Goal: Task Accomplishment & Management: Use online tool/utility

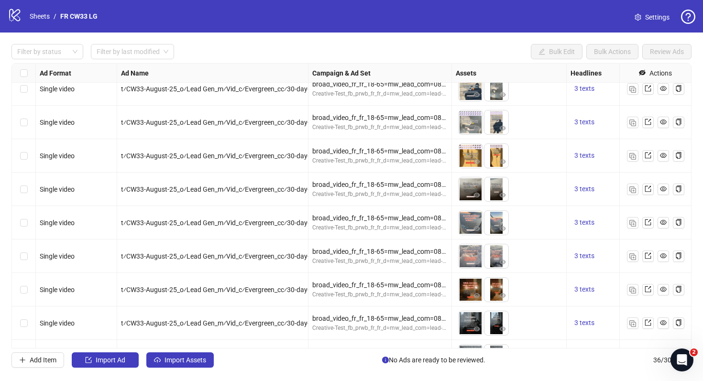
scroll to position [940, 0]
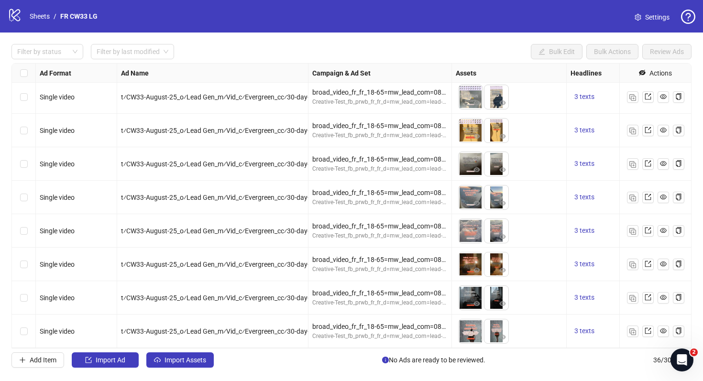
click at [644, 12] on link "Settings" at bounding box center [652, 17] width 50 height 15
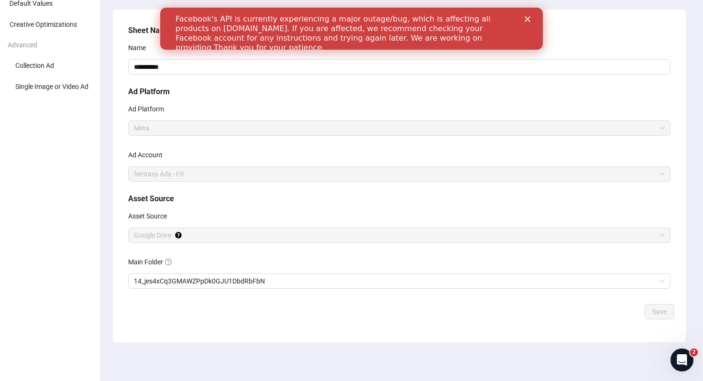
click at [533, 19] on div "Close" at bounding box center [530, 19] width 10 height 6
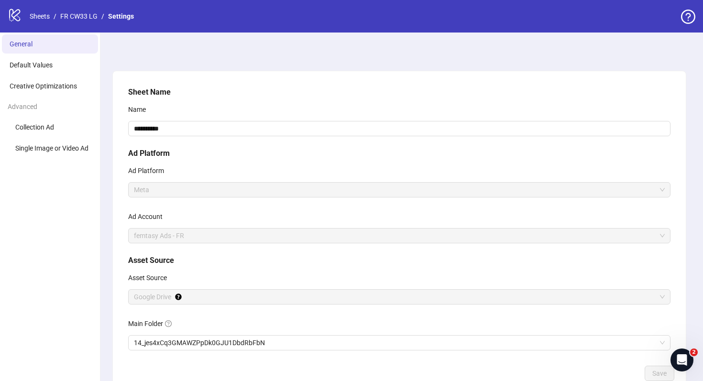
scroll to position [62, 0]
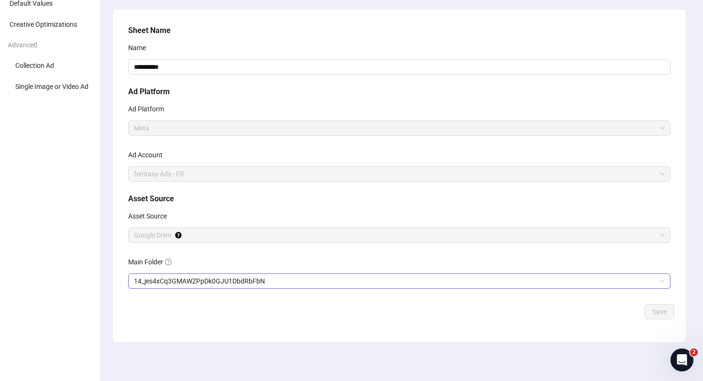
click at [250, 285] on span "14_jes4xCq3GMAWZPpDk0GJU1DbdRbFbN" at bounding box center [399, 281] width 531 height 14
click at [658, 315] on span "Save" at bounding box center [660, 312] width 14 height 8
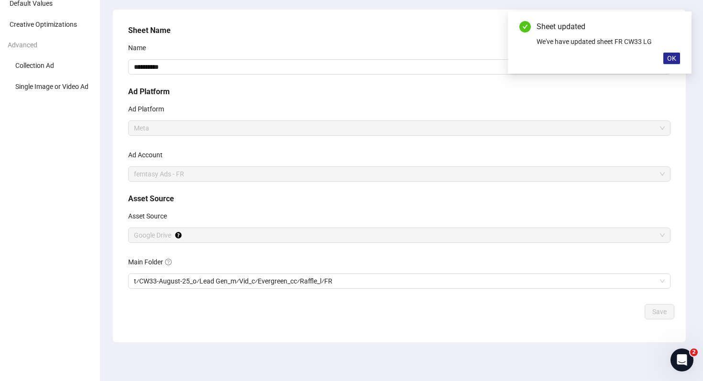
click at [673, 55] on span "OK" at bounding box center [672, 59] width 9 height 8
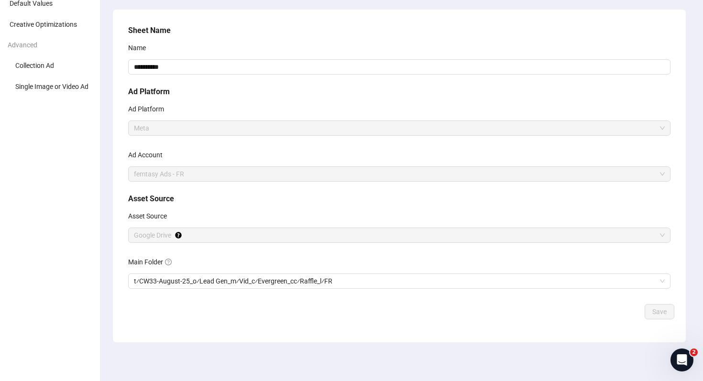
scroll to position [0, 0]
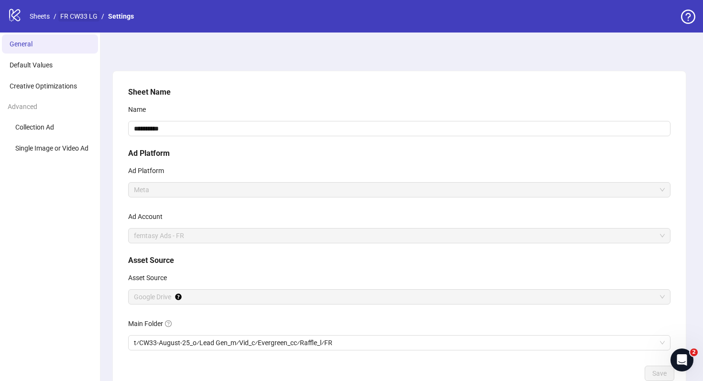
click at [87, 15] on link "FR CW33 LG" at bounding box center [78, 16] width 41 height 11
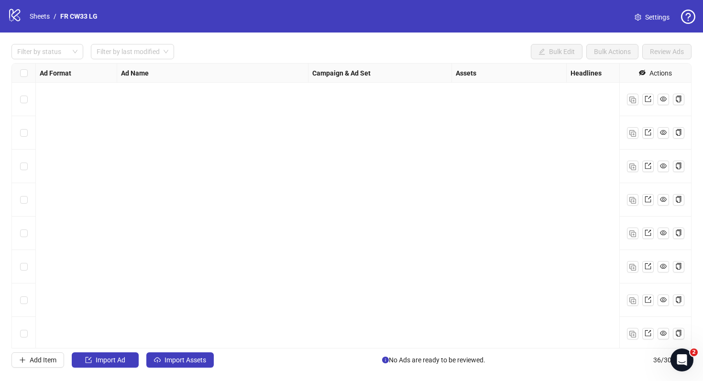
scroll to position [940, 0]
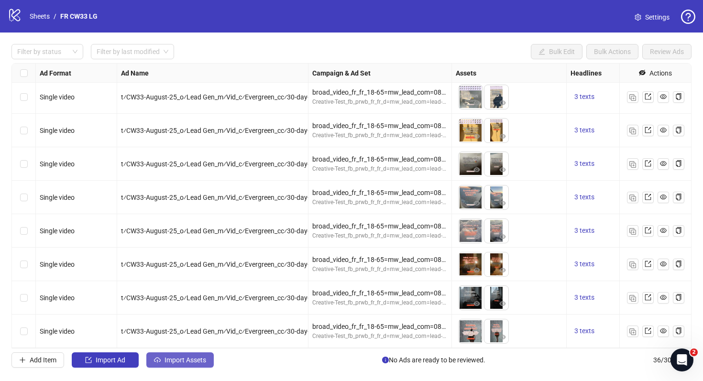
click at [202, 361] on span "Import Assets" at bounding box center [186, 361] width 42 height 8
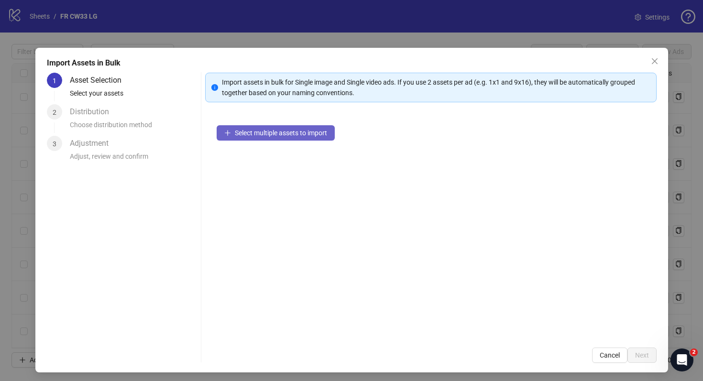
click at [283, 138] on button "Select multiple assets to import" at bounding box center [276, 132] width 118 height 15
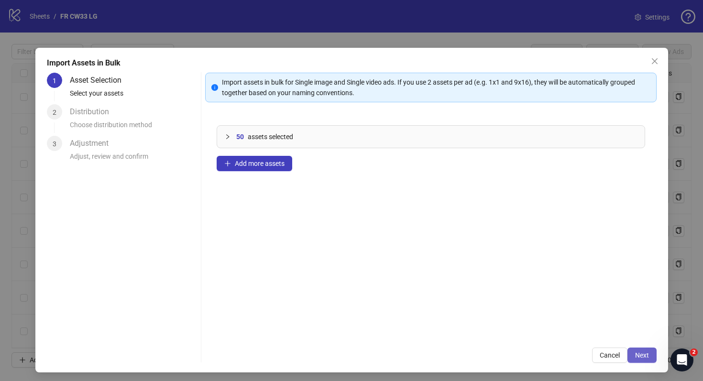
click at [649, 362] on button "Next" at bounding box center [642, 355] width 29 height 15
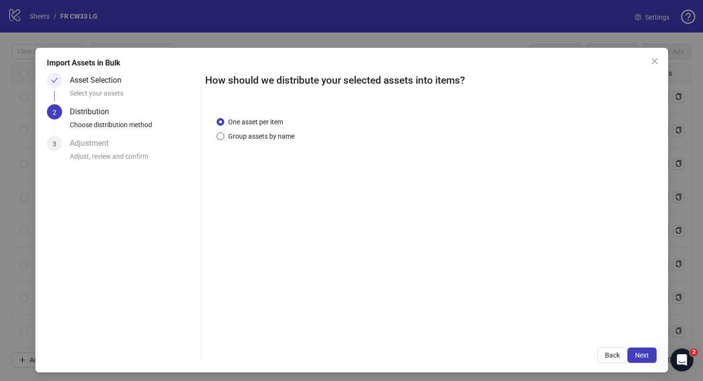
click at [295, 136] on span "Group assets by name" at bounding box center [261, 136] width 74 height 11
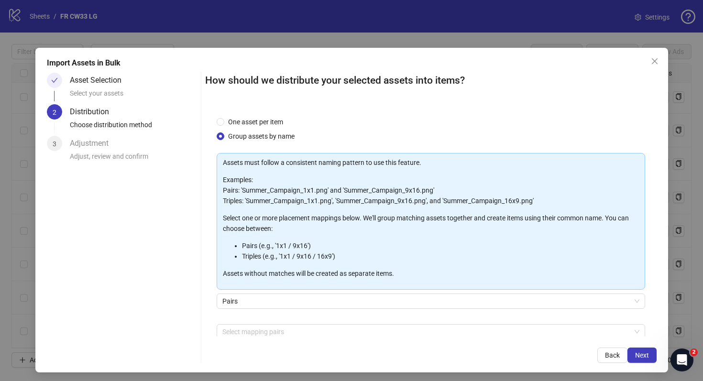
scroll to position [49, 0]
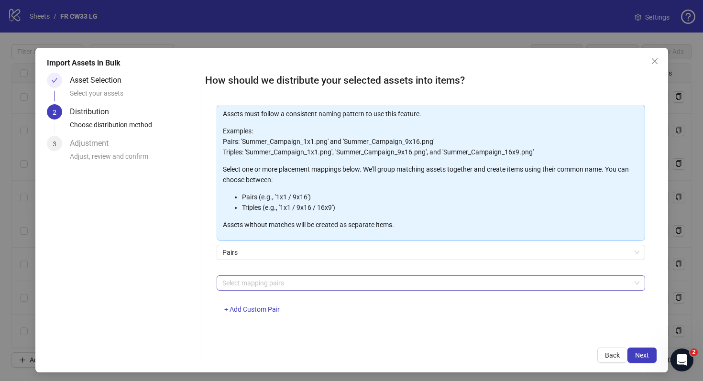
click at [358, 286] on div at bounding box center [426, 283] width 415 height 13
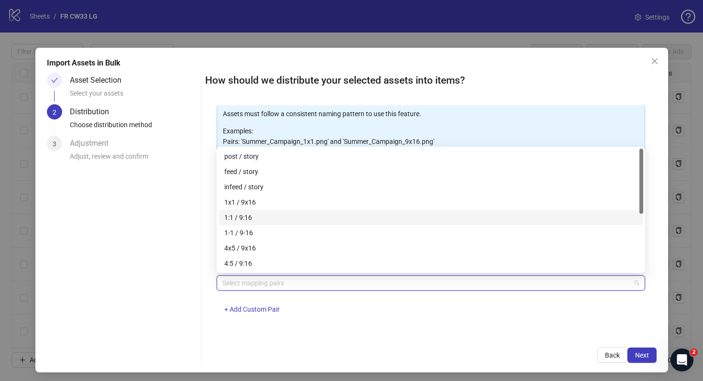
click at [355, 222] on div "1:1 / 9:16" at bounding box center [430, 217] width 413 height 11
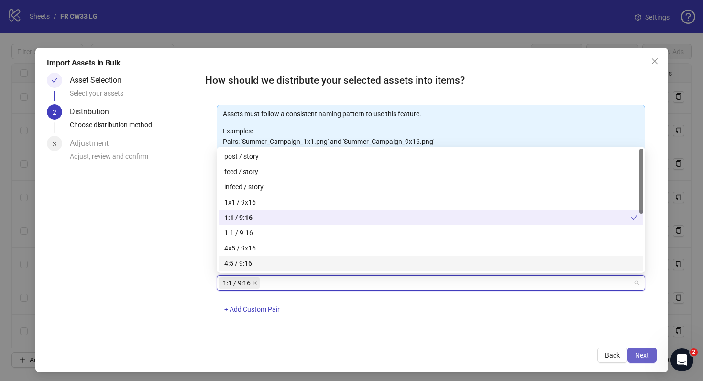
click at [639, 351] on button "Next" at bounding box center [642, 355] width 29 height 15
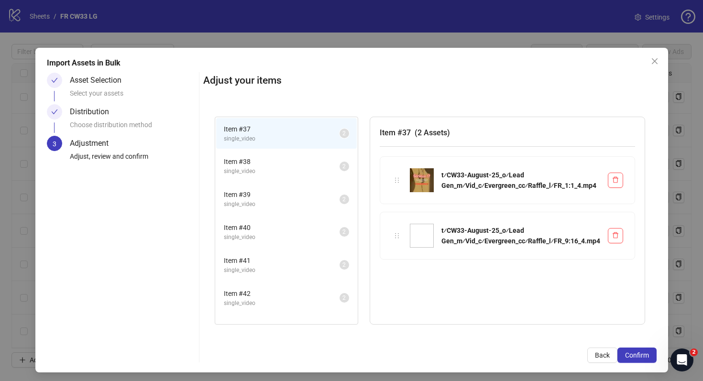
click at [258, 164] on span "Item # 38" at bounding box center [282, 161] width 116 height 11
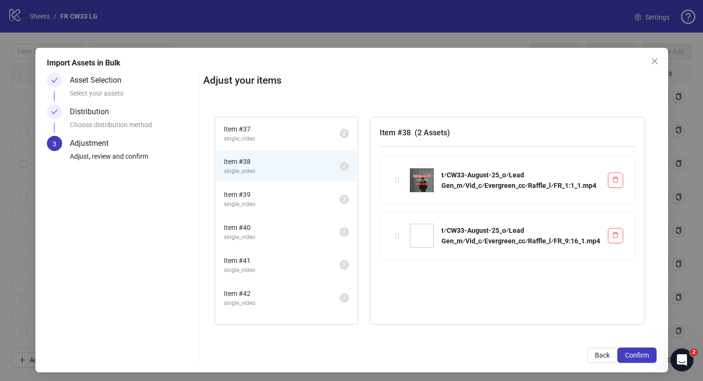
click at [270, 197] on span "Item # 39" at bounding box center [282, 195] width 116 height 11
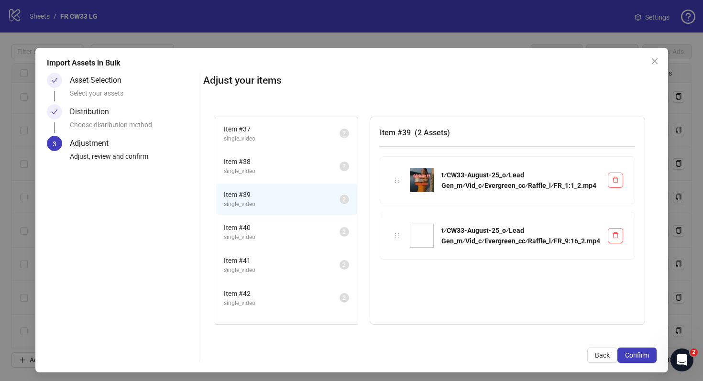
click at [273, 223] on span "Item # 40" at bounding box center [282, 228] width 116 height 11
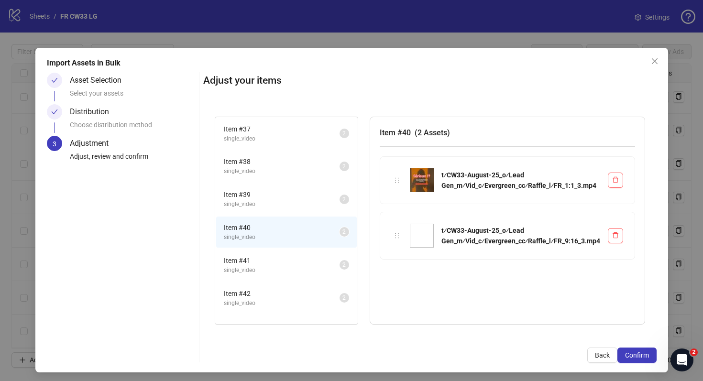
scroll to position [131, 0]
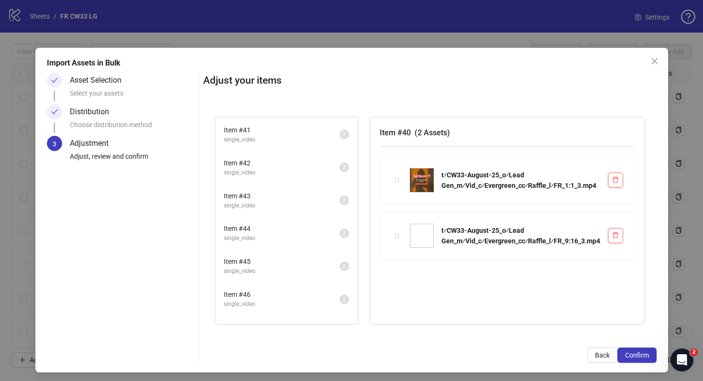
click at [286, 144] on span "single_video" at bounding box center [282, 139] width 116 height 9
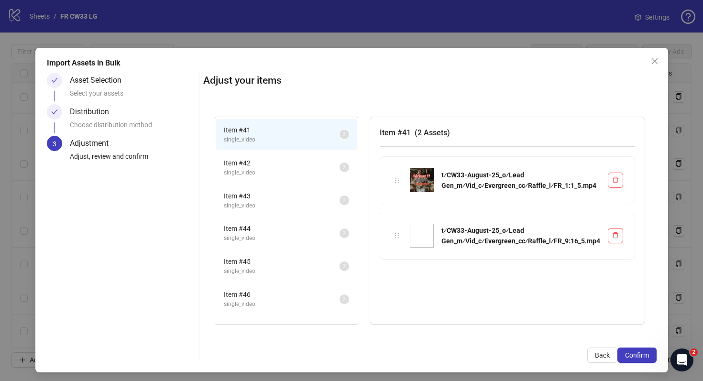
click at [278, 179] on li "Item # 42 single_video 2" at bounding box center [286, 167] width 141 height 31
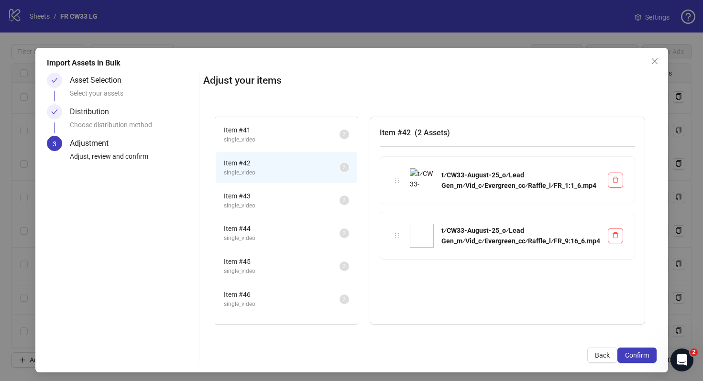
click at [278, 215] on li "Item # 43 single_video 2" at bounding box center [286, 200] width 141 height 31
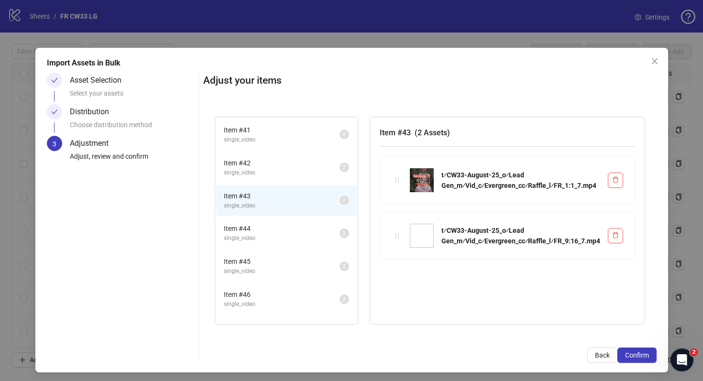
click at [315, 321] on li "Item # 47 single_video 2" at bounding box center [286, 332] width 141 height 31
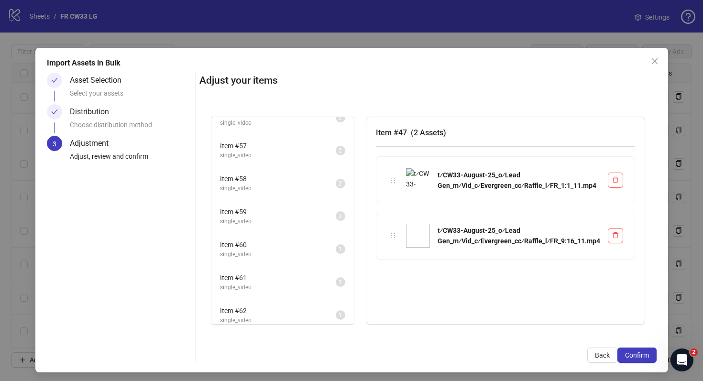
scroll to position [682, 0]
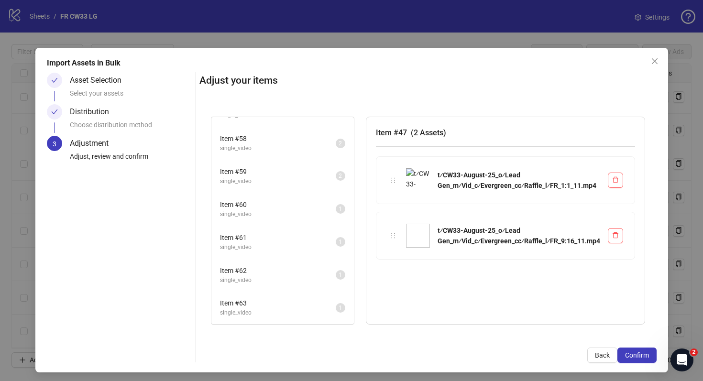
click at [305, 292] on div "Item # 63 single_video 1" at bounding box center [283, 307] width 143 height 33
click at [304, 312] on span "single_video" at bounding box center [278, 313] width 116 height 9
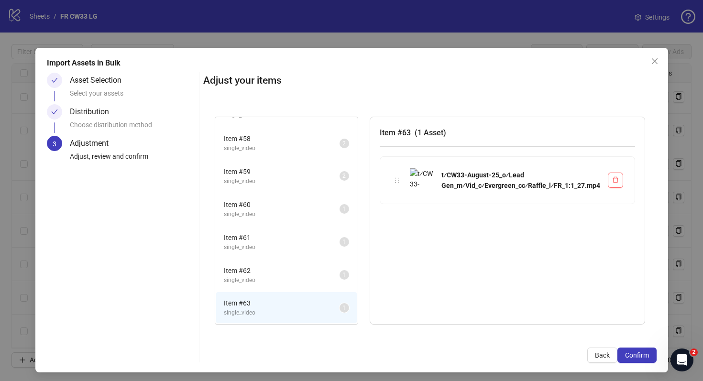
click at [299, 274] on span "Item # 62" at bounding box center [282, 271] width 116 height 11
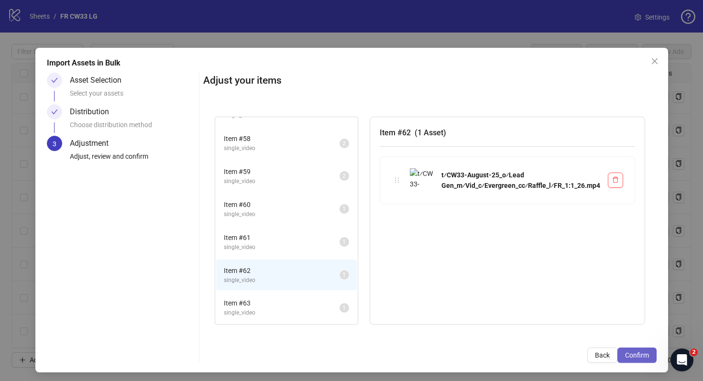
click at [650, 354] on button "Confirm" at bounding box center [637, 355] width 39 height 15
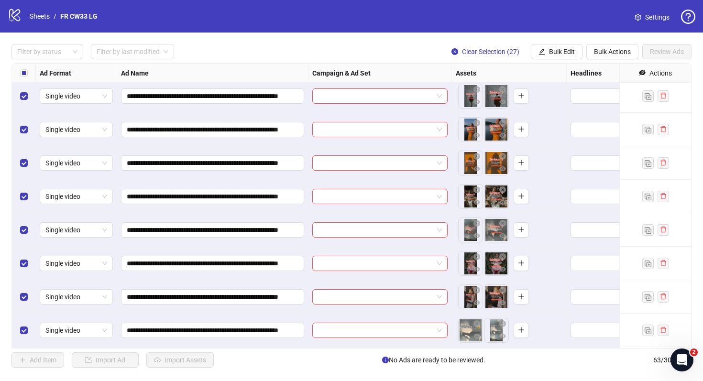
scroll to position [1263, 0]
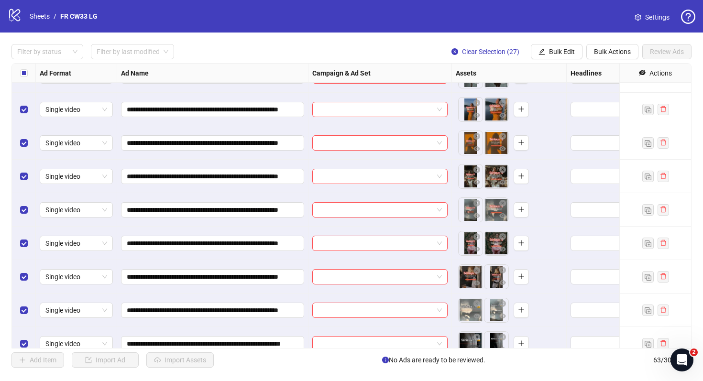
drag, startPoint x: 490, startPoint y: 279, endPoint x: 462, endPoint y: 280, distance: 28.2
click at [461, 280] on body "**********" at bounding box center [351, 190] width 703 height 381
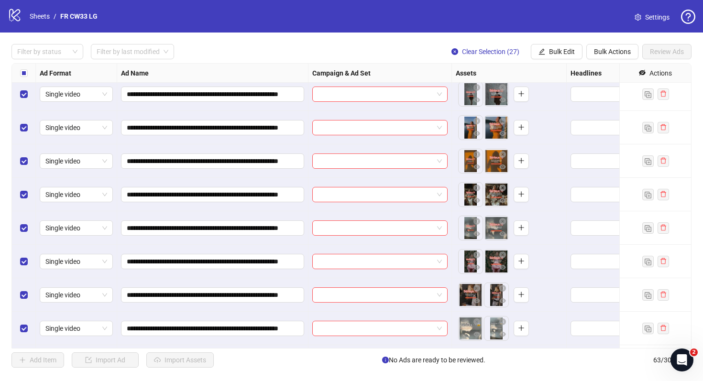
scroll to position [1236, 0]
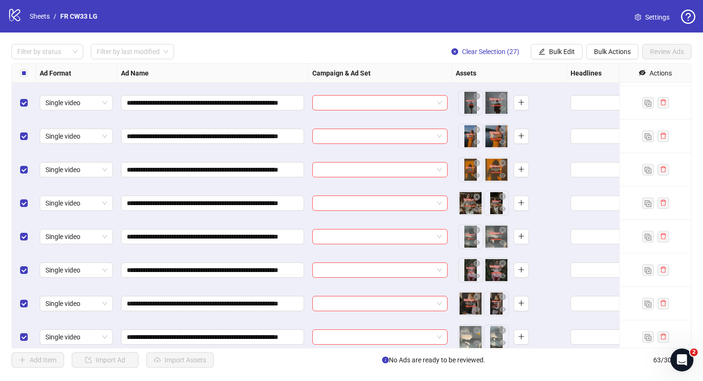
drag, startPoint x: 491, startPoint y: 212, endPoint x: 469, endPoint y: 212, distance: 22.0
click at [469, 212] on body "**********" at bounding box center [351, 190] width 703 height 381
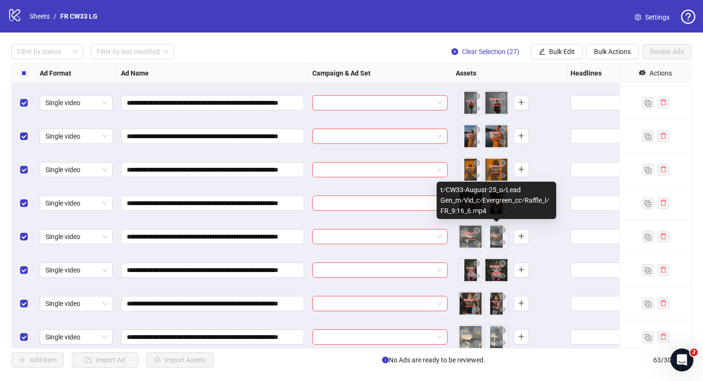
drag, startPoint x: 497, startPoint y: 246, endPoint x: 473, endPoint y: 246, distance: 23.9
click at [473, 246] on body "**********" at bounding box center [351, 190] width 703 height 381
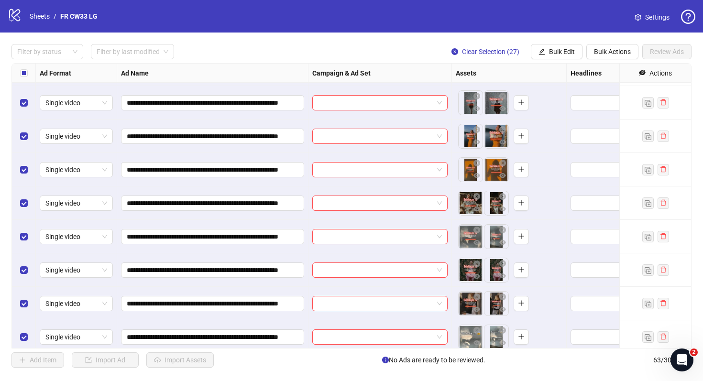
drag, startPoint x: 495, startPoint y: 280, endPoint x: 467, endPoint y: 279, distance: 27.8
click at [467, 279] on body "**********" at bounding box center [351, 190] width 703 height 381
drag, startPoint x: 491, startPoint y: 175, endPoint x: 467, endPoint y: 176, distance: 24.4
click at [467, 176] on body "**********" at bounding box center [351, 190] width 703 height 381
click at [467, 138] on body "**********" at bounding box center [351, 190] width 703 height 381
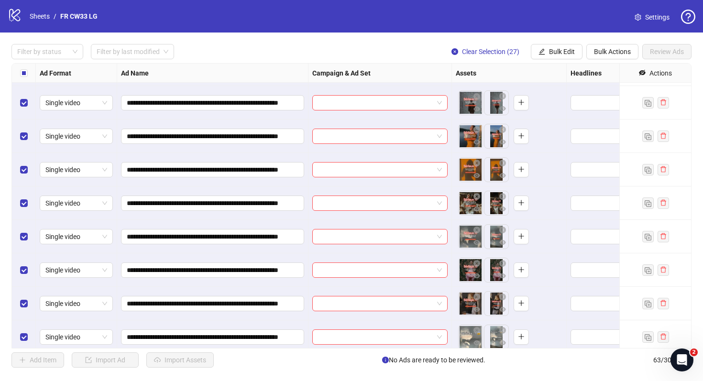
click at [468, 107] on body "**********" at bounding box center [351, 190] width 703 height 381
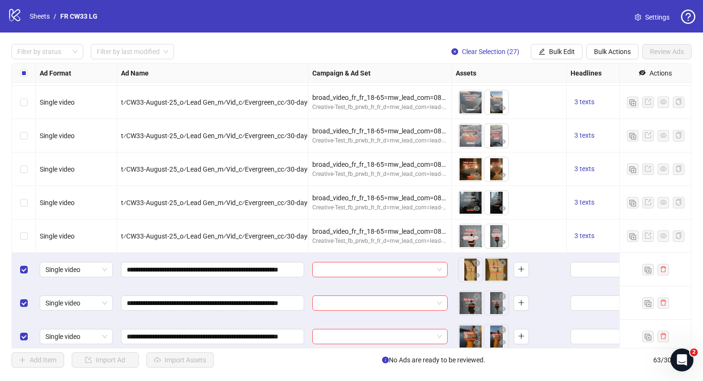
scroll to position [1098, 0]
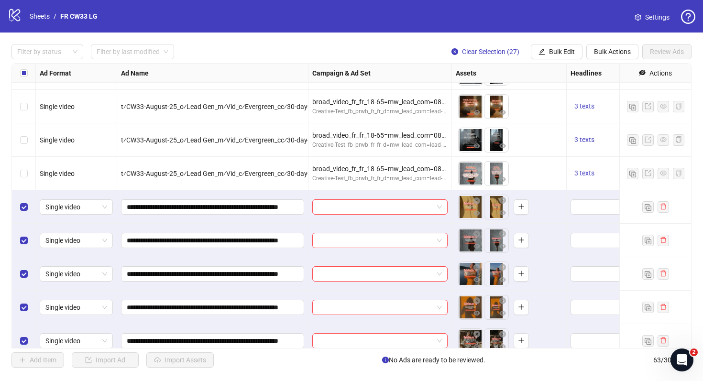
drag, startPoint x: 493, startPoint y: 212, endPoint x: 467, endPoint y: 212, distance: 26.3
click at [467, 212] on body "logo/logo-mobile Sheets / FR CW33 LG Settings Filter by status Filter by last m…" at bounding box center [351, 190] width 703 height 381
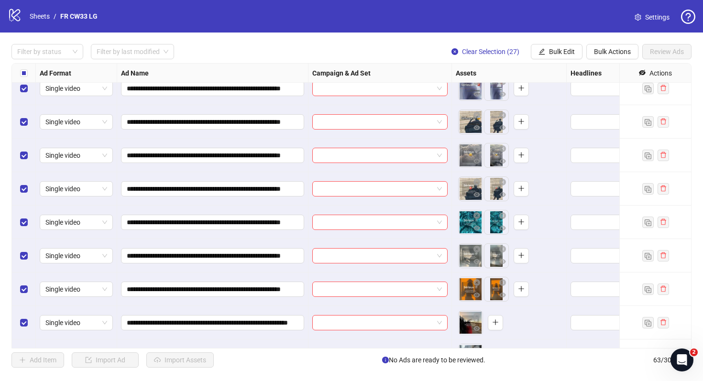
scroll to position [1845, 0]
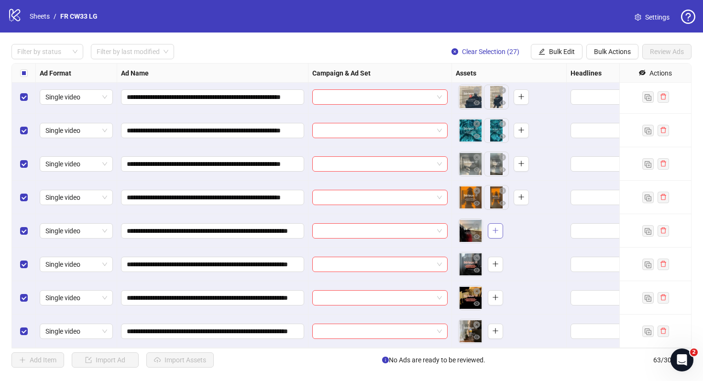
click at [501, 232] on button "button" at bounding box center [495, 230] width 15 height 15
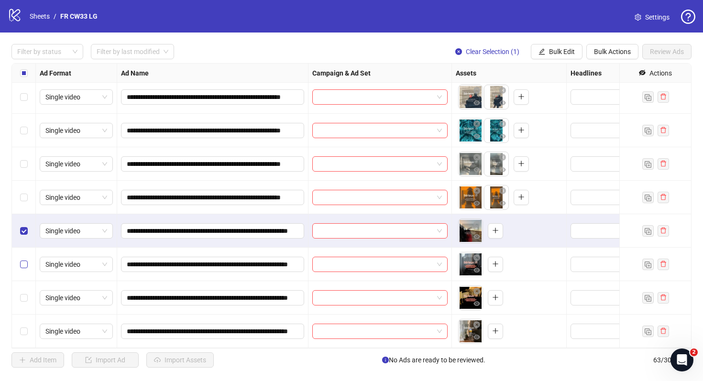
click at [26, 268] on label "Select row 61" at bounding box center [24, 264] width 8 height 11
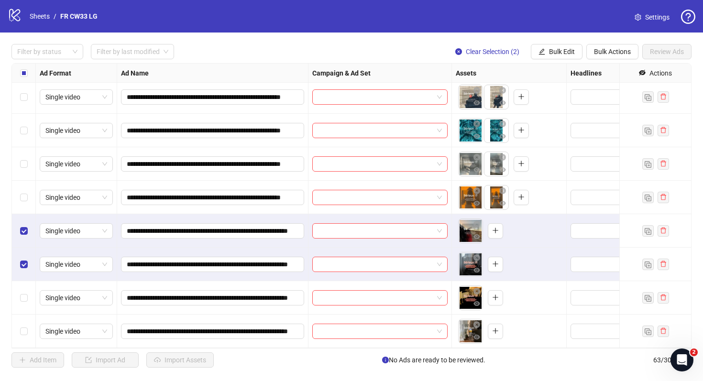
click at [26, 308] on div "Select row 62" at bounding box center [24, 297] width 24 height 33
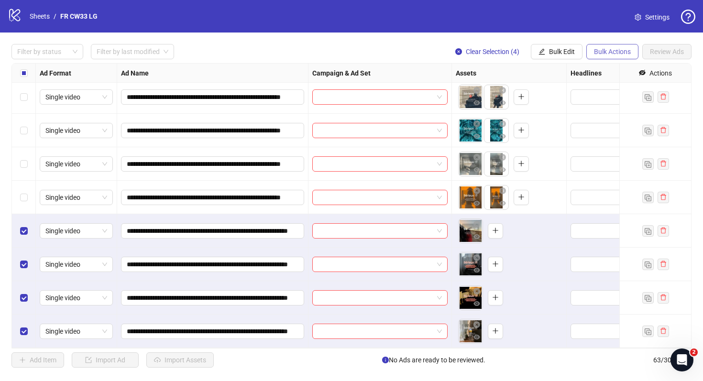
click at [607, 56] on button "Bulk Actions" at bounding box center [613, 51] width 52 height 15
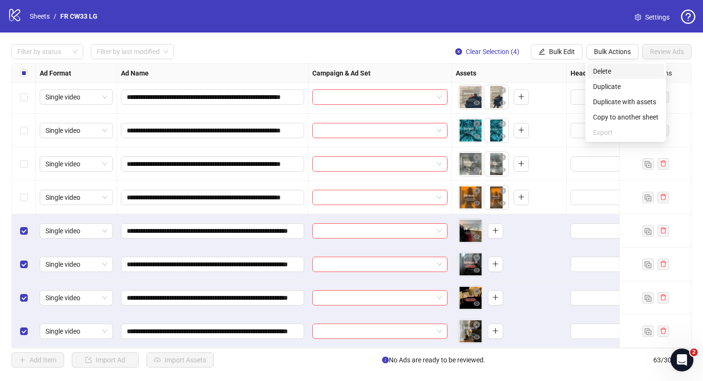
click at [624, 74] on span "Delete" at bounding box center [626, 71] width 66 height 11
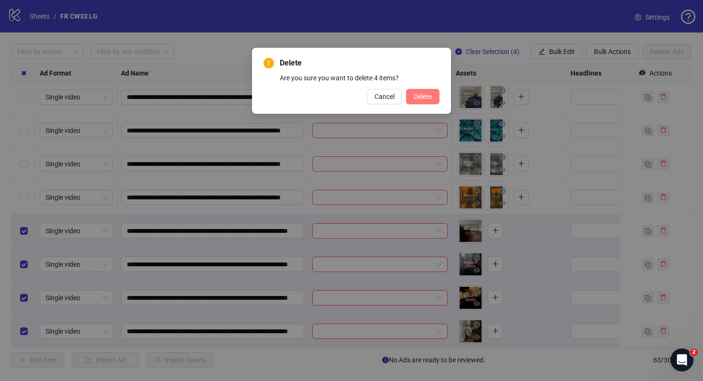
click at [437, 99] on button "Delete" at bounding box center [422, 96] width 33 height 15
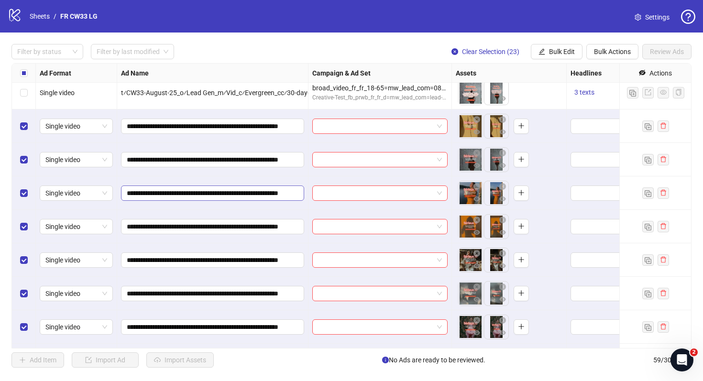
scroll to position [1167, 0]
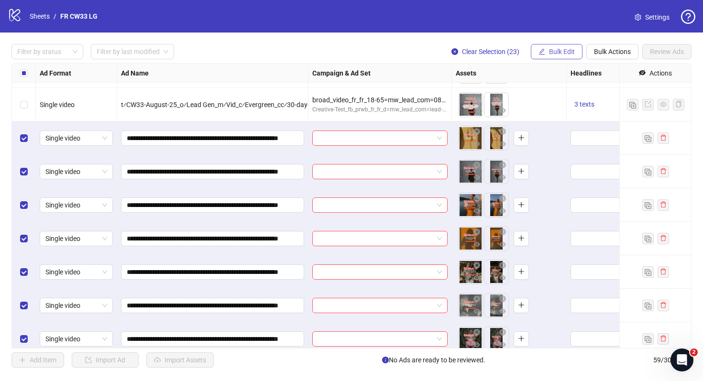
click at [561, 50] on span "Bulk Edit" at bounding box center [562, 52] width 26 height 8
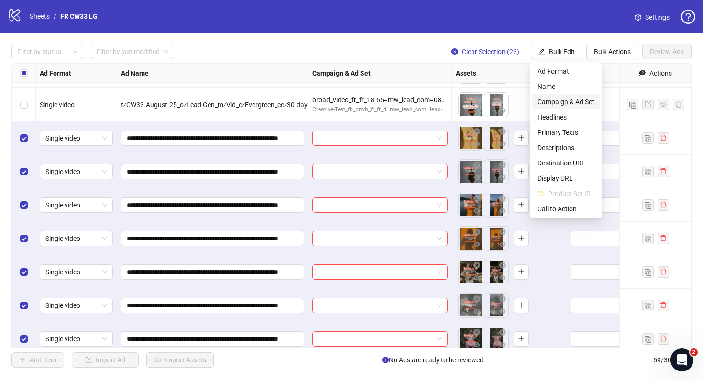
click at [588, 97] on span "Campaign & Ad Set" at bounding box center [566, 102] width 57 height 11
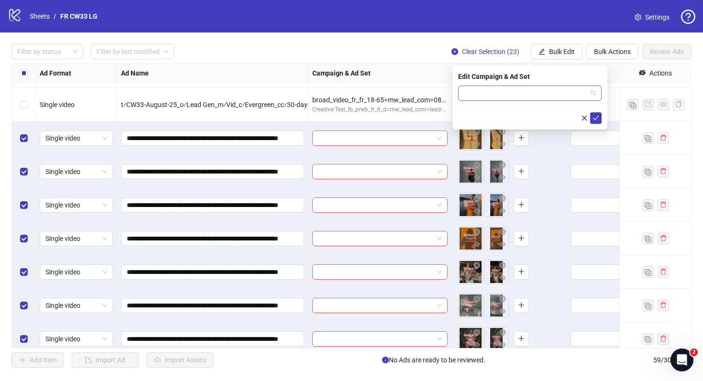
click at [550, 90] on input "search" at bounding box center [525, 93] width 123 height 14
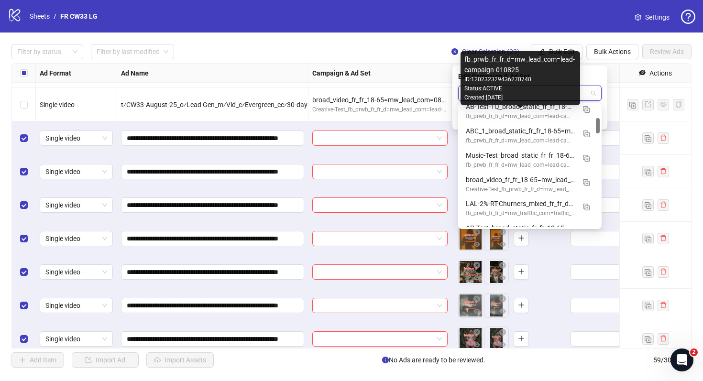
scroll to position [105, 0]
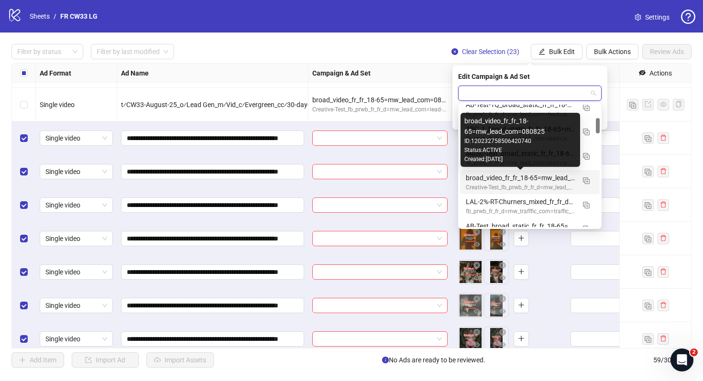
click at [553, 179] on div "broad_video_fr_fr_18-65=mw_lead_com=080825" at bounding box center [520, 178] width 109 height 11
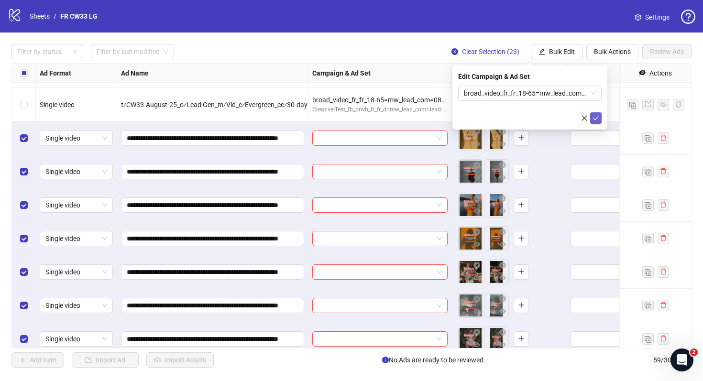
click at [596, 120] on icon "check" at bounding box center [596, 118] width 7 height 7
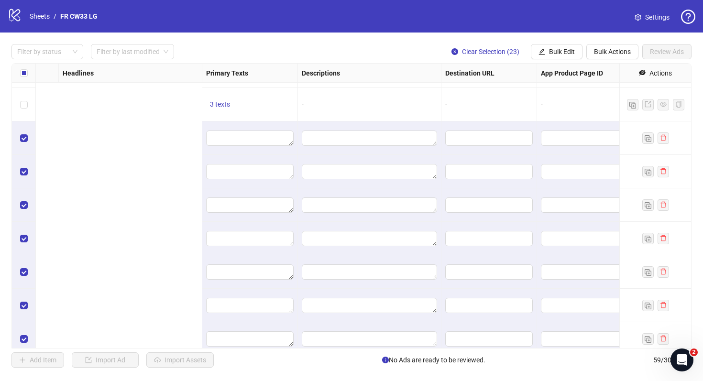
scroll to position [1167, 885]
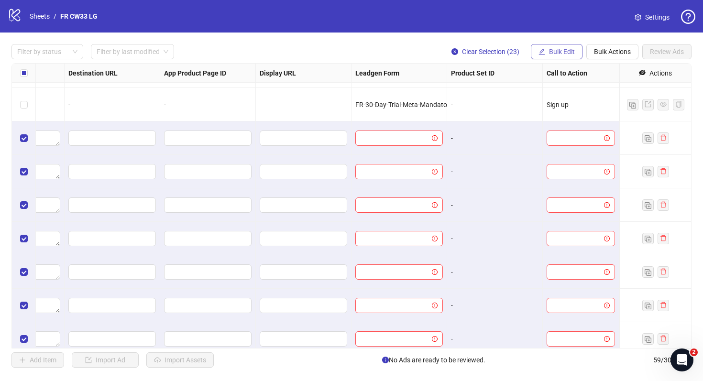
click at [568, 52] on span "Bulk Edit" at bounding box center [562, 52] width 26 height 8
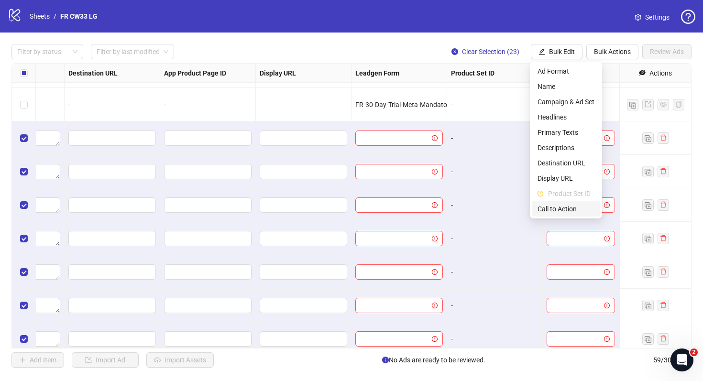
click at [569, 201] on li "Call to Action" at bounding box center [566, 208] width 68 height 15
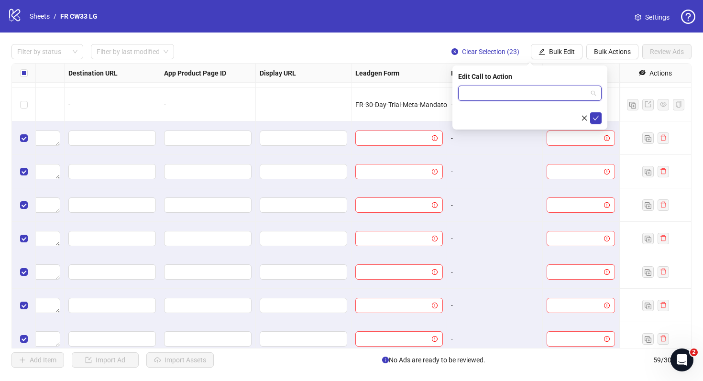
click at [548, 98] on input "search" at bounding box center [525, 93] width 123 height 14
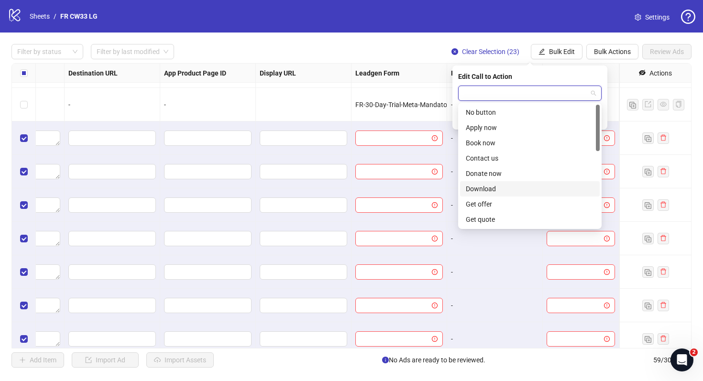
scroll to position [199, 0]
click at [541, 155] on div "Sign up" at bounding box center [530, 158] width 128 height 11
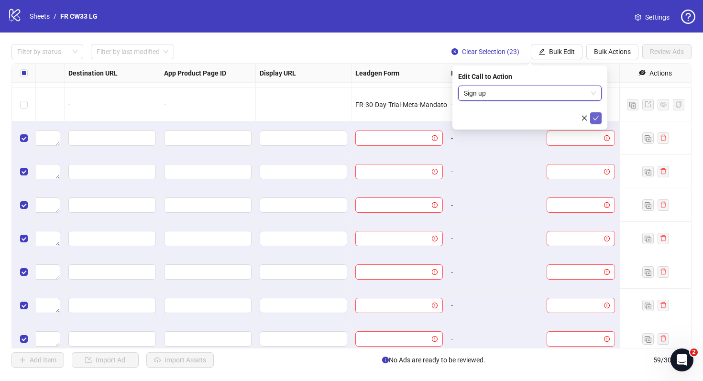
click at [596, 117] on icon "check" at bounding box center [596, 118] width 7 height 7
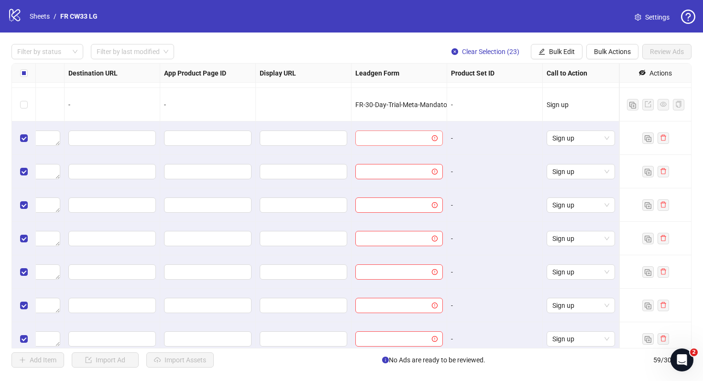
click at [417, 140] on input "search" at bounding box center [394, 138] width 67 height 14
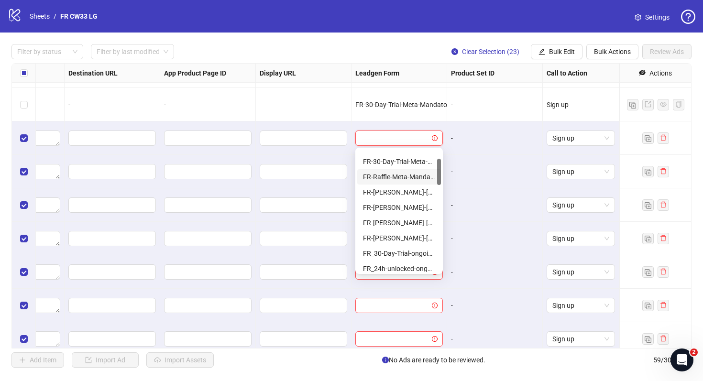
scroll to position [49, 0]
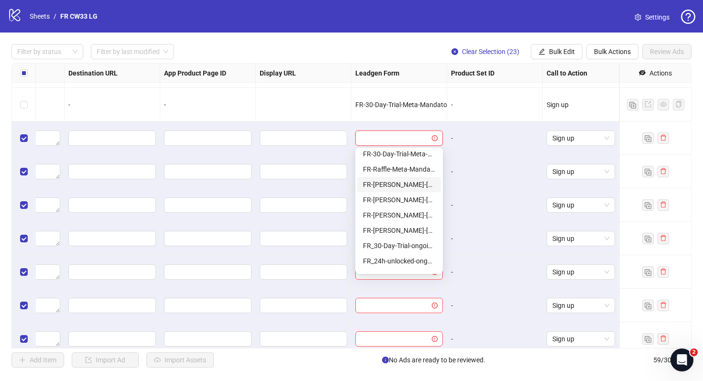
click at [404, 185] on div "FR-JULIE-RAFFLE-Aug25-Mandatory-Question-tu" at bounding box center [399, 184] width 72 height 11
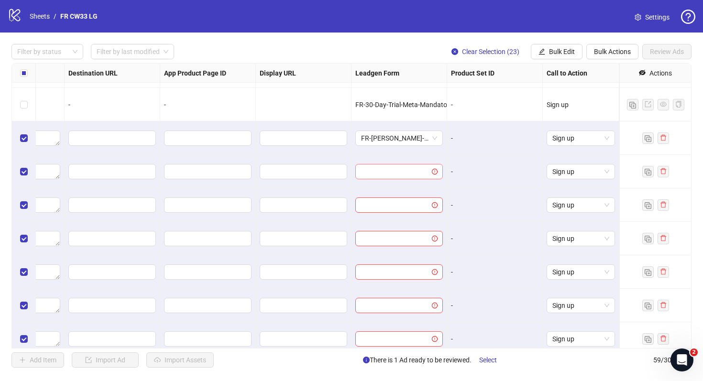
click at [398, 170] on input "search" at bounding box center [394, 172] width 67 height 14
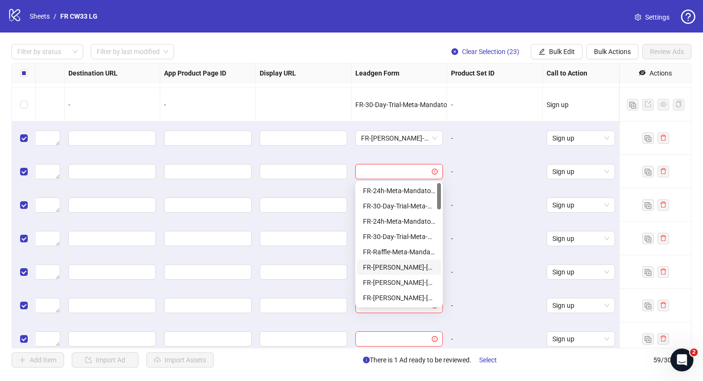
click at [413, 268] on div "FR-JULIE-RAFFLE-Aug25-Mandatory-Question-tu" at bounding box center [399, 267] width 72 height 11
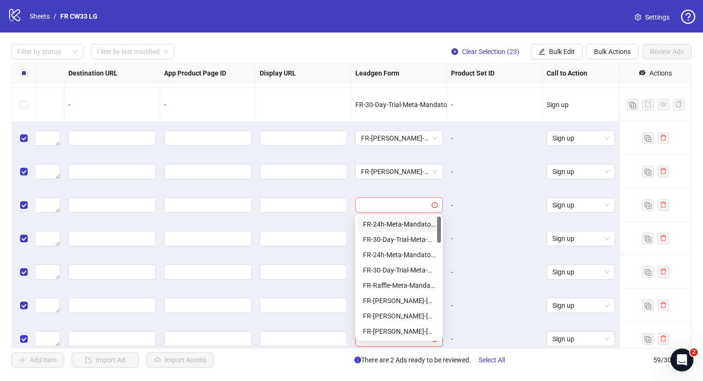
click at [413, 212] on div at bounding box center [400, 205] width 88 height 15
click at [413, 301] on div "FR-JULIE-RAFFLE-Aug25-Mandatory-Question-tu" at bounding box center [399, 301] width 72 height 11
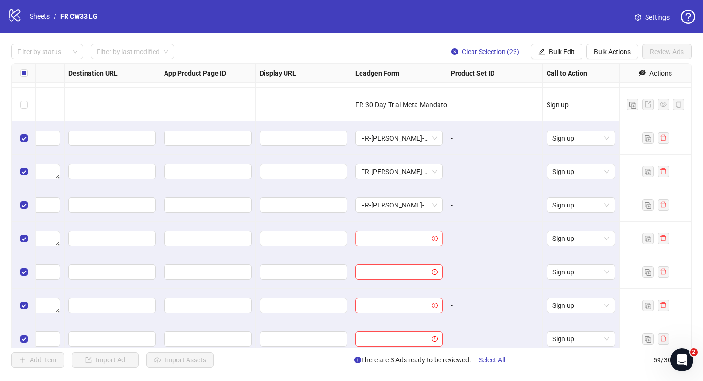
click at [417, 237] on input "search" at bounding box center [394, 239] width 67 height 14
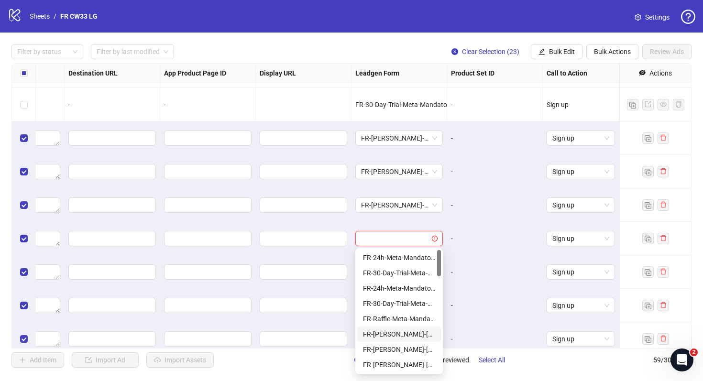
click at [417, 336] on div "FR-JULIE-RAFFLE-Aug25-Mandatory-Question-tu" at bounding box center [399, 334] width 72 height 11
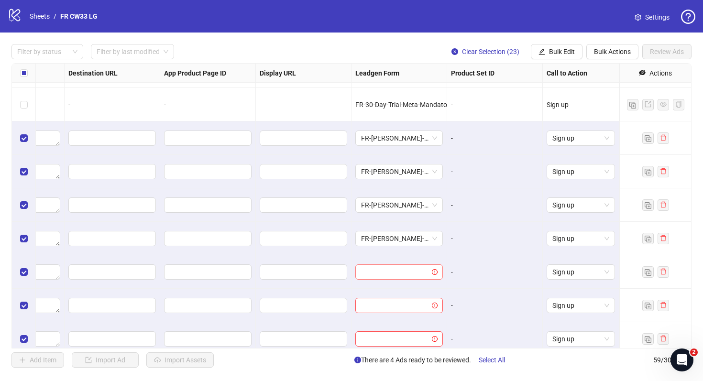
click at [419, 276] on input "search" at bounding box center [394, 272] width 67 height 14
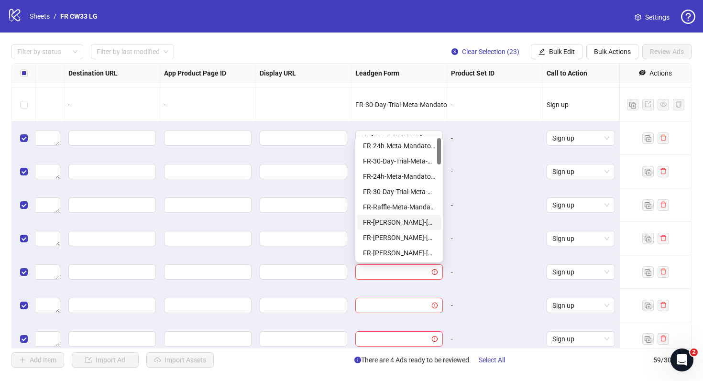
click at [420, 220] on div "FR-JULIE-RAFFLE-Aug25-Mandatory-Question-tu" at bounding box center [399, 222] width 72 height 11
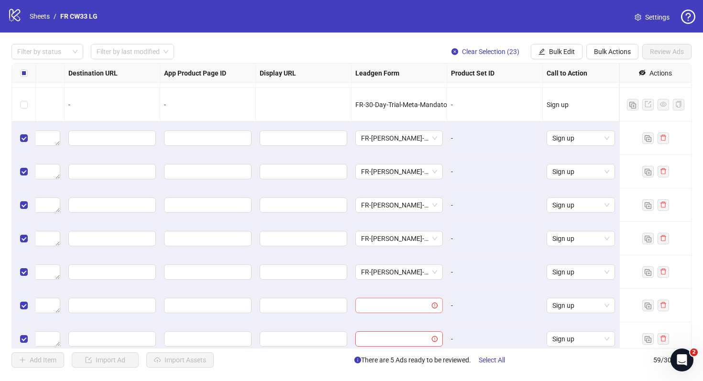
click at [421, 309] on input "search" at bounding box center [394, 306] width 67 height 14
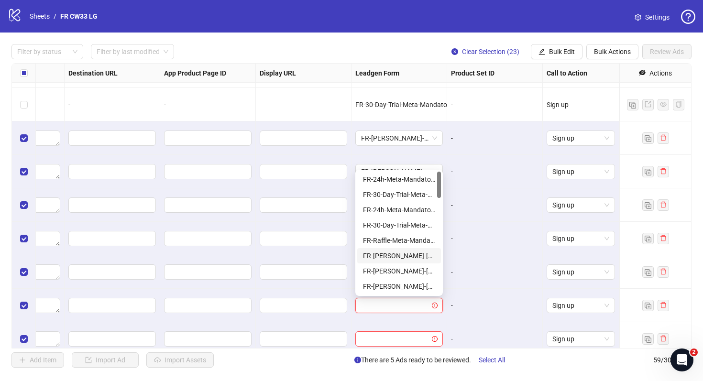
click at [409, 258] on div "FR-JULIE-RAFFLE-Aug25-Mandatory-Question-tu" at bounding box center [399, 256] width 72 height 11
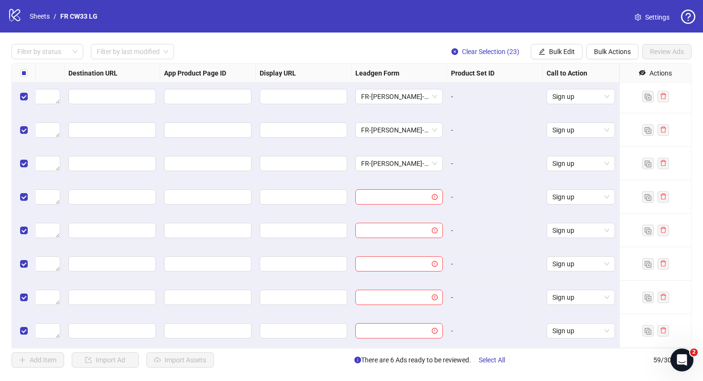
scroll to position [1394, 885]
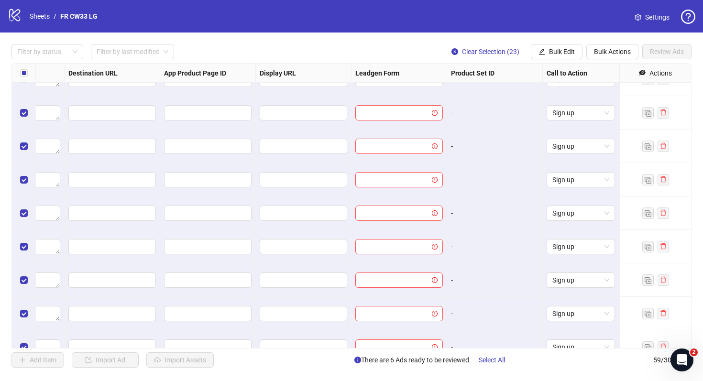
click at [420, 124] on div at bounding box center [400, 112] width 96 height 33
click at [414, 118] on input "search" at bounding box center [394, 113] width 67 height 14
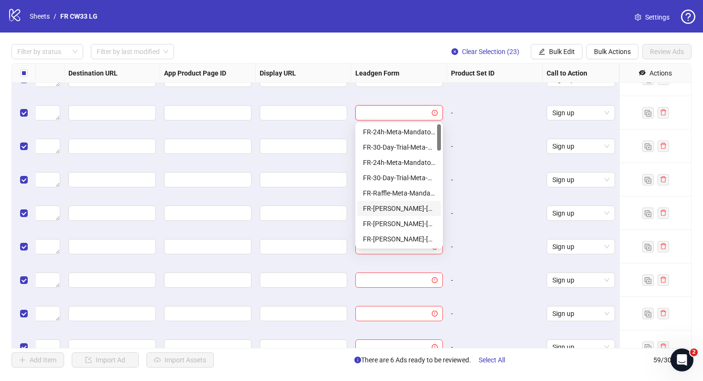
click at [409, 203] on div "FR-JULIE-RAFFLE-Aug25-Mandatory-Question-tu" at bounding box center [399, 208] width 72 height 11
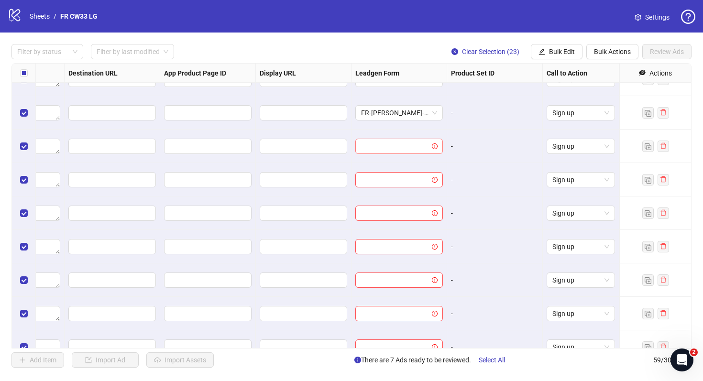
click at [406, 145] on input "search" at bounding box center [394, 146] width 67 height 14
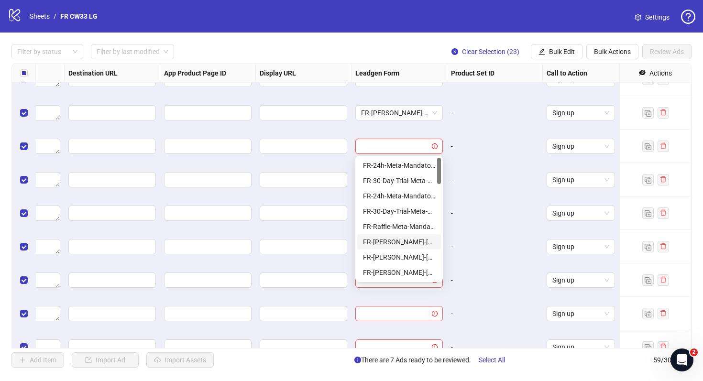
click at [413, 247] on div "FR-JULIE-RAFFLE-Aug25-Mandatory-Question-tu" at bounding box center [399, 241] width 84 height 15
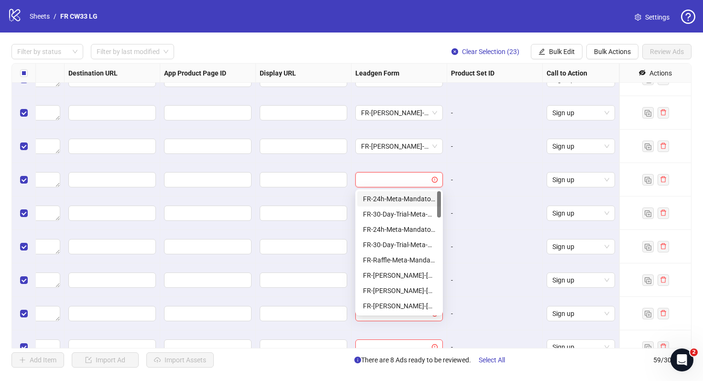
click at [421, 184] on input "search" at bounding box center [394, 180] width 67 height 14
click at [420, 277] on div "FR-JULIE-RAFFLE-Aug25-Mandatory-Question-tu" at bounding box center [399, 275] width 72 height 11
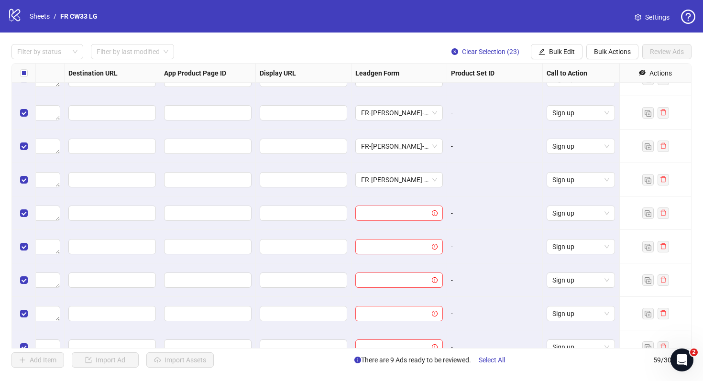
scroll to position [1479, 885]
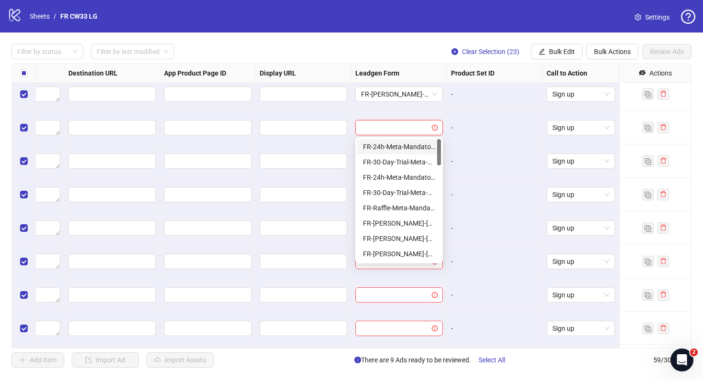
click at [420, 127] on input "search" at bounding box center [394, 128] width 67 height 14
click at [415, 221] on div "FR-JULIE-RAFFLE-Aug25-Mandatory-Question-tu" at bounding box center [399, 223] width 72 height 11
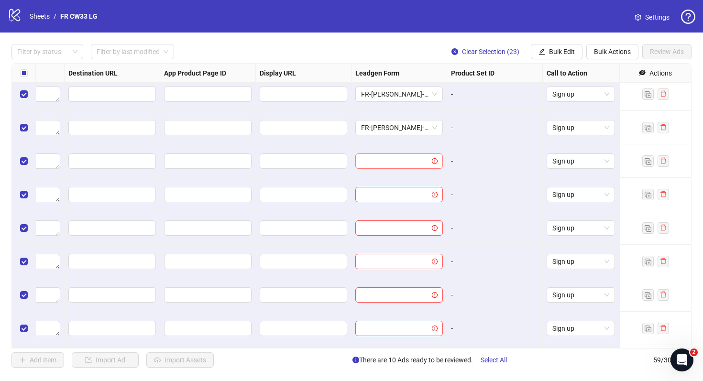
click at [416, 163] on input "search" at bounding box center [394, 161] width 67 height 14
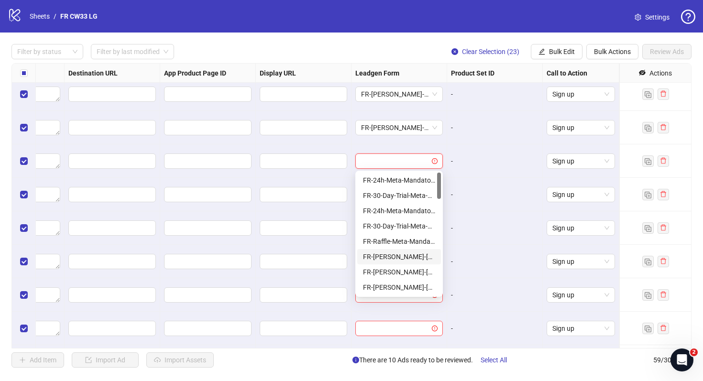
click at [417, 255] on div "FR-JULIE-RAFFLE-Aug25-Mandatory-Question-tu" at bounding box center [399, 257] width 72 height 11
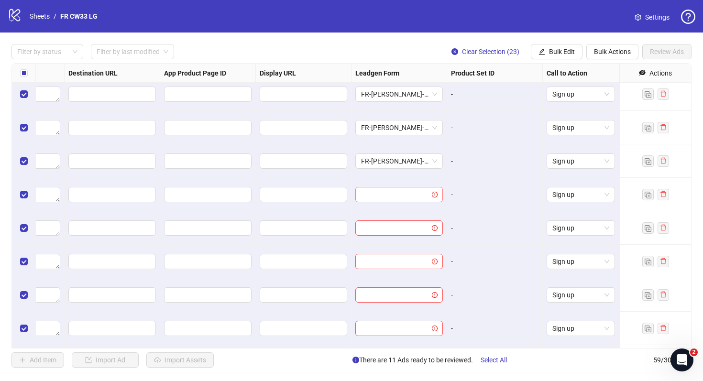
click at [418, 190] on input "search" at bounding box center [394, 195] width 67 height 14
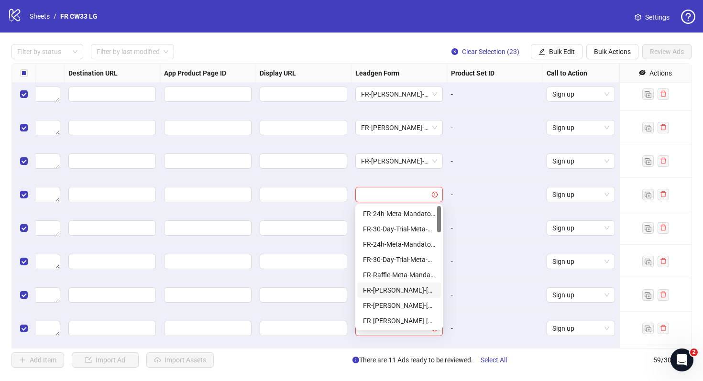
click at [419, 288] on div "FR-JULIE-RAFFLE-Aug25-Mandatory-Question-tu" at bounding box center [399, 290] width 72 height 11
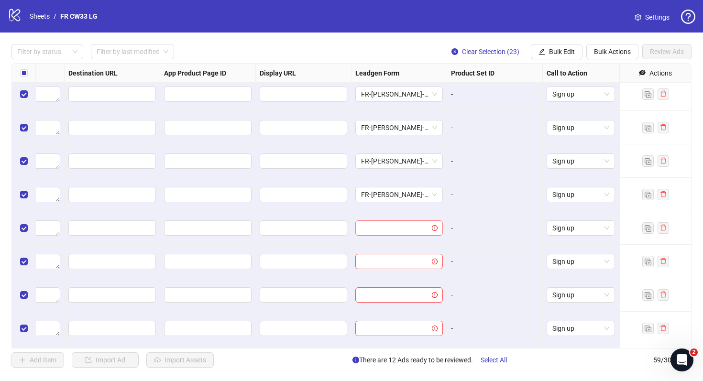
click at [419, 226] on input "search" at bounding box center [394, 228] width 67 height 14
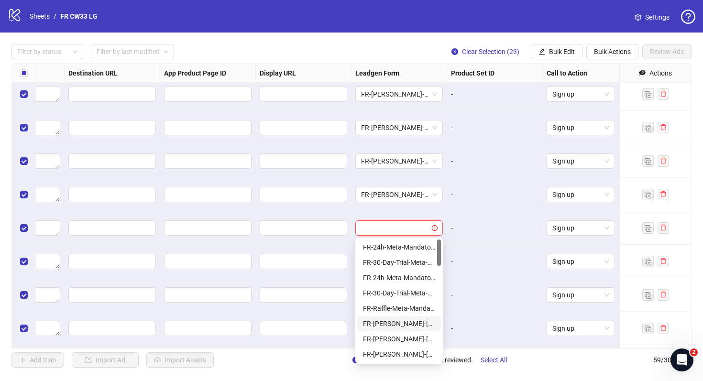
click at [422, 318] on div "FR-JULIE-RAFFLE-Aug25-Mandatory-Question-tu" at bounding box center [399, 323] width 84 height 15
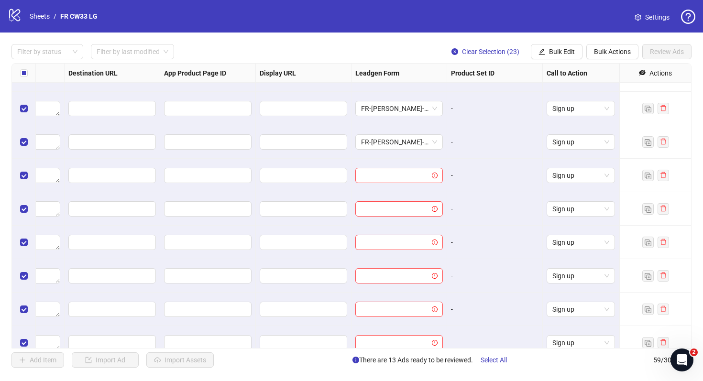
scroll to position [1602, 885]
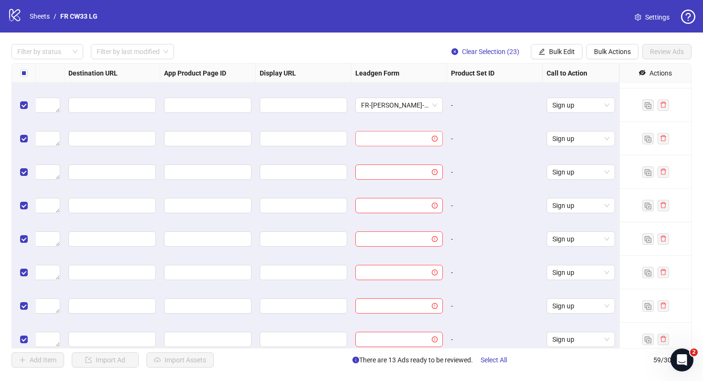
click at [427, 146] on div at bounding box center [400, 138] width 88 height 15
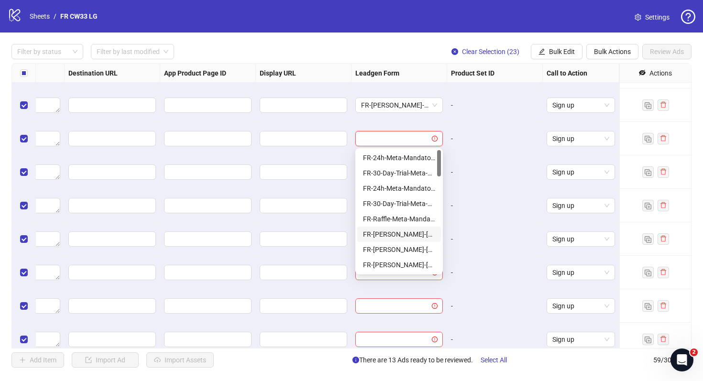
click at [416, 233] on div "FR-JULIE-RAFFLE-Aug25-Mandatory-Question-tu" at bounding box center [399, 234] width 72 height 11
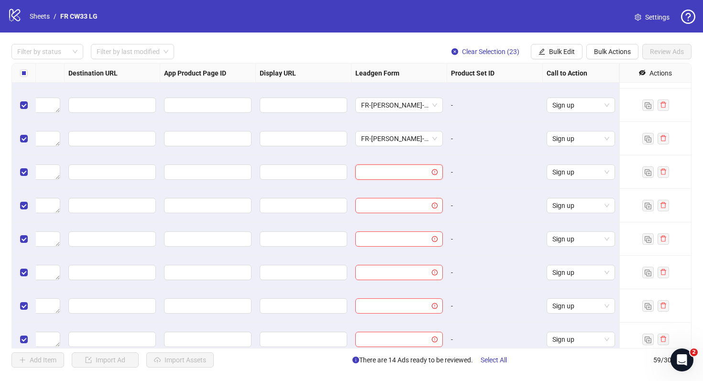
click at [416, 169] on input "search" at bounding box center [394, 172] width 67 height 14
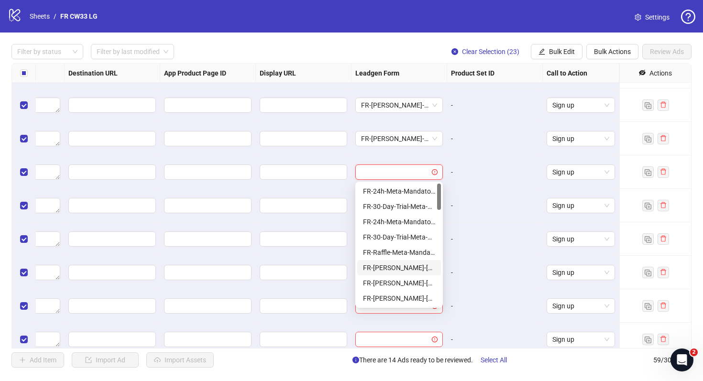
click at [418, 267] on div "FR-JULIE-RAFFLE-Aug25-Mandatory-Question-tu" at bounding box center [399, 268] width 72 height 11
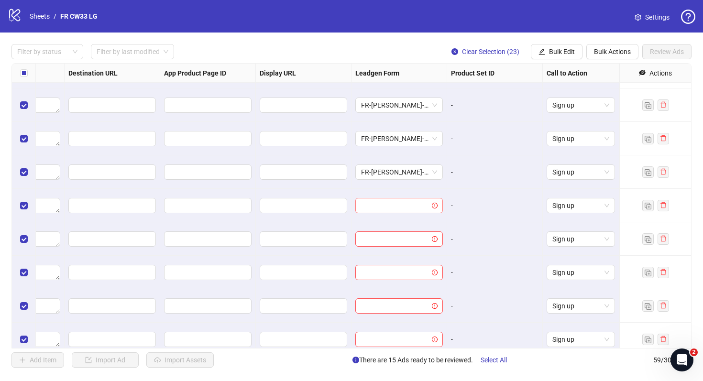
click at [419, 203] on input "search" at bounding box center [394, 206] width 67 height 14
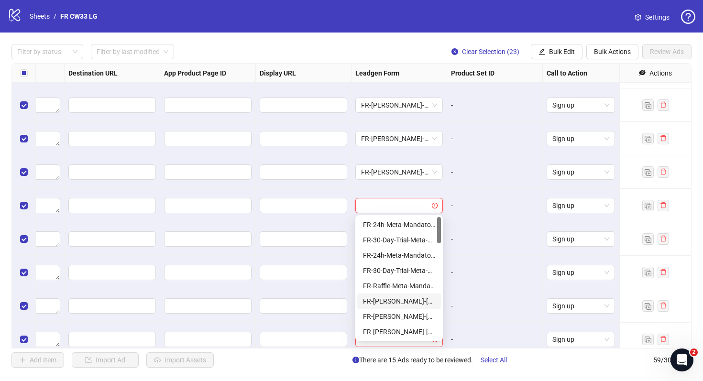
click at [422, 298] on div "FR-JULIE-RAFFLE-Aug25-Mandatory-Question-tu" at bounding box center [399, 301] width 72 height 11
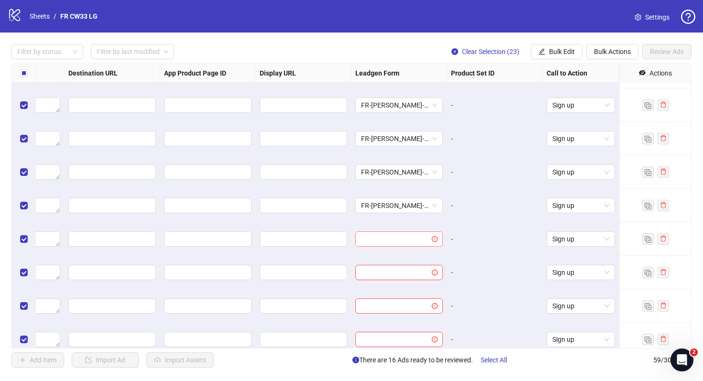
click at [423, 233] on input "search" at bounding box center [394, 239] width 67 height 14
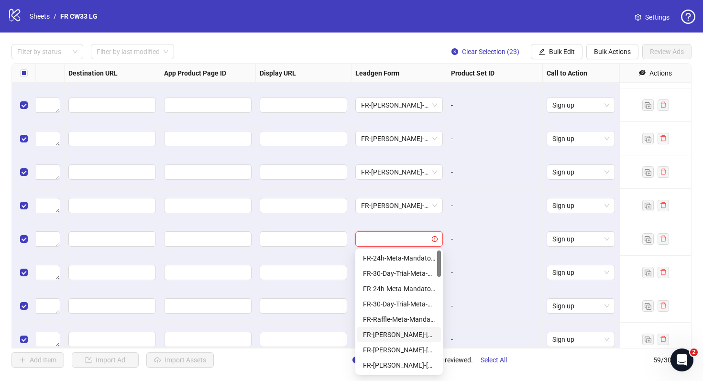
click at [423, 335] on div "FR-JULIE-RAFFLE-Aug25-Mandatory-Question-tu" at bounding box center [399, 335] width 72 height 11
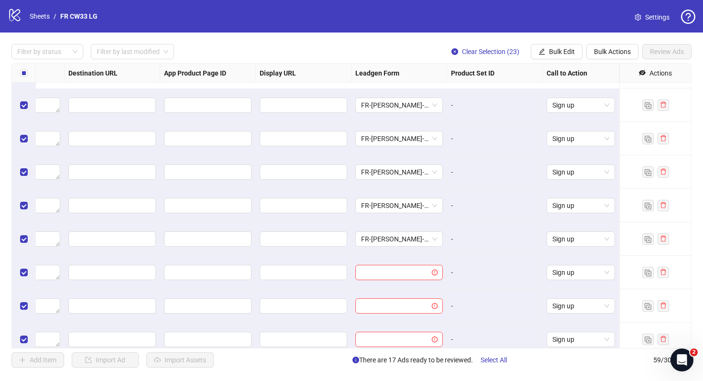
scroll to position [1711, 885]
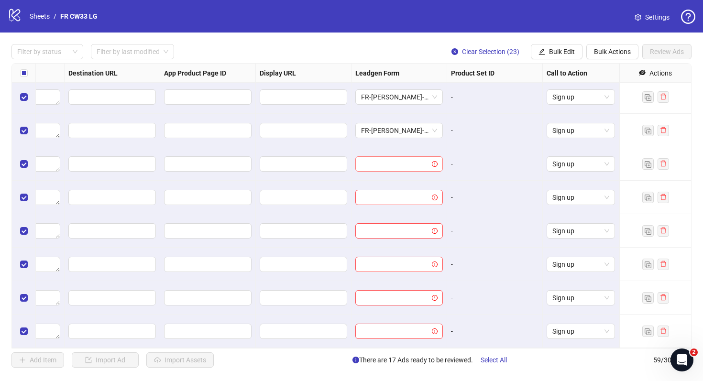
click at [413, 159] on input "search" at bounding box center [394, 164] width 67 height 14
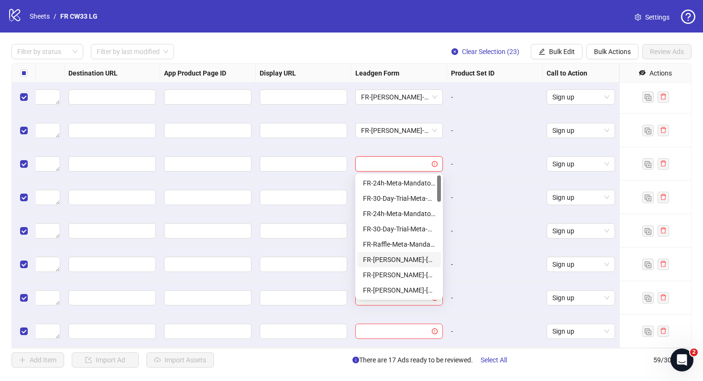
click at [420, 257] on div "FR-JULIE-RAFFLE-Aug25-Mandatory-Question-tu" at bounding box center [399, 260] width 72 height 11
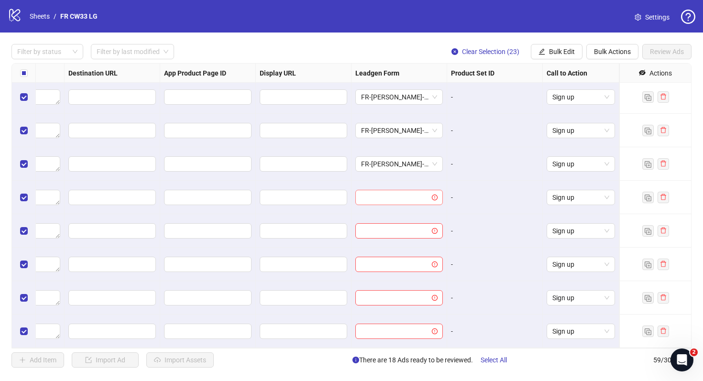
click at [406, 201] on input "search" at bounding box center [394, 197] width 67 height 14
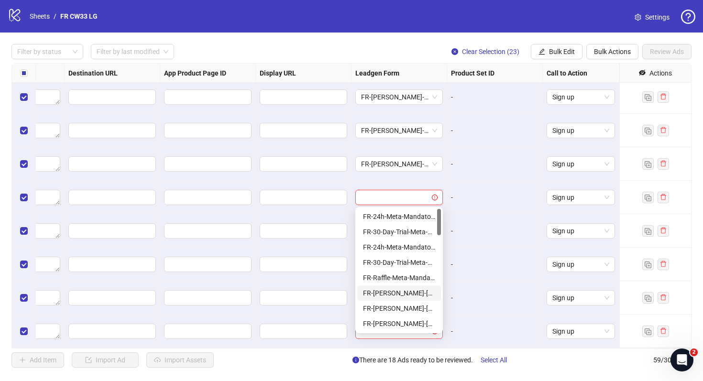
click at [409, 299] on div "FR-JULIE-RAFFLE-Aug25-Mandatory-Question-tu" at bounding box center [399, 293] width 84 height 15
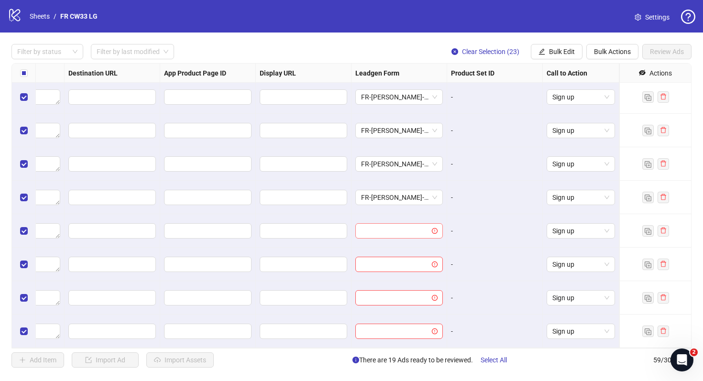
click at [418, 231] on input "search" at bounding box center [394, 231] width 67 height 14
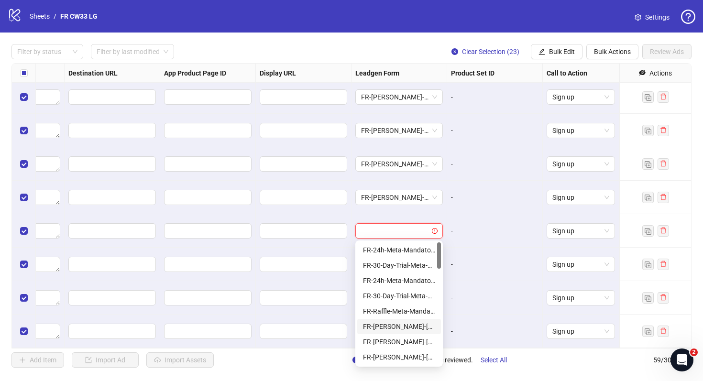
click at [419, 331] on div "FR-JULIE-RAFFLE-Aug25-Mandatory-Question-tu" at bounding box center [399, 327] width 72 height 11
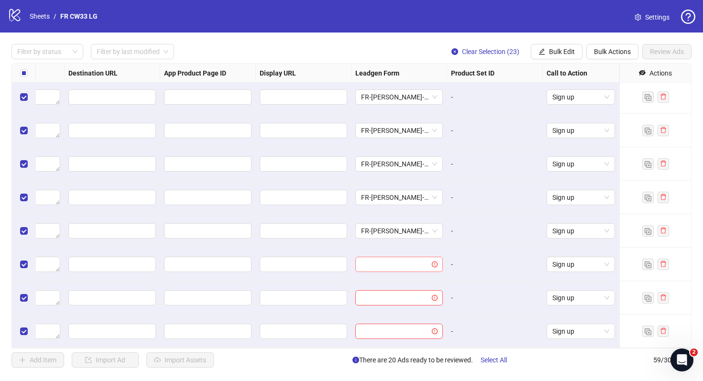
click at [421, 266] on input "search" at bounding box center [394, 264] width 67 height 14
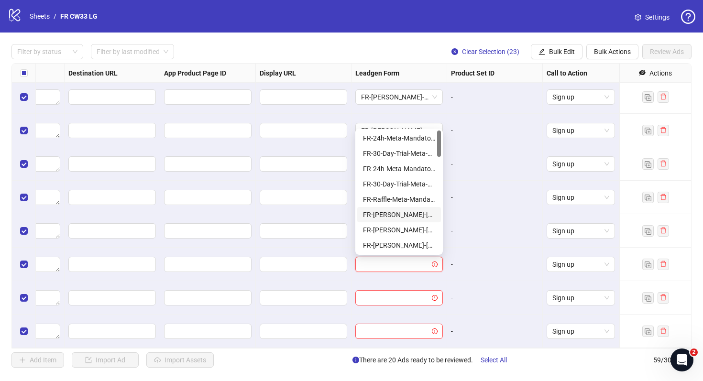
click at [418, 211] on div "FR-JULIE-RAFFLE-Aug25-Mandatory-Question-tu" at bounding box center [399, 215] width 72 height 11
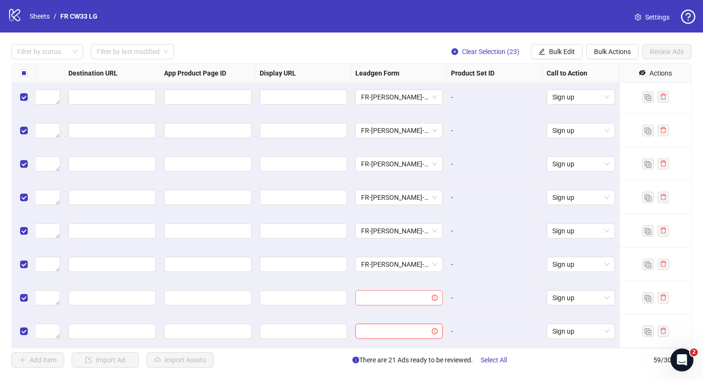
click at [418, 303] on input "search" at bounding box center [394, 298] width 67 height 14
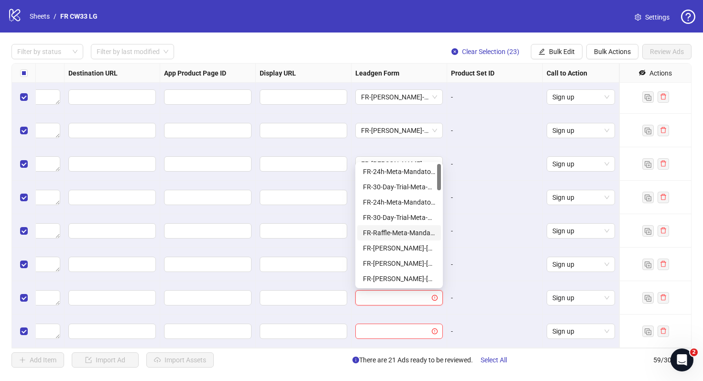
click at [428, 240] on div "FR-Raffle-Meta-Mandatory-3Q" at bounding box center [399, 232] width 84 height 15
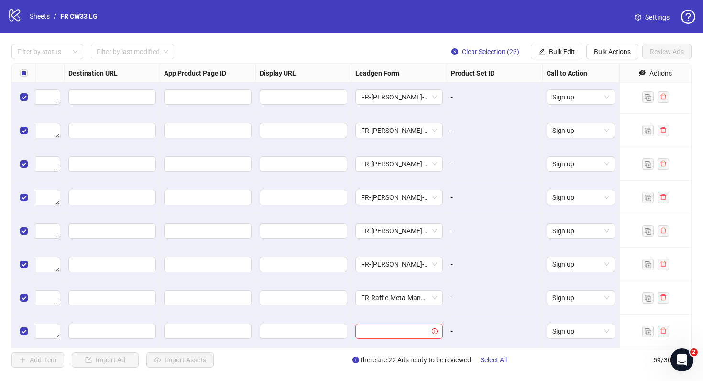
click at [428, 240] on div "FR-JULIE-RAFFLE-Aug25-Mandatory-Question-tu" at bounding box center [400, 230] width 96 height 33
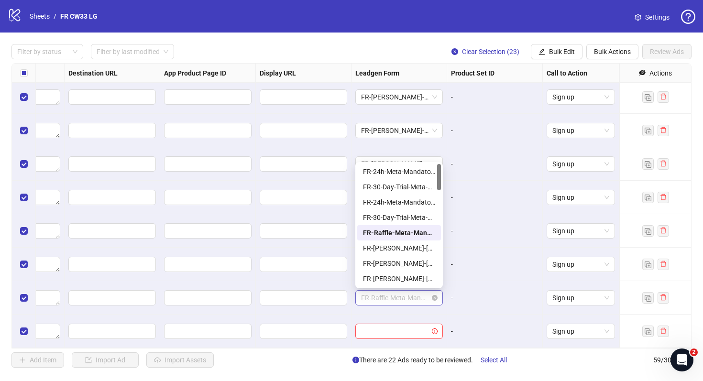
click at [415, 298] on span "FR-Raffle-Meta-Mandatory-3Q" at bounding box center [399, 298] width 76 height 14
click at [411, 244] on div "FR-JULIE-RAFFLE-Aug25-Mandatory-Question-tu" at bounding box center [399, 248] width 72 height 11
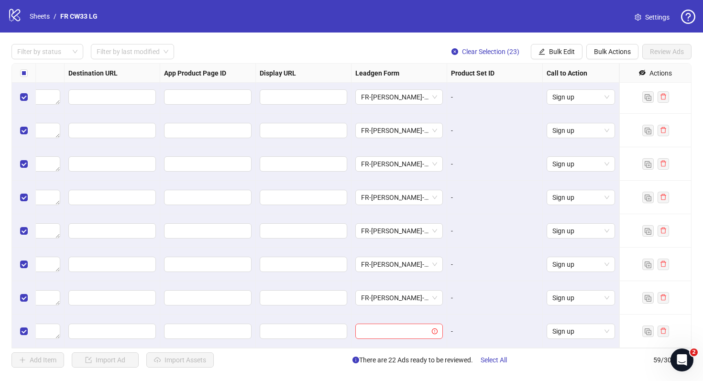
click at [473, 273] on div "-" at bounding box center [495, 264] width 96 height 33
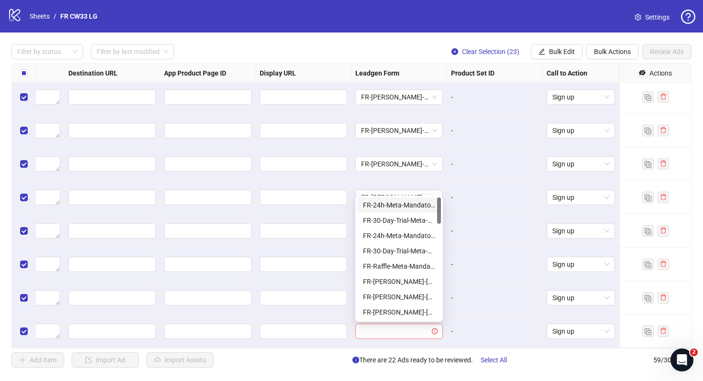
click at [432, 332] on span at bounding box center [399, 331] width 76 height 14
click at [421, 275] on div "FR-JULIE-RAFFLE-Aug25-Mandatory-Question-tu" at bounding box center [399, 281] width 84 height 15
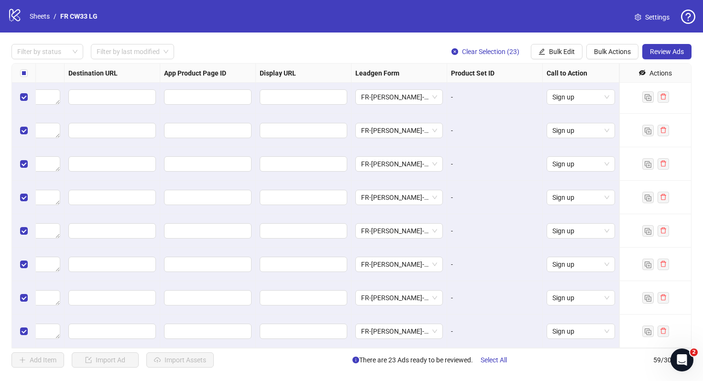
click at [507, 291] on div "-" at bounding box center [495, 297] width 96 height 33
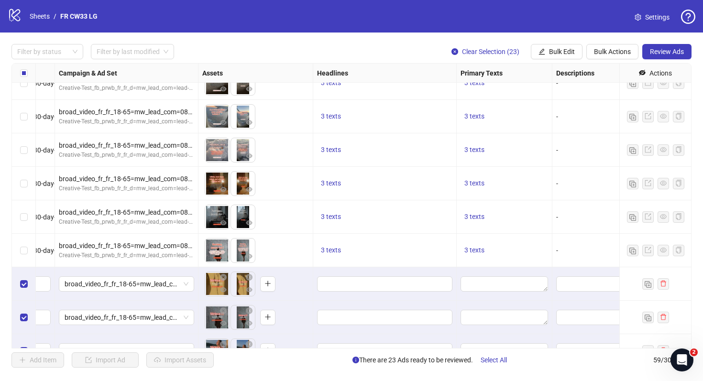
scroll to position [1021, 197]
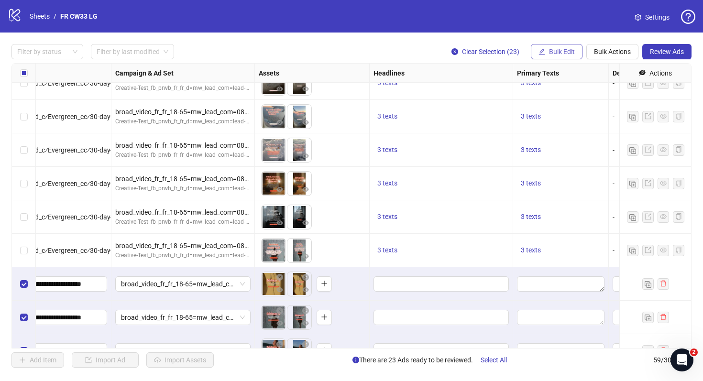
click at [557, 52] on span "Bulk Edit" at bounding box center [562, 52] width 26 height 8
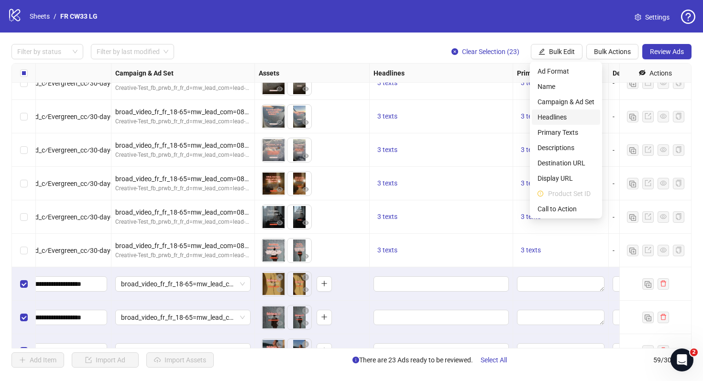
click at [578, 119] on span "Headlines" at bounding box center [566, 117] width 57 height 11
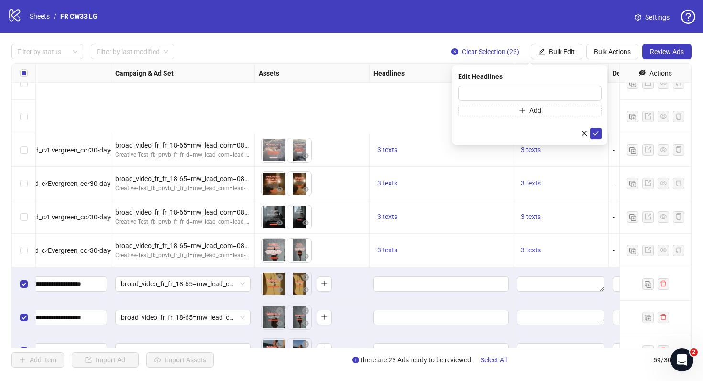
scroll to position [1146, 197]
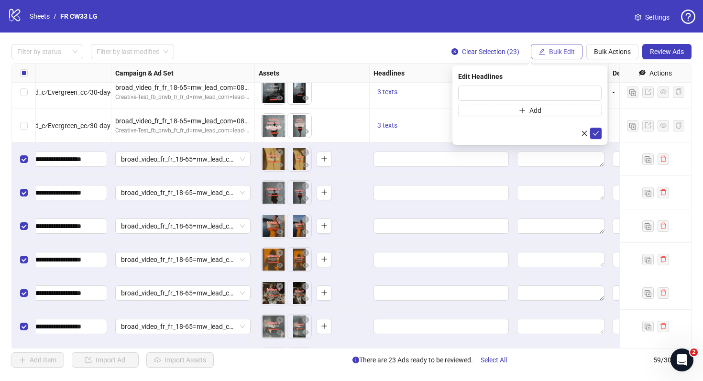
click at [567, 49] on span "Bulk Edit" at bounding box center [562, 52] width 26 height 8
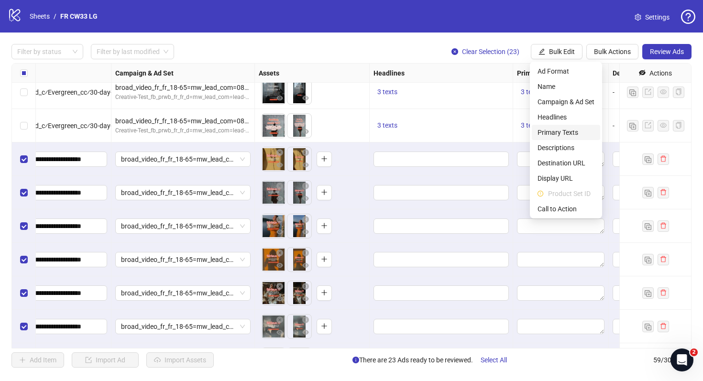
click at [561, 132] on span "Primary Texts" at bounding box center [566, 132] width 57 height 11
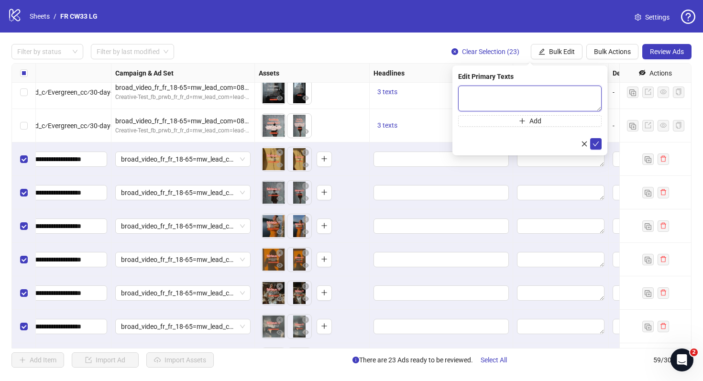
click at [494, 89] on textarea at bounding box center [530, 99] width 144 height 26
paste textarea "**********"
type textarea "**********"
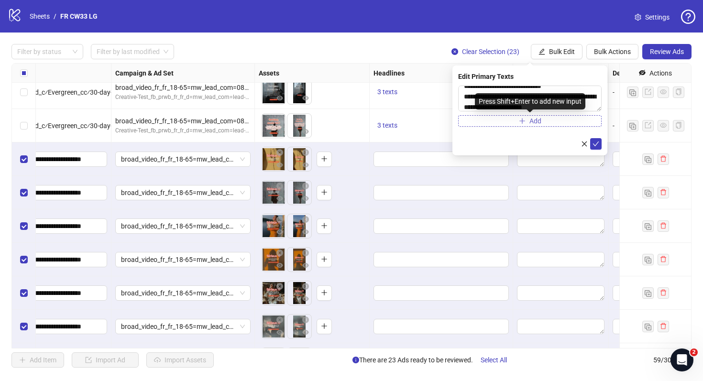
click at [483, 123] on button "Add" at bounding box center [530, 120] width 144 height 11
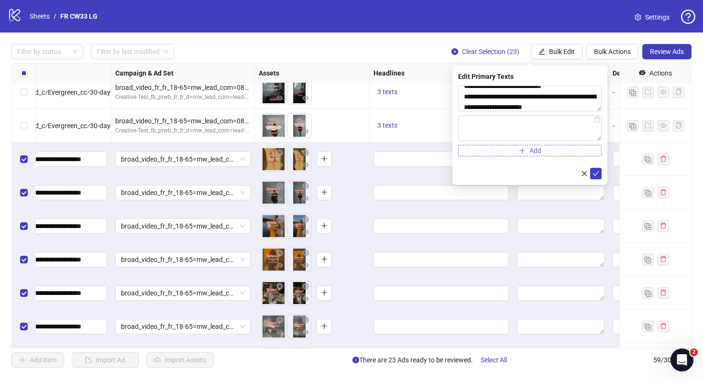
click at [483, 123] on textarea at bounding box center [530, 128] width 144 height 26
type textarea "**********"
click at [511, 153] on button "Add" at bounding box center [530, 150] width 144 height 11
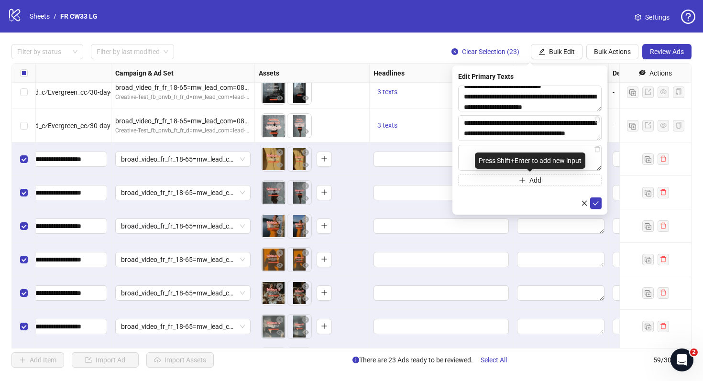
click at [508, 154] on div "Press Shift+Enter to add new input" at bounding box center [530, 161] width 111 height 16
click at [484, 147] on textarea at bounding box center [530, 158] width 144 height 26
paste textarea "**********"
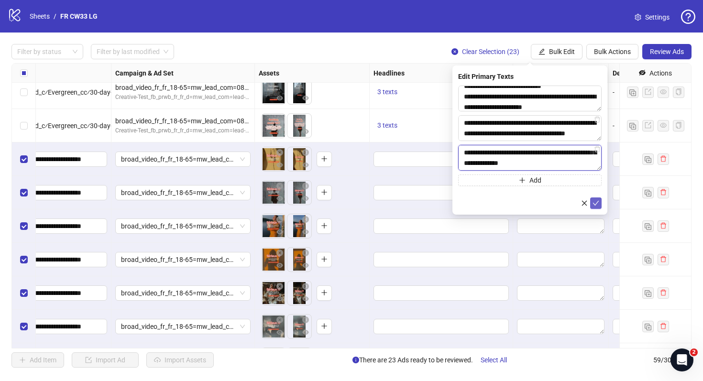
type textarea "**********"
click at [595, 205] on icon "check" at bounding box center [596, 203] width 7 height 7
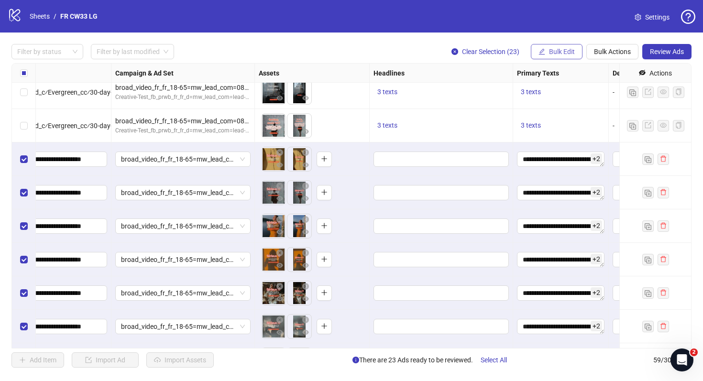
click at [550, 56] on button "Bulk Edit" at bounding box center [557, 51] width 52 height 15
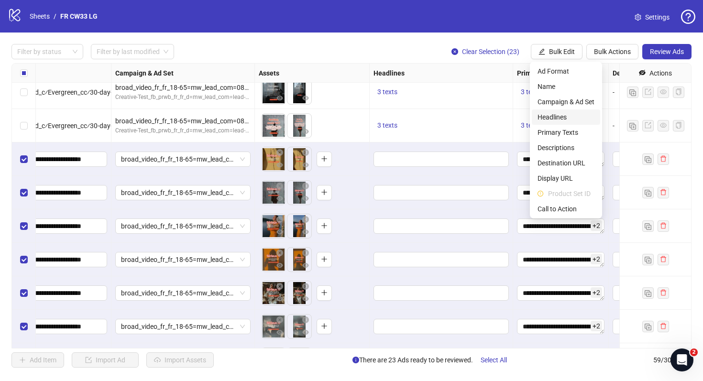
click at [547, 116] on span "Headlines" at bounding box center [566, 117] width 57 height 11
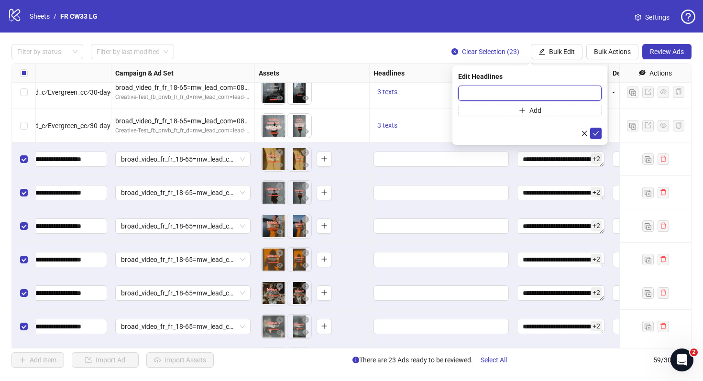
click at [474, 93] on input "text" at bounding box center [530, 93] width 144 height 15
paste input "**********"
type input "**********"
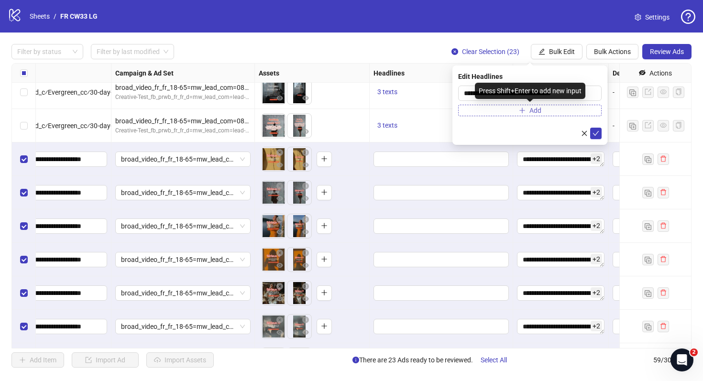
click at [499, 114] on button "Add" at bounding box center [530, 110] width 144 height 11
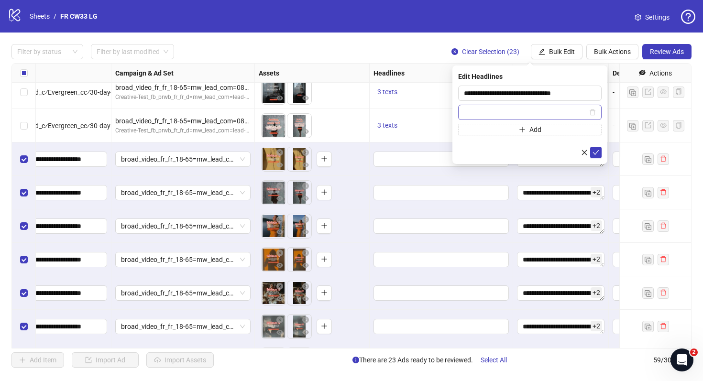
click at [484, 114] on input "text" at bounding box center [525, 112] width 123 height 11
type input "**********"
click at [508, 137] on form "**********" at bounding box center [530, 122] width 144 height 73
click at [505, 131] on button "Add" at bounding box center [530, 129] width 144 height 11
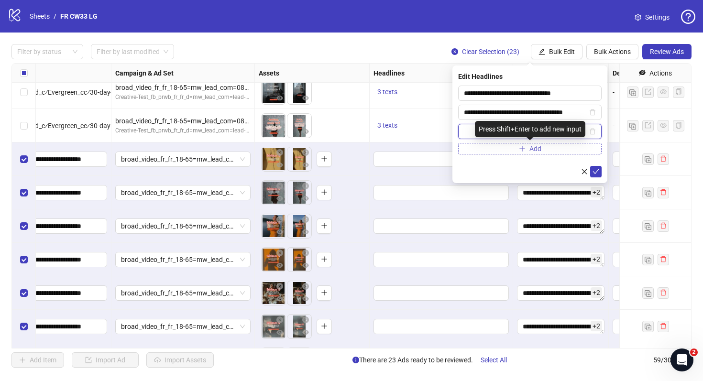
paste input "**********"
type input "**********"
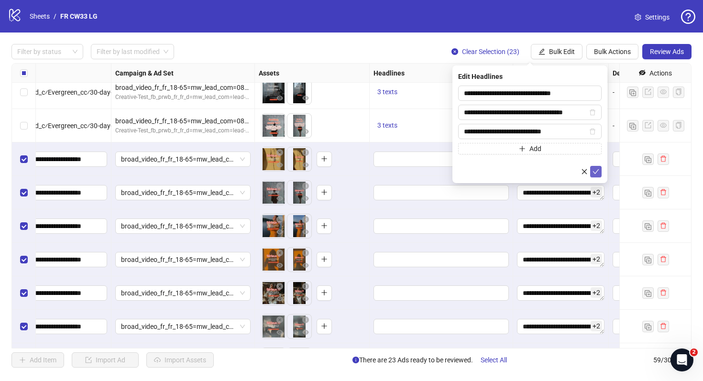
click at [600, 170] on button "submit" at bounding box center [596, 171] width 11 height 11
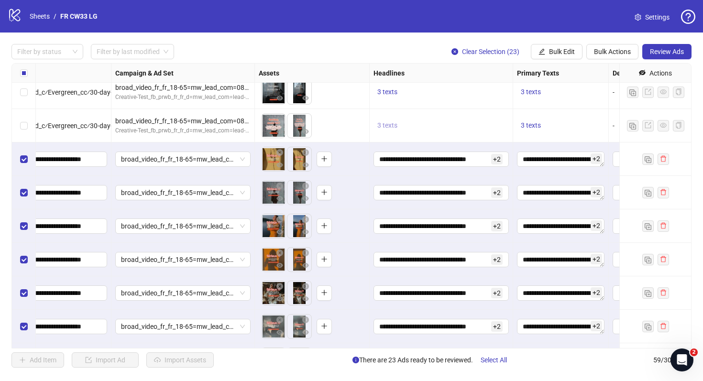
click at [391, 126] on span "3 texts" at bounding box center [388, 126] width 20 height 8
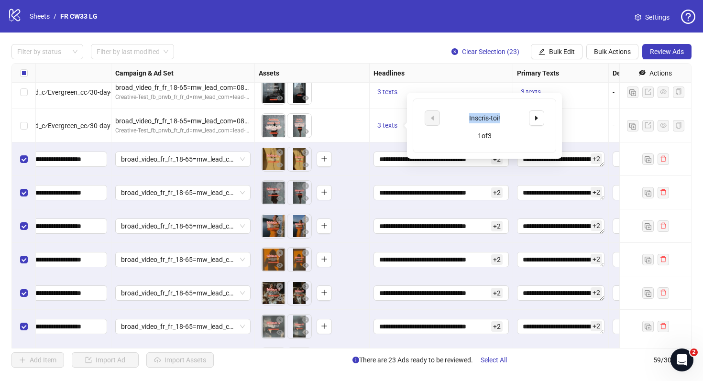
drag, startPoint x: 505, startPoint y: 119, endPoint x: 464, endPoint y: 118, distance: 41.6
click at [463, 119] on div "Inscris-toi!" at bounding box center [484, 118] width 79 height 11
copy div "Inscris-toi!"
click at [543, 120] on button "button" at bounding box center [536, 118] width 15 height 15
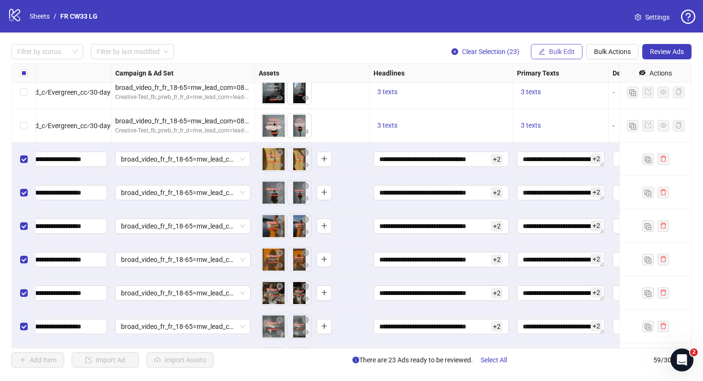
click at [552, 54] on span "Bulk Edit" at bounding box center [562, 52] width 26 height 8
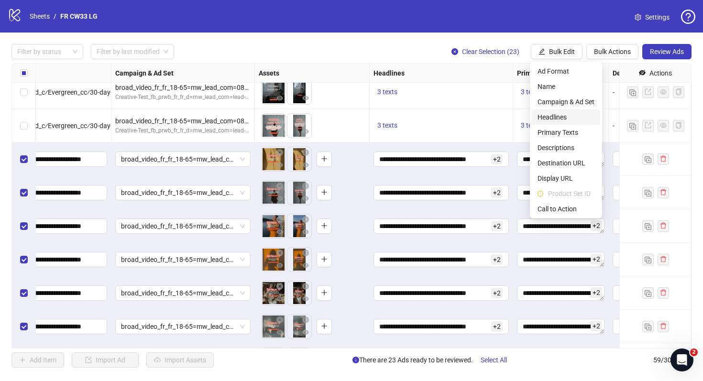
click at [561, 112] on span "Headlines" at bounding box center [566, 117] width 57 height 11
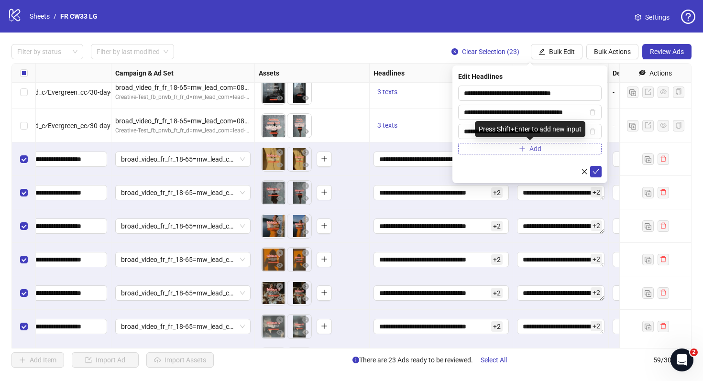
click at [526, 151] on button "Add" at bounding box center [530, 148] width 144 height 11
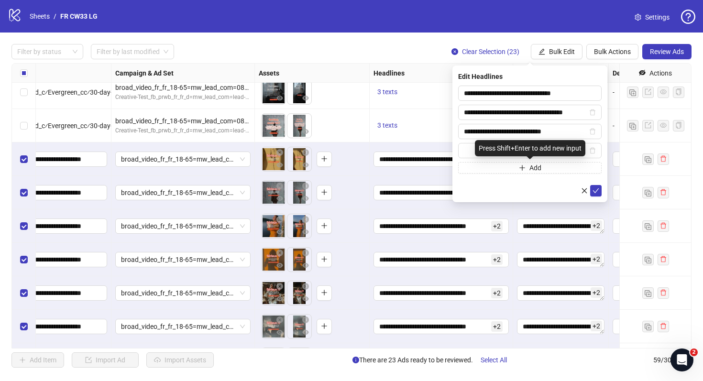
click at [523, 151] on div "Press Shift+Enter to add new input" at bounding box center [530, 148] width 111 height 16
click at [473, 147] on input "text" at bounding box center [525, 150] width 123 height 11
paste input "**********"
drag, startPoint x: 565, startPoint y: 154, endPoint x: 565, endPoint y: 124, distance: 30.2
click at [565, 124] on div "**********" at bounding box center [530, 130] width 144 height 88
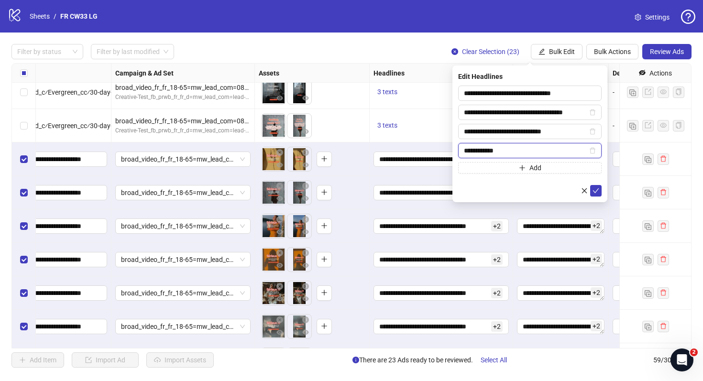
type input "**********"
click at [553, 192] on div at bounding box center [530, 190] width 144 height 11
click at [602, 192] on button "submit" at bounding box center [596, 190] width 11 height 11
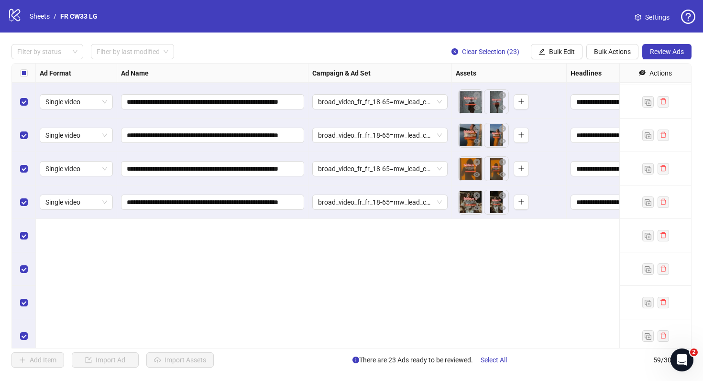
scroll to position [1060, 0]
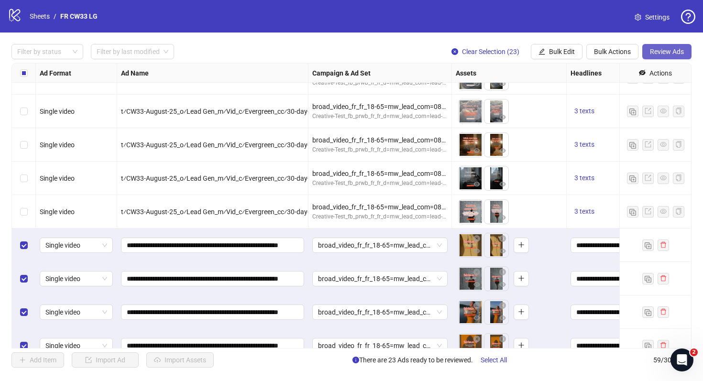
click at [686, 49] on button "Review Ads" at bounding box center [667, 51] width 49 height 15
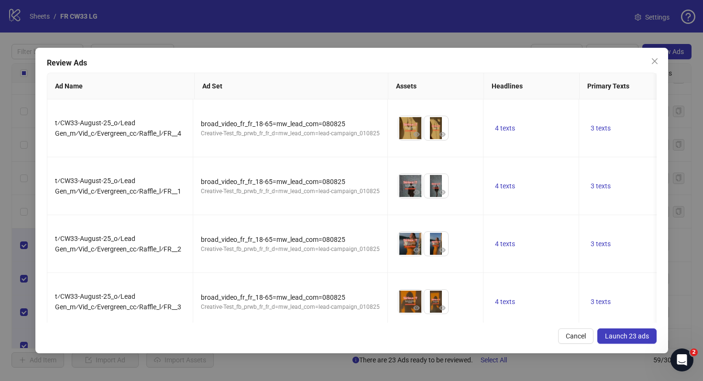
click at [637, 329] on button "Launch 23 ads" at bounding box center [627, 336] width 59 height 15
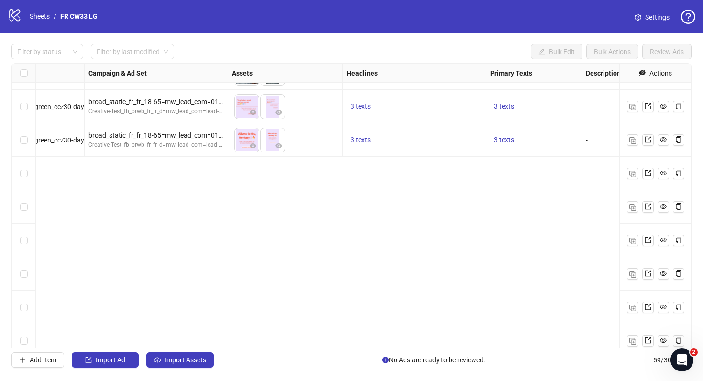
scroll to position [0, 224]
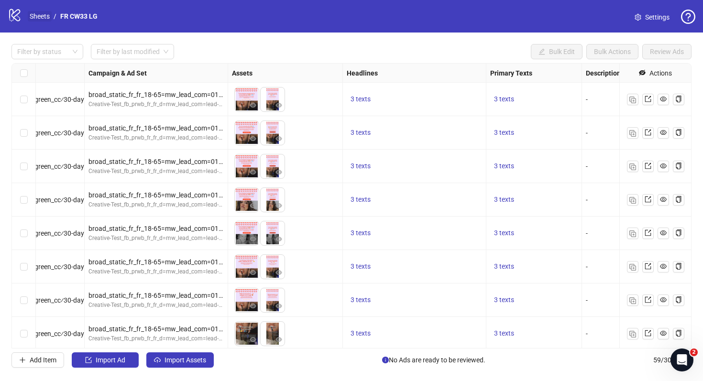
click at [34, 14] on link "Sheets" at bounding box center [40, 16] width 24 height 11
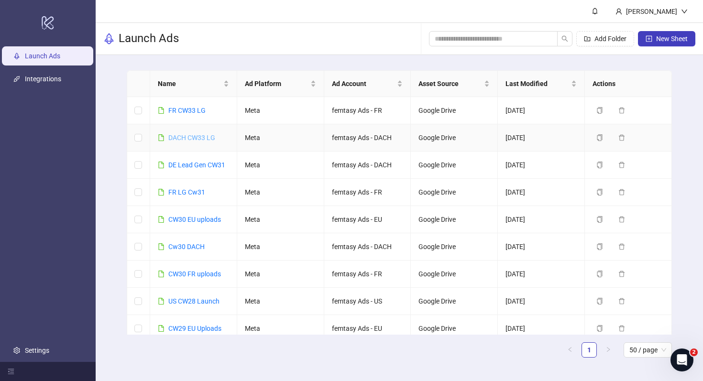
click at [201, 137] on link "DACH CW33 LG" at bounding box center [191, 138] width 47 height 8
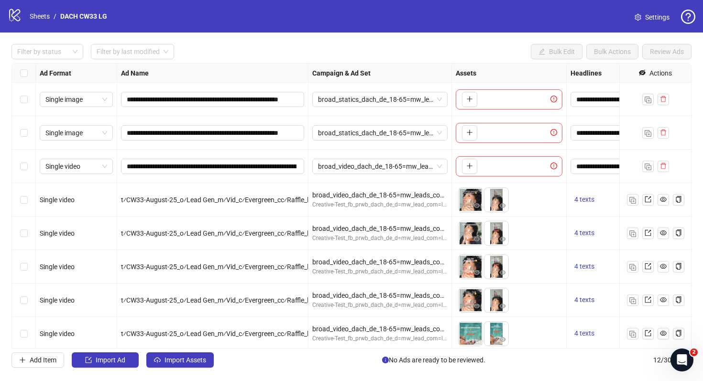
scroll to position [136, 0]
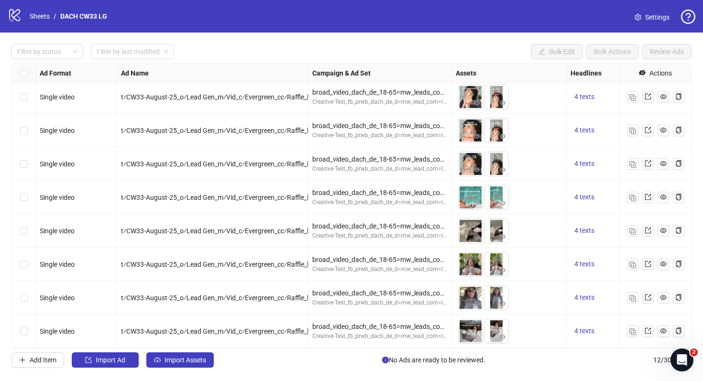
click at [651, 19] on span "Settings" at bounding box center [658, 17] width 24 height 11
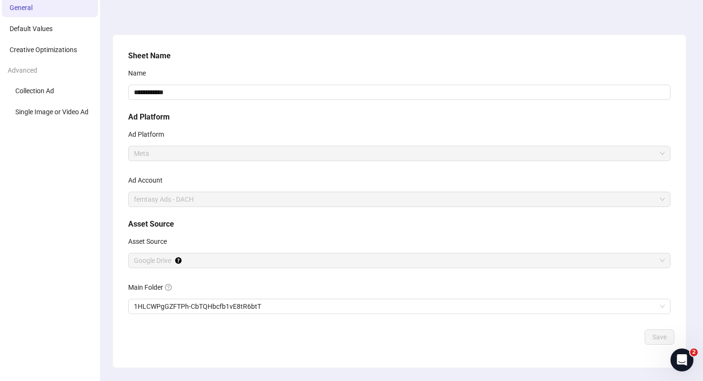
scroll to position [62, 0]
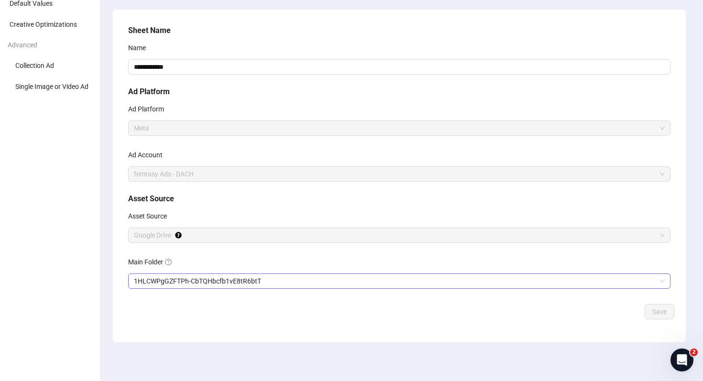
click at [172, 285] on span "1HLCWPgGZFTPh-CbTQHbcfb1vE8tR6btT" at bounding box center [399, 281] width 531 height 14
click at [660, 307] on button "Save" at bounding box center [660, 311] width 30 height 15
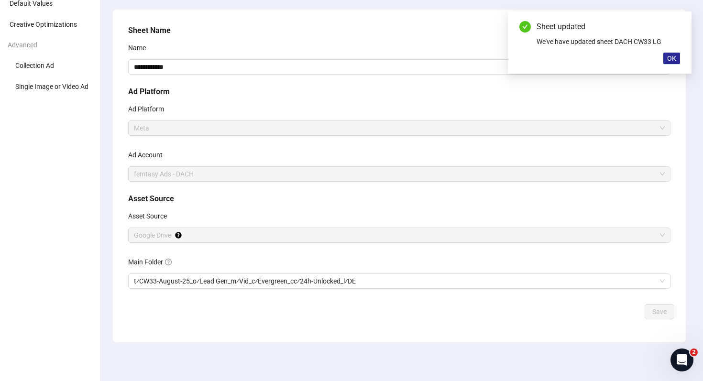
click at [670, 60] on span "OK" at bounding box center [672, 59] width 9 height 8
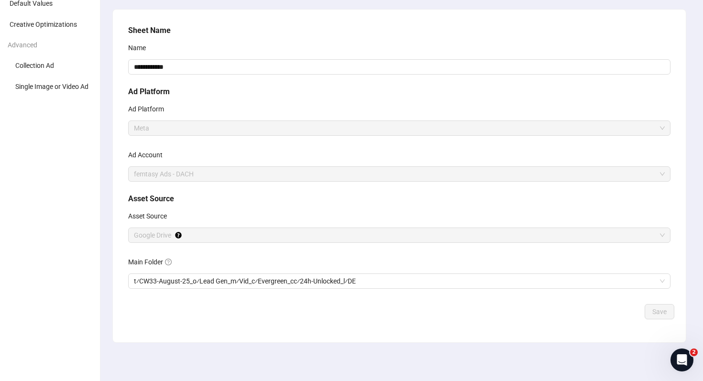
scroll to position [0, 0]
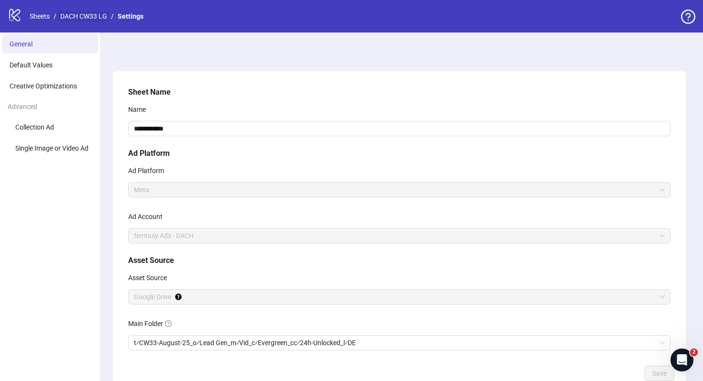
click at [90, 14] on link "DACH CW33 LG" at bounding box center [83, 16] width 51 height 11
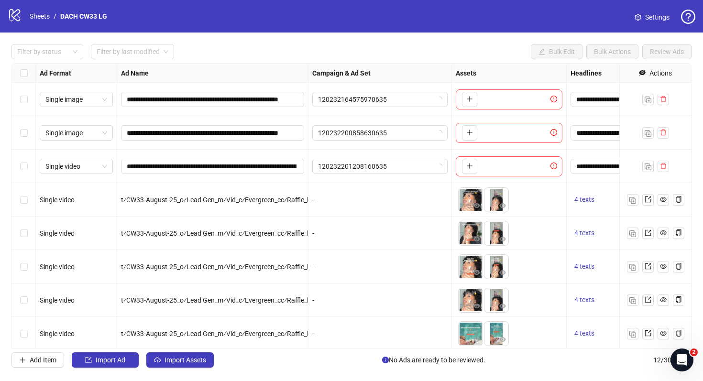
scroll to position [136, 0]
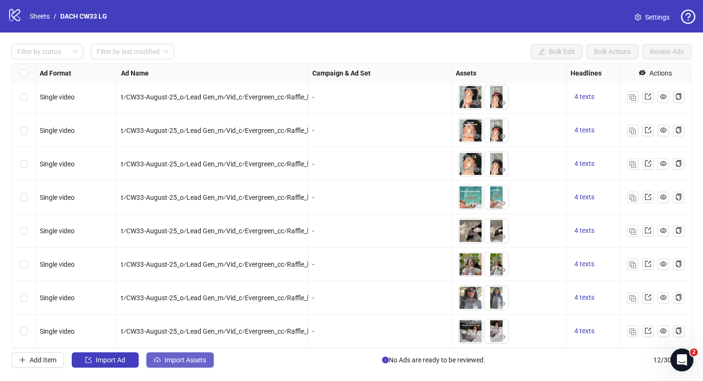
click at [196, 357] on span "Import Assets" at bounding box center [186, 361] width 42 height 8
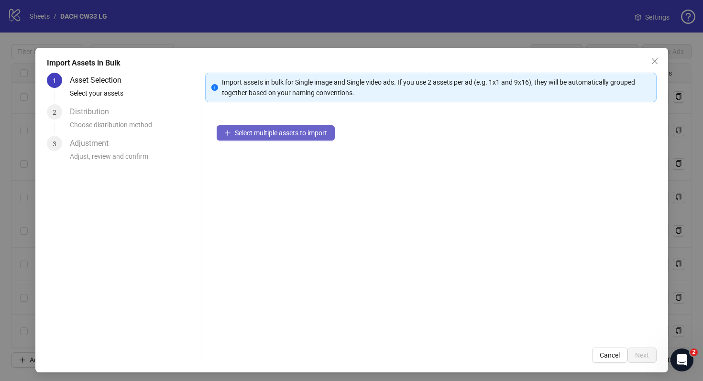
click at [314, 129] on span "Select multiple assets to import" at bounding box center [281, 133] width 92 height 8
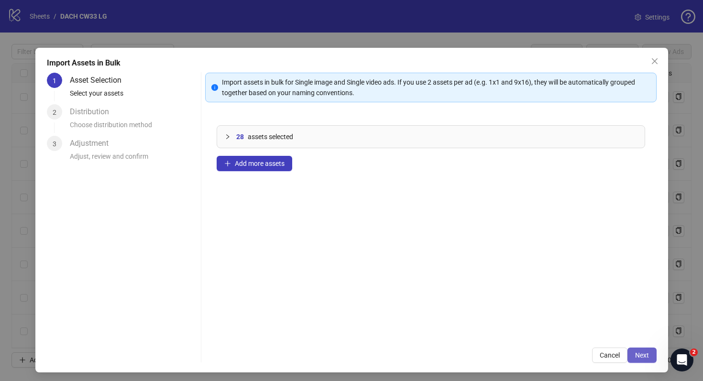
click at [637, 354] on span "Next" at bounding box center [643, 356] width 14 height 8
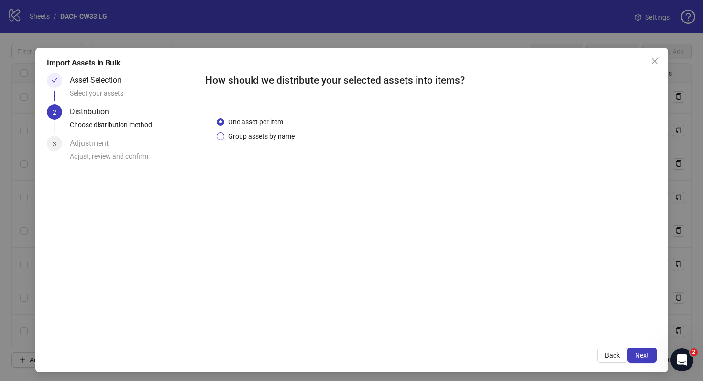
click at [276, 138] on span "Group assets by name" at bounding box center [261, 136] width 74 height 11
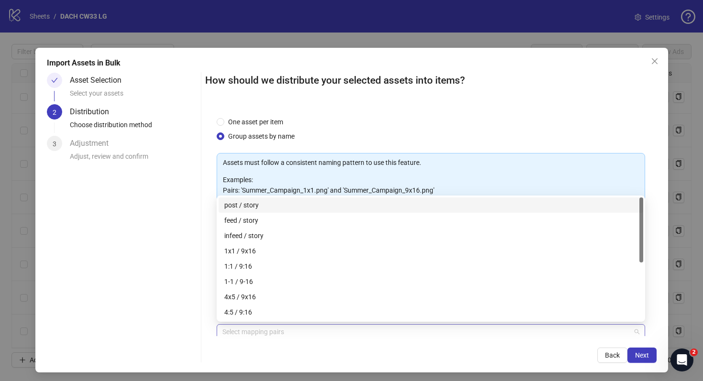
click at [274, 332] on div at bounding box center [426, 331] width 415 height 13
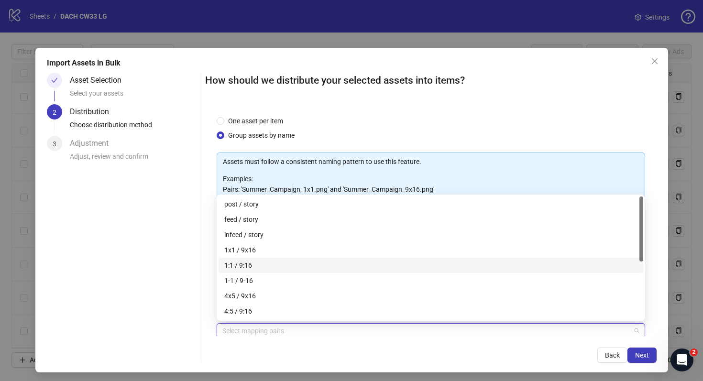
click at [292, 262] on div "1:1 / 9:16" at bounding box center [430, 265] width 413 height 11
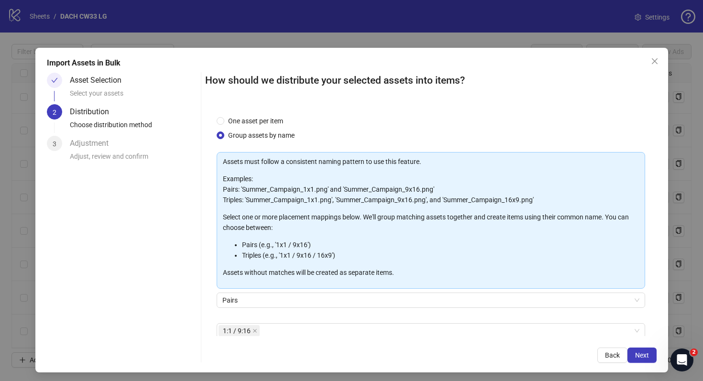
click at [558, 354] on div "Back Next" at bounding box center [431, 355] width 452 height 15
click at [642, 354] on span "Next" at bounding box center [643, 356] width 14 height 8
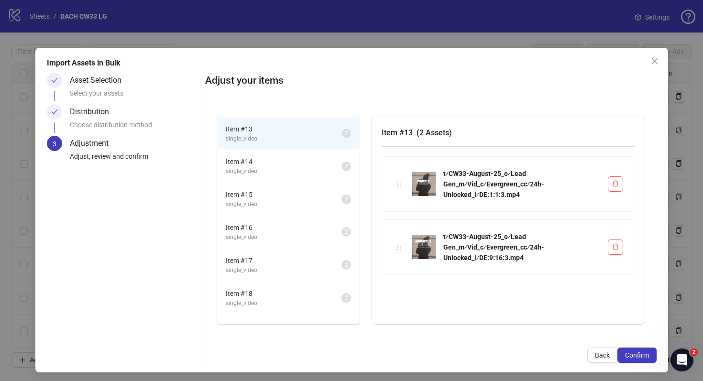
click at [298, 172] on span "single_video" at bounding box center [284, 171] width 116 height 9
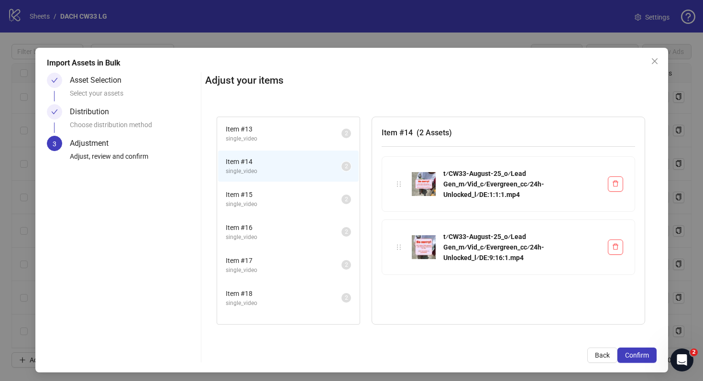
click at [295, 190] on span "Item # 15" at bounding box center [284, 195] width 116 height 11
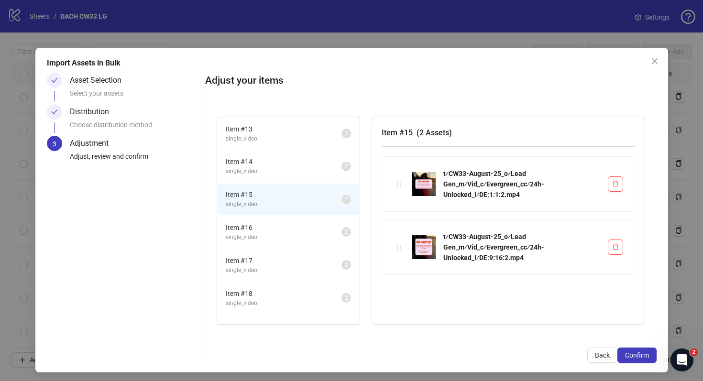
click at [289, 230] on span "Item # 16" at bounding box center [284, 228] width 116 height 11
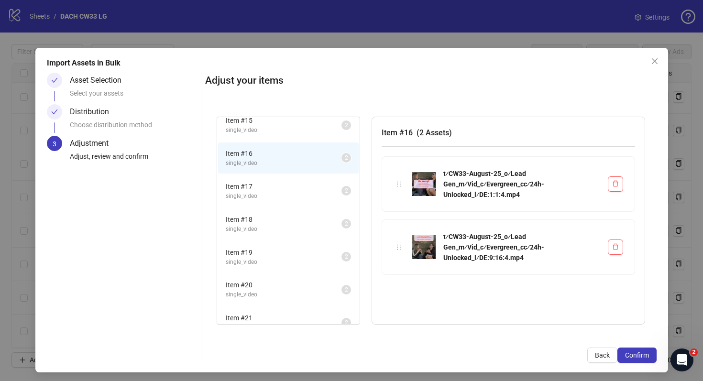
scroll to position [216, 0]
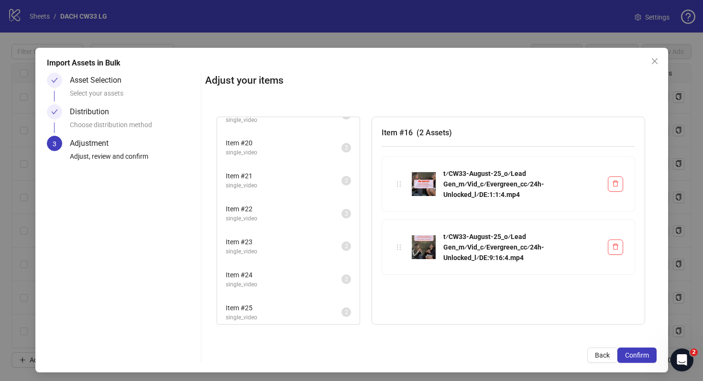
click at [289, 230] on div "Item # 23 single_video 2" at bounding box center [288, 246] width 143 height 33
click at [290, 196] on div "Item # 21 single_video 2" at bounding box center [288, 180] width 143 height 33
click at [286, 241] on span "Item # 23" at bounding box center [284, 242] width 116 height 11
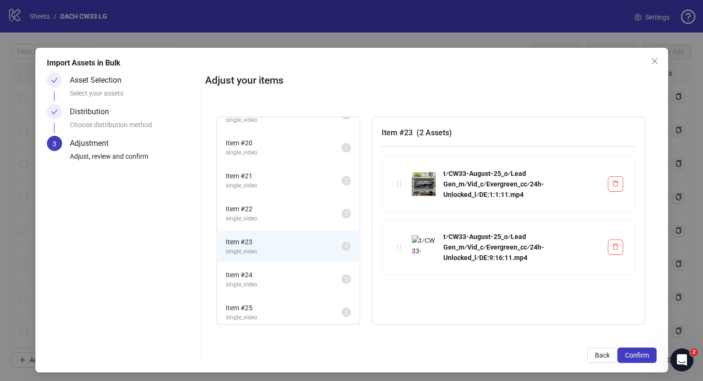
click at [286, 310] on span "Item # 25" at bounding box center [284, 308] width 116 height 11
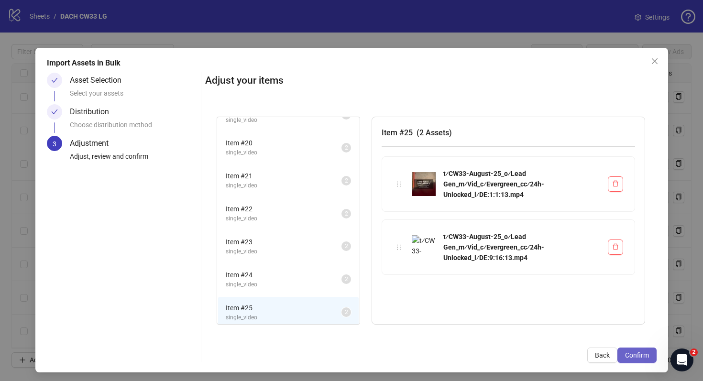
click at [651, 360] on button "Confirm" at bounding box center [637, 355] width 39 height 15
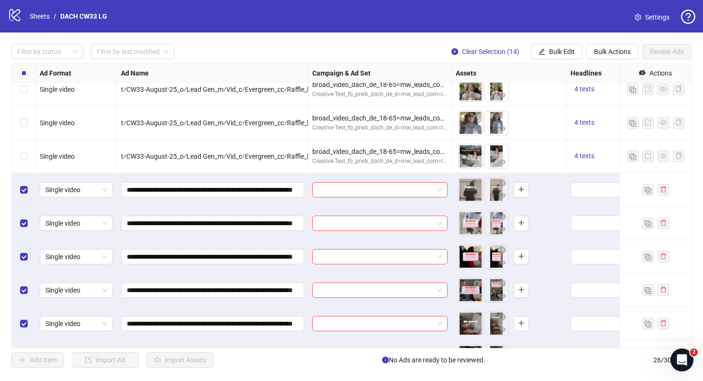
scroll to position [311, 0]
click at [550, 58] on button "Bulk Edit" at bounding box center [557, 51] width 52 height 15
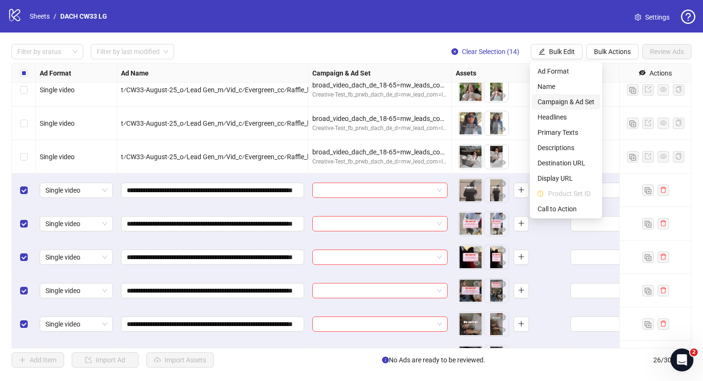
click at [579, 106] on span "Campaign & Ad Set" at bounding box center [566, 102] width 57 height 11
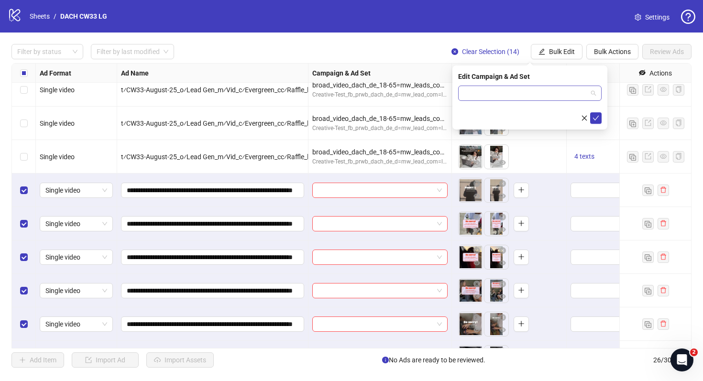
click at [532, 89] on input "search" at bounding box center [525, 93] width 123 height 14
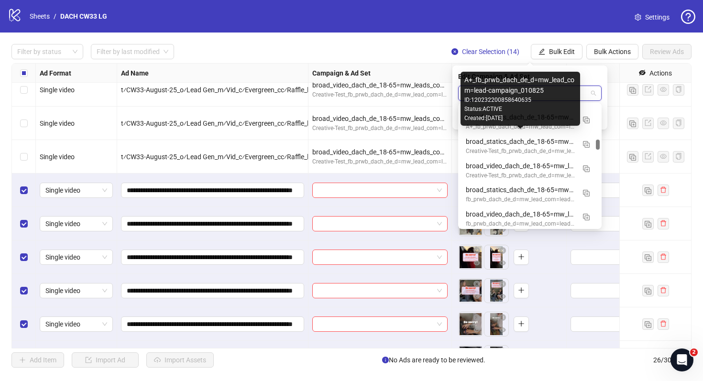
scroll to position [410, 0]
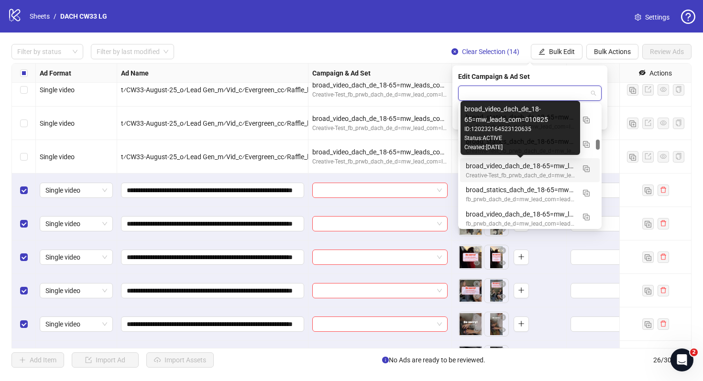
click at [532, 165] on div "broad_video_dach_de_18-65=mw_leads_com=010825" at bounding box center [520, 166] width 109 height 11
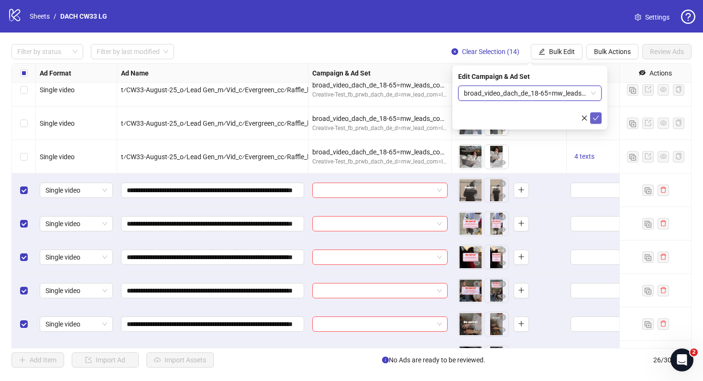
click at [595, 117] on icon "check" at bounding box center [596, 118] width 7 height 7
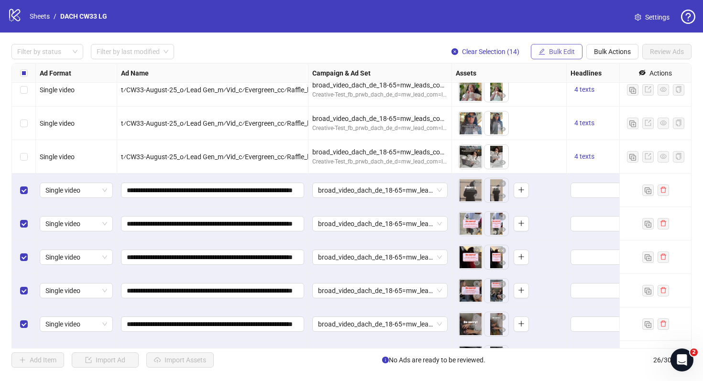
click at [563, 48] on span "Bulk Edit" at bounding box center [562, 52] width 26 height 8
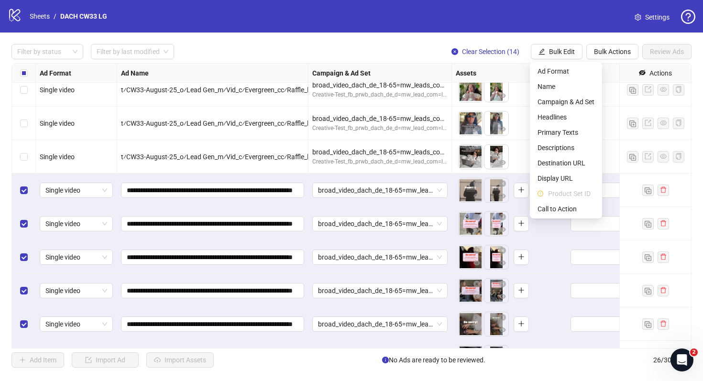
click at [476, 22] on div "logo/logo-mobile Sheets / DACH CW33 LG Settings" at bounding box center [352, 16] width 688 height 17
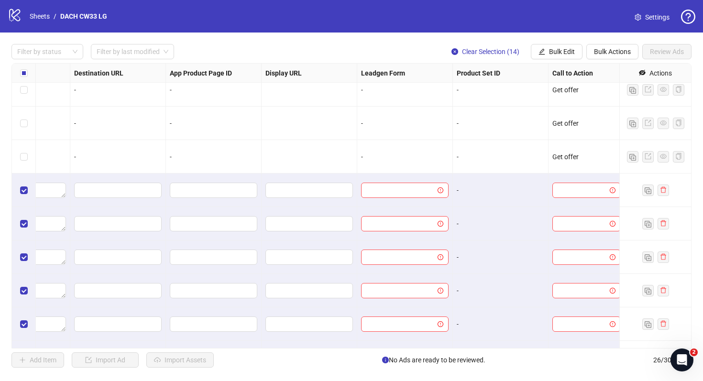
scroll to position [311, 885]
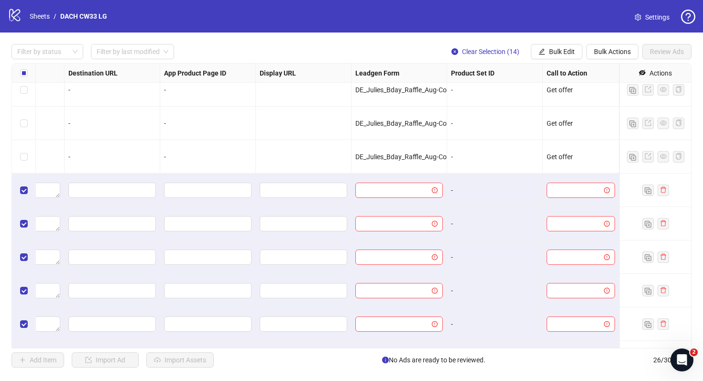
click at [552, 60] on div "Filter by status Filter by last modified Clear Selection (14) Bulk Edit Bulk Ac…" at bounding box center [351, 206] width 703 height 347
click at [555, 57] on button "Bulk Edit" at bounding box center [557, 51] width 52 height 15
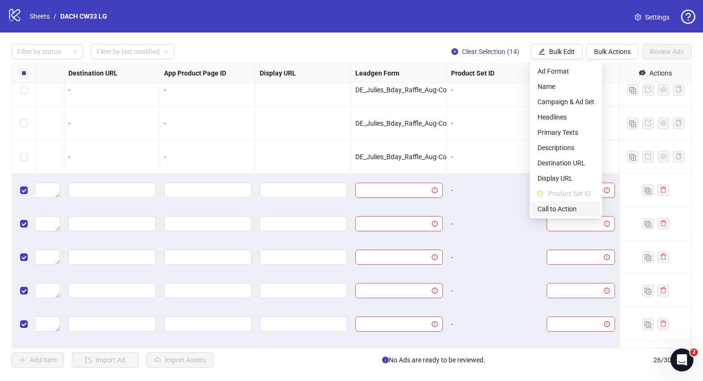
click at [557, 205] on span "Call to Action" at bounding box center [566, 209] width 57 height 11
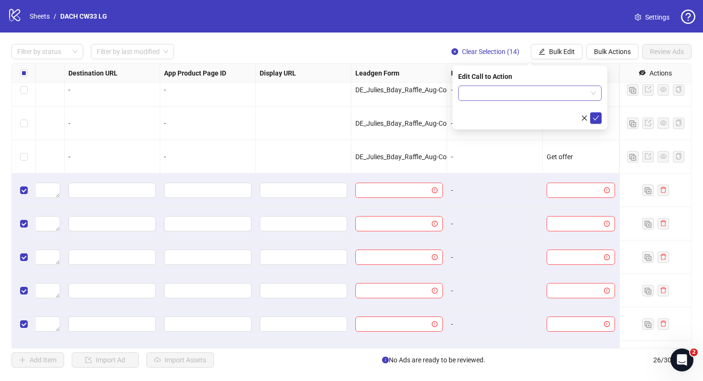
click at [514, 95] on input "search" at bounding box center [525, 93] width 123 height 14
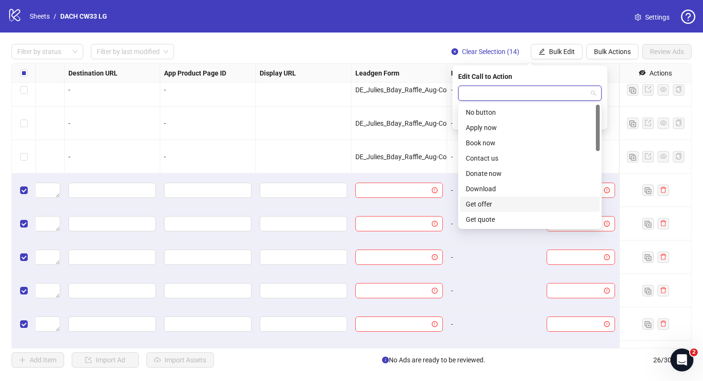
click at [513, 204] on div "Get offer" at bounding box center [530, 204] width 128 height 11
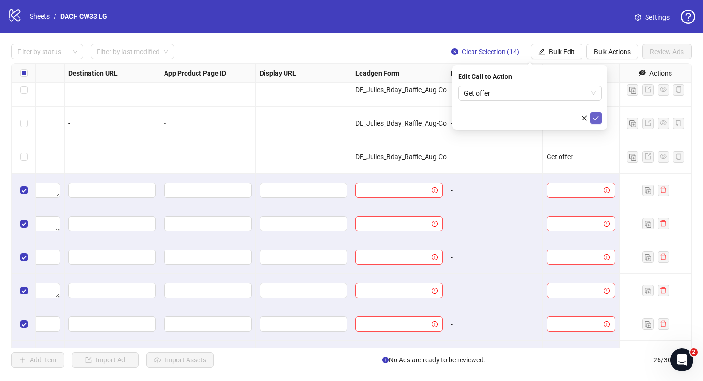
click at [592, 114] on button "submit" at bounding box center [596, 117] width 11 height 11
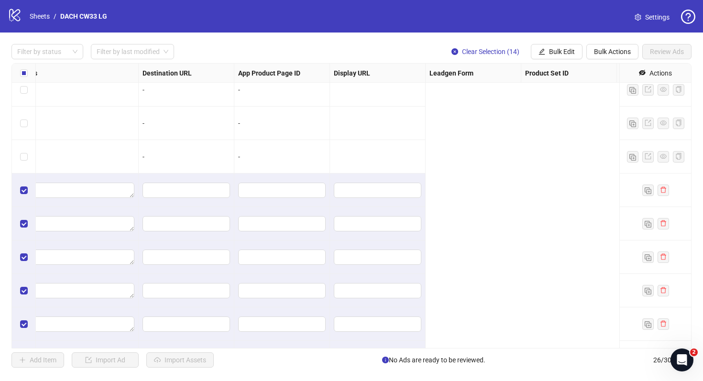
scroll to position [311, 0]
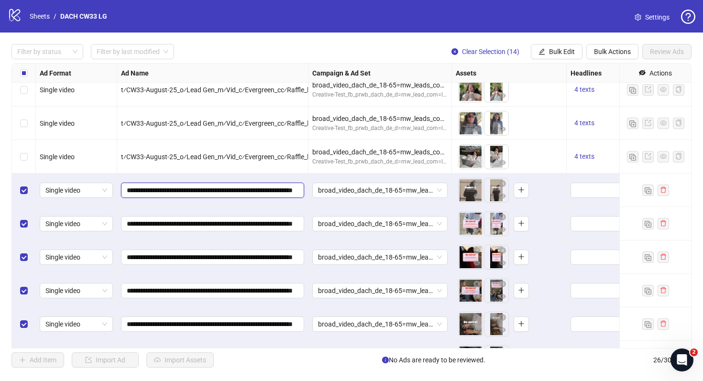
click at [255, 193] on input "**********" at bounding box center [212, 190] width 170 height 11
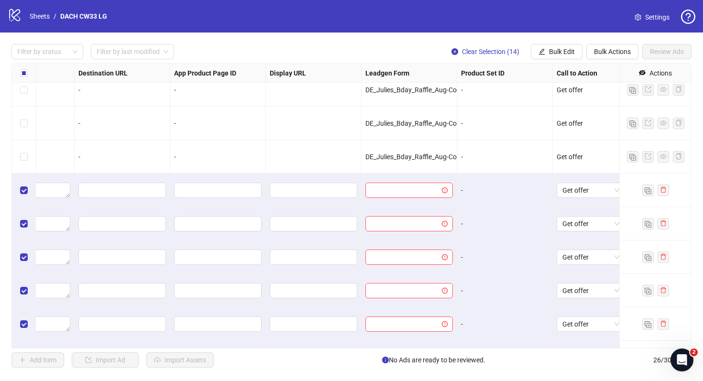
scroll to position [311, 885]
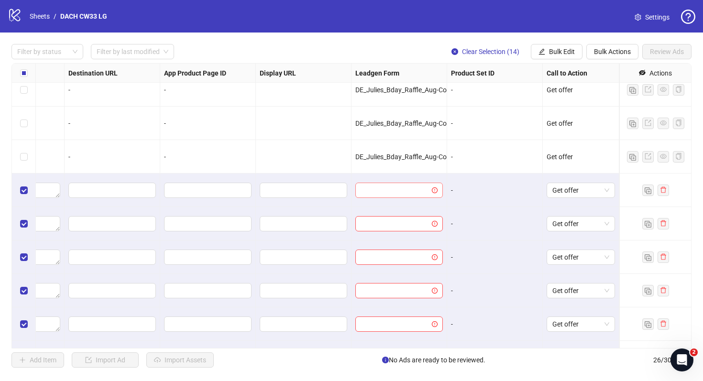
click at [389, 184] on input "search" at bounding box center [394, 190] width 67 height 14
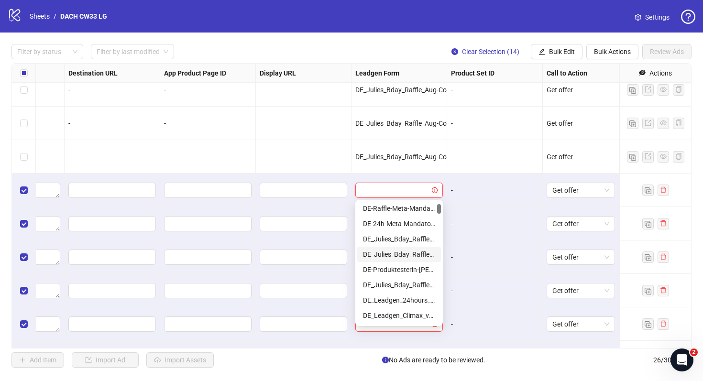
scroll to position [33, 0]
click at [399, 301] on div "DE_Leadgen_24hours_unlocked-Ongoing-[DATE]" at bounding box center [399, 299] width 72 height 11
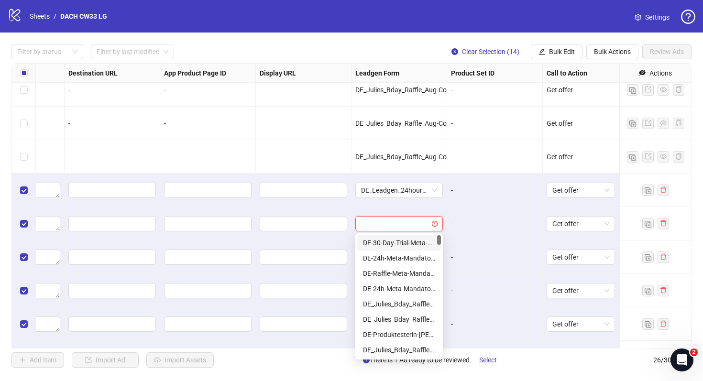
click at [415, 227] on input "search" at bounding box center [394, 224] width 67 height 14
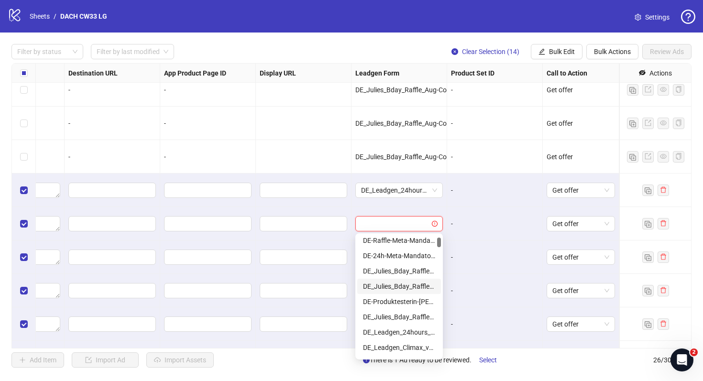
click at [466, 281] on div "-" at bounding box center [495, 290] width 96 height 33
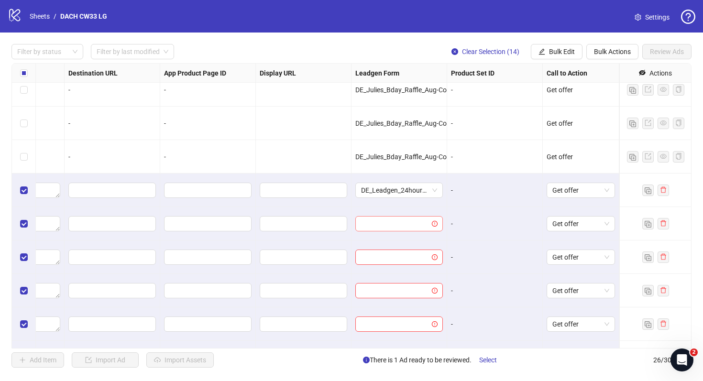
click at [399, 229] on input "search" at bounding box center [394, 224] width 67 height 14
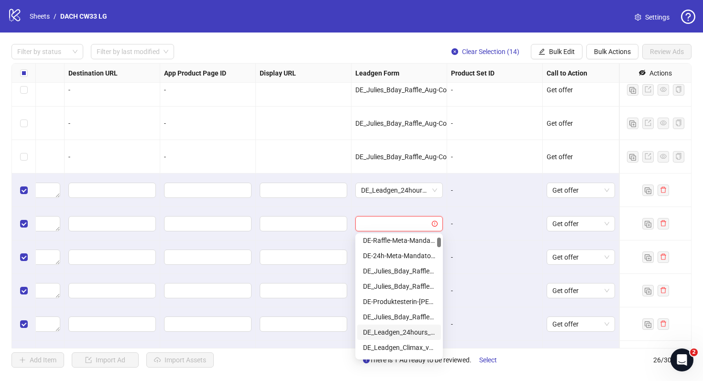
click at [413, 333] on div "DE_Leadgen_24hours_unlocked-Ongoing-[DATE]" at bounding box center [399, 332] width 72 height 11
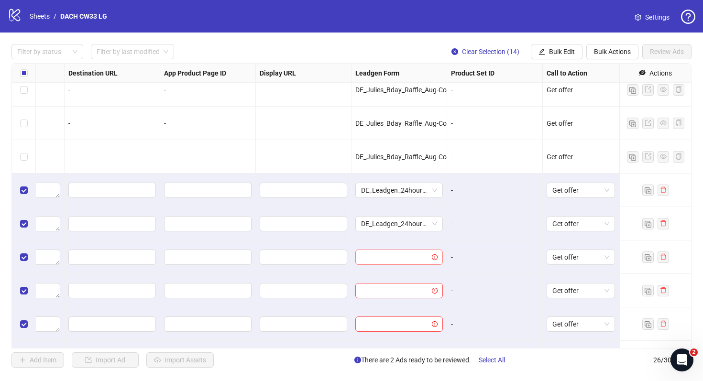
click at [411, 260] on input "search" at bounding box center [394, 257] width 67 height 14
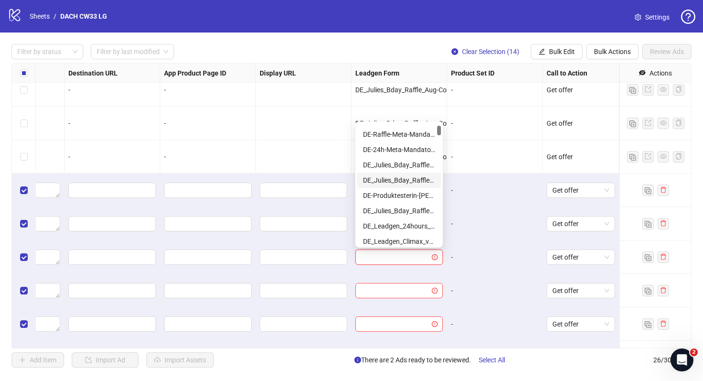
scroll to position [30, 0]
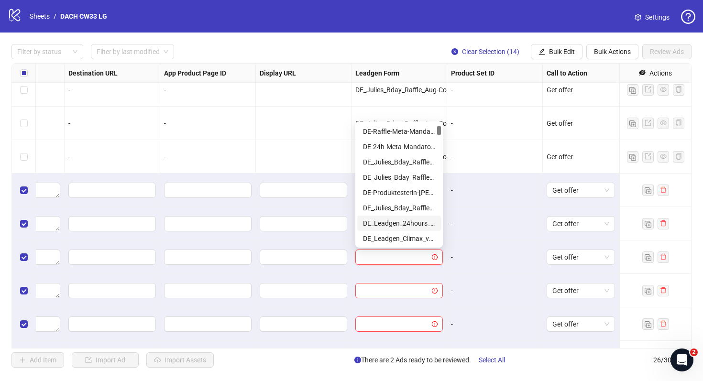
click at [420, 221] on div "DE_Leadgen_24hours_unlocked-Ongoing-[DATE]" at bounding box center [399, 223] width 72 height 11
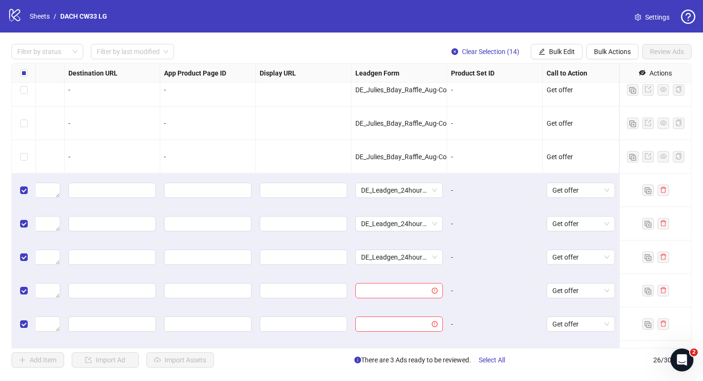
scroll to position [399, 885]
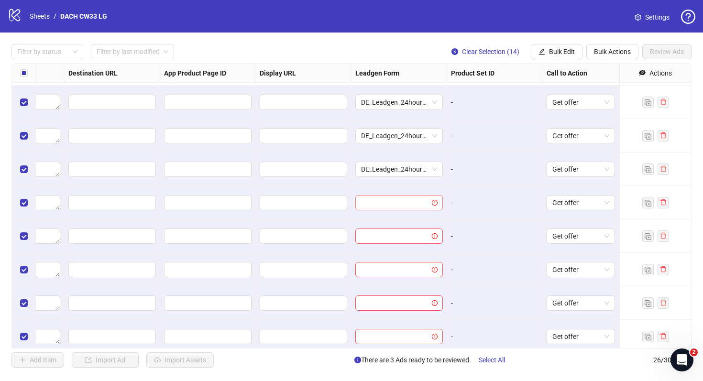
click at [410, 202] on input "search" at bounding box center [394, 203] width 67 height 14
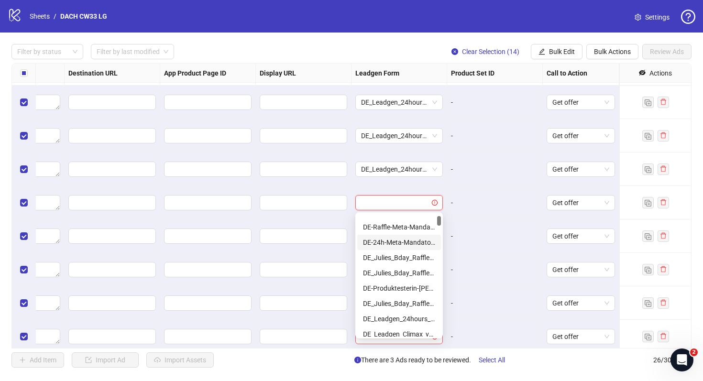
scroll to position [27, 0]
click at [413, 318] on div "DE_Leadgen_24hours_unlocked-Ongoing-[DATE]" at bounding box center [399, 318] width 72 height 11
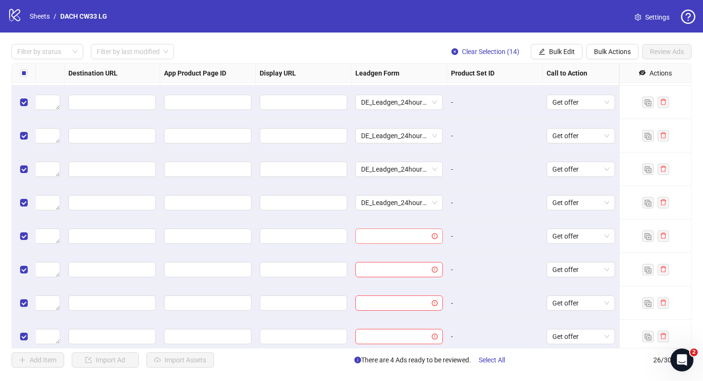
click at [412, 241] on input "search" at bounding box center [394, 236] width 67 height 14
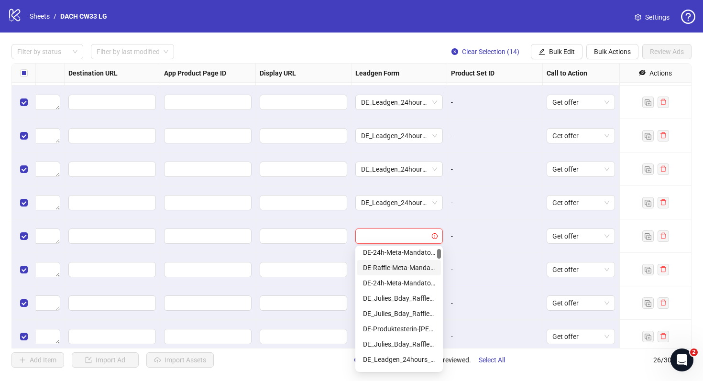
scroll to position [19, 0]
click at [409, 354] on div "DE_Leadgen_24hours_unlocked-Ongoing-[DATE]" at bounding box center [399, 359] width 72 height 11
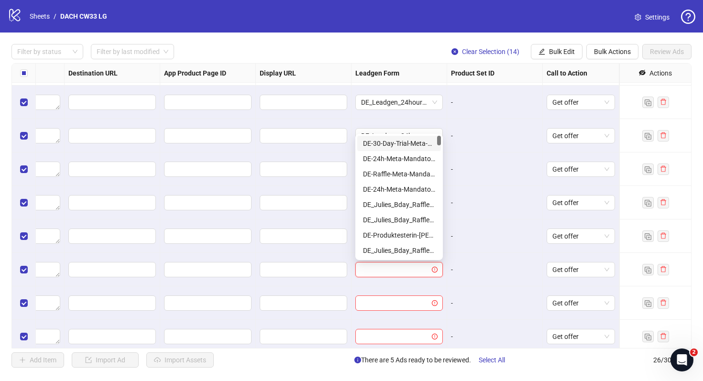
click at [415, 268] on input "search" at bounding box center [394, 270] width 67 height 14
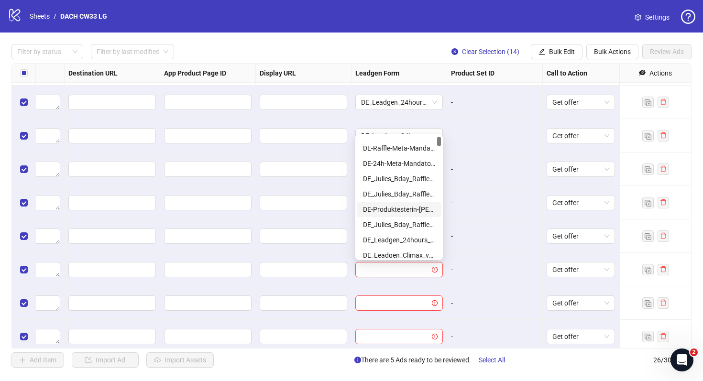
scroll to position [27, 0]
click at [408, 239] on div "DE_Leadgen_24hours_unlocked-Ongoing-[DATE]" at bounding box center [399, 239] width 72 height 11
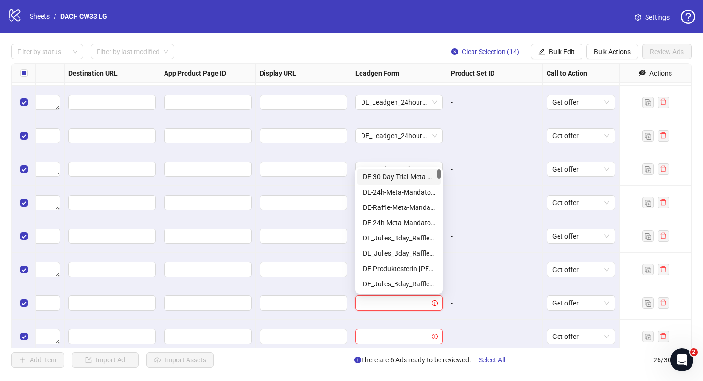
click at [398, 298] on input "search" at bounding box center [394, 303] width 67 height 14
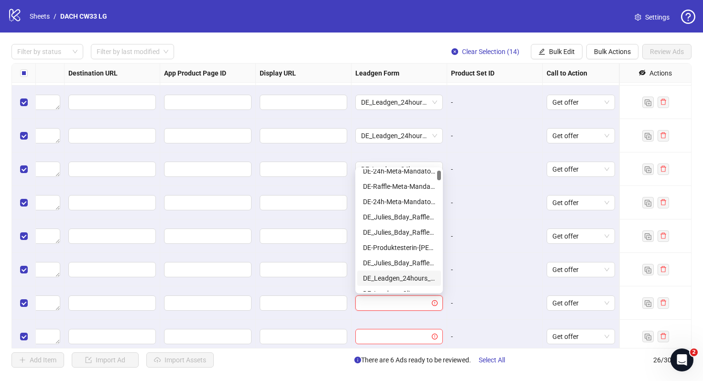
click at [399, 277] on div "DE_Leadgen_24hours_unlocked-Ongoing-[DATE]" at bounding box center [399, 278] width 72 height 11
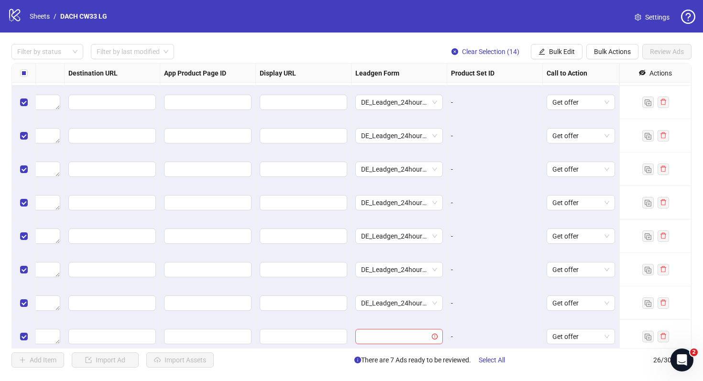
click at [481, 271] on div "-" at bounding box center [495, 270] width 88 height 11
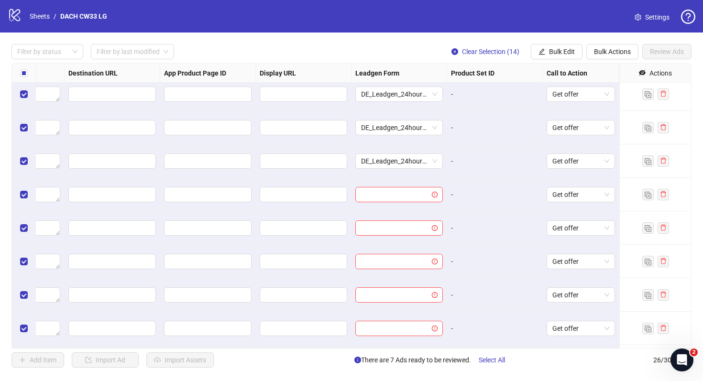
scroll to position [555, 885]
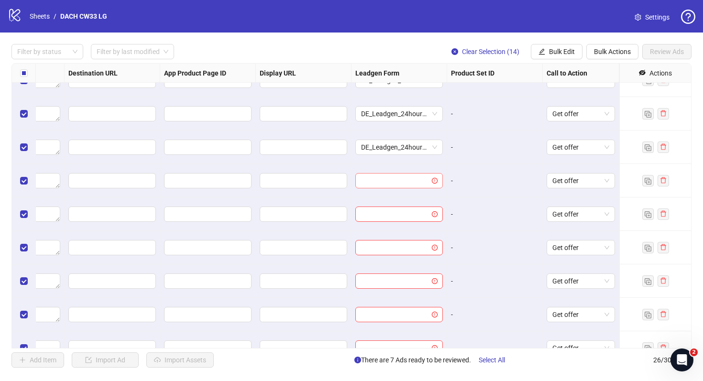
click at [421, 181] on input "search" at bounding box center [394, 181] width 67 height 14
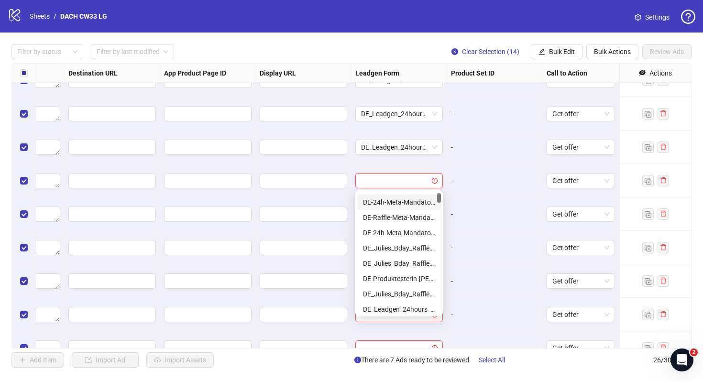
scroll to position [18, 0]
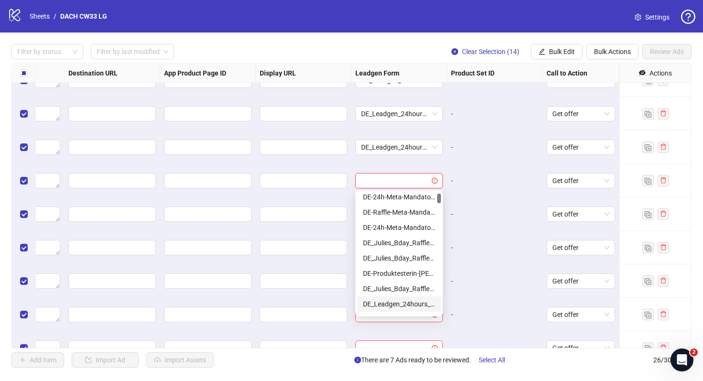
click at [405, 306] on div "DE_Leadgen_24hours_unlocked-Ongoing-[DATE]" at bounding box center [399, 304] width 72 height 11
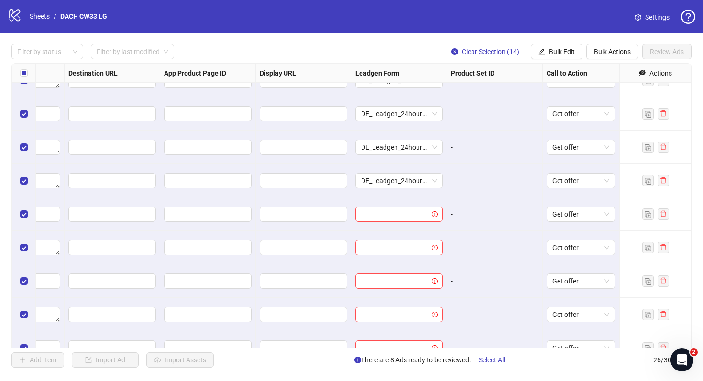
click at [416, 224] on div at bounding box center [400, 214] width 96 height 33
click at [416, 216] on input "search" at bounding box center [394, 214] width 67 height 14
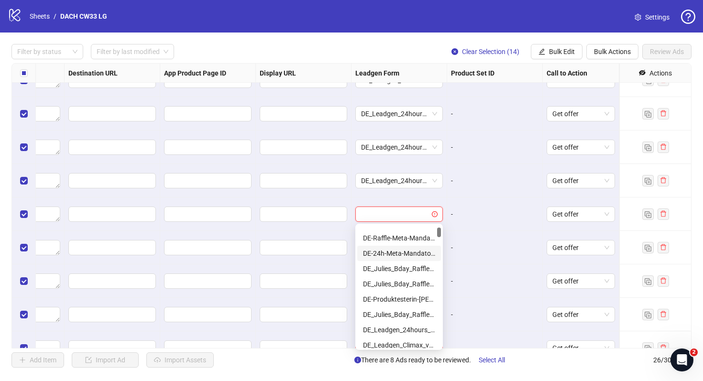
scroll to position [31, 0]
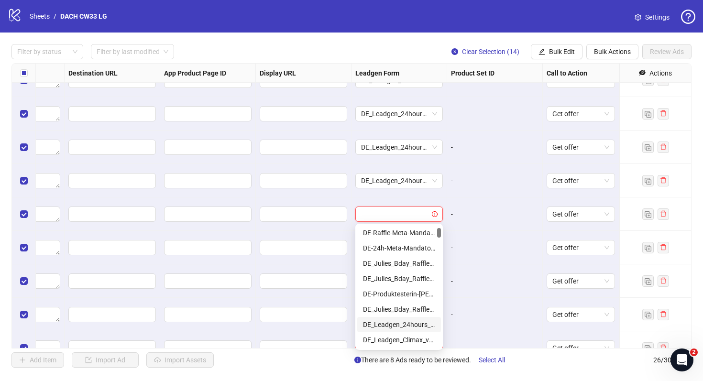
click at [411, 321] on div "DE_Leadgen_24hours_unlocked-Ongoing-[DATE]" at bounding box center [399, 325] width 72 height 11
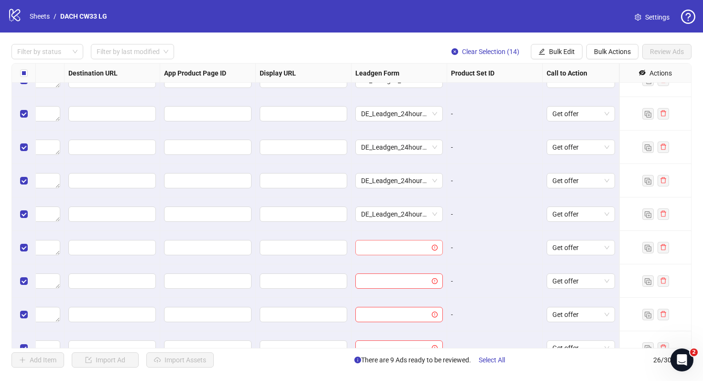
click at [414, 255] on input "search" at bounding box center [394, 248] width 67 height 14
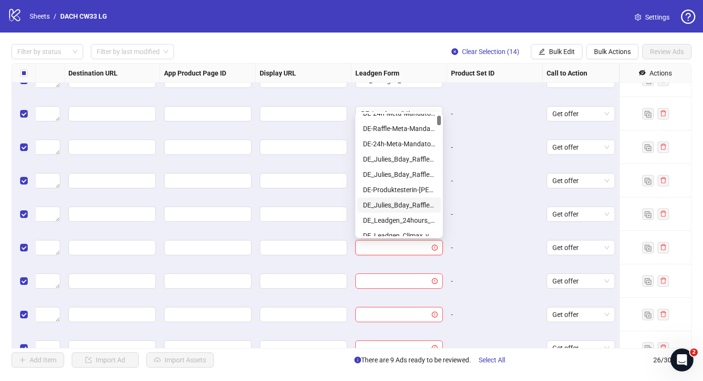
scroll to position [29, 0]
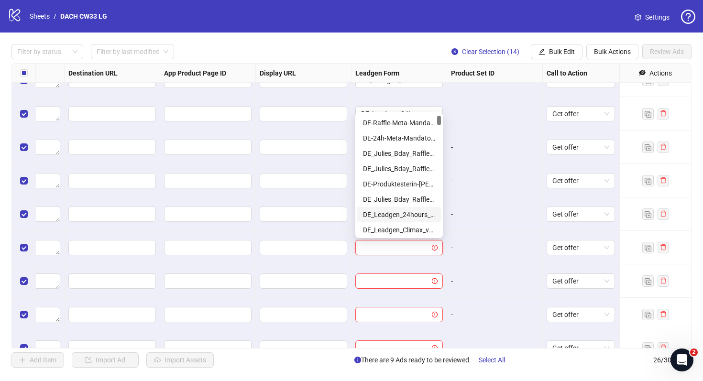
click at [415, 211] on div "DE_Leadgen_24hours_unlocked-Ongoing-[DATE]" at bounding box center [399, 215] width 72 height 11
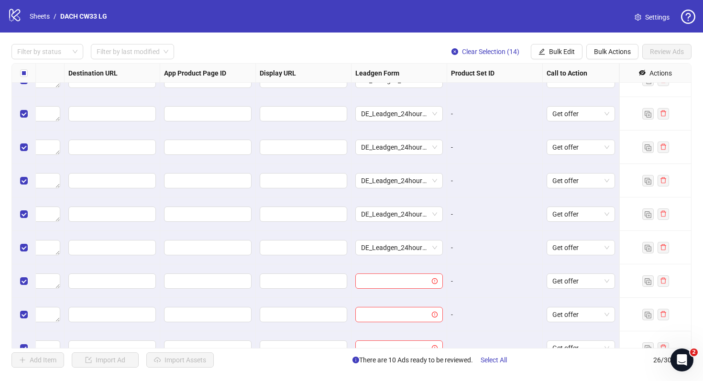
click at [469, 242] on div "-" at bounding box center [495, 247] width 96 height 33
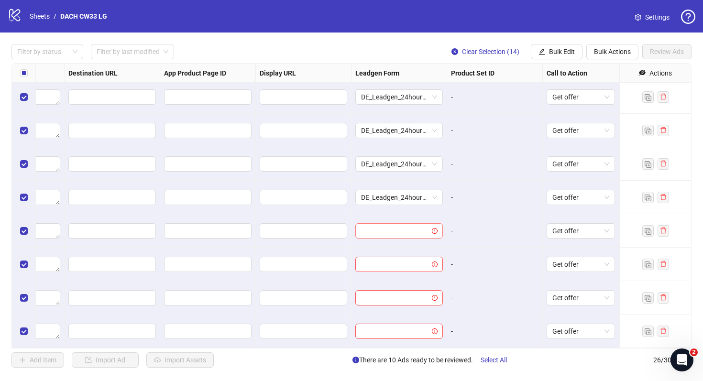
click at [415, 237] on input "search" at bounding box center [394, 231] width 67 height 14
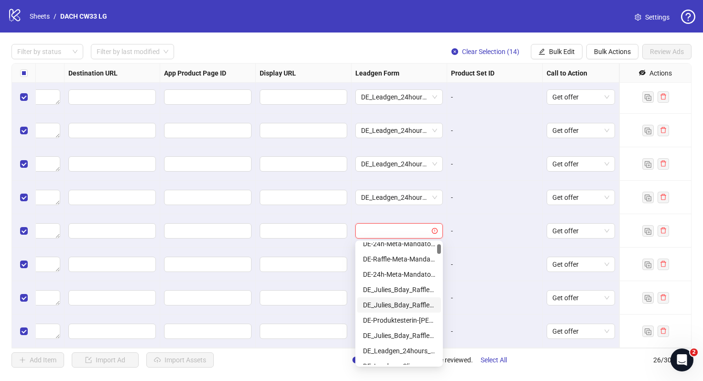
scroll to position [23, 0]
click at [411, 345] on div "DE_Leadgen_24hours_unlocked-Ongoing-[DATE]" at bounding box center [399, 350] width 72 height 11
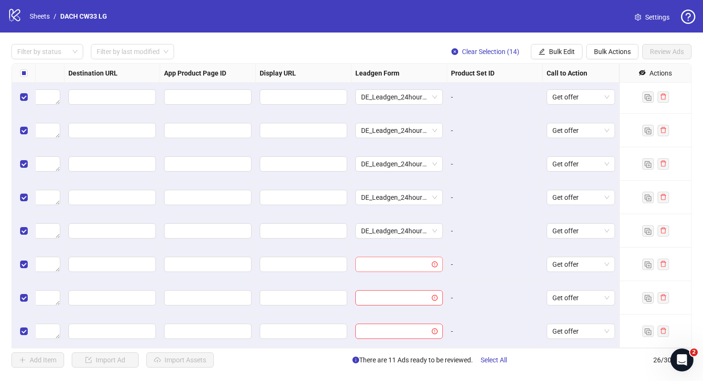
click at [412, 266] on input "search" at bounding box center [394, 264] width 67 height 14
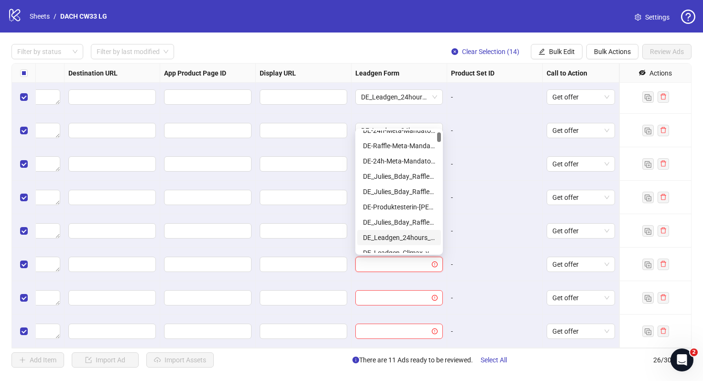
click at [416, 240] on div "DE_Leadgen_24hours_unlocked-Ongoing-[DATE]" at bounding box center [399, 238] width 72 height 11
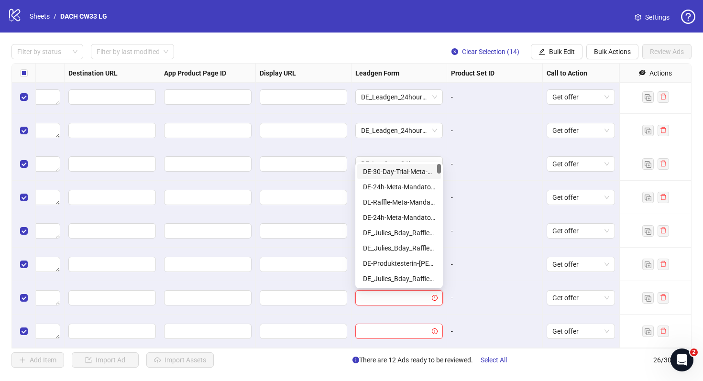
click at [411, 294] on input "search" at bounding box center [394, 298] width 67 height 14
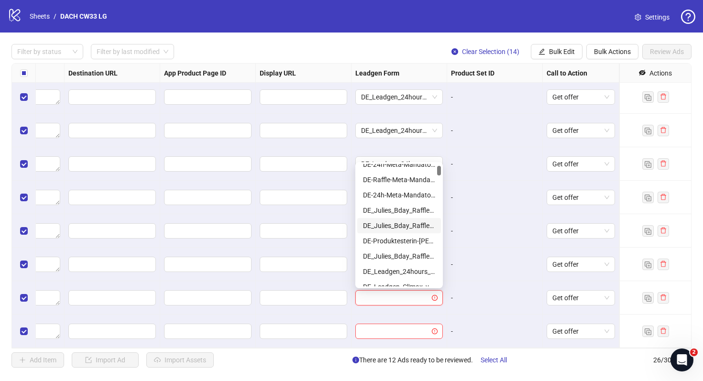
scroll to position [25, 0]
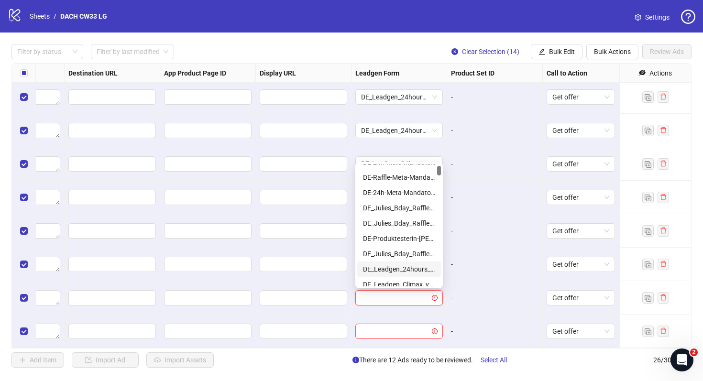
drag, startPoint x: 408, startPoint y: 279, endPoint x: 408, endPoint y: 273, distance: 6.2
click at [408, 273] on div "DE-24h-Meta-Mandatory-1-Q DE-Raffle-Meta-Mandatory-1Q DE-24h-Meta-Mandatory-1Q …" at bounding box center [399, 231] width 84 height 153
click at [408, 273] on div "DE_Leadgen_24hours_unlocked-Ongoing-[DATE]" at bounding box center [399, 269] width 72 height 11
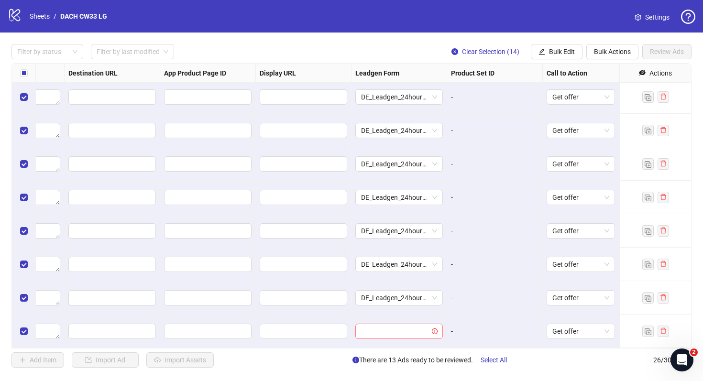
click at [407, 324] on div at bounding box center [400, 331] width 88 height 15
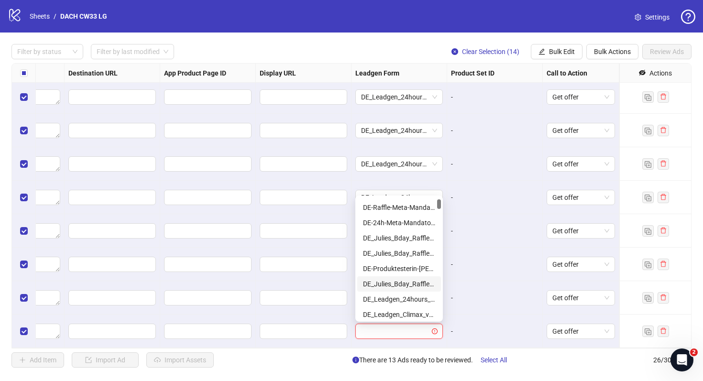
scroll to position [29, 0]
click at [413, 301] on div "DE_Leadgen_24hours_unlocked-Ongoing-[DATE]" at bounding box center [399, 299] width 72 height 11
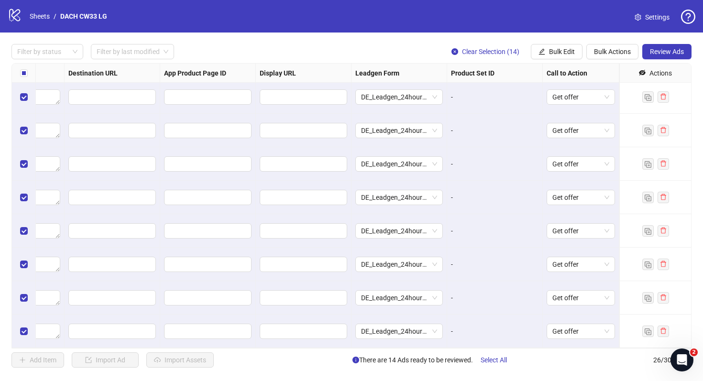
click at [491, 289] on div "-" at bounding box center [495, 297] width 96 height 33
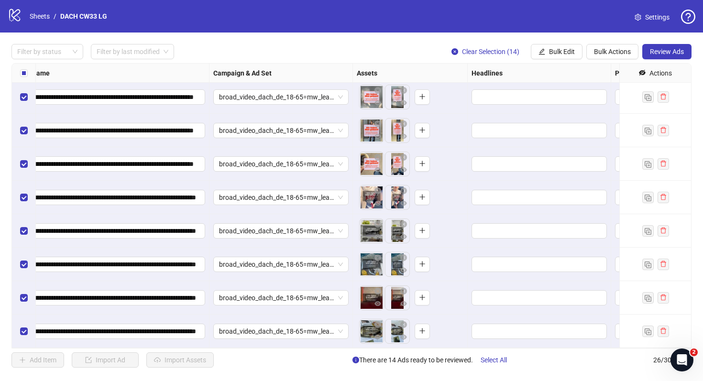
scroll to position [605, 67]
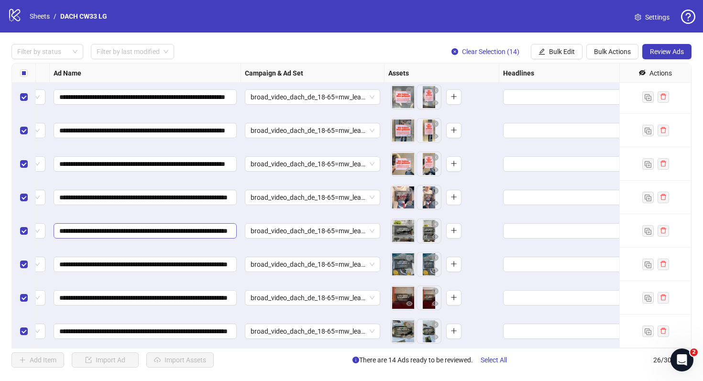
click at [174, 224] on span "**********" at bounding box center [145, 230] width 183 height 15
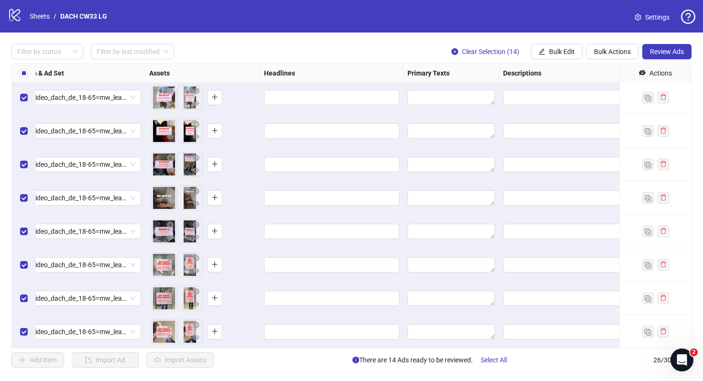
scroll to position [269, 307]
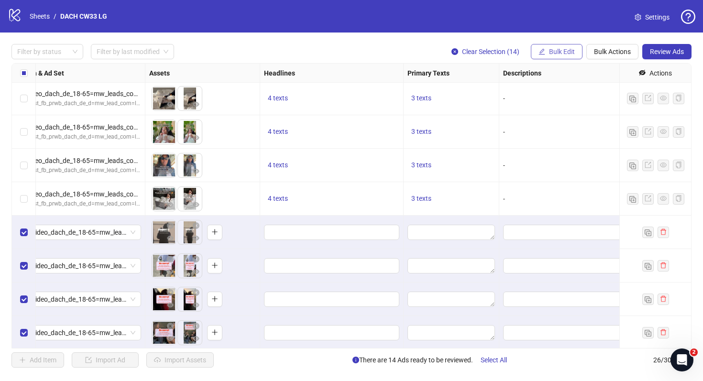
click at [567, 49] on span "Bulk Edit" at bounding box center [562, 52] width 26 height 8
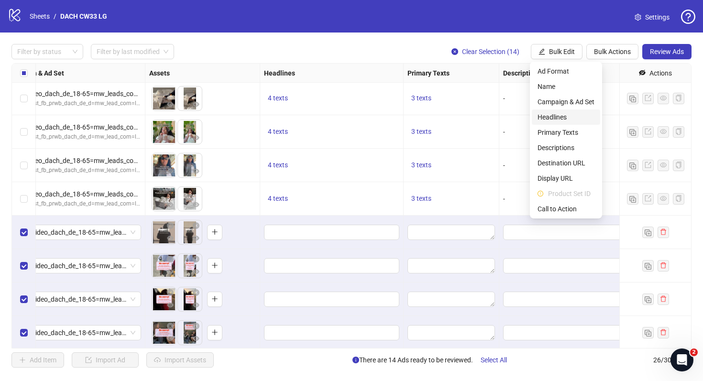
click at [562, 121] on span "Headlines" at bounding box center [566, 117] width 57 height 11
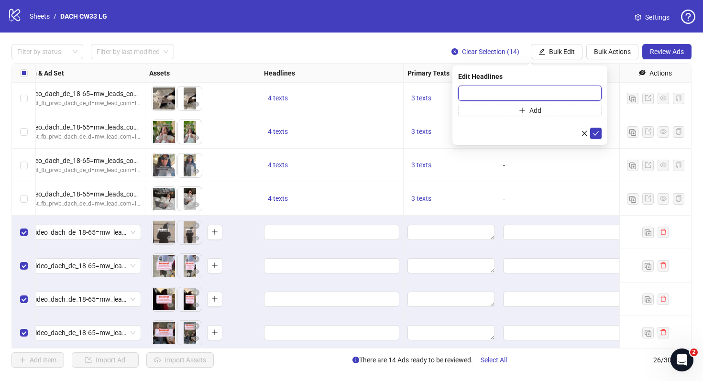
click at [496, 92] on input "text" at bounding box center [530, 93] width 144 height 15
paste input "**********"
type input "**********"
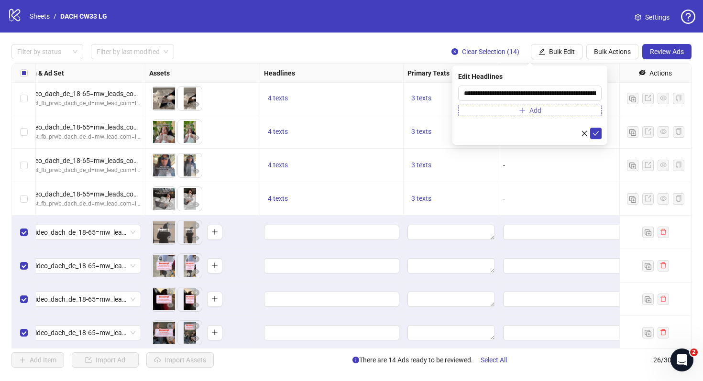
click at [522, 115] on button "Add" at bounding box center [530, 110] width 144 height 11
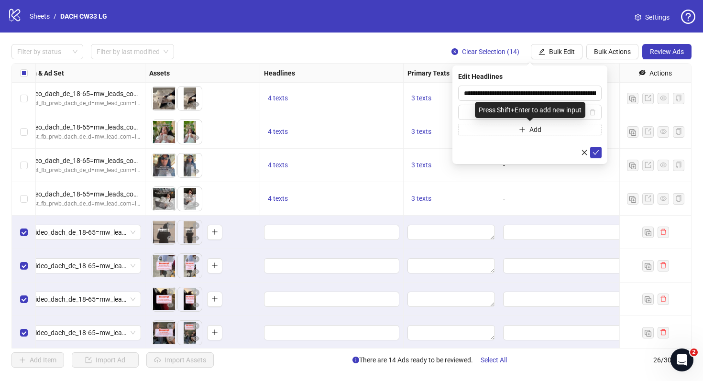
click at [522, 112] on div "Press Shift+Enter to add new input" at bounding box center [530, 110] width 111 height 16
click at [462, 107] on span at bounding box center [530, 112] width 144 height 15
click at [464, 107] on input "text" at bounding box center [525, 112] width 123 height 11
paste input "**********"
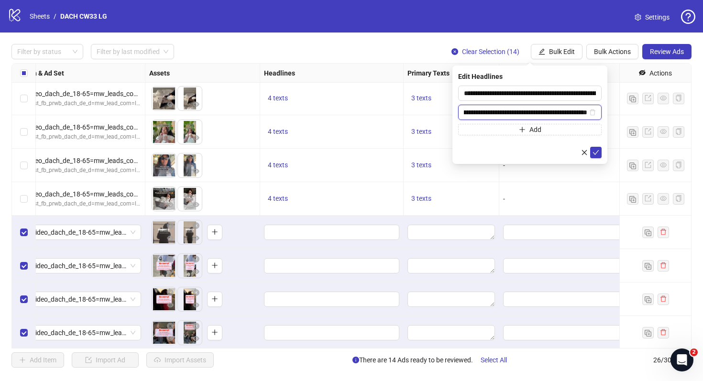
type input "**********"
click at [494, 130] on button "Add" at bounding box center [530, 129] width 144 height 11
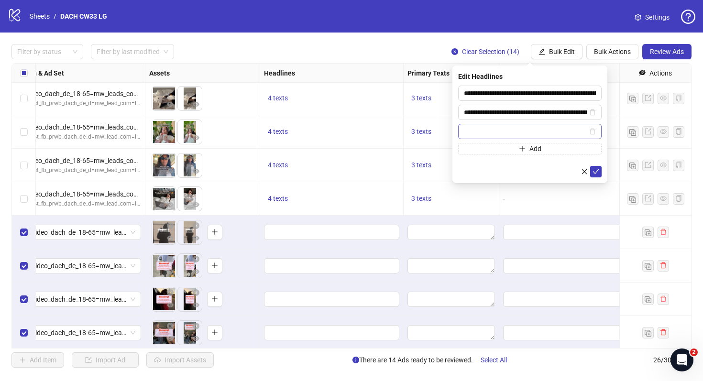
click at [492, 129] on input "text" at bounding box center [525, 131] width 123 height 11
type input "**********"
click at [490, 156] on form "**********" at bounding box center [530, 132] width 144 height 92
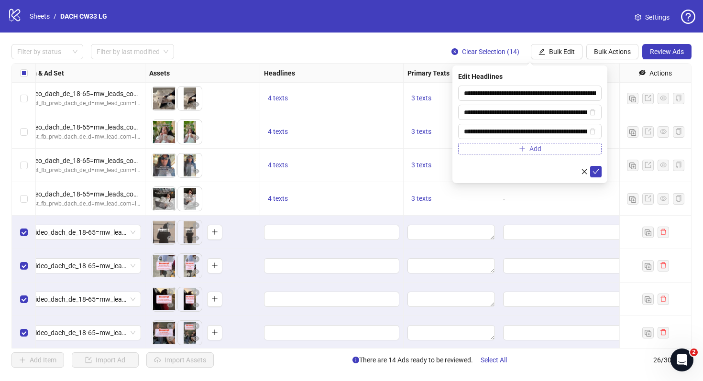
click at [490, 152] on button "Add" at bounding box center [530, 148] width 144 height 11
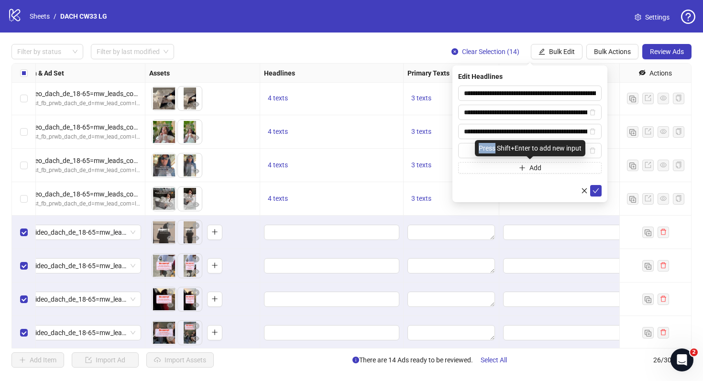
click at [489, 152] on div "Press Shift+Enter to add new input" at bounding box center [530, 148] width 111 height 16
click at [472, 150] on input "text" at bounding box center [525, 150] width 123 height 11
paste input "**********"
click at [469, 150] on input "**********" at bounding box center [525, 150] width 123 height 11
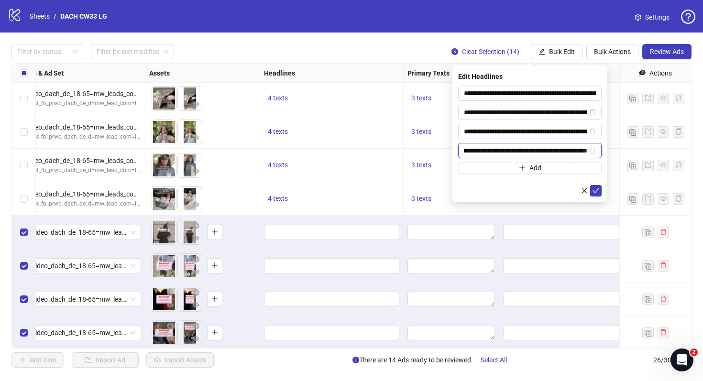
scroll to position [0, 0]
type input "**********"
click at [595, 190] on icon "check" at bounding box center [596, 191] width 7 height 7
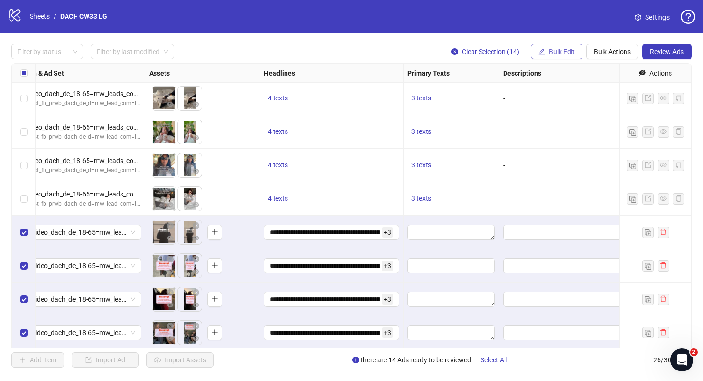
click at [558, 54] on span "Bulk Edit" at bounding box center [562, 52] width 26 height 8
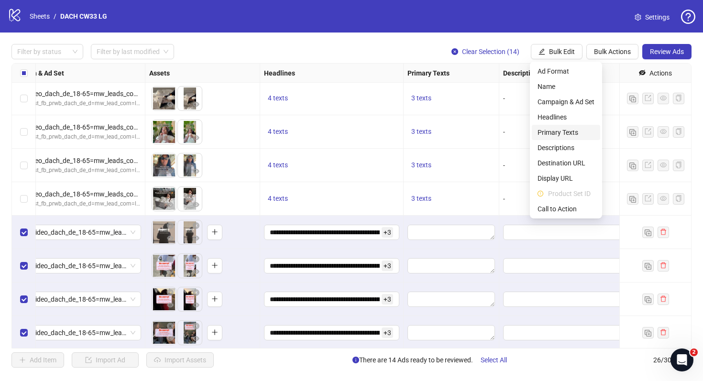
click at [566, 126] on li "Primary Texts" at bounding box center [566, 132] width 68 height 15
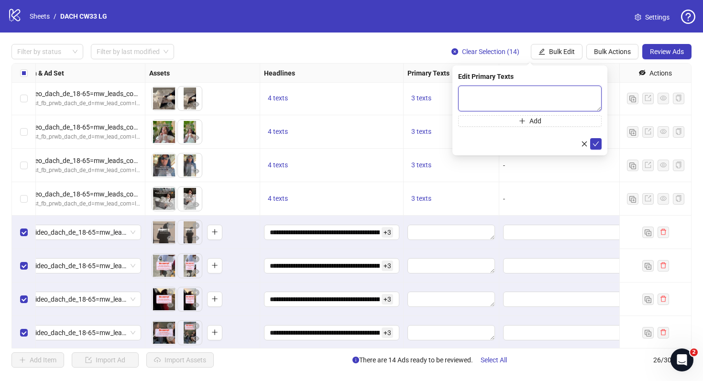
click at [481, 97] on textarea at bounding box center [530, 99] width 144 height 26
paste textarea "**********"
type textarea "**********"
paste textarea "**********"
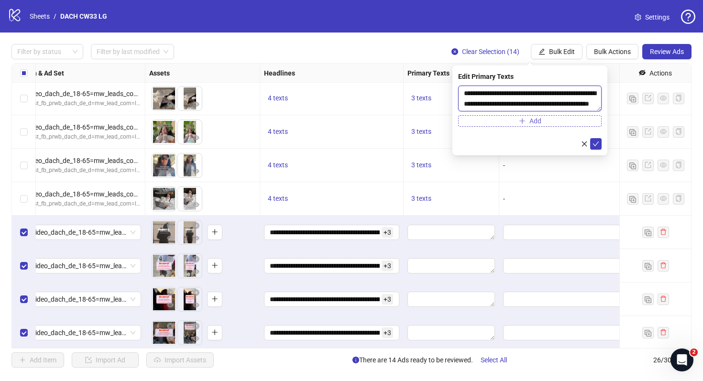
type textarea "**********"
click at [516, 117] on button "Add" at bounding box center [530, 120] width 144 height 11
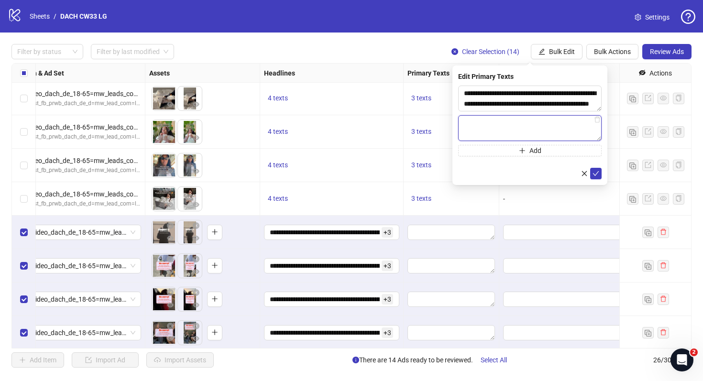
click at [503, 125] on textarea at bounding box center [530, 128] width 144 height 26
paste textarea "**********"
type textarea "**********"
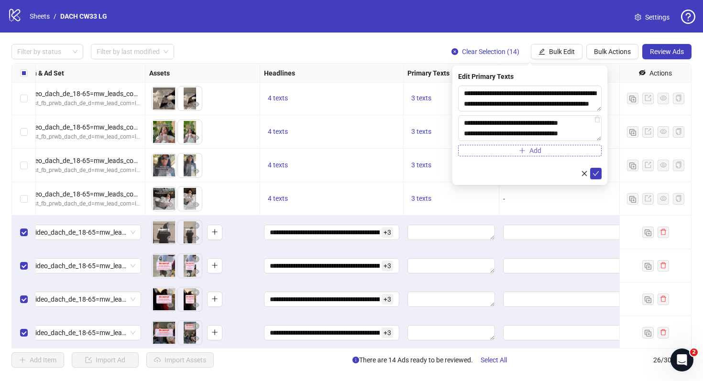
click at [505, 152] on button "Add" at bounding box center [530, 150] width 144 height 11
click at [483, 153] on textarea at bounding box center [530, 158] width 144 height 26
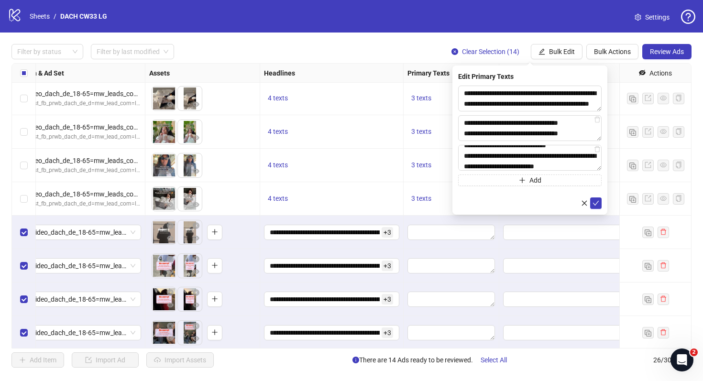
type textarea "**********"
click at [497, 182] on button "Add" at bounding box center [530, 180] width 144 height 11
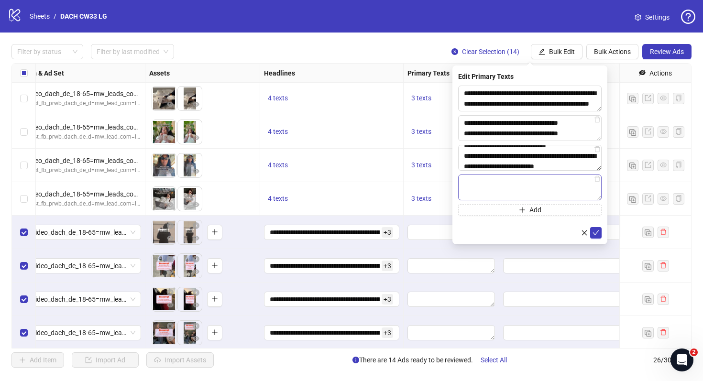
click at [489, 182] on textarea at bounding box center [530, 188] width 144 height 26
type textarea "**********"
click at [596, 234] on icon "check" at bounding box center [596, 233] width 7 height 7
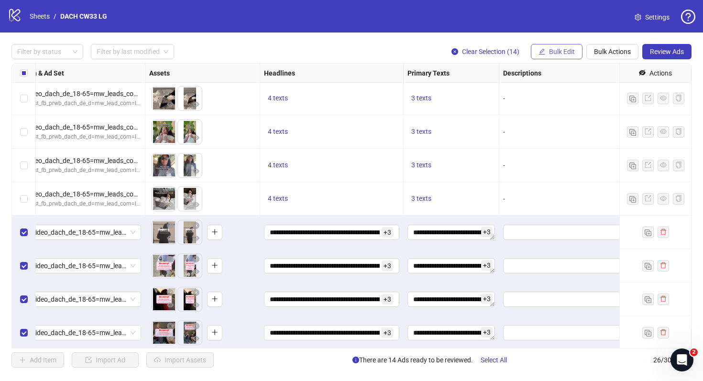
click at [554, 52] on span "Bulk Edit" at bounding box center [562, 52] width 26 height 8
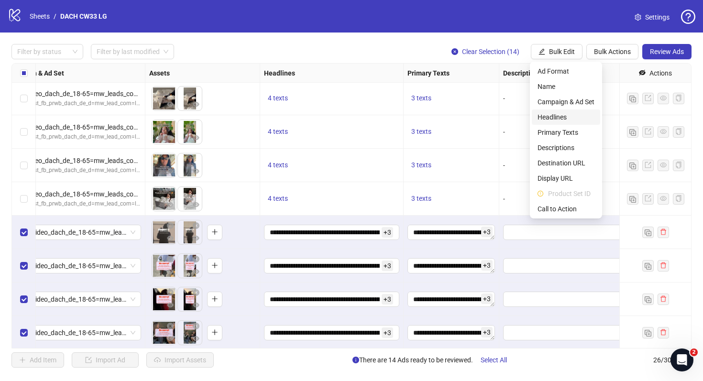
click at [550, 111] on li "Headlines" at bounding box center [566, 117] width 68 height 15
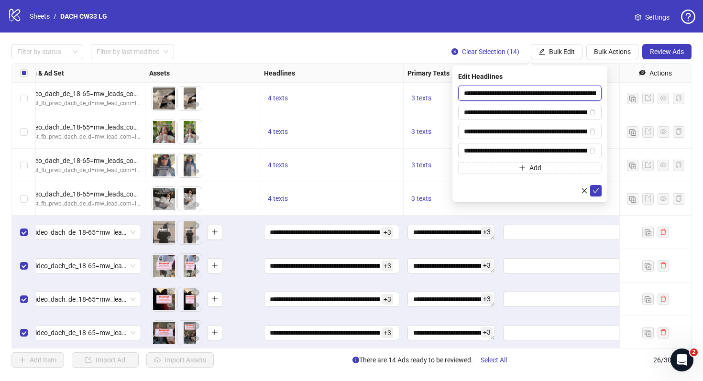
click at [525, 100] on input "**********" at bounding box center [530, 93] width 144 height 15
paste input "text"
type input "**********"
click at [529, 112] on input "**********" at bounding box center [525, 112] width 123 height 11
paste input "text"
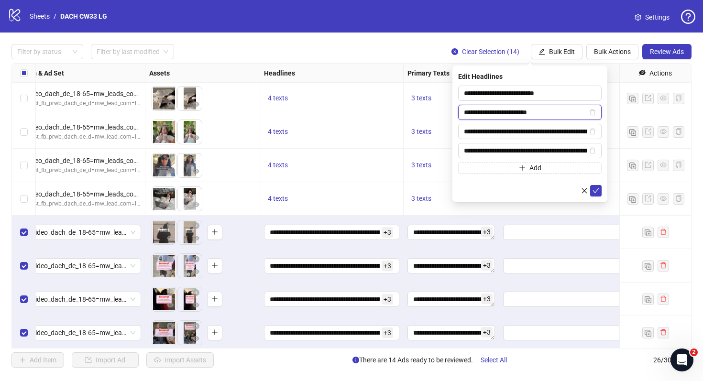
type input "**********"
click at [511, 134] on input "**********" at bounding box center [525, 131] width 123 height 11
paste input "text"
type input "**********"
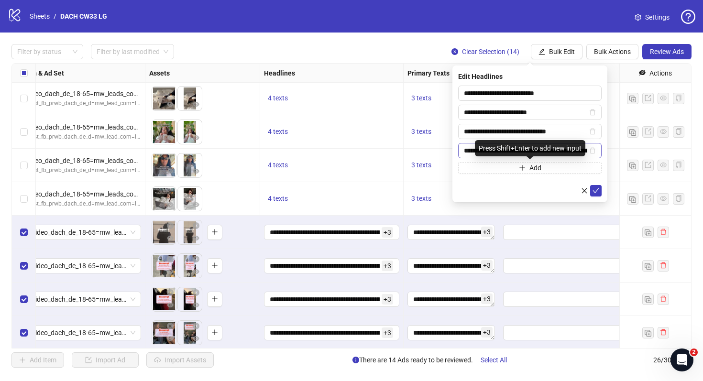
click at [523, 157] on span "**********" at bounding box center [530, 150] width 144 height 15
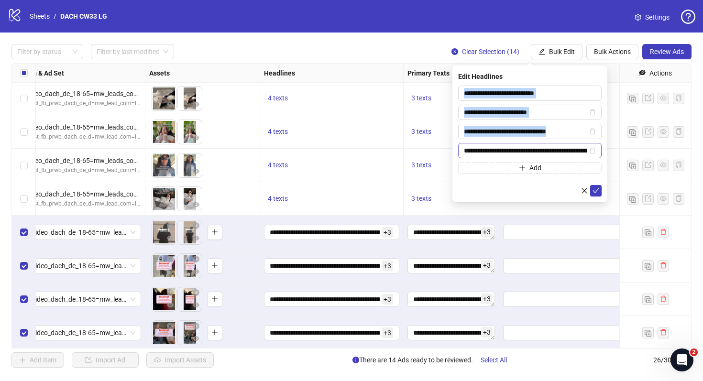
click at [523, 157] on span "**********" at bounding box center [530, 150] width 144 height 15
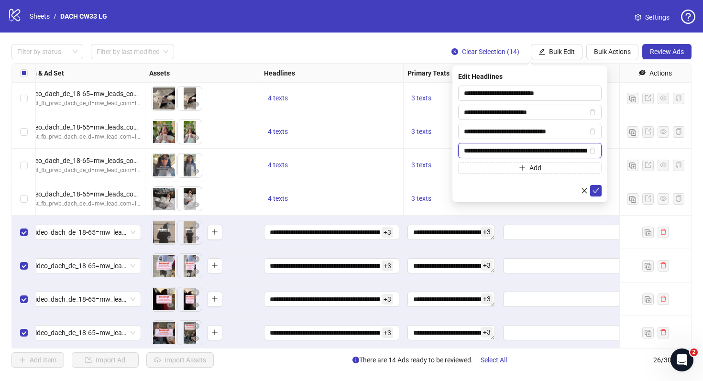
scroll to position [0, 255]
click at [520, 148] on input "**********" at bounding box center [525, 150] width 123 height 11
paste input "text"
type input "**********"
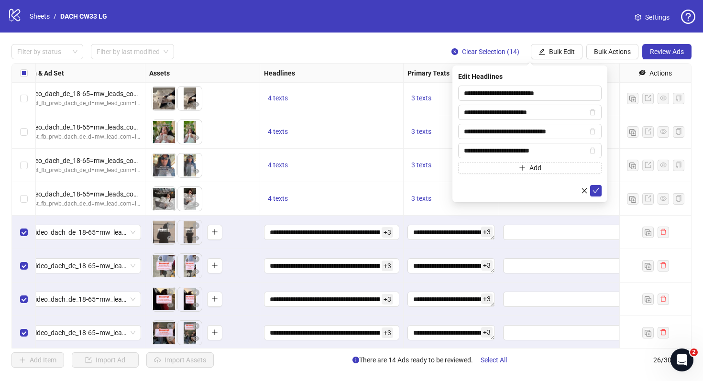
click at [531, 189] on div at bounding box center [530, 190] width 144 height 11
click at [599, 192] on icon "check" at bounding box center [596, 191] width 7 height 7
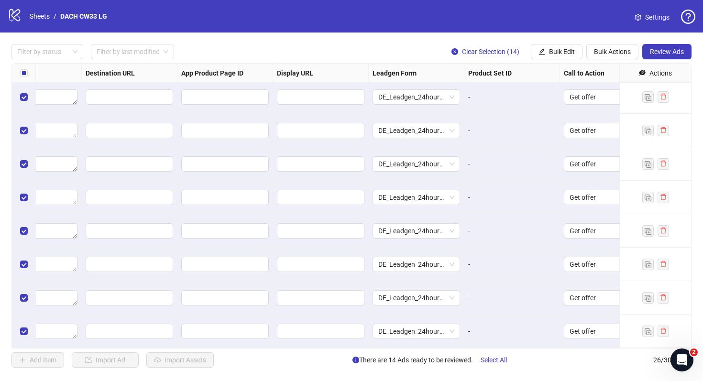
scroll to position [605, 885]
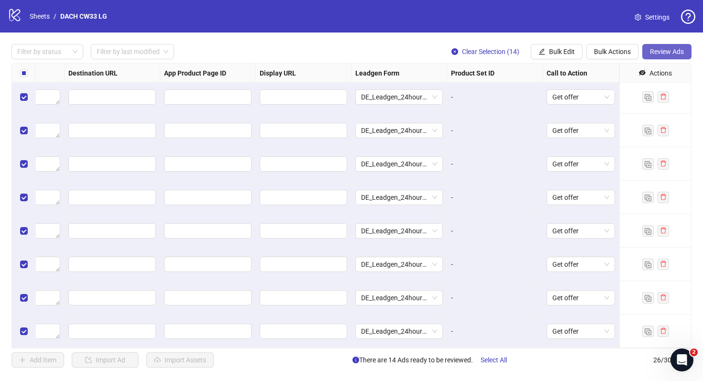
click at [666, 49] on span "Review Ads" at bounding box center [667, 52] width 34 height 8
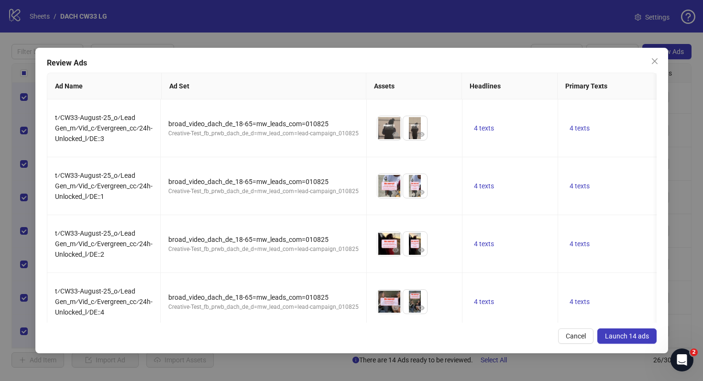
click at [618, 340] on span "Launch 14 ads" at bounding box center [627, 337] width 44 height 8
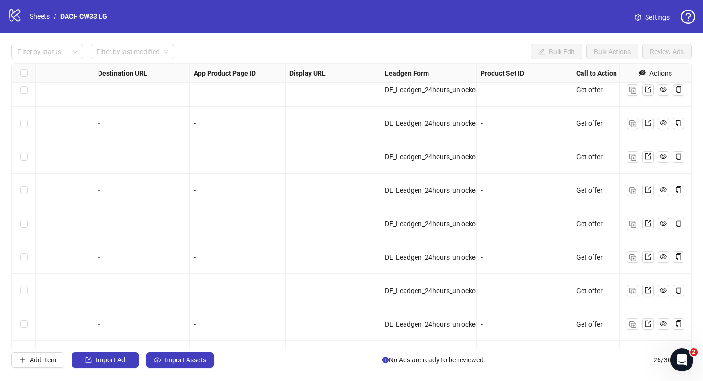
scroll to position [349, 856]
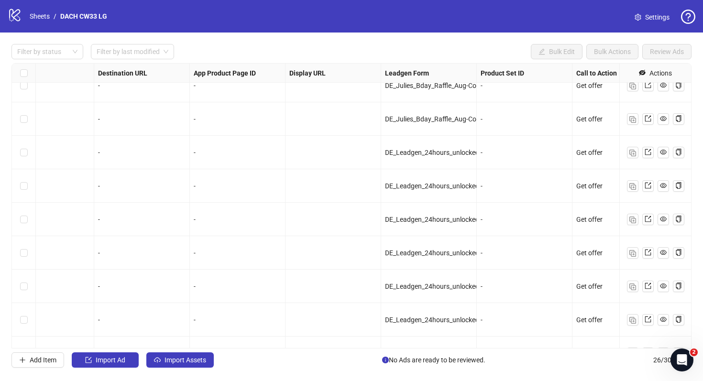
click at [654, 12] on span "Settings" at bounding box center [658, 17] width 24 height 11
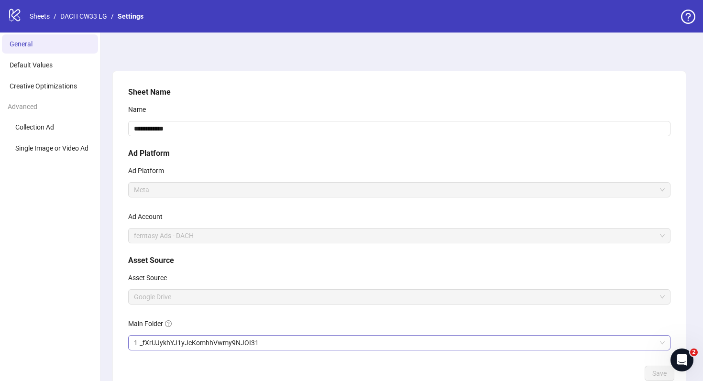
click at [209, 339] on span "1-_fXrUJykhYJ1yJcKomhhVwmy9NJOI31" at bounding box center [399, 343] width 531 height 14
click at [653, 370] on button "Save" at bounding box center [660, 373] width 30 height 15
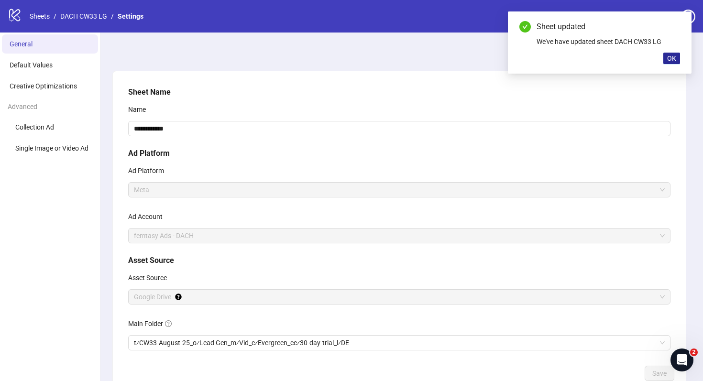
click at [666, 59] on button "OK" at bounding box center [672, 58] width 17 height 11
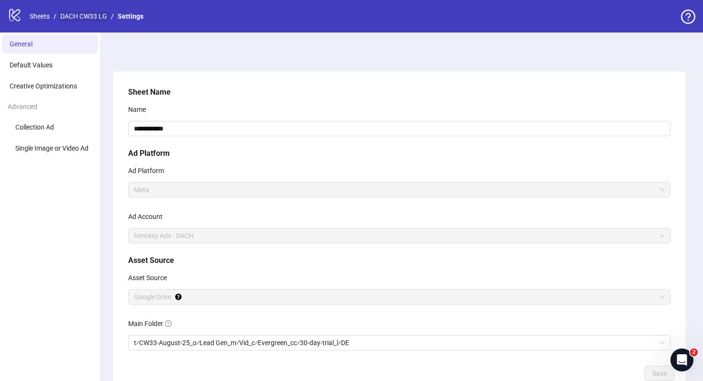
click at [100, 13] on link "DACH CW33 LG" at bounding box center [83, 16] width 51 height 11
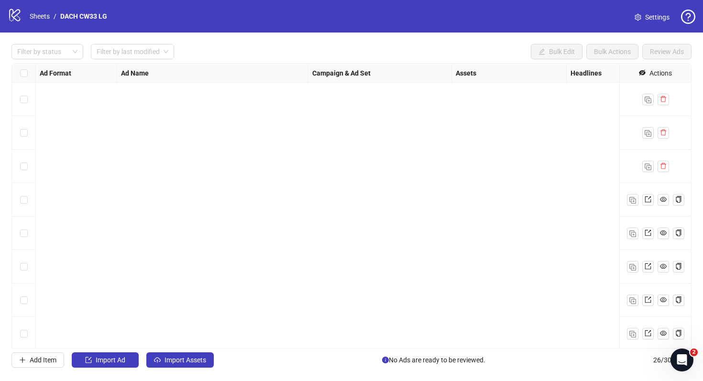
scroll to position [605, 0]
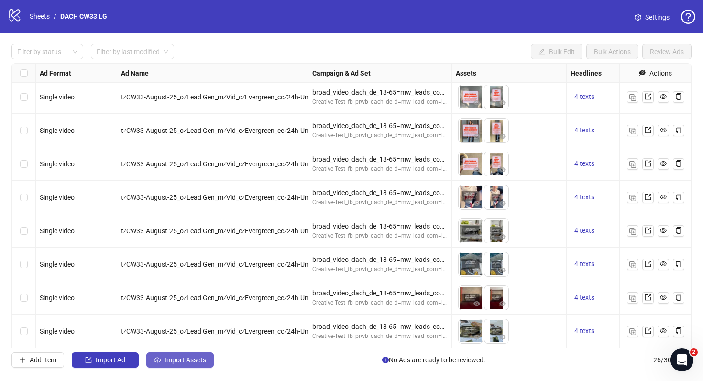
click at [197, 358] on span "Import Assets" at bounding box center [186, 361] width 42 height 8
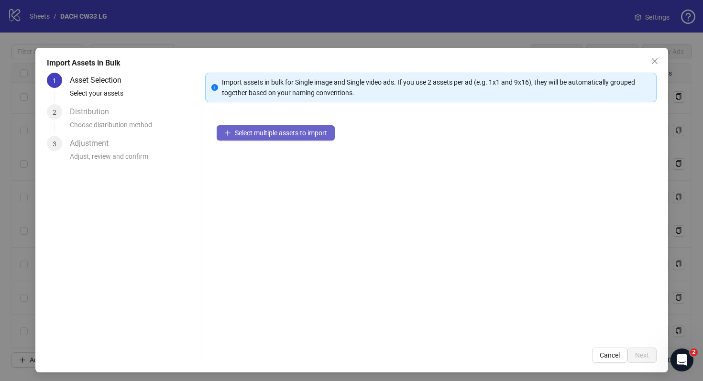
click at [306, 138] on button "Select multiple assets to import" at bounding box center [276, 132] width 118 height 15
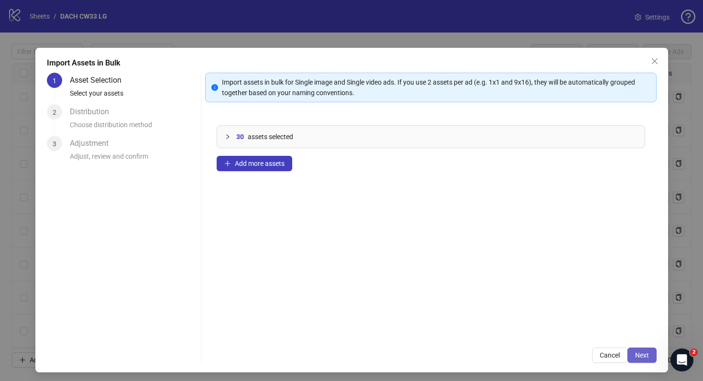
click at [642, 358] on span "Next" at bounding box center [643, 356] width 14 height 8
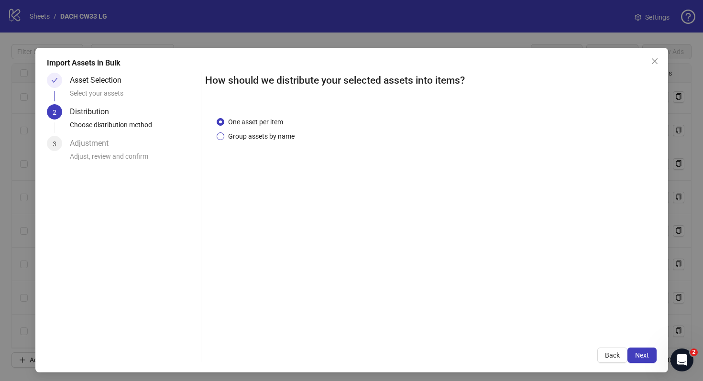
click at [237, 132] on span "Group assets by name" at bounding box center [261, 136] width 74 height 11
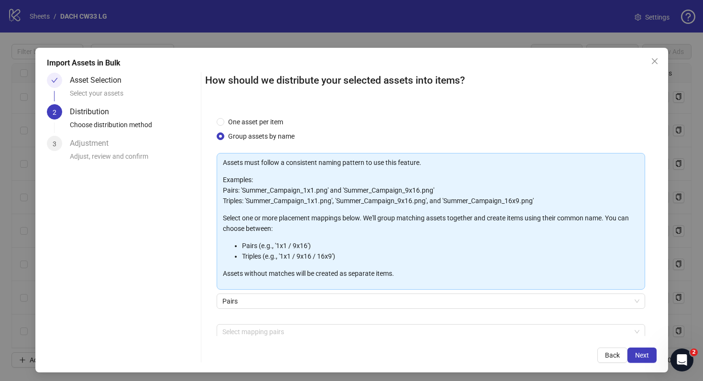
scroll to position [49, 0]
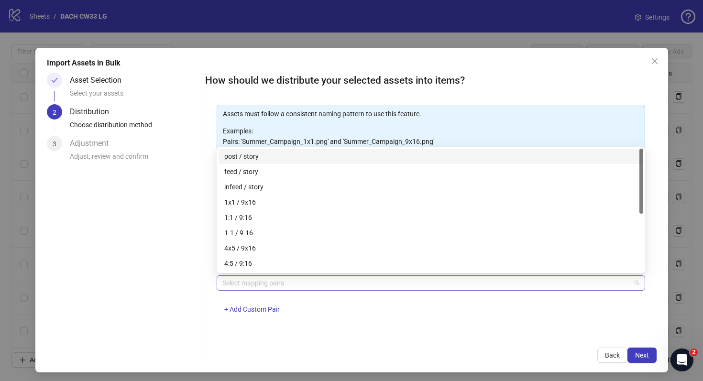
click at [286, 288] on div at bounding box center [426, 283] width 415 height 13
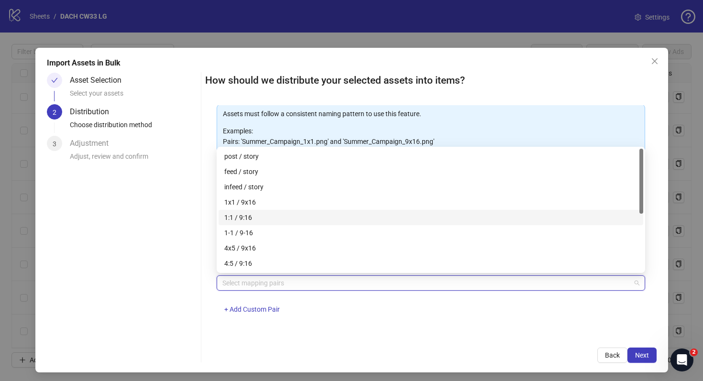
click at [304, 219] on div "1:1 / 9:16" at bounding box center [430, 217] width 413 height 11
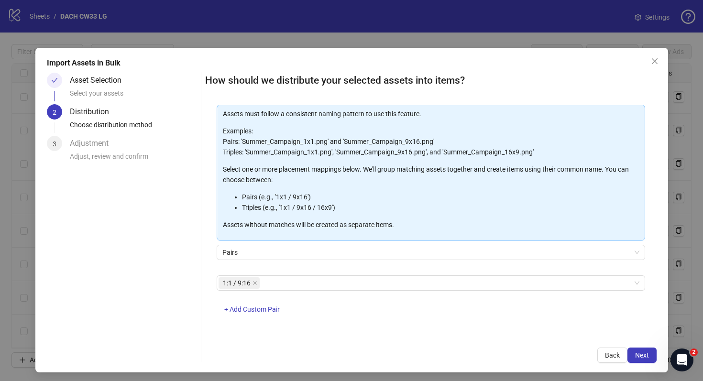
click at [536, 344] on div "How should we distribute your selected assets into items? One asset per item Gr…" at bounding box center [431, 218] width 452 height 290
click at [643, 350] on button "Next" at bounding box center [642, 355] width 29 height 15
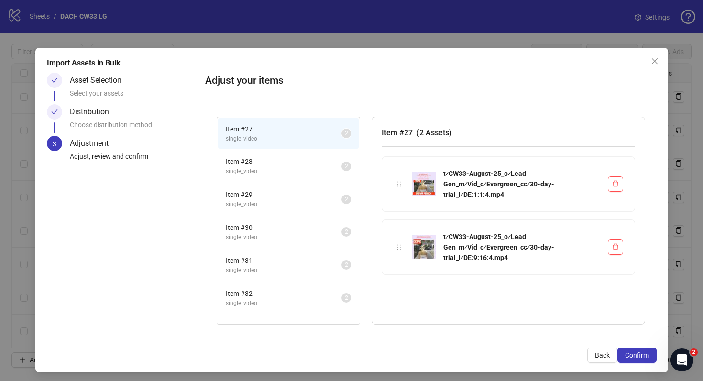
click at [293, 152] on li "Item # 28 single_video 2" at bounding box center [288, 166] width 141 height 31
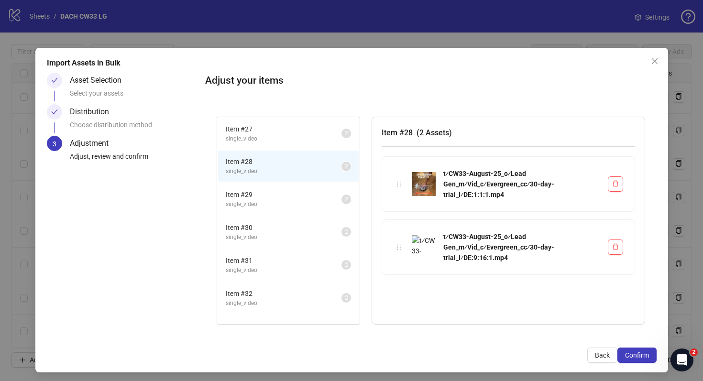
click at [292, 192] on span "Item # 29" at bounding box center [284, 195] width 116 height 11
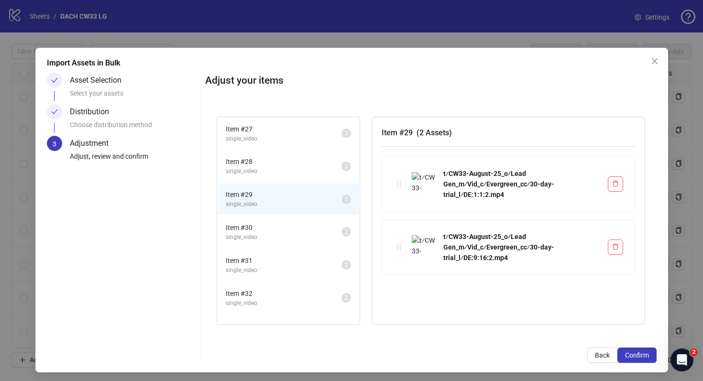
click at [288, 231] on span "Item # 30" at bounding box center [284, 228] width 116 height 11
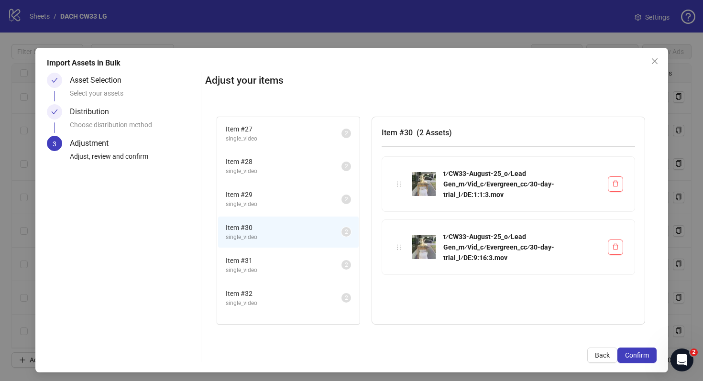
click at [288, 261] on span "Item # 31" at bounding box center [284, 261] width 116 height 11
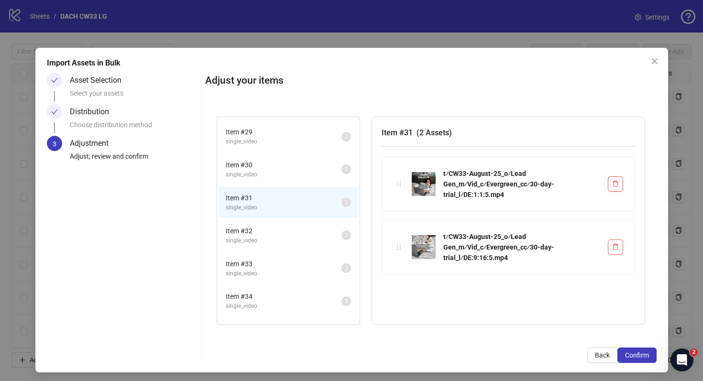
scroll to position [66, 0]
click at [293, 225] on span "Item # 32" at bounding box center [284, 228] width 116 height 11
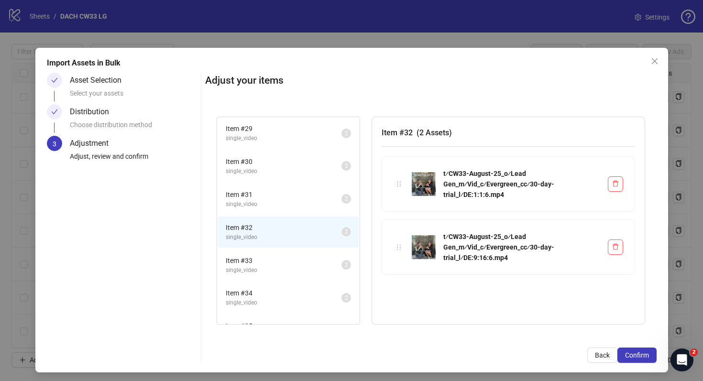
click at [284, 272] on span "single_video" at bounding box center [284, 270] width 116 height 9
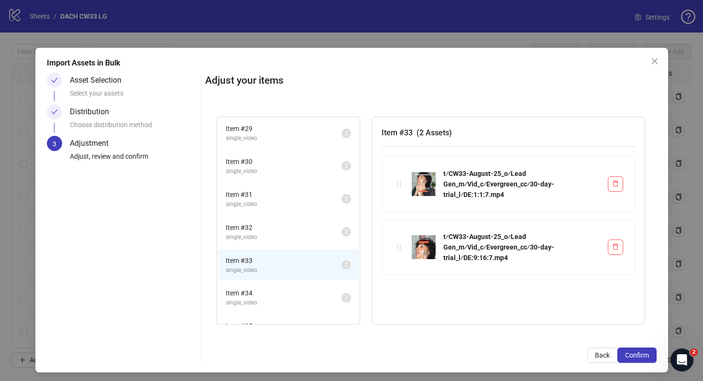
click at [284, 307] on span "single_video" at bounding box center [284, 303] width 116 height 9
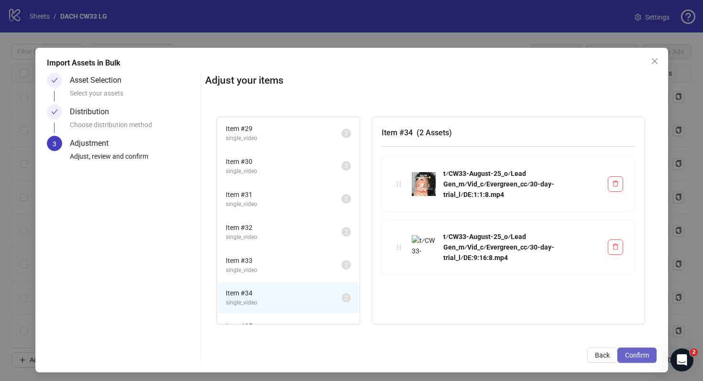
click at [629, 359] on span "Confirm" at bounding box center [637, 356] width 24 height 8
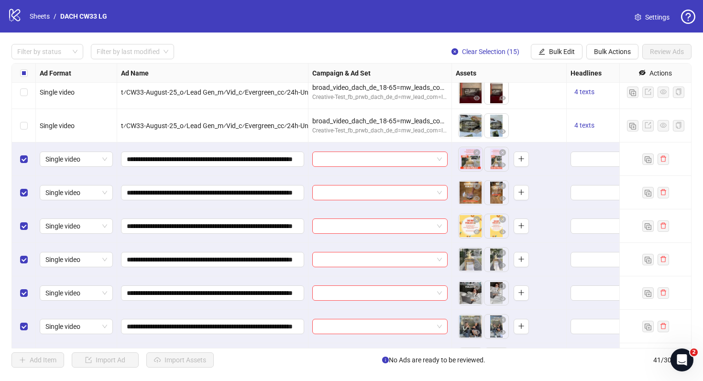
scroll to position [892, 0]
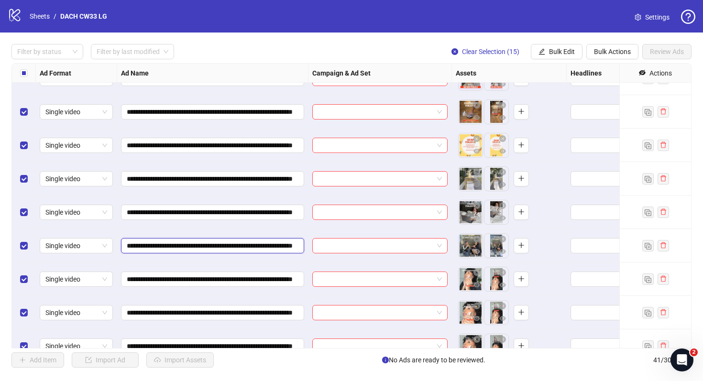
click at [261, 243] on input "**********" at bounding box center [212, 246] width 170 height 11
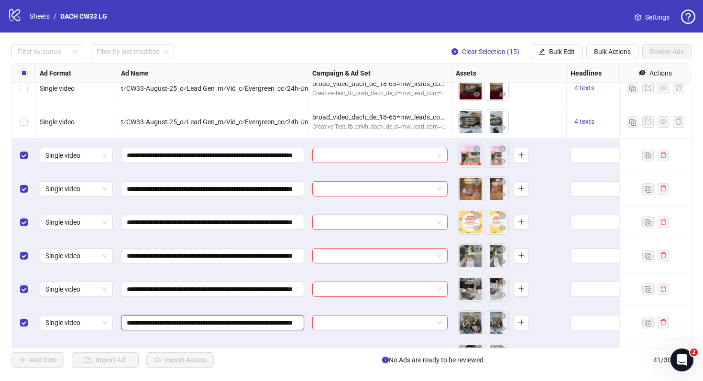
scroll to position [773, 0]
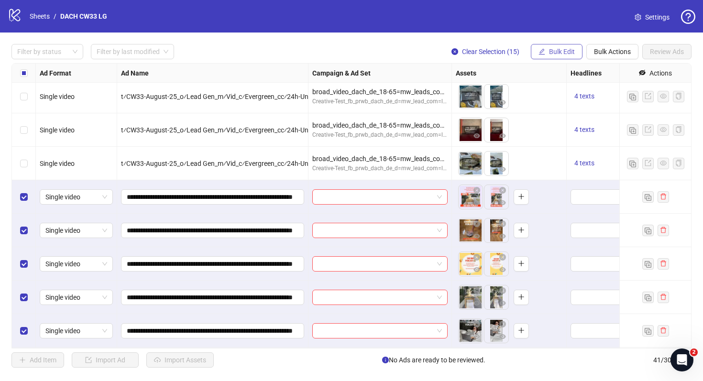
click at [566, 51] on span "Bulk Edit" at bounding box center [562, 52] width 26 height 8
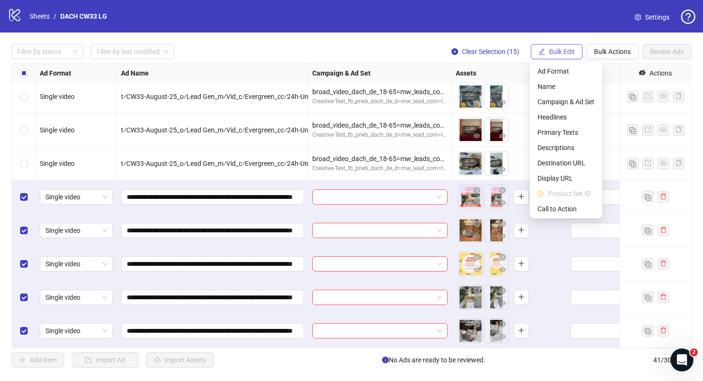
scroll to position [0, 0]
click at [588, 101] on span "Campaign & Ad Set" at bounding box center [566, 102] width 57 height 11
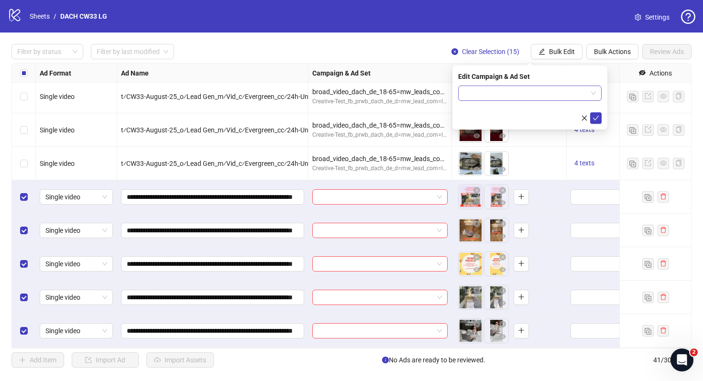
click at [550, 98] on input "search" at bounding box center [525, 93] width 123 height 14
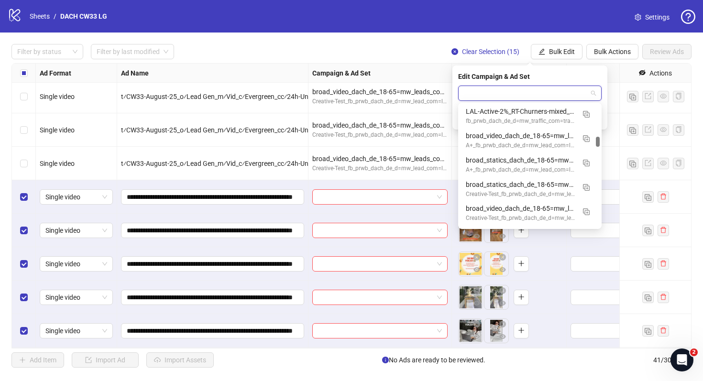
scroll to position [375, 0]
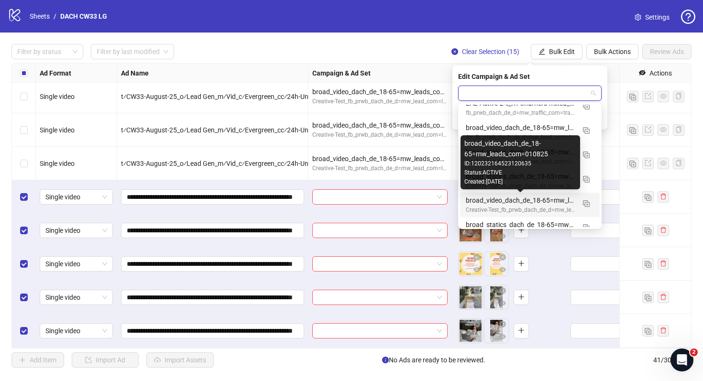
click at [510, 200] on div "broad_video_dach_de_18-65=mw_leads_com=010825" at bounding box center [520, 200] width 109 height 11
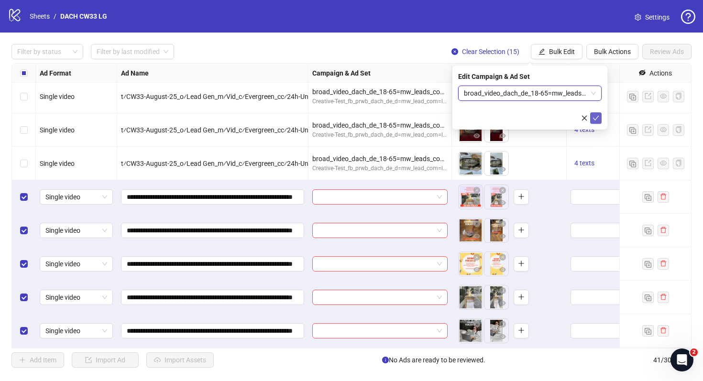
click at [593, 117] on icon "check" at bounding box center [596, 118] width 6 height 5
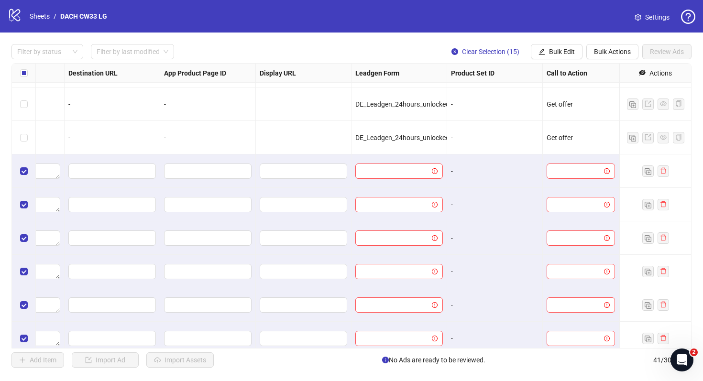
scroll to position [732, 885]
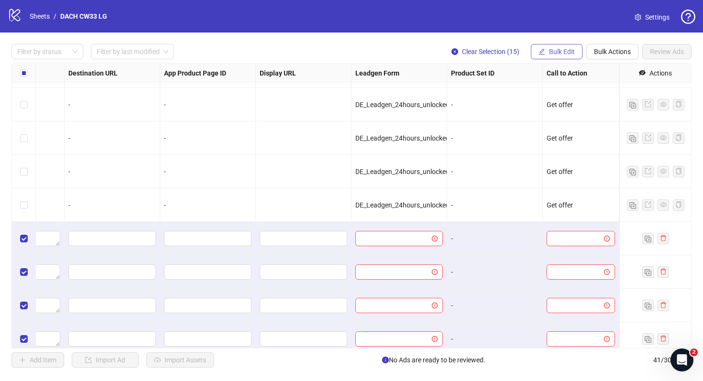
click at [568, 52] on span "Bulk Edit" at bounding box center [562, 52] width 26 height 8
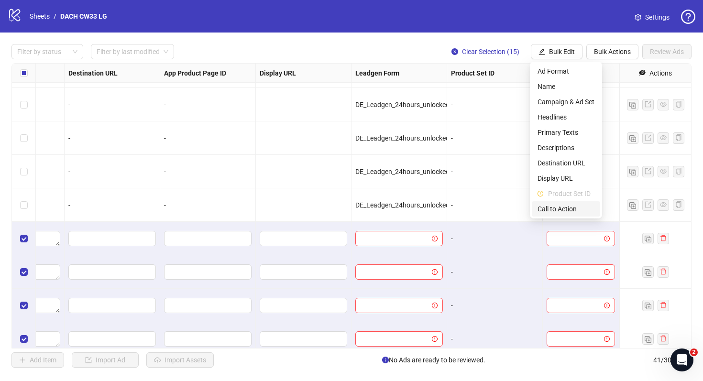
click at [557, 212] on span "Call to Action" at bounding box center [566, 209] width 57 height 11
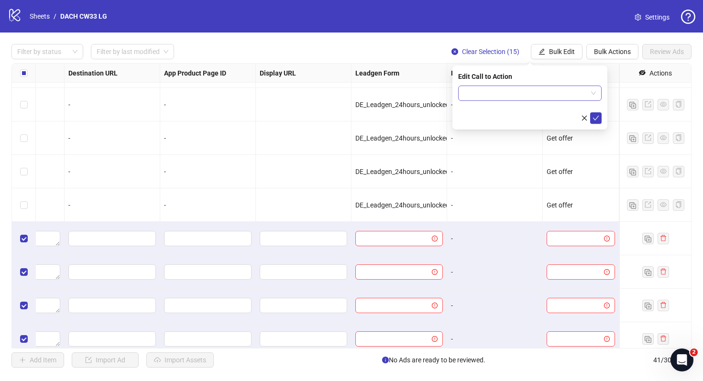
click at [538, 97] on input "search" at bounding box center [525, 93] width 123 height 14
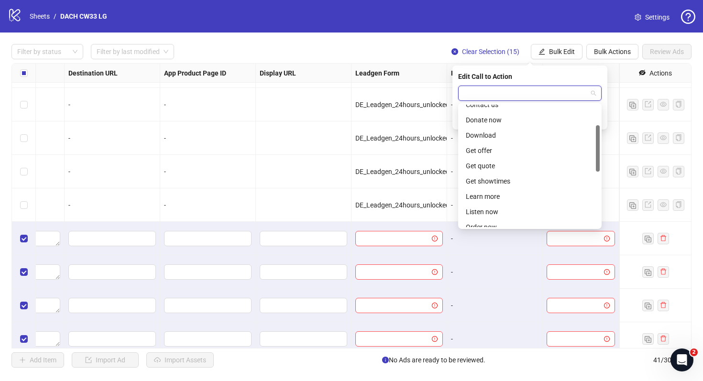
scroll to position [50, 0]
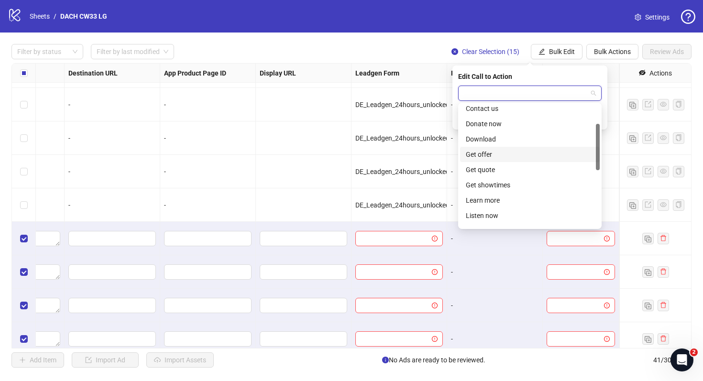
click at [517, 159] on div "Get offer" at bounding box center [530, 154] width 128 height 11
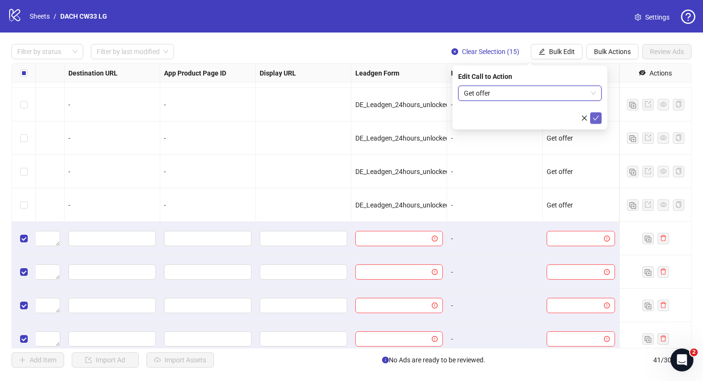
click at [595, 121] on icon "check" at bounding box center [596, 118] width 7 height 7
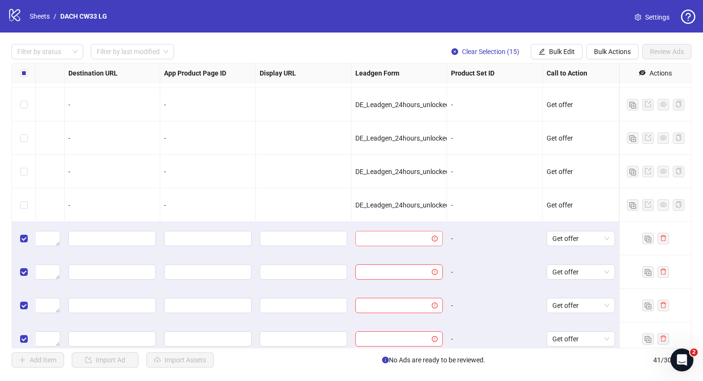
click at [415, 243] on input "search" at bounding box center [394, 239] width 67 height 14
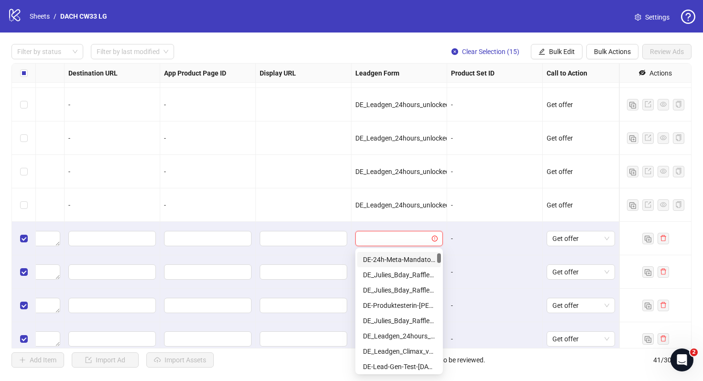
scroll to position [45, 0]
click at [409, 304] on div "DE-Produktesterin-Silvana-[DATE]-copy" at bounding box center [399, 305] width 72 height 11
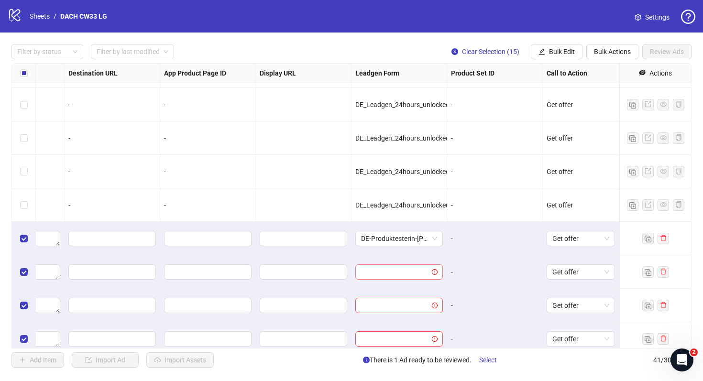
click at [421, 270] on input "search" at bounding box center [394, 272] width 67 height 14
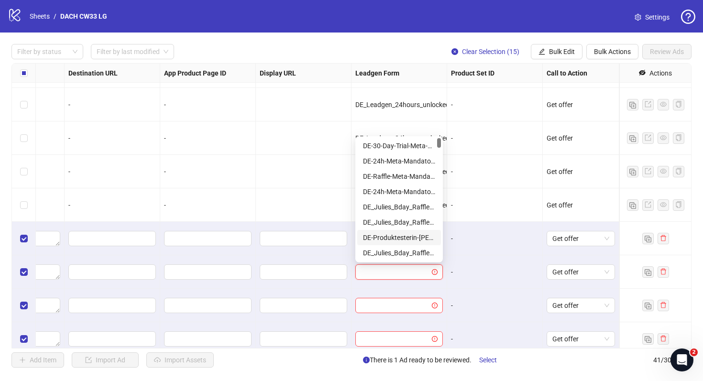
click at [417, 233] on div "DE-Produktesterin-Silvana-[DATE]-copy" at bounding box center [399, 238] width 72 height 11
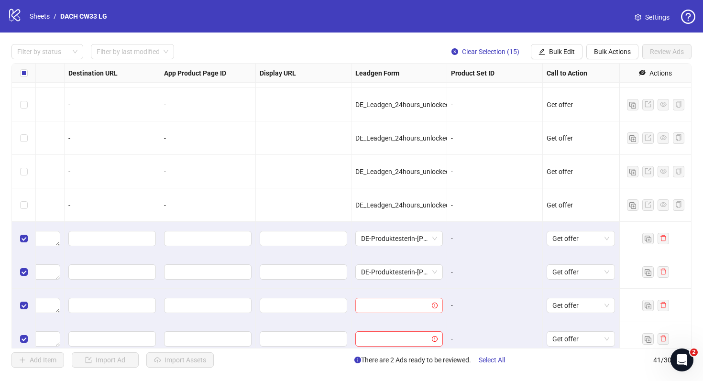
click at [407, 308] on input "search" at bounding box center [394, 306] width 67 height 14
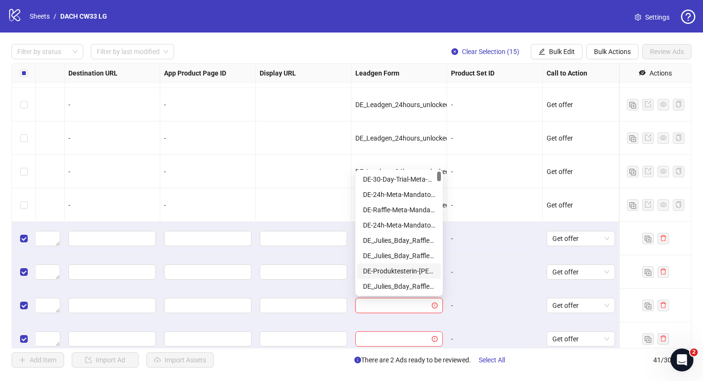
click at [422, 268] on div "DE-Produktesterin-Silvana-[DATE]-copy" at bounding box center [399, 271] width 72 height 11
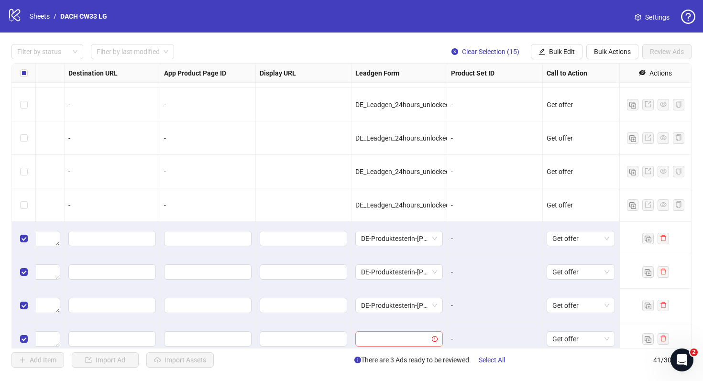
click at [408, 332] on input "search" at bounding box center [394, 339] width 67 height 14
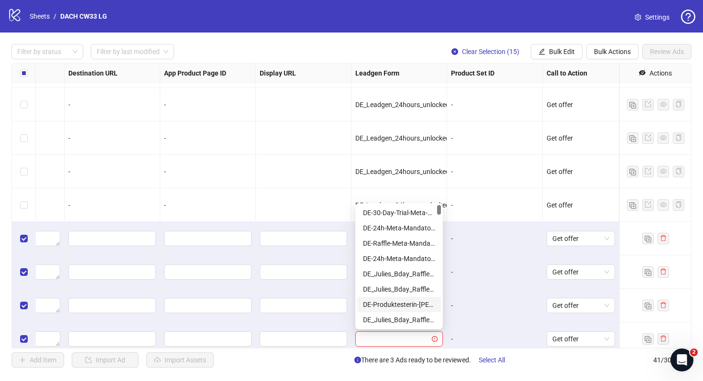
click at [422, 300] on div "DE-Produktesterin-Silvana-[DATE]-copy" at bounding box center [399, 305] width 72 height 11
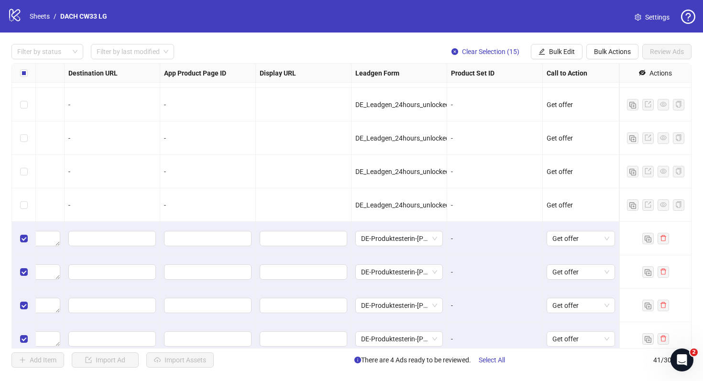
click at [469, 284] on div "-" at bounding box center [495, 272] width 96 height 33
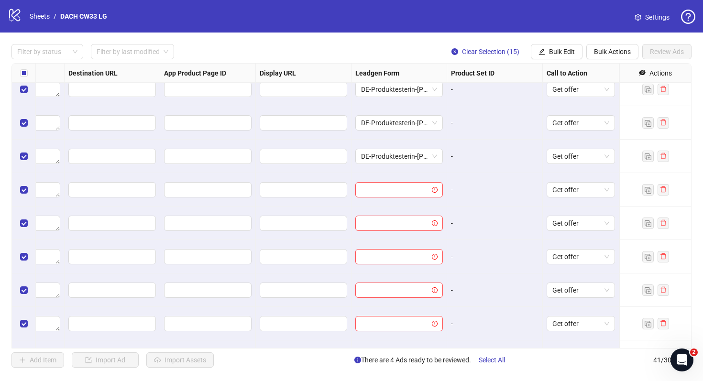
scroll to position [960, 885]
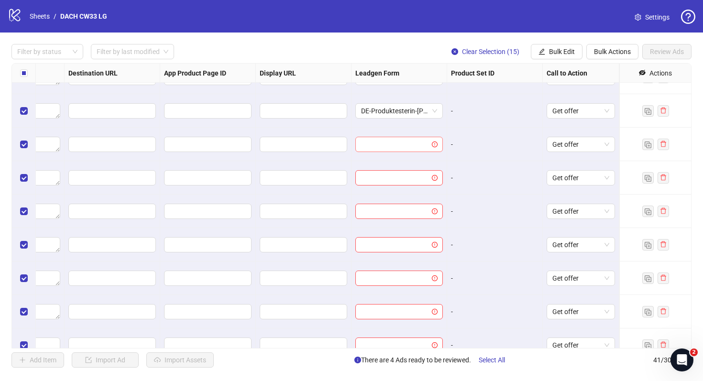
click at [428, 152] on div at bounding box center [400, 144] width 88 height 15
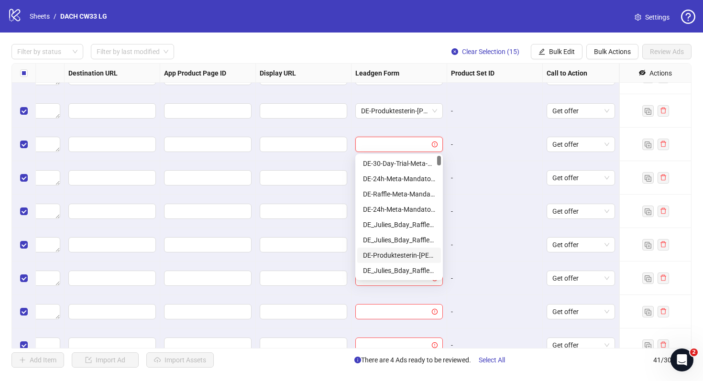
click at [411, 253] on div "DE-Produktesterin-Silvana-[DATE]-copy" at bounding box center [399, 255] width 72 height 11
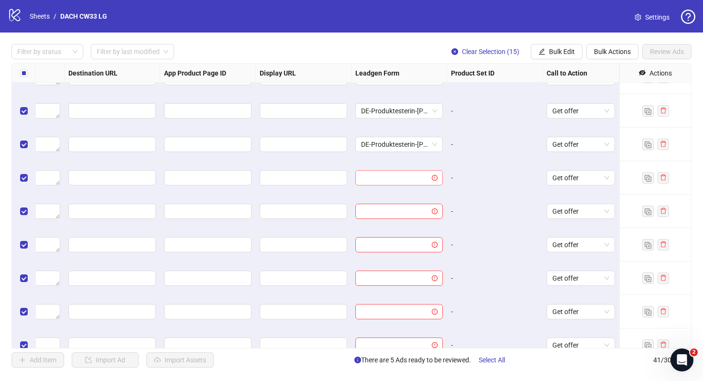
click at [415, 183] on input "search" at bounding box center [394, 178] width 67 height 14
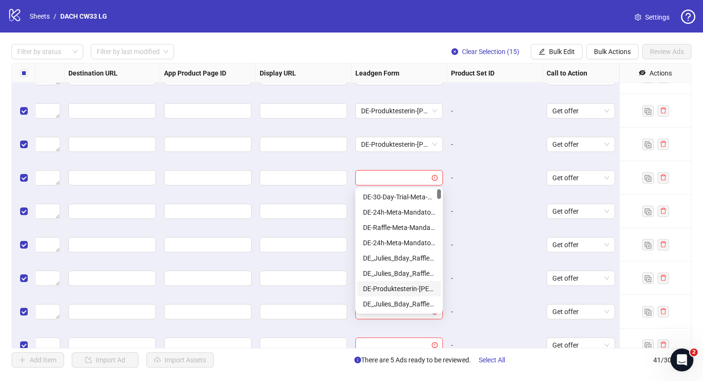
click at [405, 289] on div "DE-Produktesterin-Silvana-[DATE]-copy" at bounding box center [399, 289] width 72 height 11
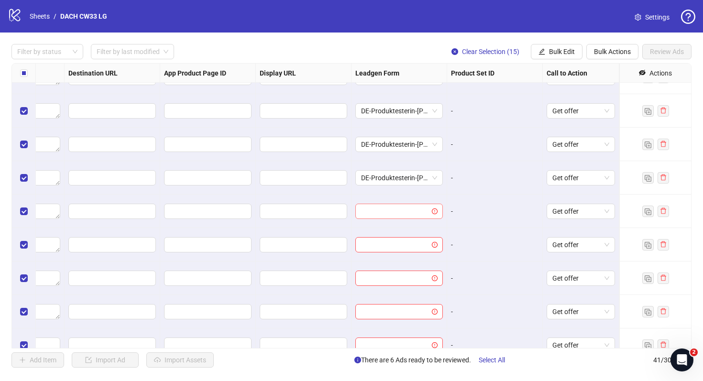
click at [423, 211] on input "search" at bounding box center [394, 211] width 67 height 14
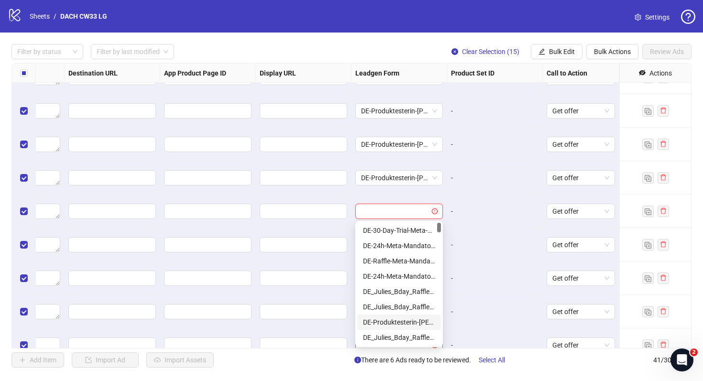
click at [409, 324] on div "DE-Produktesterin-Silvana-[DATE]-copy" at bounding box center [399, 322] width 72 height 11
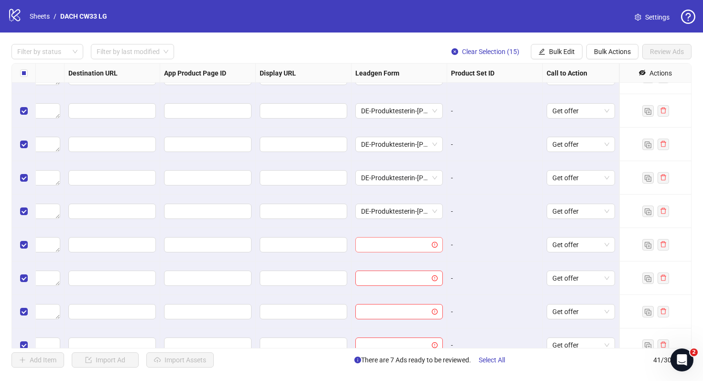
click at [414, 247] on input "search" at bounding box center [394, 245] width 67 height 14
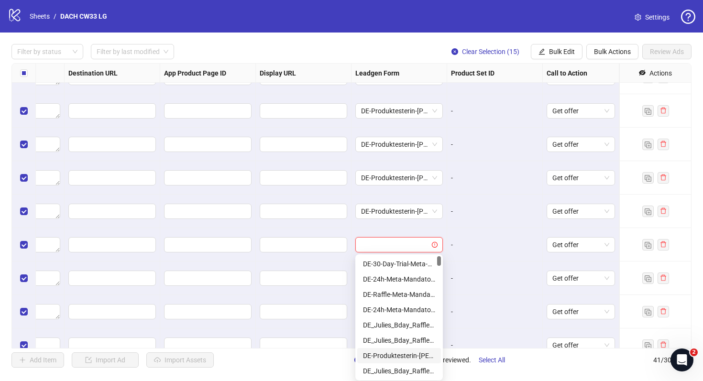
click at [407, 351] on div "DE-Produktesterin-Silvana-[DATE]-copy" at bounding box center [399, 356] width 72 height 11
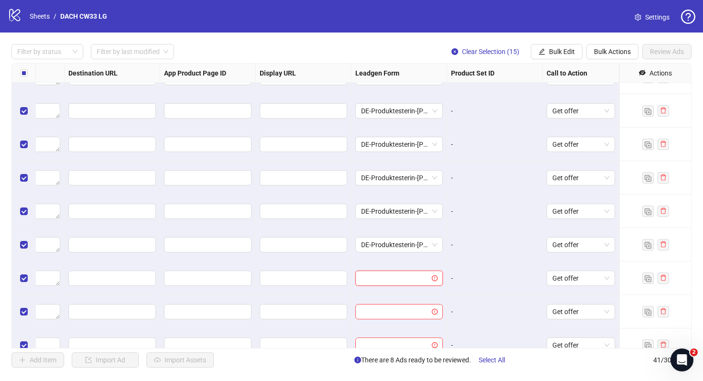
click at [413, 282] on input "search" at bounding box center [394, 278] width 67 height 14
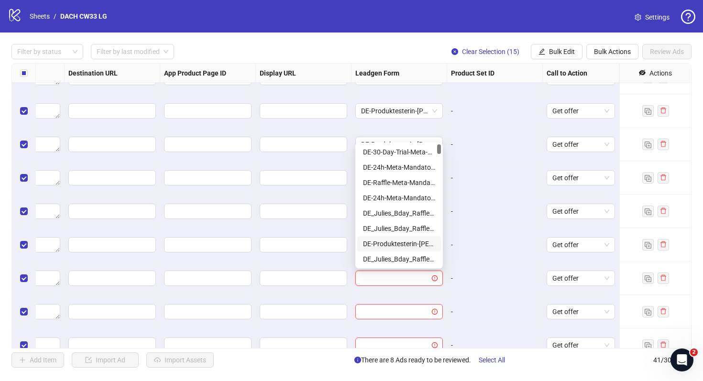
click at [423, 243] on div "DE-Produktesterin-Silvana-[DATE]-copy" at bounding box center [399, 244] width 72 height 11
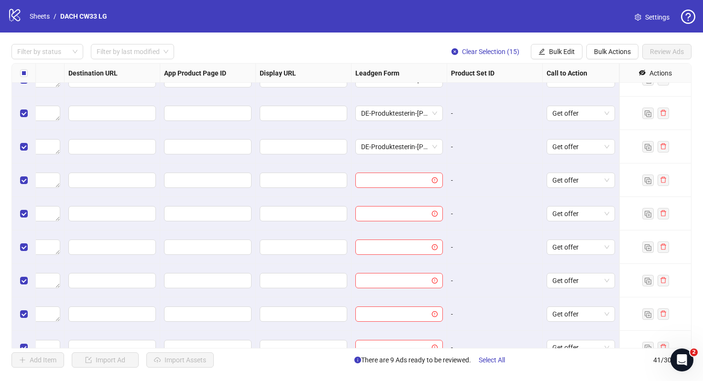
scroll to position [1108, 885]
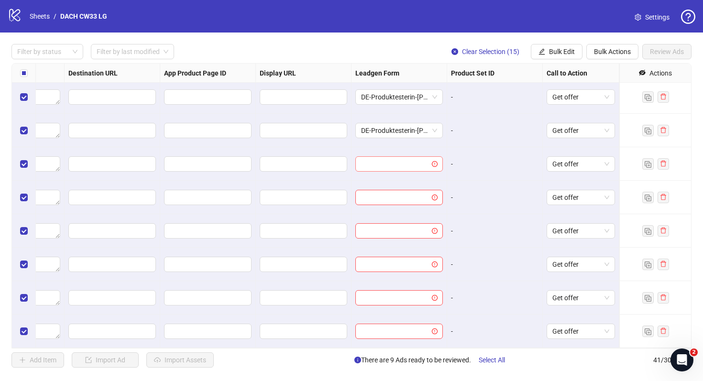
click at [424, 164] on input "search" at bounding box center [394, 164] width 67 height 14
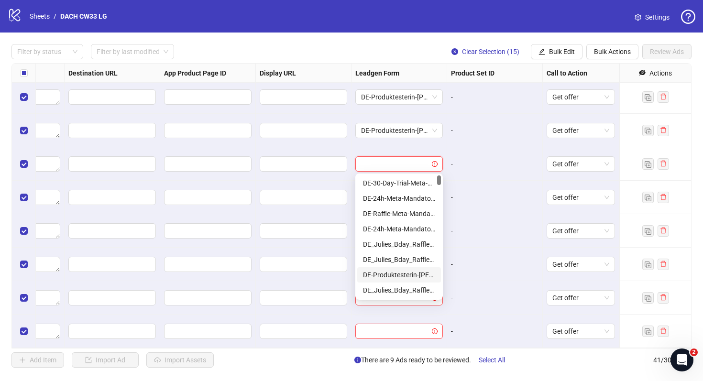
click at [412, 275] on div "DE-Produktesterin-Silvana-[DATE]-copy" at bounding box center [399, 275] width 72 height 11
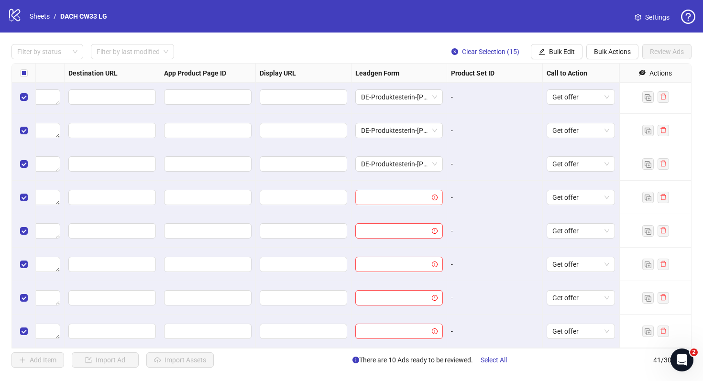
click at [421, 196] on input "search" at bounding box center [394, 197] width 67 height 14
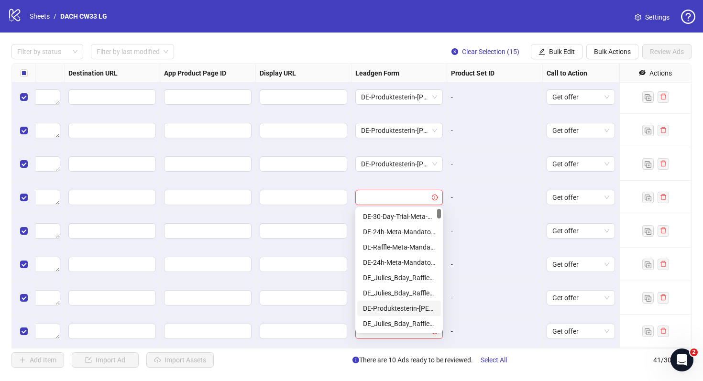
click at [405, 306] on div "DE-Produktesterin-Silvana-[DATE]-copy" at bounding box center [399, 308] width 72 height 11
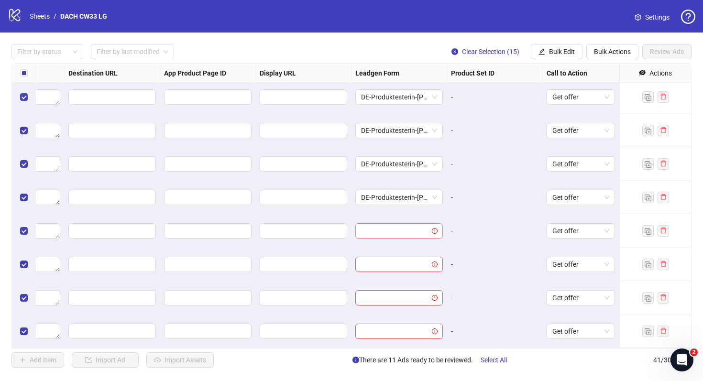
click at [414, 235] on input "search" at bounding box center [394, 231] width 67 height 14
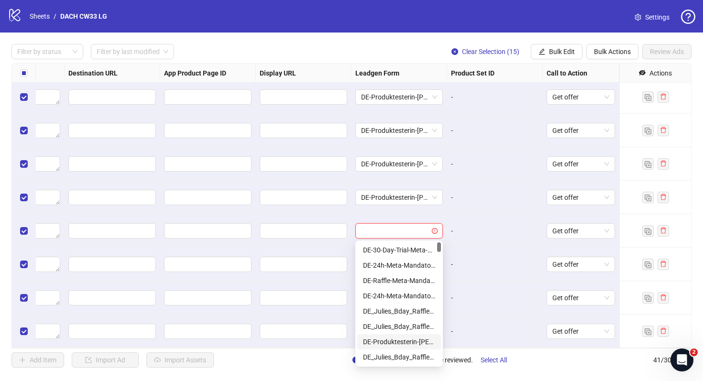
click at [409, 344] on div "DE-Produktesterin-Silvana-[DATE]-copy" at bounding box center [399, 342] width 72 height 11
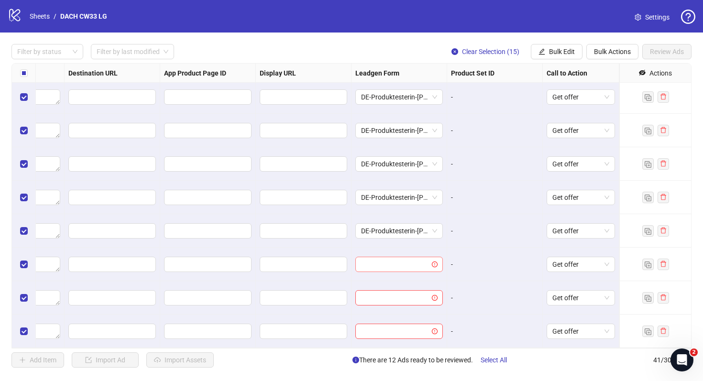
click at [423, 262] on input "search" at bounding box center [394, 264] width 67 height 14
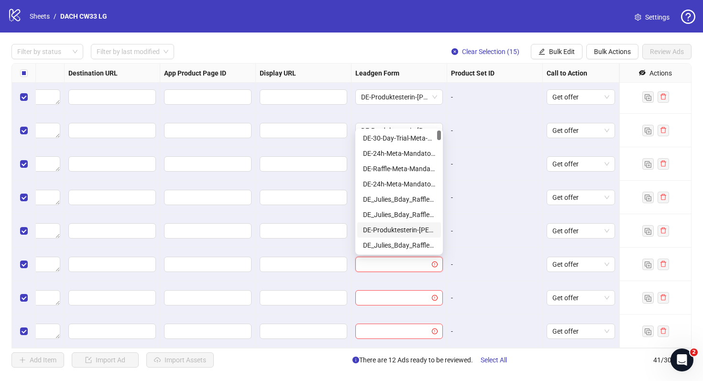
click at [424, 226] on div "DE-Produktesterin-Silvana-[DATE]-copy" at bounding box center [399, 230] width 72 height 11
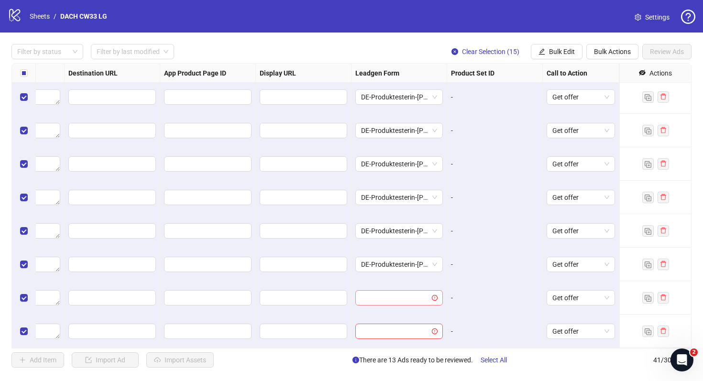
click at [405, 302] on input "search" at bounding box center [394, 298] width 67 height 14
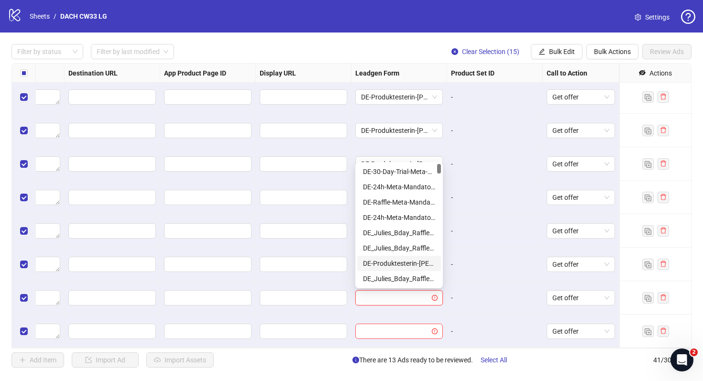
click at [419, 268] on div "DE-Produktesterin-Silvana-[DATE]-copy" at bounding box center [399, 263] width 72 height 11
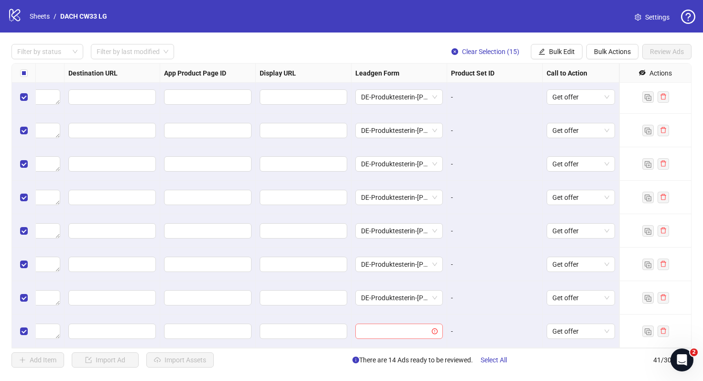
click at [414, 332] on input "search" at bounding box center [394, 331] width 67 height 14
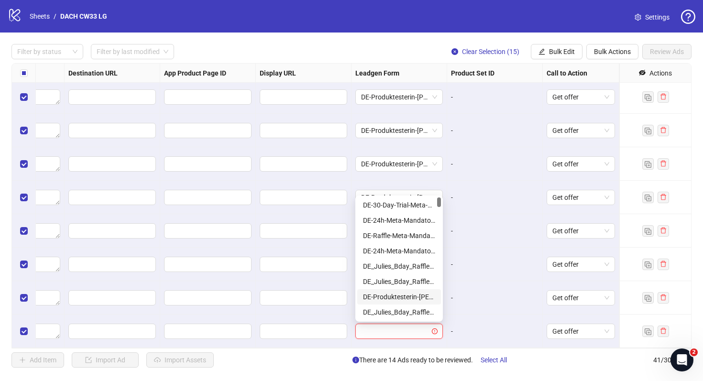
click at [419, 299] on div "DE-Produktesterin-Silvana-[DATE]-copy" at bounding box center [399, 297] width 72 height 11
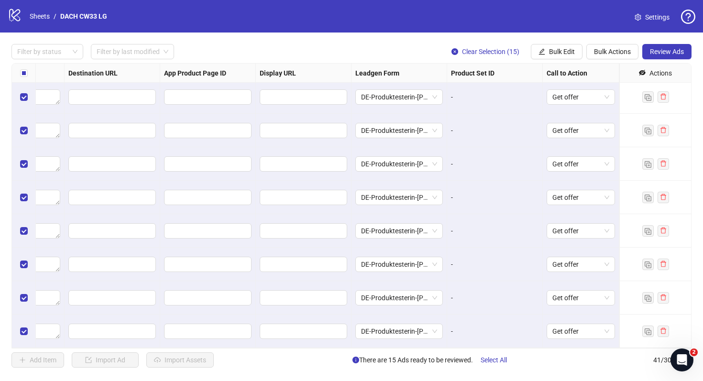
click at [465, 300] on div "-" at bounding box center [495, 298] width 88 height 11
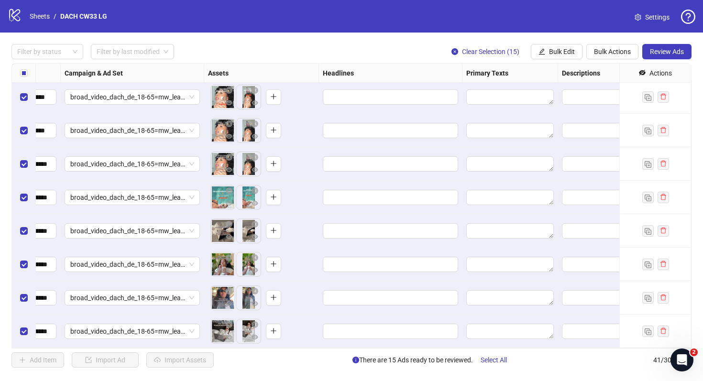
scroll to position [1108, 241]
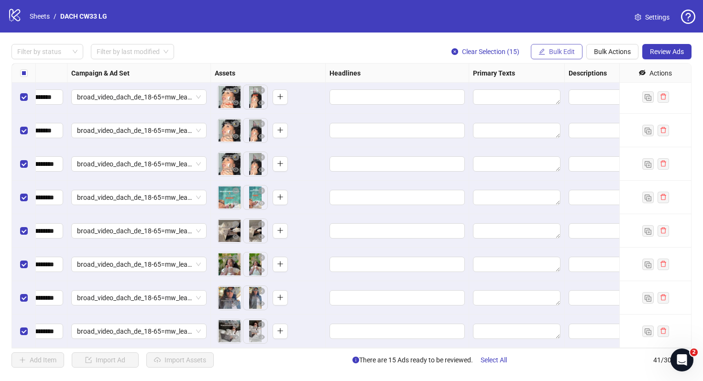
click at [565, 50] on span "Bulk Edit" at bounding box center [562, 52] width 26 height 8
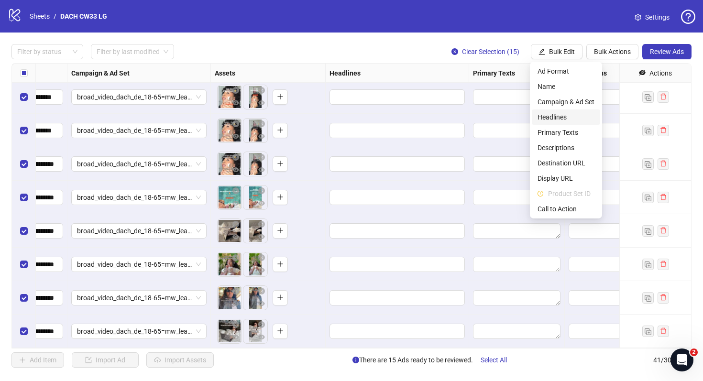
click at [572, 120] on span "Headlines" at bounding box center [566, 117] width 57 height 11
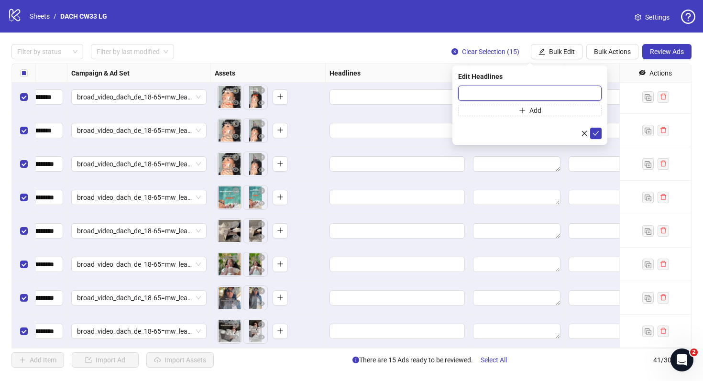
click at [519, 93] on input "text" at bounding box center [530, 93] width 144 height 15
paste input "**********"
drag, startPoint x: 513, startPoint y: 92, endPoint x: 597, endPoint y: 91, distance: 84.2
click at [597, 91] on input "**********" at bounding box center [530, 93] width 144 height 15
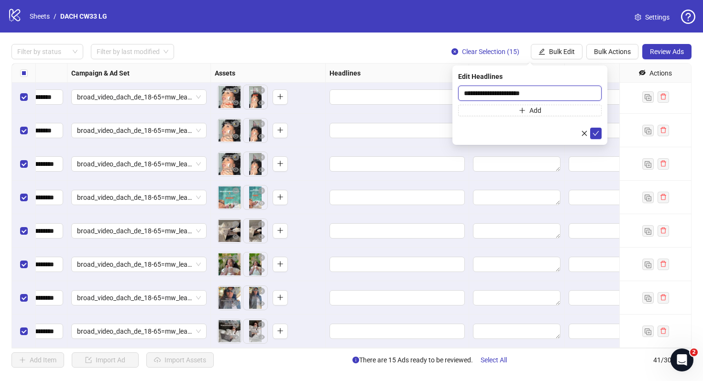
scroll to position [0, 0]
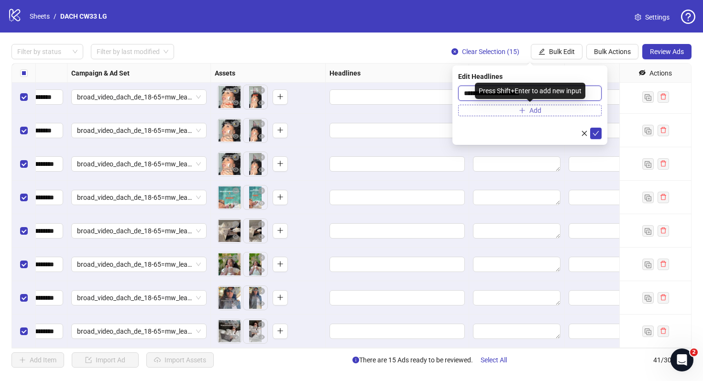
type input "**********"
click at [532, 109] on span "Add" at bounding box center [536, 111] width 12 height 8
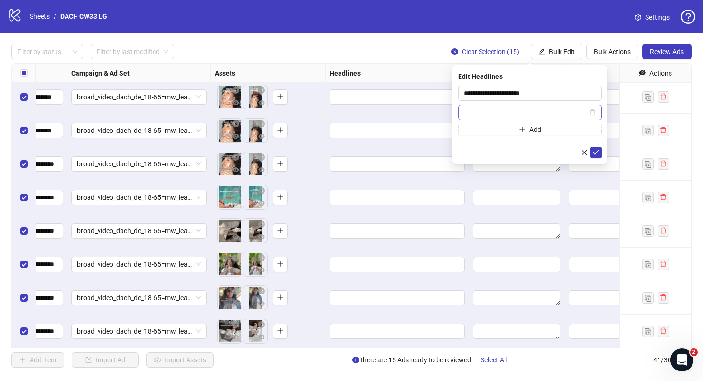
click at [512, 113] on input "text" at bounding box center [525, 112] width 123 height 11
drag, startPoint x: 511, startPoint y: 113, endPoint x: 609, endPoint y: 113, distance: 98.6
click at [609, 113] on body "**********" at bounding box center [351, 190] width 703 height 381
drag, startPoint x: 493, startPoint y: 113, endPoint x: 614, endPoint y: 110, distance: 120.2
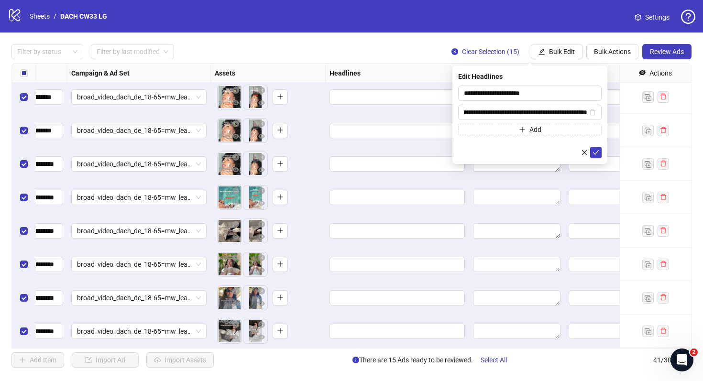
click at [612, 112] on body "**********" at bounding box center [351, 190] width 703 height 381
click at [519, 131] on icon "plus" at bounding box center [522, 129] width 7 height 7
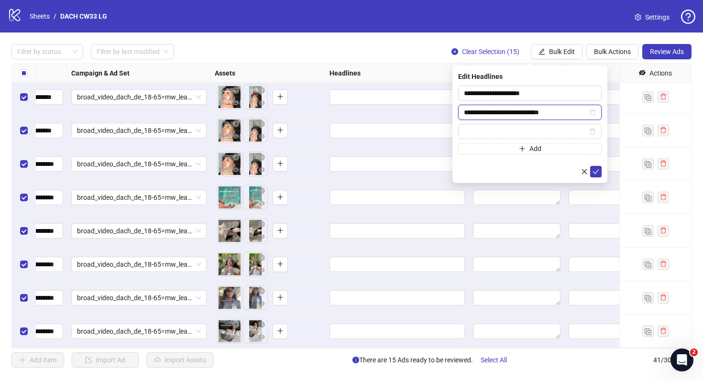
click at [468, 115] on input "**********" at bounding box center [525, 112] width 123 height 11
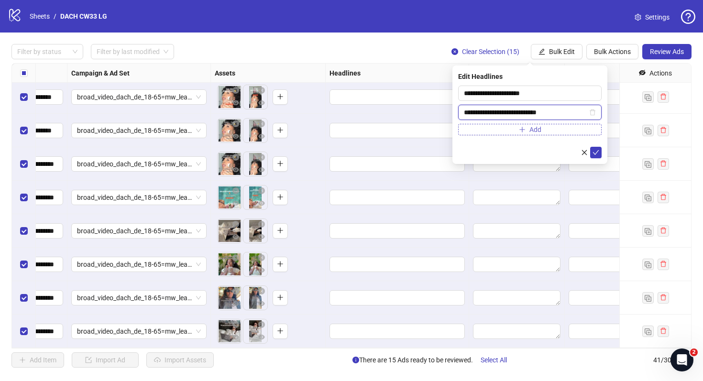
type input "**********"
click at [466, 124] on button "Add" at bounding box center [530, 129] width 144 height 11
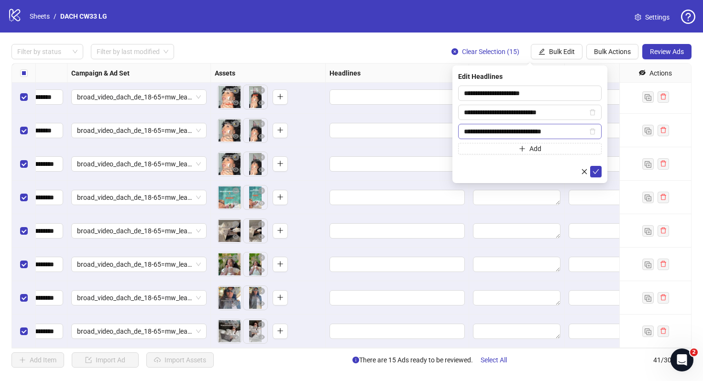
click at [468, 129] on input "**********" at bounding box center [525, 131] width 123 height 11
type input "**********"
click at [597, 173] on icon "check" at bounding box center [596, 171] width 7 height 7
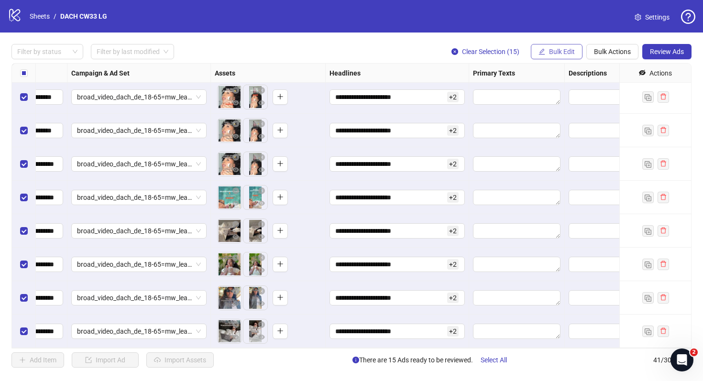
click at [558, 55] on span "Bulk Edit" at bounding box center [562, 52] width 26 height 8
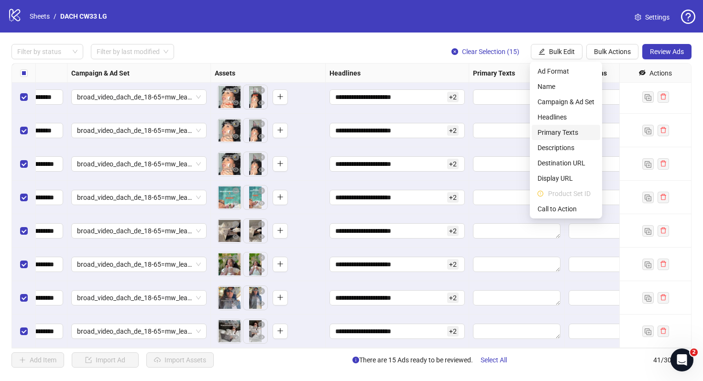
click at [543, 130] on span "Primary Texts" at bounding box center [566, 132] width 57 height 11
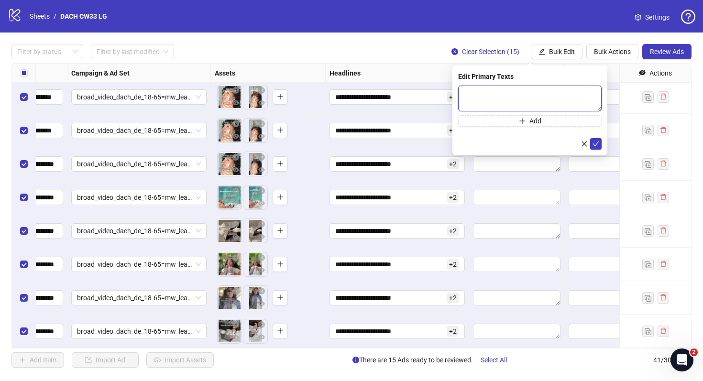
click at [521, 86] on textarea at bounding box center [530, 99] width 144 height 26
paste textarea "**********"
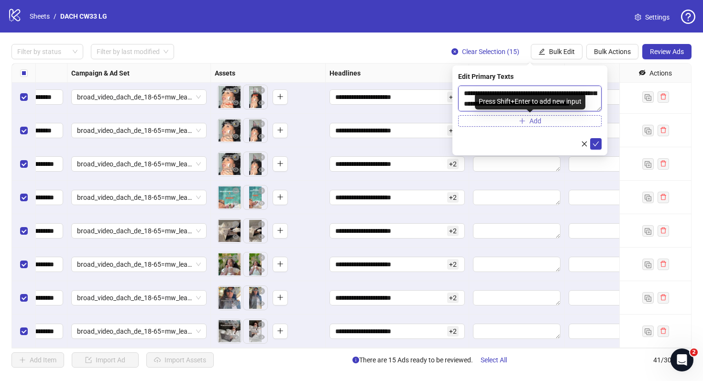
type textarea "**********"
click at [519, 123] on icon "plus" at bounding box center [522, 121] width 7 height 7
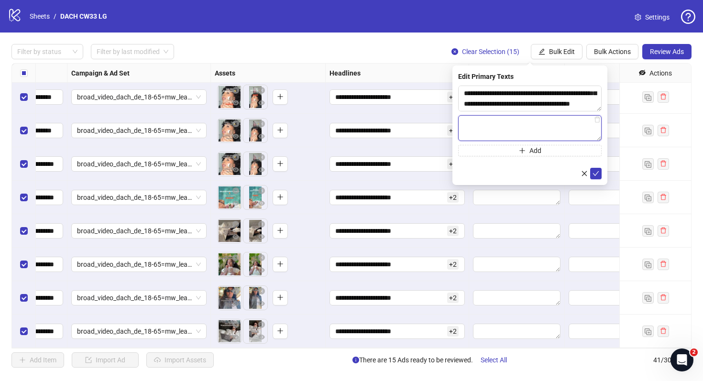
paste textarea "**********"
type textarea "**********"
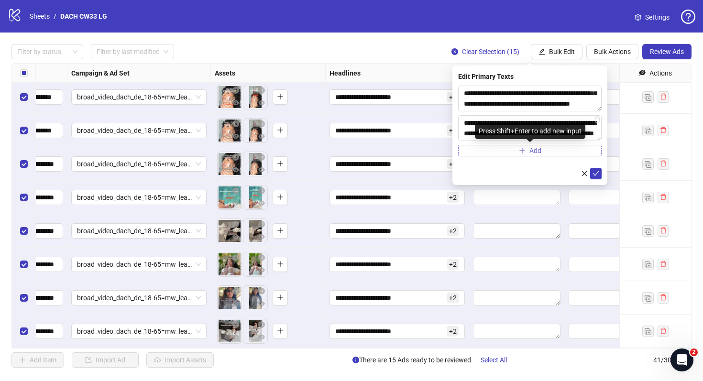
click at [501, 155] on button "Add" at bounding box center [530, 150] width 144 height 11
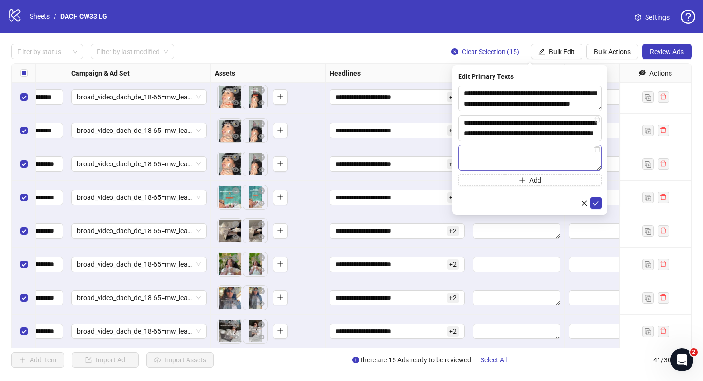
click at [499, 161] on textarea at bounding box center [530, 158] width 144 height 26
type textarea "**********"
click at [506, 183] on button "Add" at bounding box center [530, 180] width 144 height 11
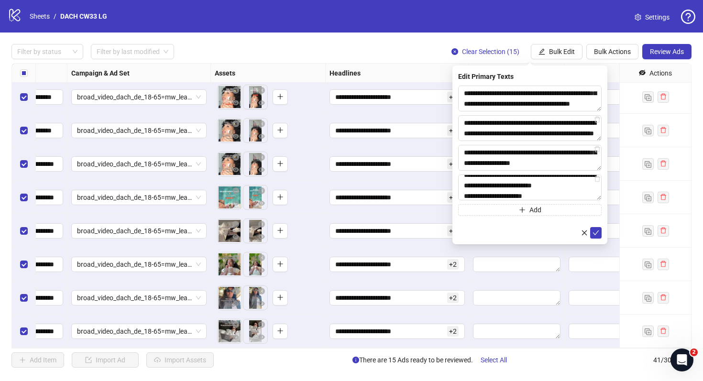
type textarea "**********"
click at [502, 214] on button "Add" at bounding box center [530, 209] width 144 height 11
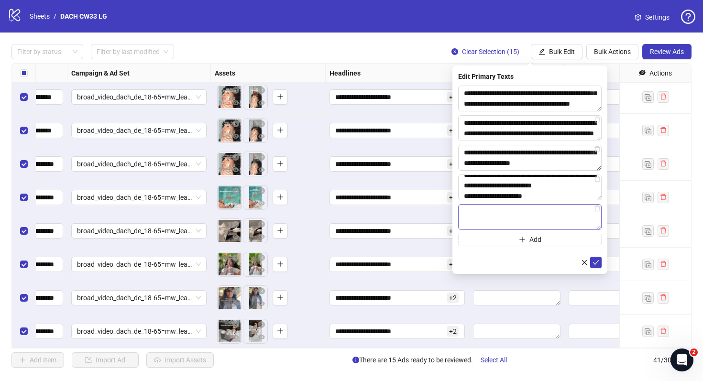
click at [500, 217] on textarea at bounding box center [530, 217] width 144 height 26
type textarea "**********"
click at [592, 262] on button "submit" at bounding box center [596, 262] width 11 height 11
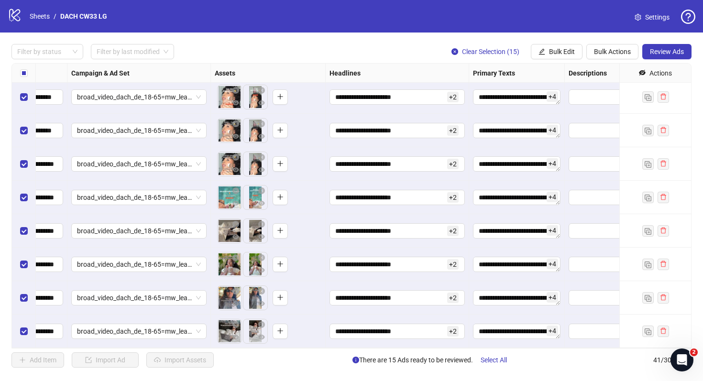
click at [488, 251] on div "**********" at bounding box center [517, 264] width 96 height 33
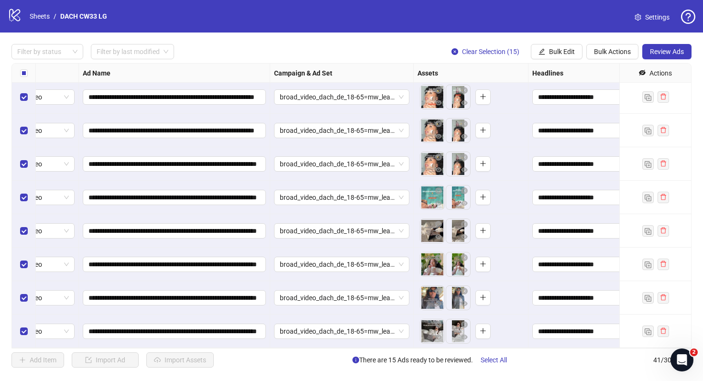
scroll to position [1108, 0]
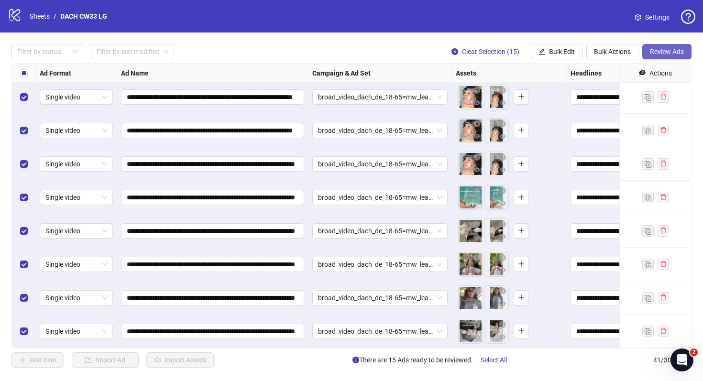
click at [670, 55] on span "Review Ads" at bounding box center [667, 52] width 34 height 8
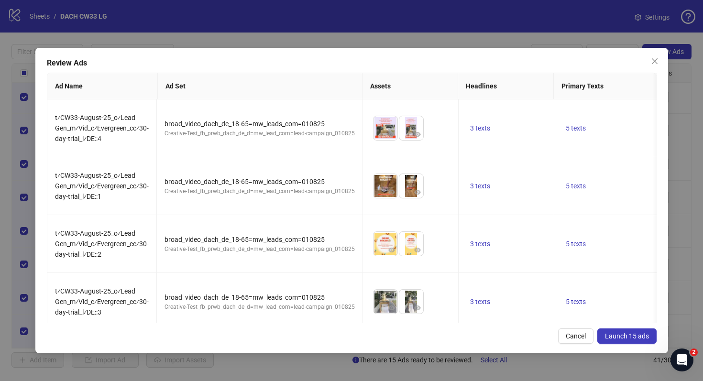
click at [629, 342] on button "Launch 15 ads" at bounding box center [627, 336] width 59 height 15
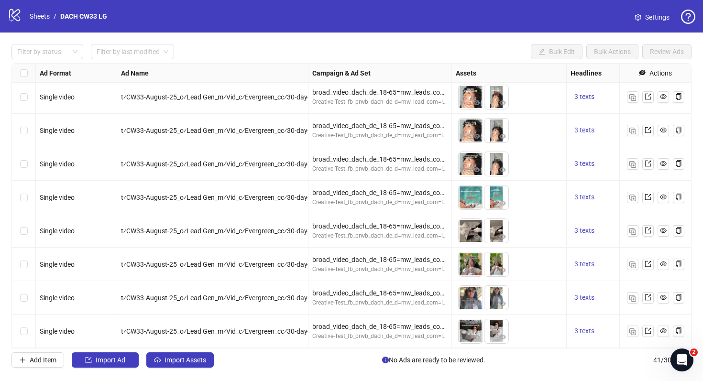
click at [652, 19] on span "Settings" at bounding box center [658, 17] width 24 height 11
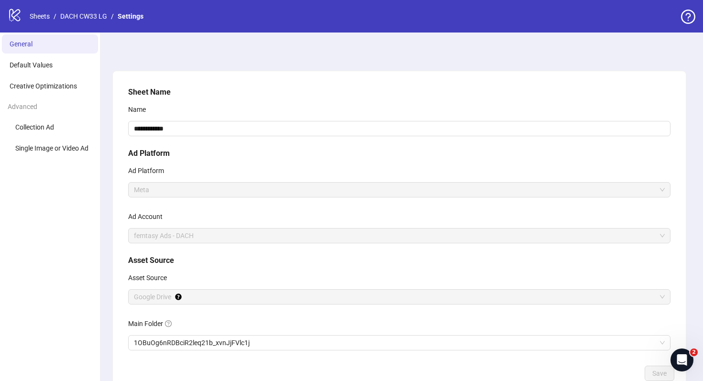
scroll to position [62, 0]
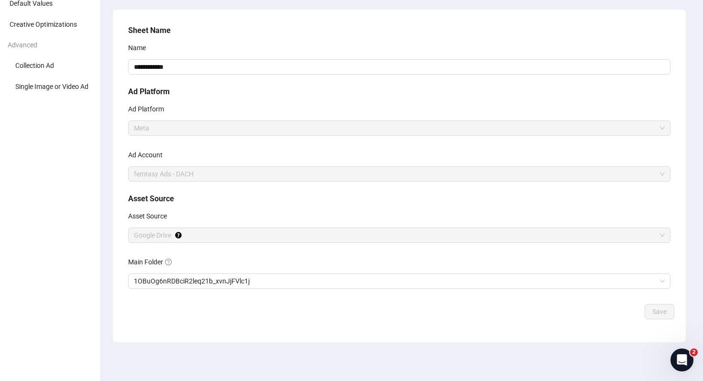
click at [210, 290] on div "**********" at bounding box center [399, 162] width 550 height 283
click at [211, 288] on span "1OBuOg6nRDBciR2leq21b_xvnJjFVlc1j" at bounding box center [399, 281] width 531 height 14
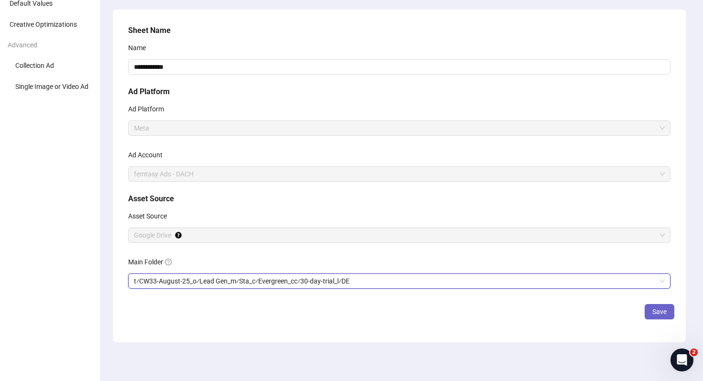
click at [658, 308] on span "Save" at bounding box center [660, 312] width 14 height 8
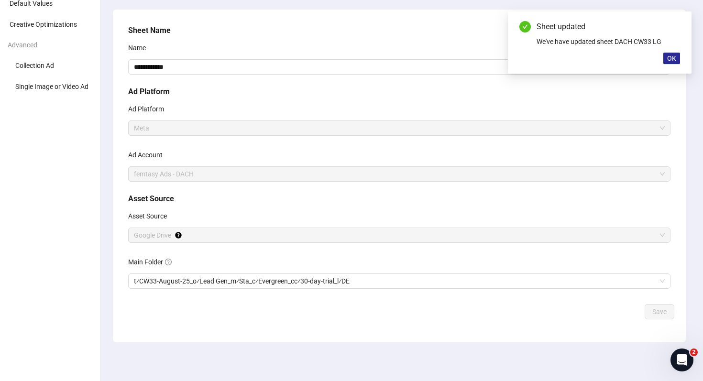
click at [671, 61] on span "OK" at bounding box center [672, 59] width 9 height 8
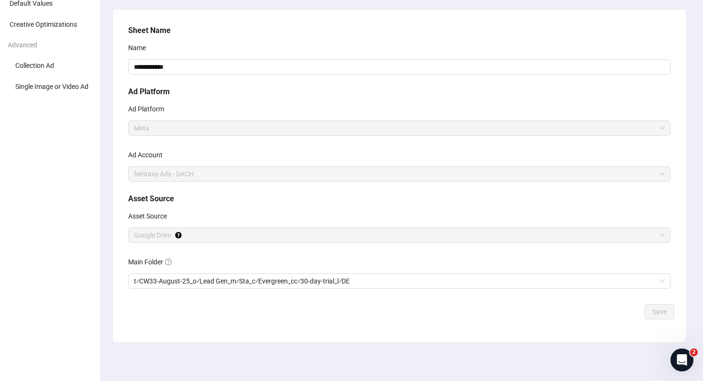
scroll to position [0, 0]
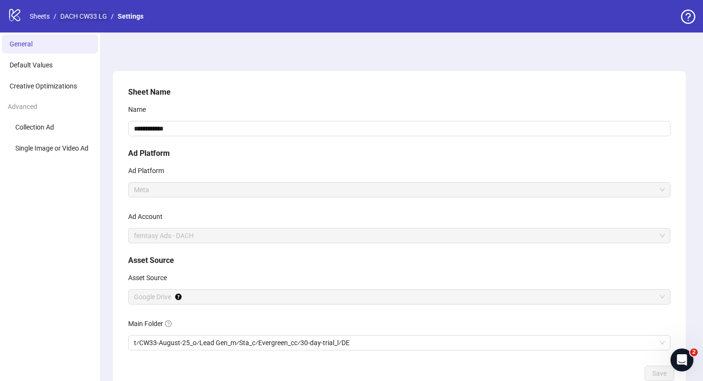
click at [79, 15] on link "DACH CW33 LG" at bounding box center [83, 16] width 51 height 11
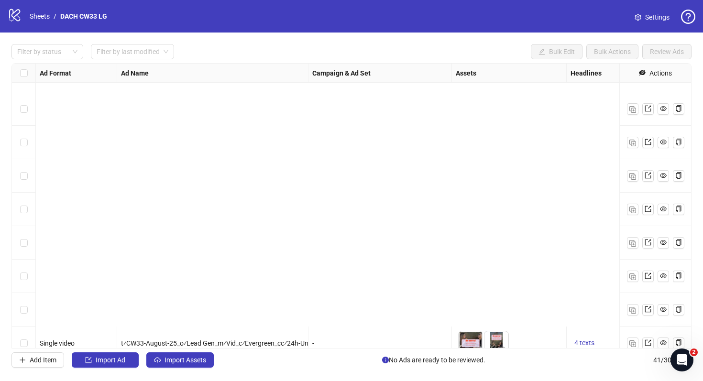
scroll to position [640, 0]
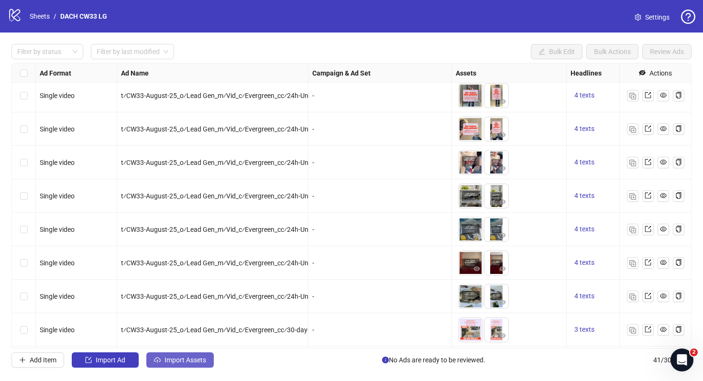
click at [202, 354] on button "Import Assets" at bounding box center [179, 360] width 67 height 15
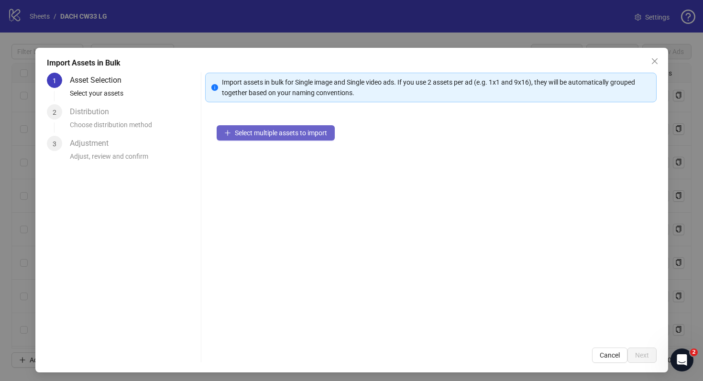
click at [303, 131] on span "Select multiple assets to import" at bounding box center [281, 133] width 92 height 8
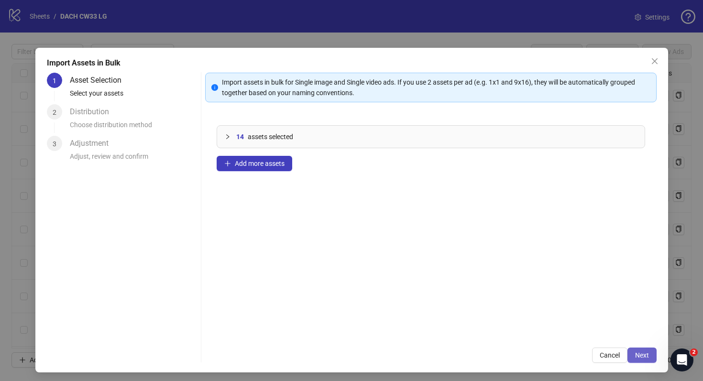
click at [632, 357] on button "Next" at bounding box center [642, 355] width 29 height 15
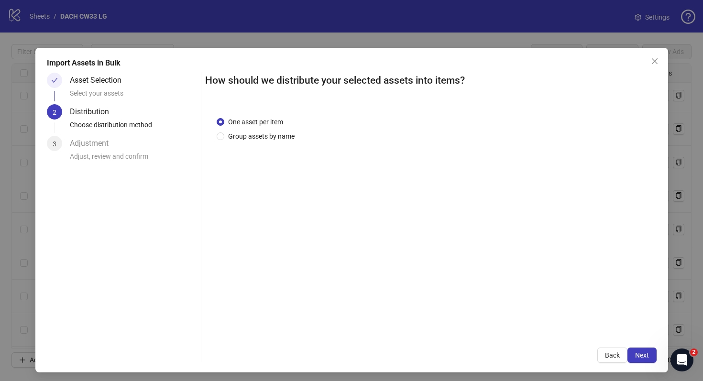
click at [289, 141] on div "One asset per item Group assets by name" at bounding box center [431, 221] width 452 height 232
click at [278, 134] on span "Group assets by name" at bounding box center [261, 136] width 74 height 11
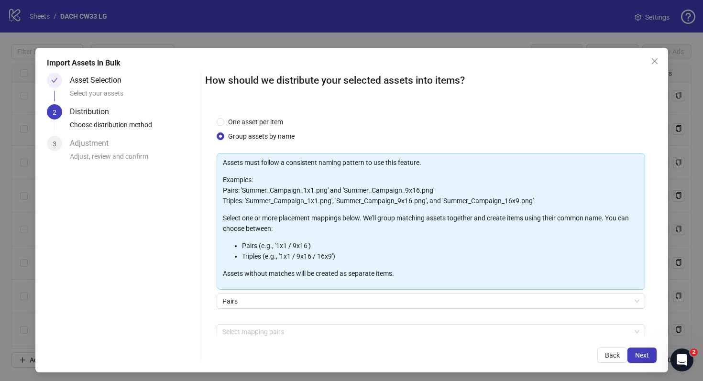
scroll to position [49, 0]
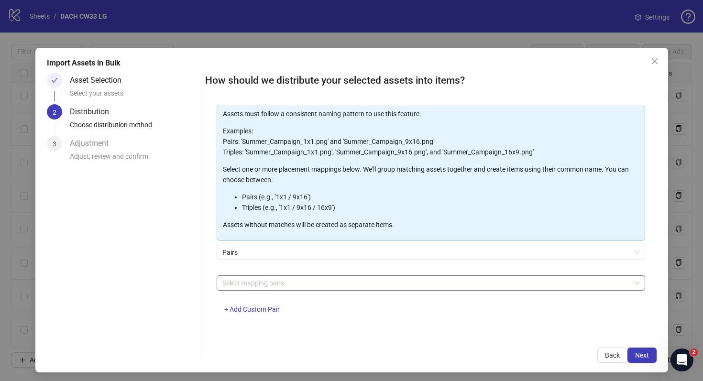
click at [300, 290] on div "Select mapping pairs" at bounding box center [431, 283] width 429 height 15
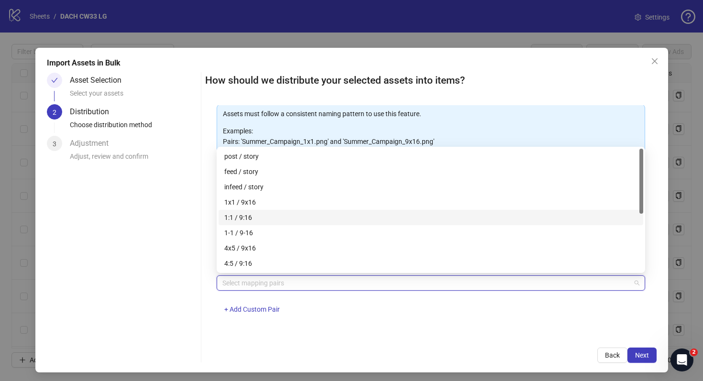
click at [313, 221] on div "1:1 / 9:16" at bounding box center [430, 217] width 413 height 11
click at [534, 315] on div "1:1 / 9:16 + Add Custom Pair" at bounding box center [431, 301] width 429 height 50
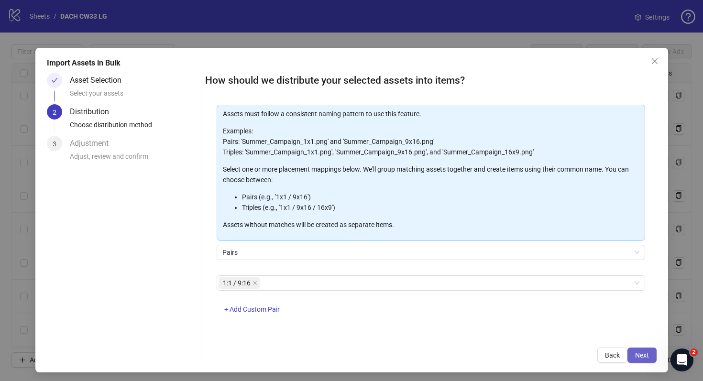
click at [642, 354] on span "Next" at bounding box center [643, 356] width 14 height 8
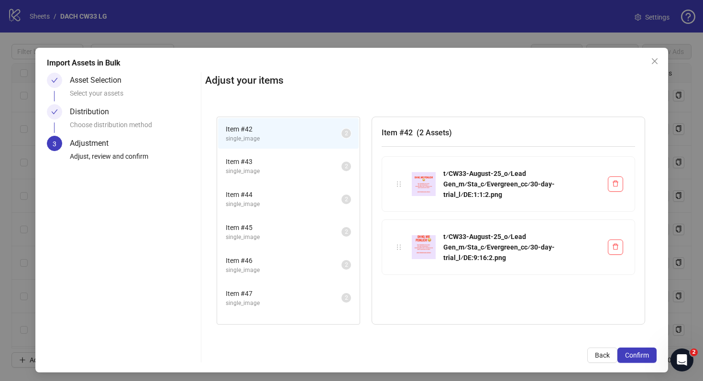
click at [292, 209] on span "single_image" at bounding box center [284, 204] width 116 height 9
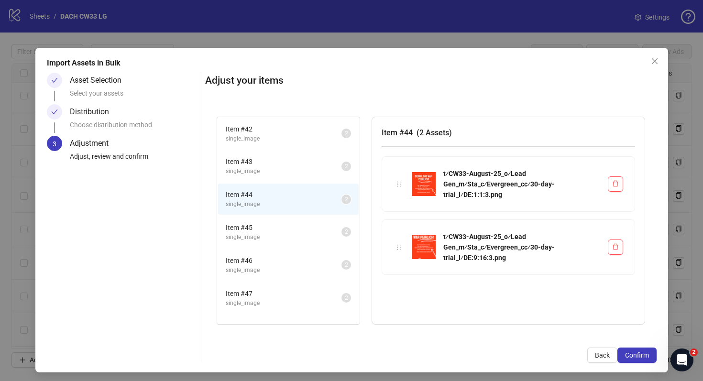
click at [292, 268] on span "single_image" at bounding box center [284, 270] width 116 height 9
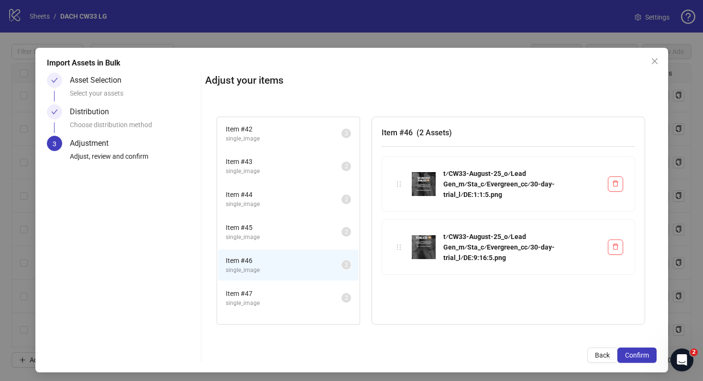
scroll to position [23, 0]
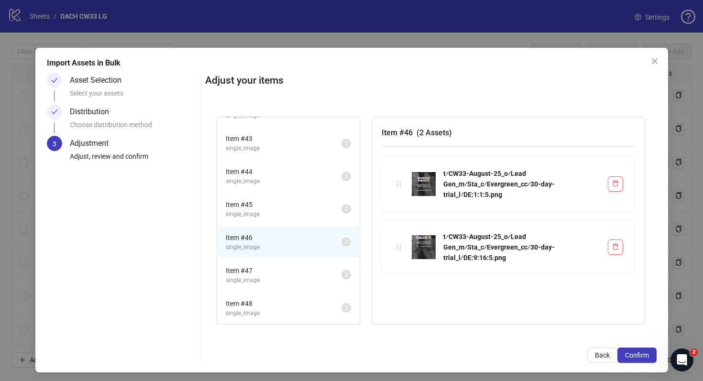
click at [292, 268] on span "Item # 47" at bounding box center [284, 271] width 116 height 11
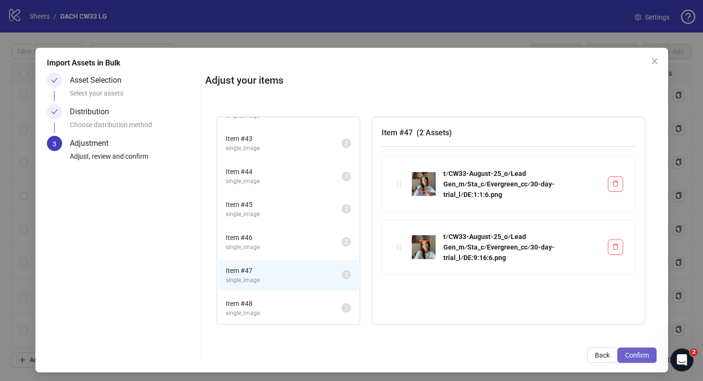
click at [625, 355] on button "Confirm" at bounding box center [637, 355] width 39 height 15
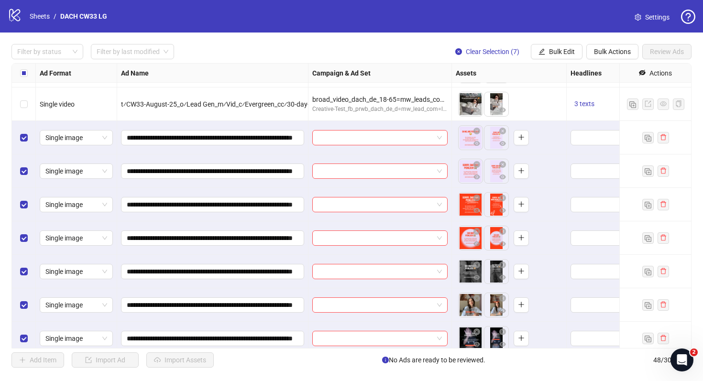
scroll to position [1342, 0]
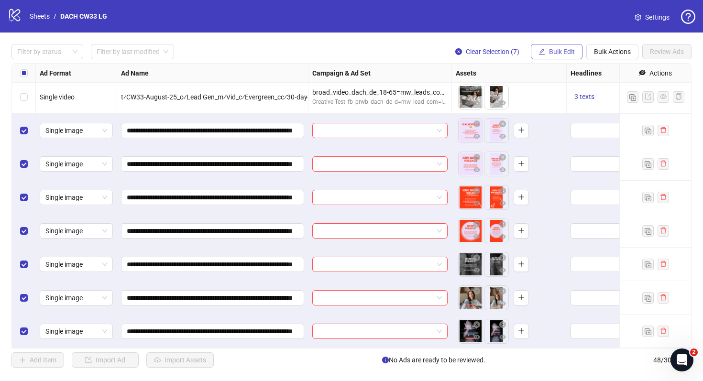
click at [558, 53] on span "Bulk Edit" at bounding box center [562, 52] width 26 height 8
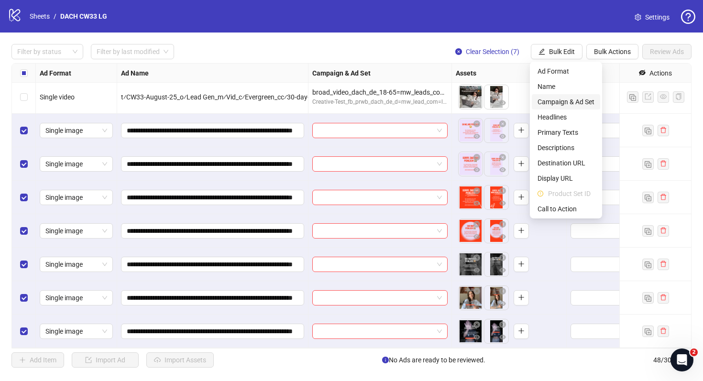
click at [580, 100] on span "Campaign & Ad Set" at bounding box center [566, 102] width 57 height 11
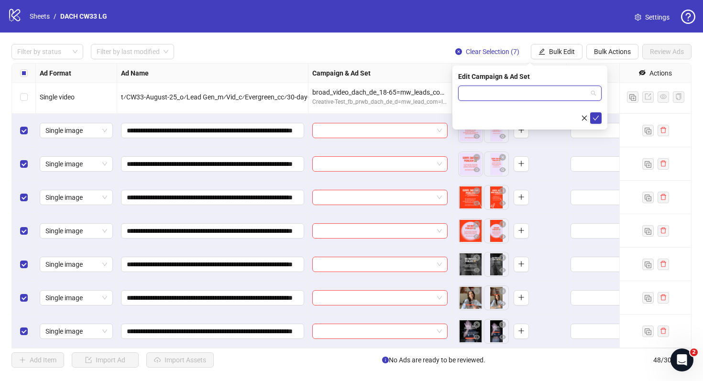
click at [549, 87] on input "search" at bounding box center [525, 93] width 123 height 14
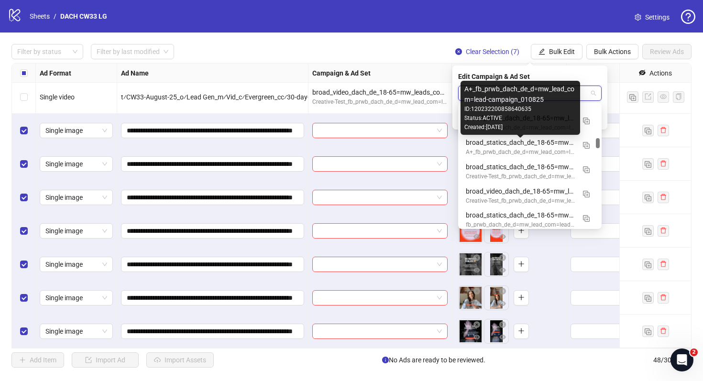
scroll to position [396, 0]
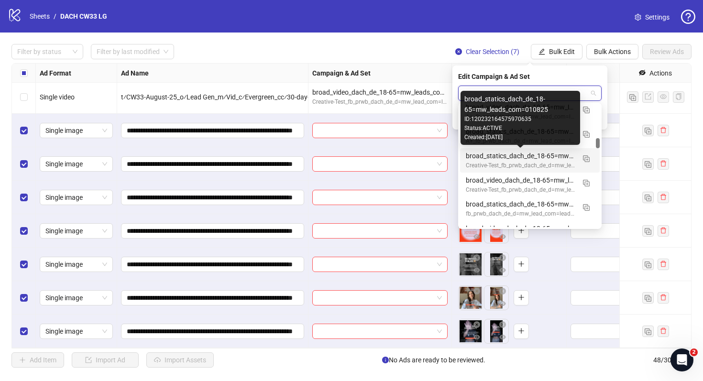
click at [536, 158] on div "broad_statics_dach_de_18-65=mw_leads_com=010825" at bounding box center [520, 156] width 109 height 11
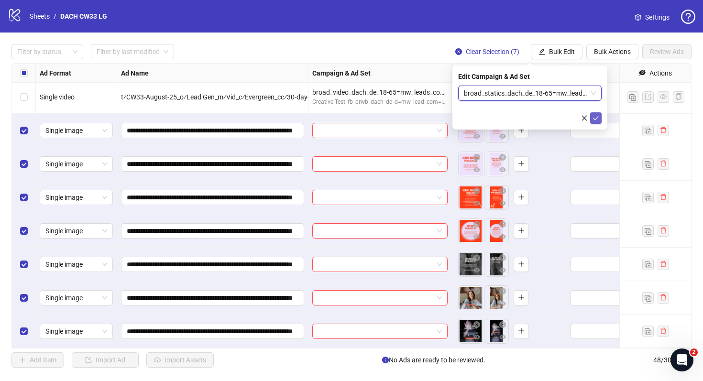
click at [596, 119] on icon "check" at bounding box center [596, 118] width 6 height 5
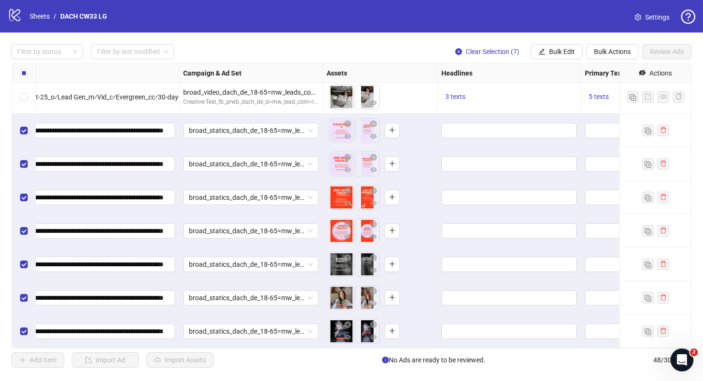
scroll to position [1342, 80]
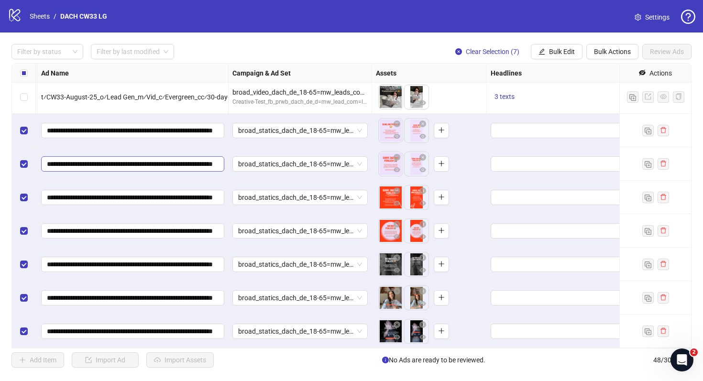
click at [171, 156] on span "**********" at bounding box center [132, 163] width 183 height 15
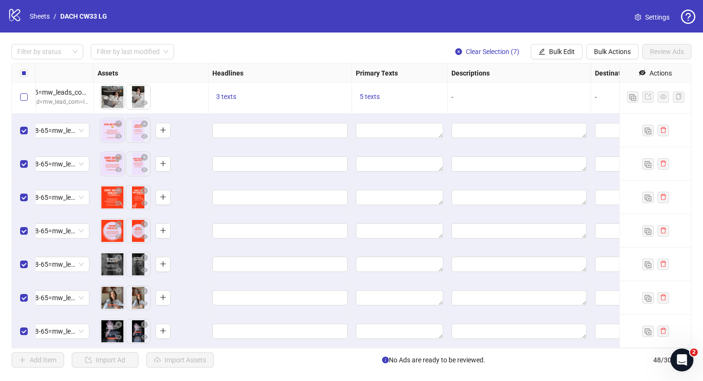
scroll to position [0, 0]
click at [228, 100] on span "3 texts" at bounding box center [226, 97] width 20 height 8
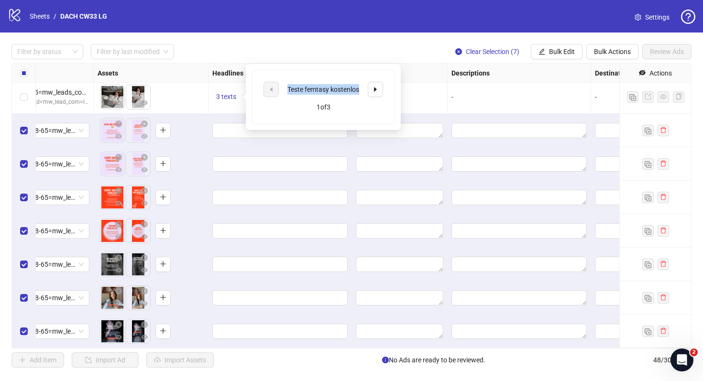
click at [268, 89] on div "Teste femtasy kostenlos" at bounding box center [324, 89] width 120 height 15
copy div "Teste femtasy kostenlos"
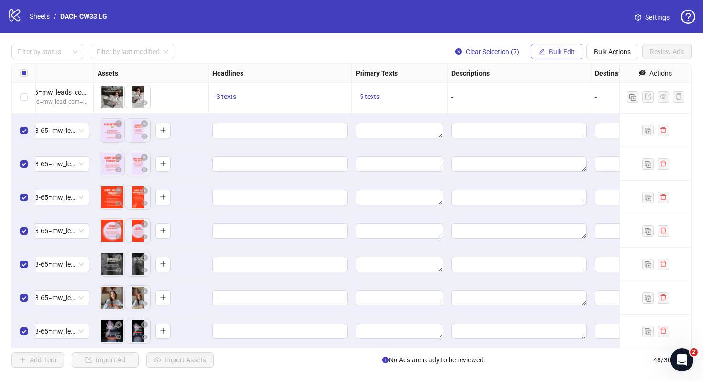
click at [562, 56] on button "Bulk Edit" at bounding box center [557, 51] width 52 height 15
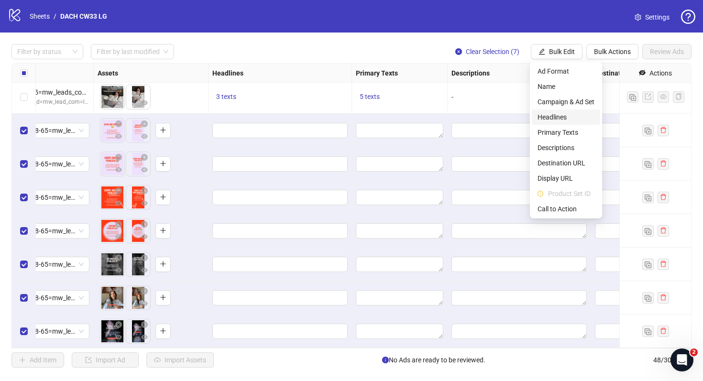
click at [557, 116] on span "Headlines" at bounding box center [566, 117] width 57 height 11
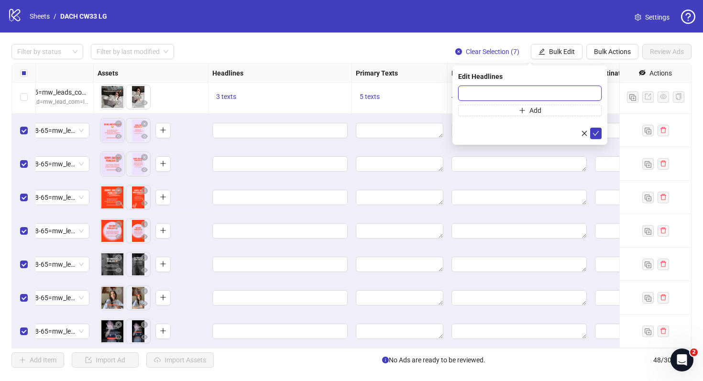
click at [491, 96] on input "text" at bounding box center [530, 93] width 144 height 15
paste input "**********"
type input "**********"
click at [526, 117] on form "**********" at bounding box center [530, 113] width 144 height 54
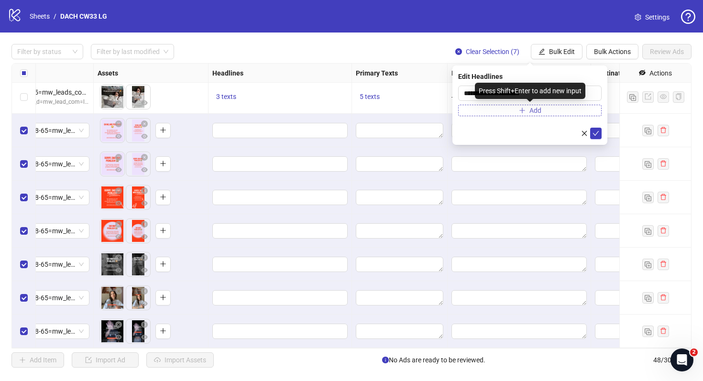
click at [526, 114] on button "Add" at bounding box center [530, 110] width 144 height 11
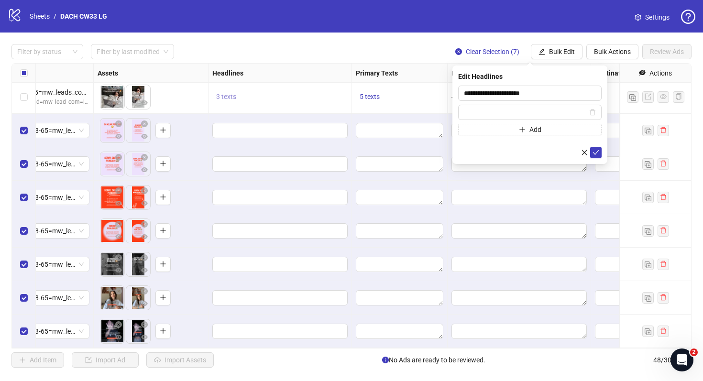
click at [232, 99] on span "3 texts" at bounding box center [226, 97] width 20 height 8
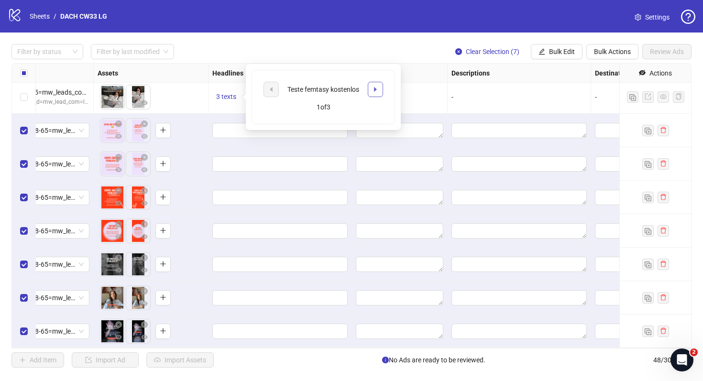
click at [377, 86] on span "button" at bounding box center [375, 90] width 7 height 8
drag, startPoint x: 344, startPoint y: 95, endPoint x: 285, endPoint y: 84, distance: 59.9
click at [285, 85] on div "Jetzt Produkttester*in werden!" at bounding box center [323, 89] width 79 height 21
copy div "Jetzt Produkttester*in werden!"
click at [555, 47] on button "Bulk Edit" at bounding box center [557, 51] width 52 height 15
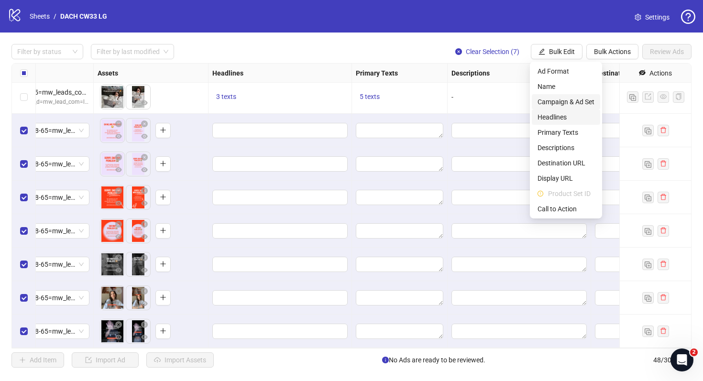
click at [557, 117] on span "Headlines" at bounding box center [566, 117] width 57 height 11
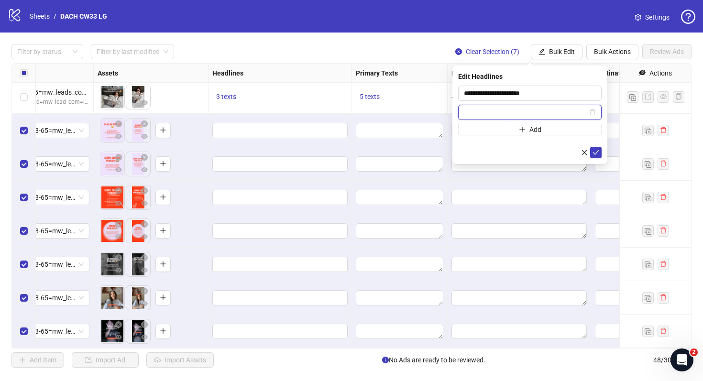
click at [511, 114] on input "text" at bounding box center [525, 112] width 123 height 11
paste input "**********"
type input "**********"
click at [595, 152] on icon "check" at bounding box center [596, 152] width 7 height 7
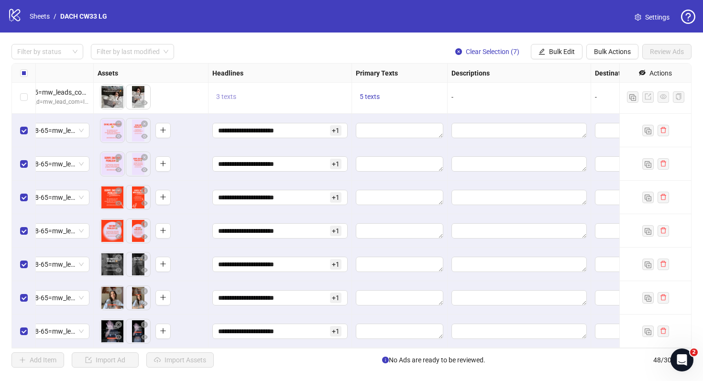
click at [231, 95] on span "3 texts" at bounding box center [226, 97] width 20 height 8
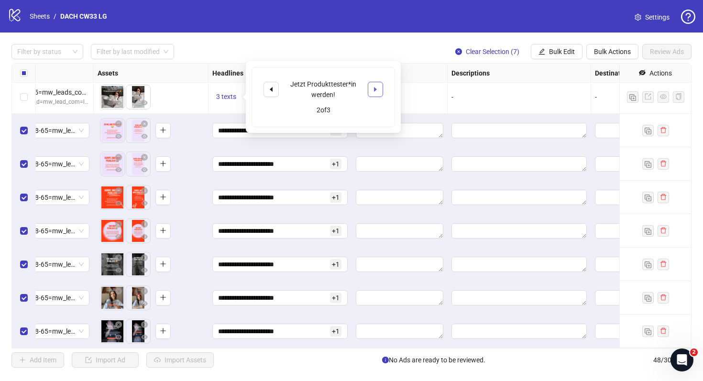
click at [378, 91] on icon "caret-right" at bounding box center [375, 89] width 7 height 7
drag, startPoint x: 334, startPoint y: 94, endPoint x: 275, endPoint y: 89, distance: 59.1
click at [275, 89] on div "Teste 1.700 spicy Audios gratis" at bounding box center [324, 89] width 120 height 21
copy div "Teste 1.700 spicy Audios gratis"
click at [444, 115] on div at bounding box center [400, 130] width 96 height 33
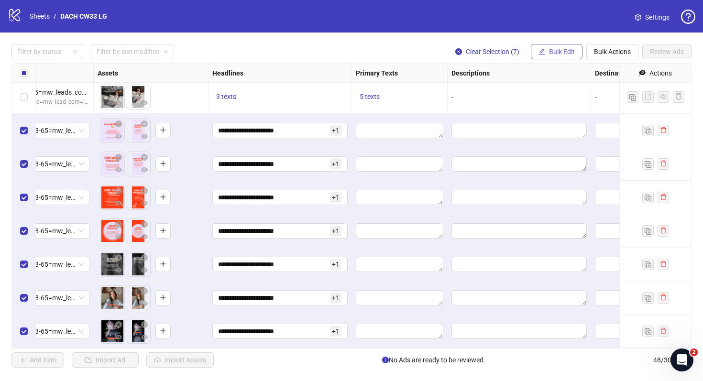
click at [564, 57] on button "Bulk Edit" at bounding box center [557, 51] width 52 height 15
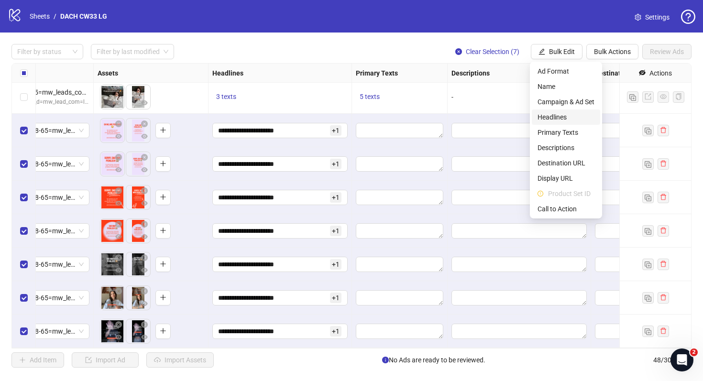
click at [567, 113] on span "Headlines" at bounding box center [566, 117] width 57 height 11
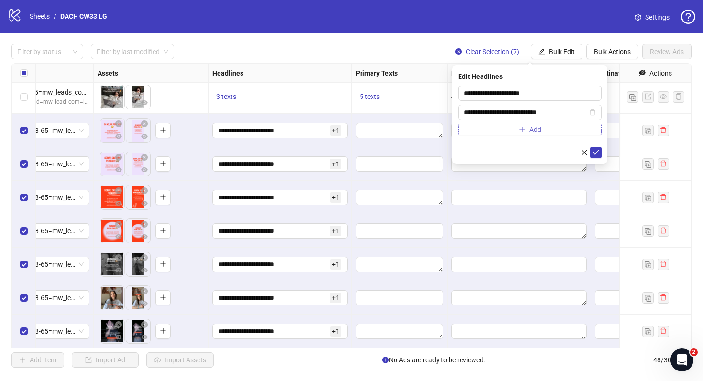
click at [544, 134] on button "Add" at bounding box center [530, 129] width 144 height 11
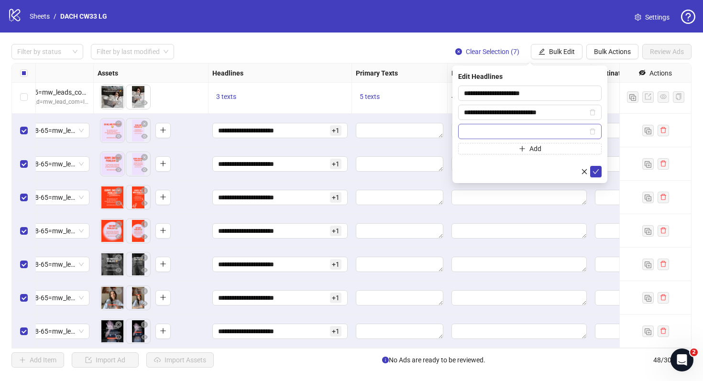
click at [536, 134] on input "text" at bounding box center [525, 131] width 123 height 11
type input "**********"
click at [595, 171] on icon "check" at bounding box center [596, 171] width 7 height 7
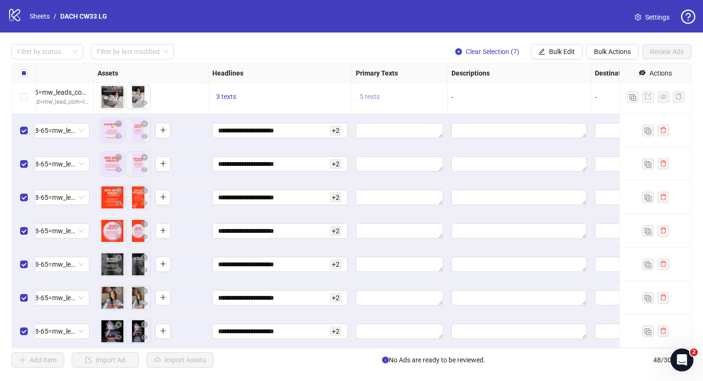
click at [370, 98] on span "5 texts" at bounding box center [370, 97] width 20 height 8
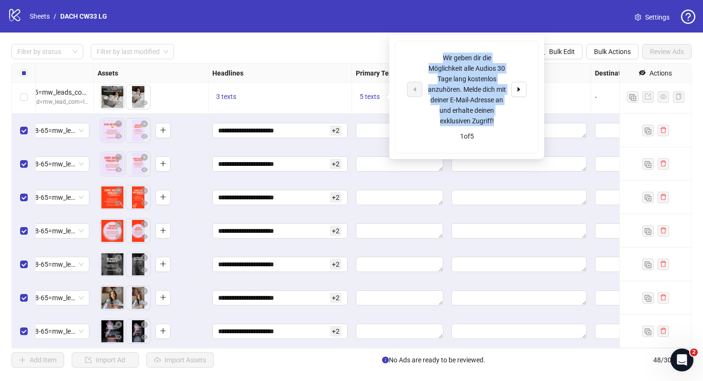
drag, startPoint x: 497, startPoint y: 121, endPoint x: 441, endPoint y: 58, distance: 84.4
click at [441, 58] on div "Wir geben dir die Möglichkeit alle Audios 30 Tage lang kostenlos anzuhören. Mel…" at bounding box center [466, 90] width 79 height 74
copy div "Wir geben dir die Möglichkeit alle Audios 30 Tage lang kostenlos anzuhören. Mel…"
click at [551, 74] on div "Descriptions" at bounding box center [520, 73] width 144 height 19
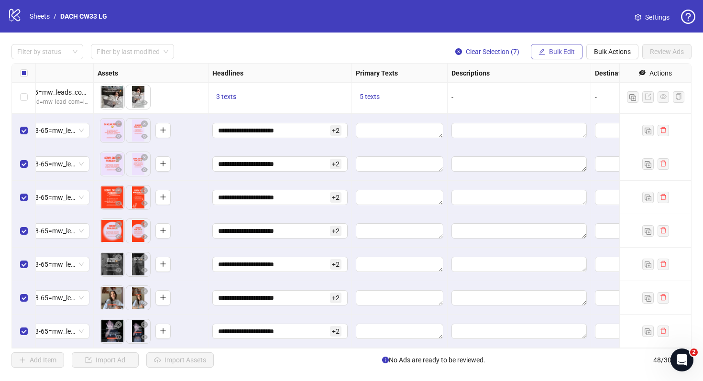
click at [549, 55] on span "Bulk Edit" at bounding box center [562, 52] width 26 height 8
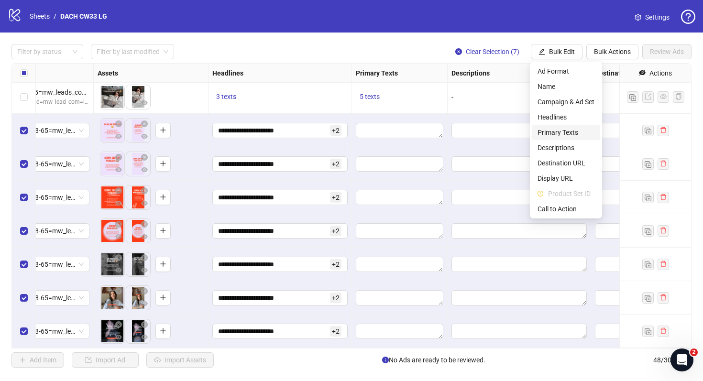
click at [567, 135] on span "Primary Texts" at bounding box center [566, 132] width 57 height 11
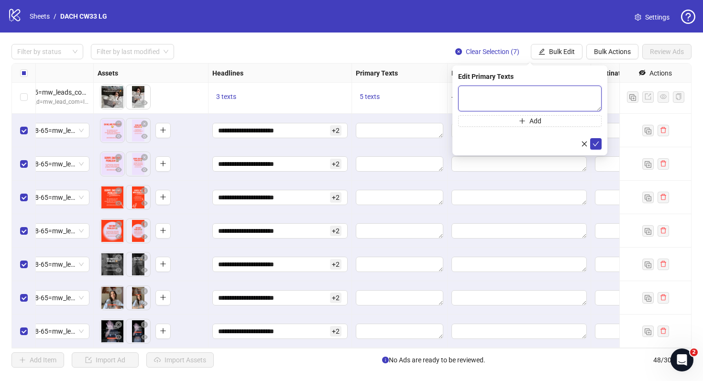
click at [505, 97] on textarea at bounding box center [530, 99] width 144 height 26
paste textarea "**********"
type textarea "**********"
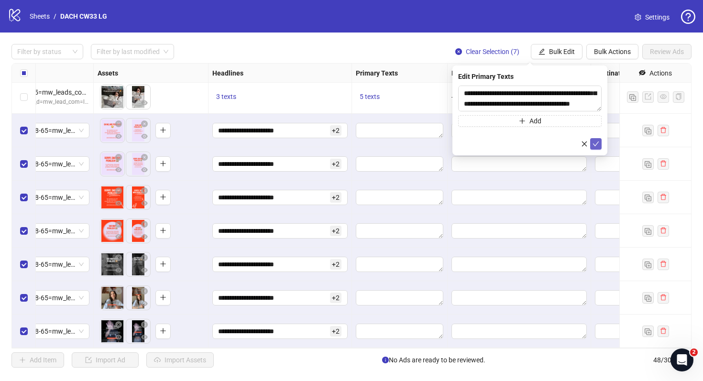
click at [598, 146] on icon "check" at bounding box center [596, 144] width 7 height 7
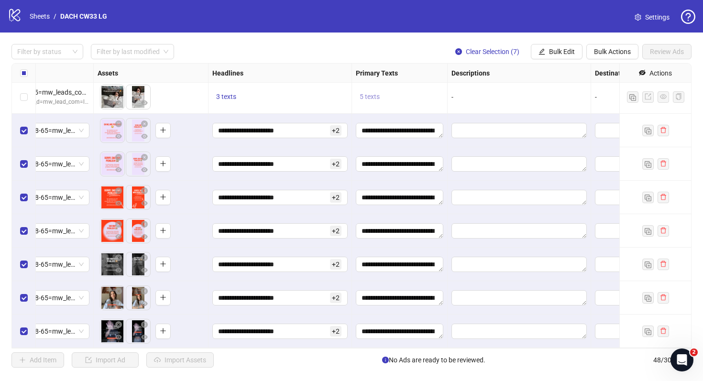
click at [380, 97] on span "5 texts" at bounding box center [370, 97] width 20 height 8
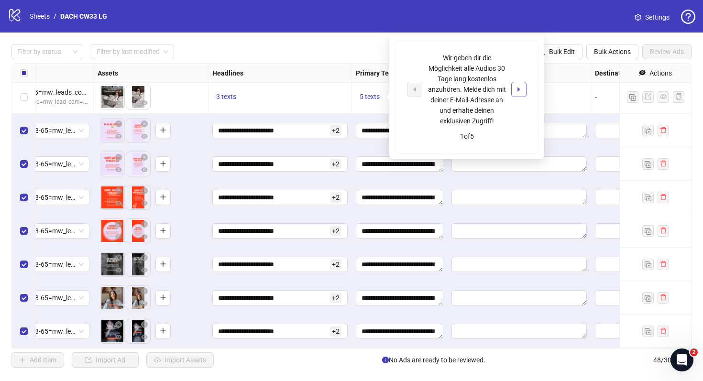
click at [517, 94] on button "button" at bounding box center [519, 89] width 15 height 15
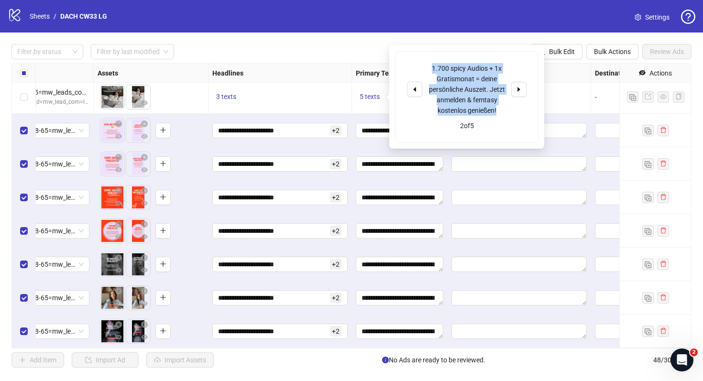
drag, startPoint x: 462, startPoint y: 100, endPoint x: 419, endPoint y: 73, distance: 50.7
click at [419, 73] on div "1.700 spicy Audios + 1x Gratismonat = deine persönliche Auszeit. Jetzt anmelden…" at bounding box center [467, 89] width 120 height 53
copy div "1.700 spicy Audios + 1x Gratismonat = deine persönliche Auszeit. Jetzt anmelden…"
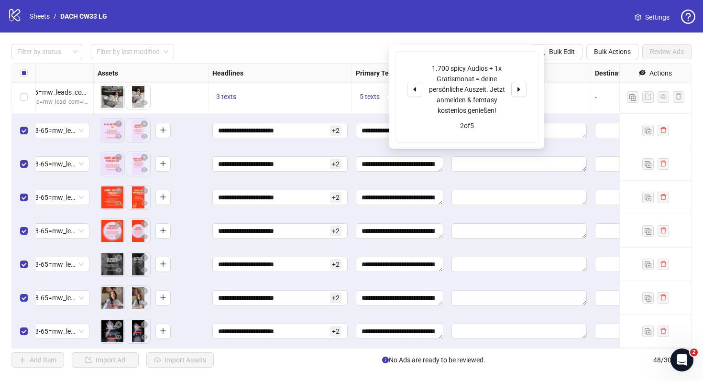
click at [563, 110] on div "-" at bounding box center [520, 96] width 144 height 33
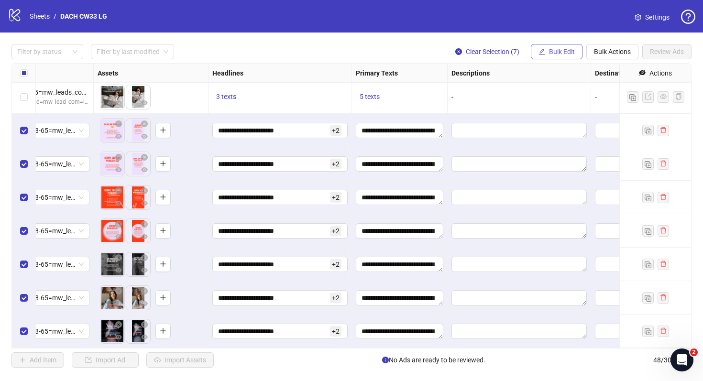
click at [562, 57] on button "Bulk Edit" at bounding box center [557, 51] width 52 height 15
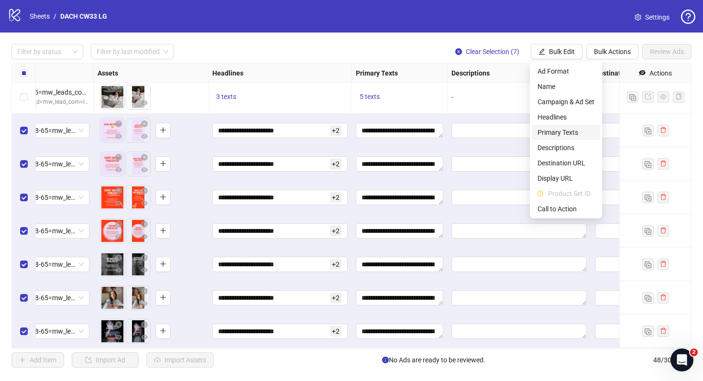
click at [560, 131] on span "Primary Texts" at bounding box center [566, 132] width 57 height 11
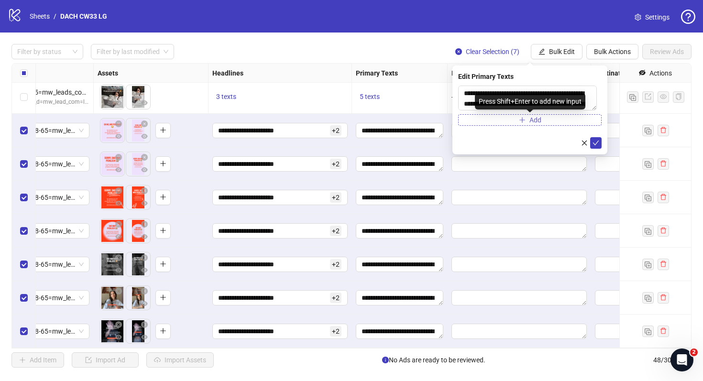
click at [536, 118] on span "Add" at bounding box center [536, 120] width 12 height 8
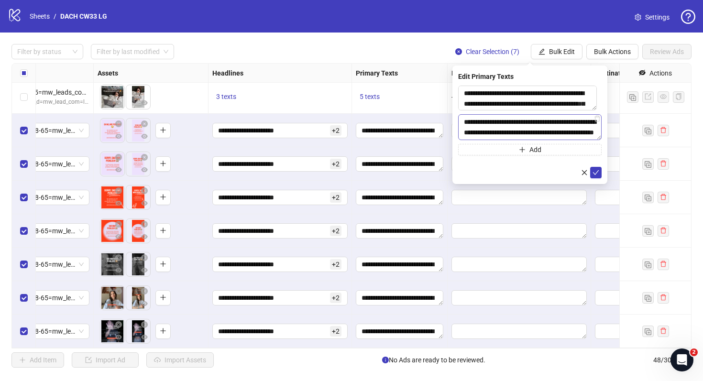
scroll to position [7, 0]
type textarea "**********"
click at [597, 171] on icon "check" at bounding box center [596, 173] width 7 height 7
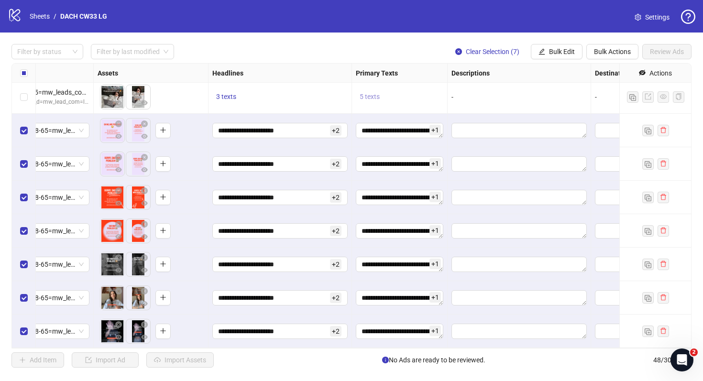
click at [372, 101] on button "5 texts" at bounding box center [370, 96] width 28 height 11
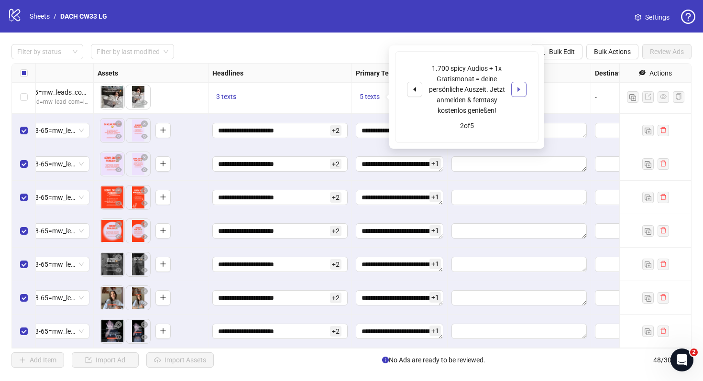
click at [513, 93] on button "button" at bounding box center [519, 89] width 15 height 15
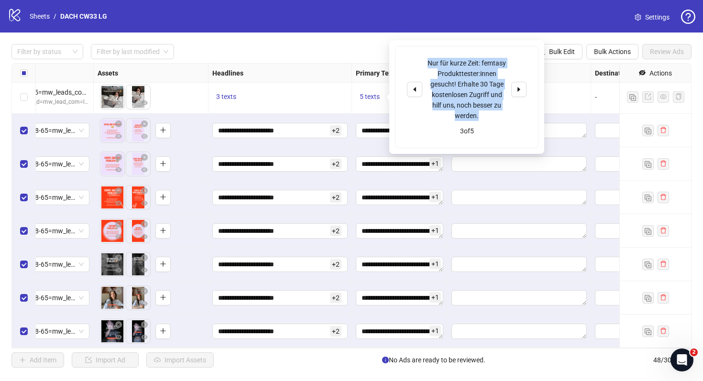
drag, startPoint x: 488, startPoint y: 116, endPoint x: 434, endPoint y: 54, distance: 82.1
click at [434, 54] on div "Nur für kurze Zeit: femtasy Produkttester:innen gesucht! Erhalte 30 Tage kosten…" at bounding box center [467, 96] width 143 height 101
copy div "Nur für kurze Zeit: femtasy Produkttester:innen gesucht! Erhalte 30 Tage kosten…"
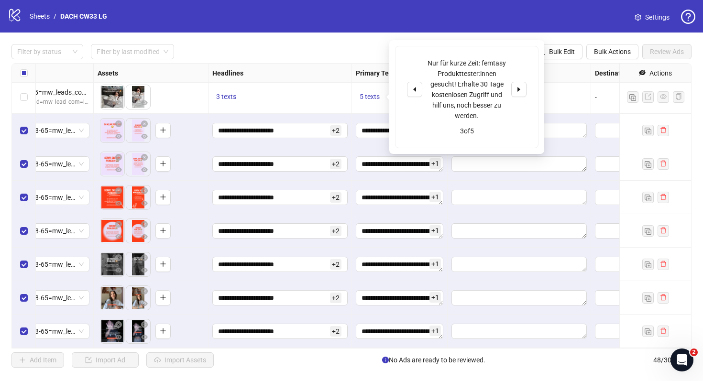
click at [564, 90] on div "-" at bounding box center [520, 96] width 144 height 33
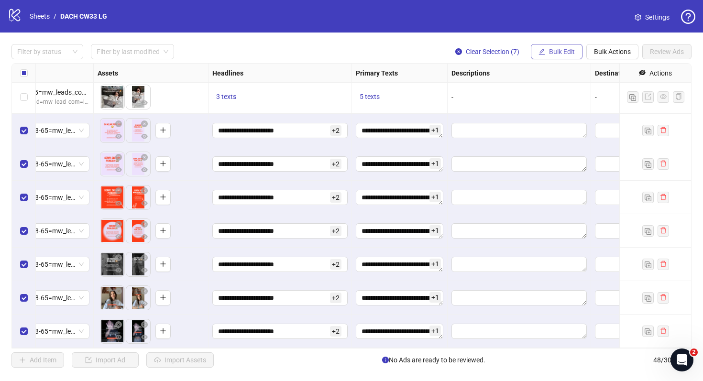
click at [564, 58] on button "Bulk Edit" at bounding box center [557, 51] width 52 height 15
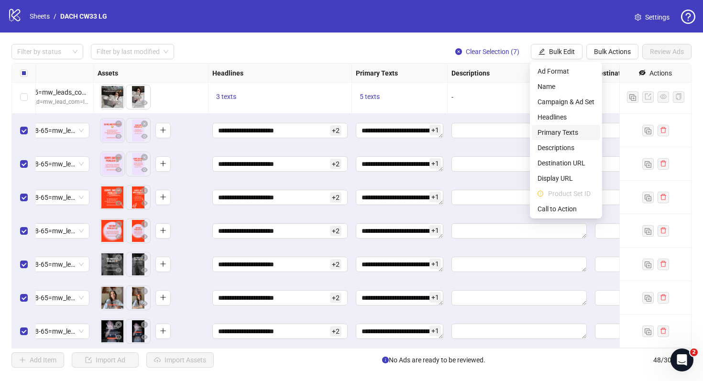
click at [569, 135] on span "Primary Texts" at bounding box center [566, 132] width 57 height 11
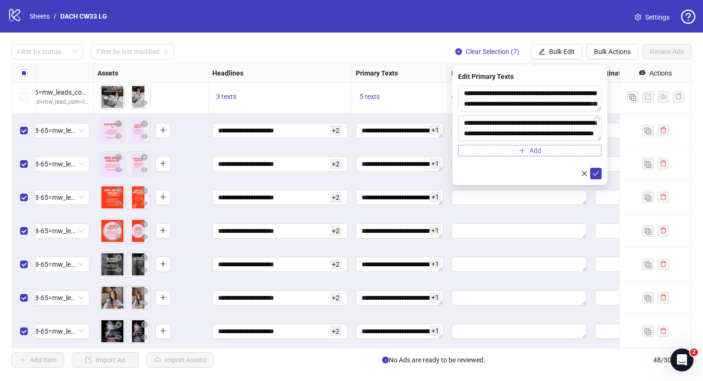
click at [521, 153] on icon "plus" at bounding box center [522, 150] width 7 height 7
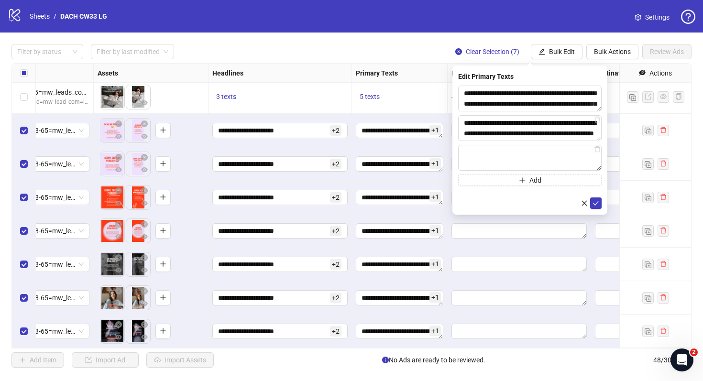
click at [526, 141] on div "**********" at bounding box center [530, 136] width 144 height 100
click at [525, 149] on textarea at bounding box center [530, 158] width 144 height 26
paste textarea "**********"
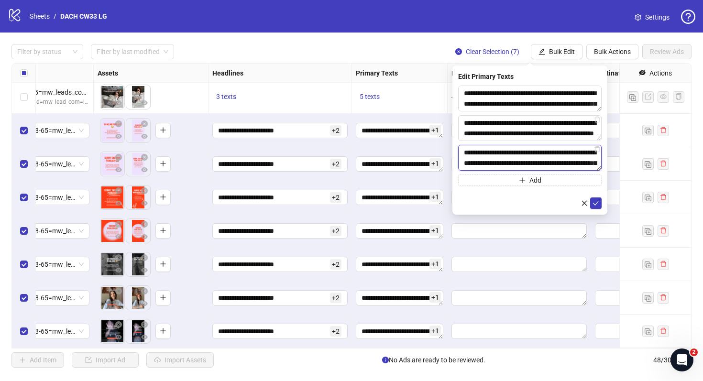
scroll to position [18, 0]
type textarea "**********"
click at [379, 97] on button "5 texts" at bounding box center [370, 96] width 28 height 11
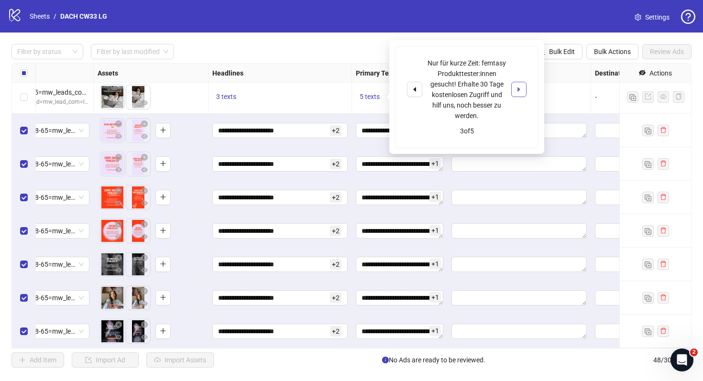
click at [520, 87] on icon "caret-right" at bounding box center [519, 89] width 7 height 7
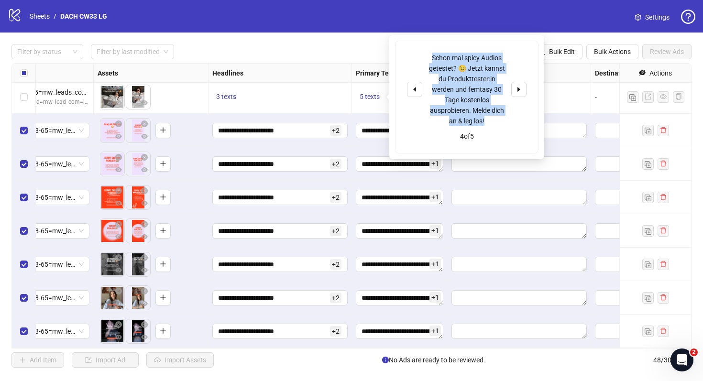
drag, startPoint x: 481, startPoint y: 118, endPoint x: 427, endPoint y: 63, distance: 77.5
click at [427, 63] on div "Schon mal spicy Audios getestet? 😉 Jetzt kannst du Produkttester:in werden und …" at bounding box center [467, 90] width 120 height 74
copy div "Schon mal spicy Audios getestet? 😉 Jetzt kannst du Produkttester:in werden und …"
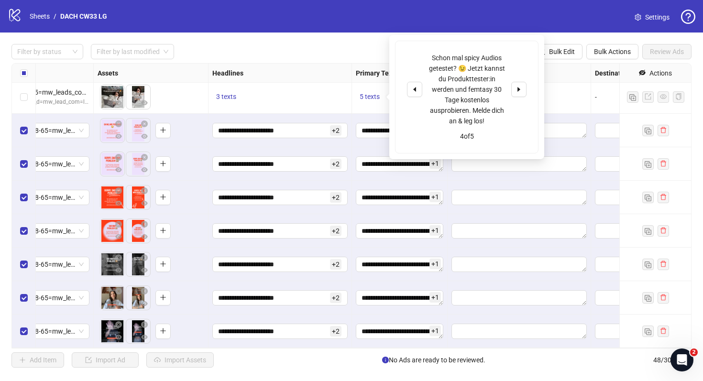
click at [542, 94] on div "Schon mal spicy Audios getestet? 😉 Jetzt kannst du Produkttester:in werden und …" at bounding box center [467, 97] width 155 height 124
click at [548, 94] on div "-" at bounding box center [519, 97] width 135 height 11
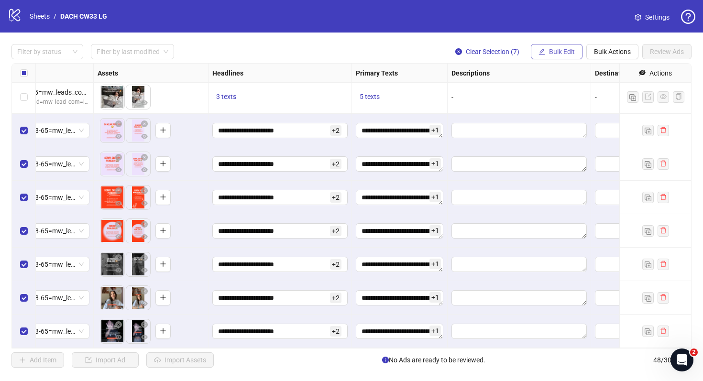
click at [569, 56] on button "Bulk Edit" at bounding box center [557, 51] width 52 height 15
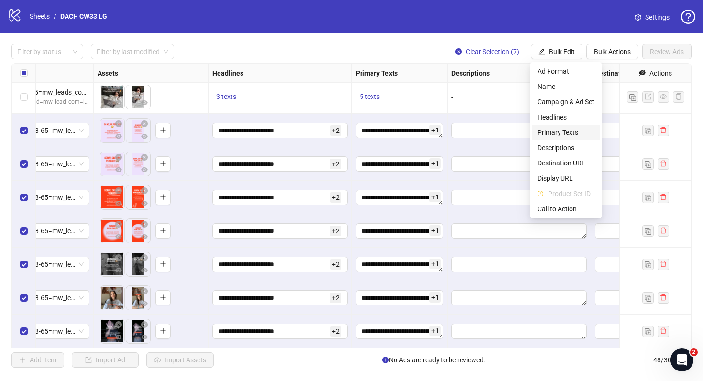
click at [568, 129] on span "Primary Texts" at bounding box center [566, 132] width 57 height 11
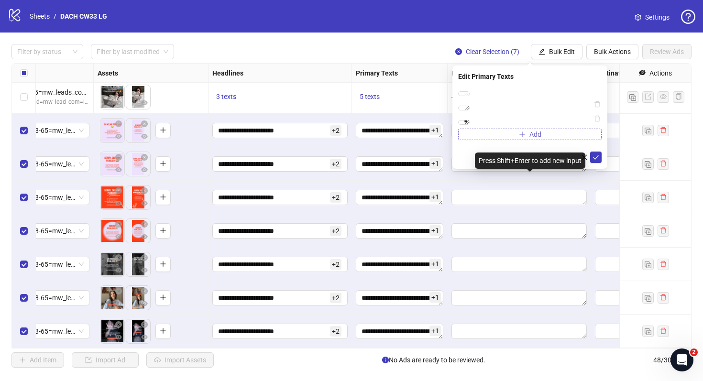
click at [528, 140] on button "Add" at bounding box center [530, 134] width 144 height 11
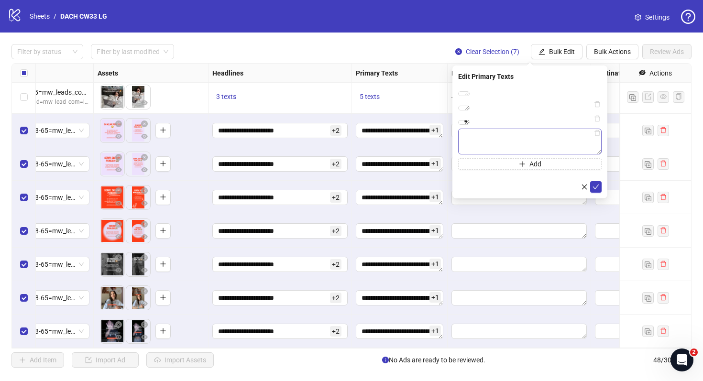
click at [529, 155] on textarea at bounding box center [530, 142] width 144 height 26
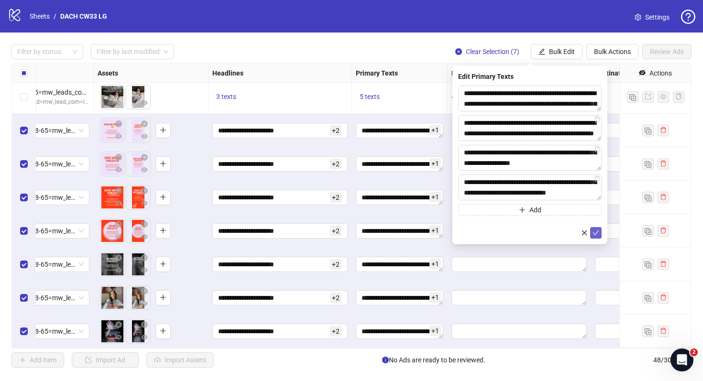
type textarea "**********"
click at [600, 234] on button "submit" at bounding box center [596, 232] width 11 height 11
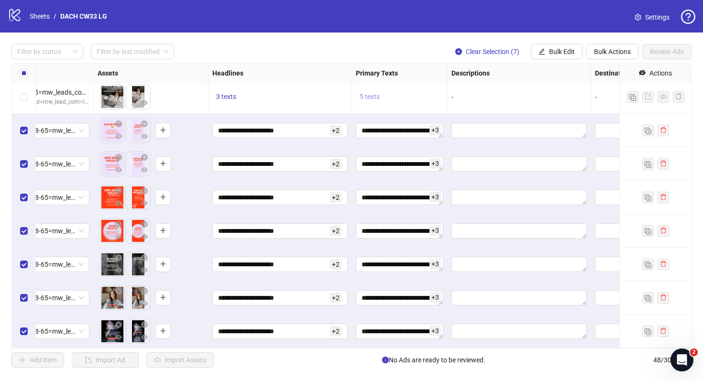
click at [368, 97] on span "5 texts" at bounding box center [370, 97] width 20 height 8
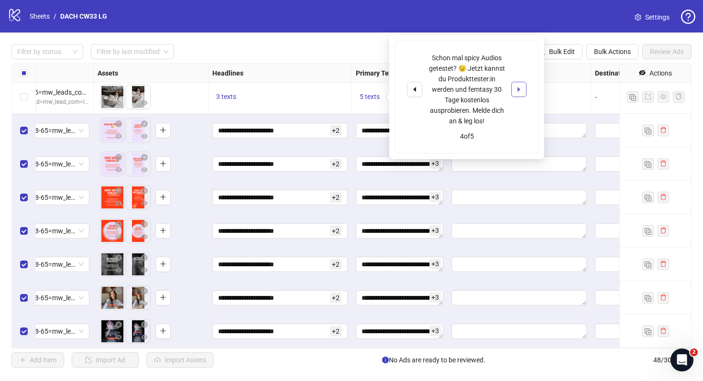
click at [523, 92] on button "button" at bounding box center [519, 89] width 15 height 15
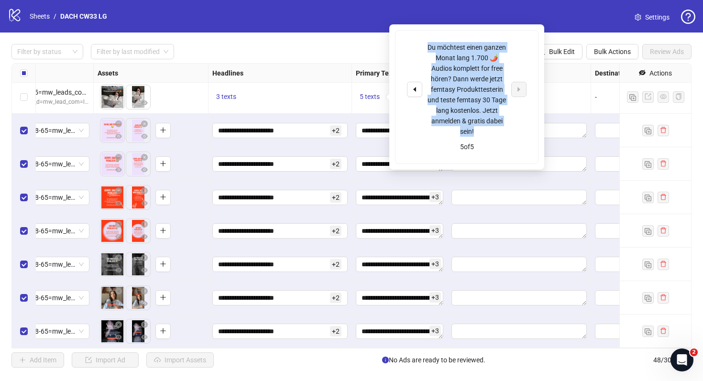
drag, startPoint x: 483, startPoint y: 130, endPoint x: 429, endPoint y: 51, distance: 95.8
click at [429, 51] on div "Du möchtest einen ganzen Monat lang 1.700 🌶️ Audios komplett for free hören? Da…" at bounding box center [466, 89] width 79 height 95
copy div "Du möchtest einen ganzen Monat lang 1.700 🌶️ Audios komplett for free hören? Da…"
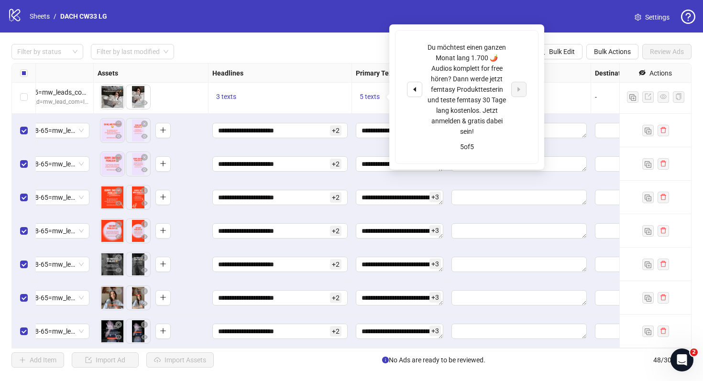
click at [566, 87] on div "-" at bounding box center [520, 96] width 144 height 33
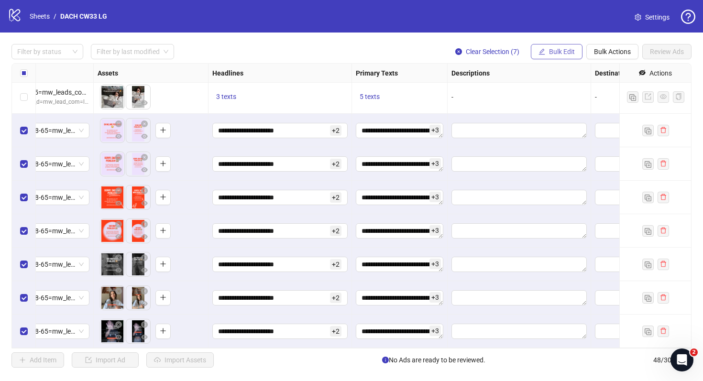
click at [563, 52] on span "Bulk Edit" at bounding box center [562, 52] width 26 height 8
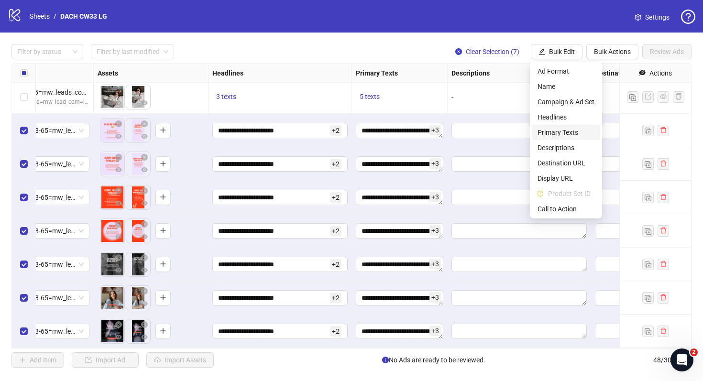
click at [560, 130] on span "Primary Texts" at bounding box center [566, 132] width 57 height 11
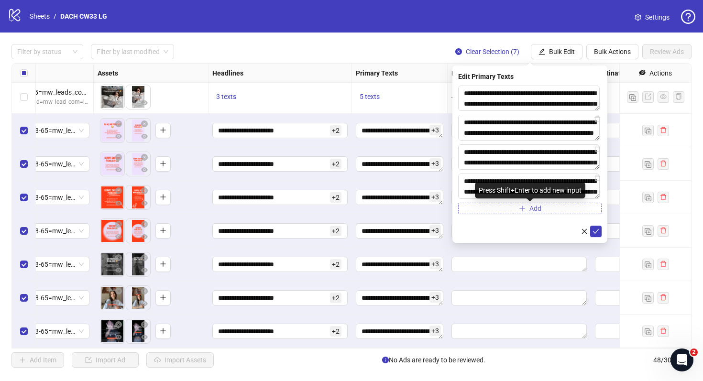
click at [536, 212] on span "Add" at bounding box center [536, 209] width 12 height 8
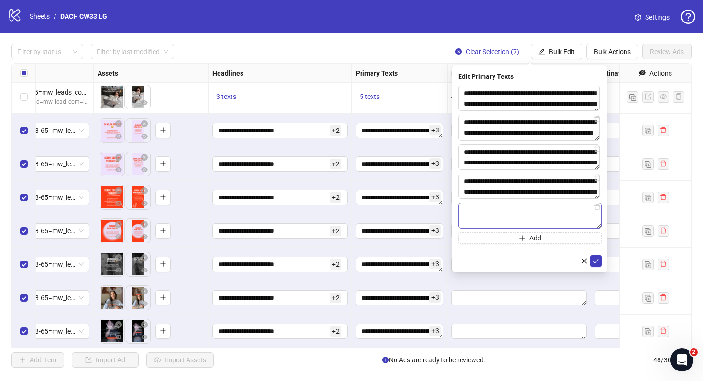
click at [535, 212] on textarea at bounding box center [530, 216] width 144 height 26
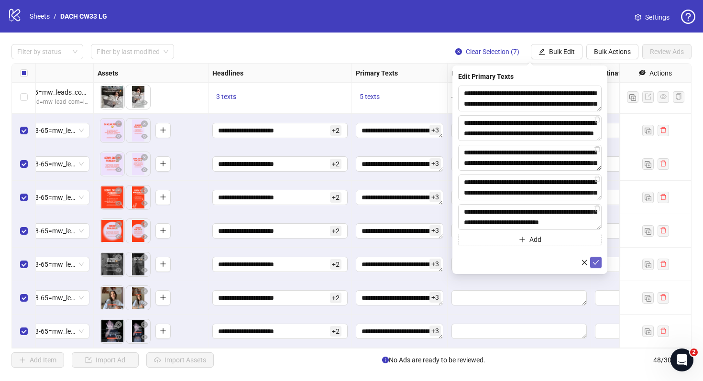
type textarea "**********"
click at [594, 266] on span "submit" at bounding box center [596, 263] width 7 height 8
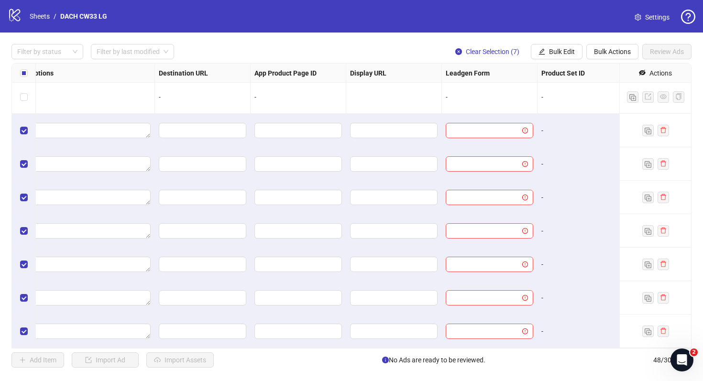
scroll to position [1342, 885]
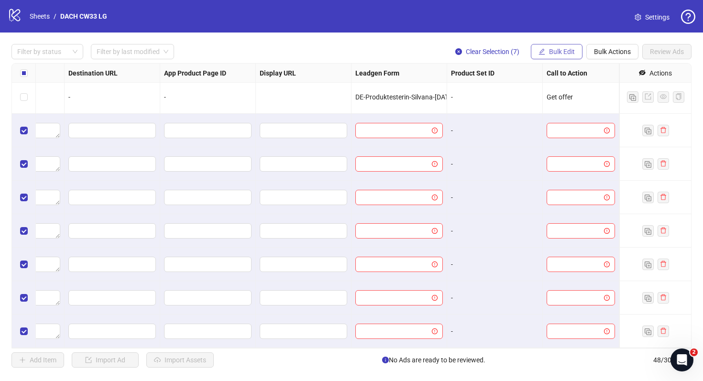
click at [565, 55] on span "Bulk Edit" at bounding box center [562, 52] width 26 height 8
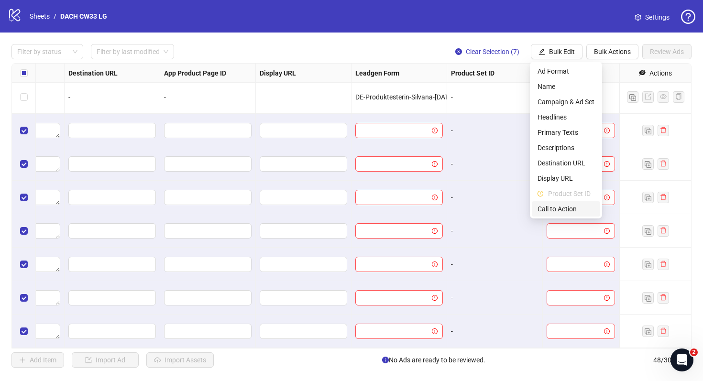
click at [564, 207] on span "Call to Action" at bounding box center [566, 209] width 57 height 11
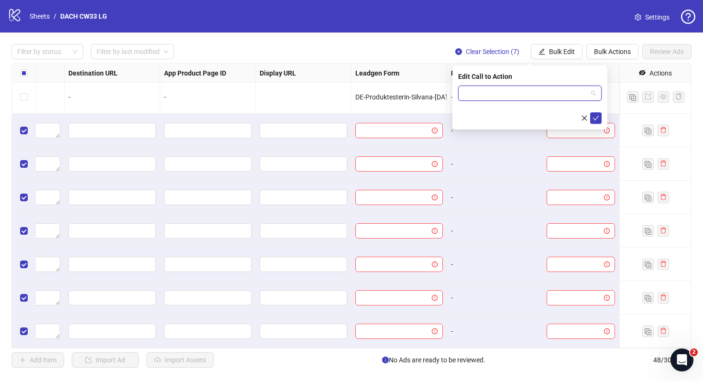
click at [545, 92] on input "search" at bounding box center [525, 93] width 123 height 14
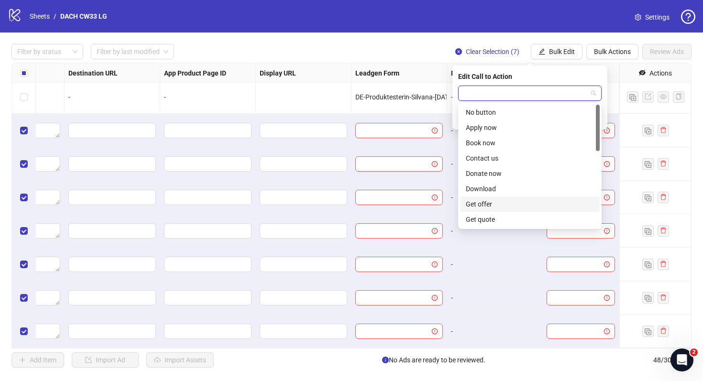
click at [524, 207] on div "Get offer" at bounding box center [530, 204] width 128 height 11
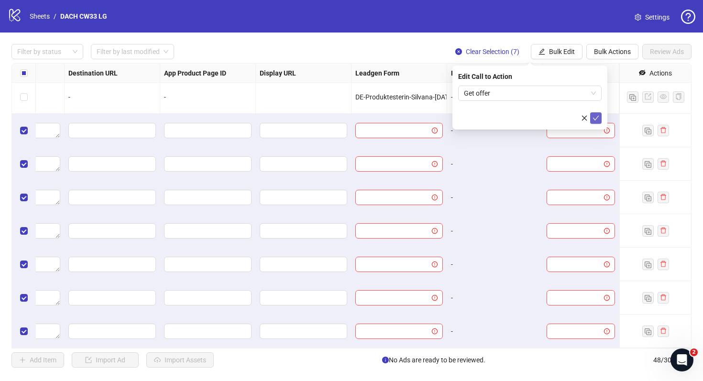
click at [598, 120] on icon "check" at bounding box center [596, 118] width 7 height 7
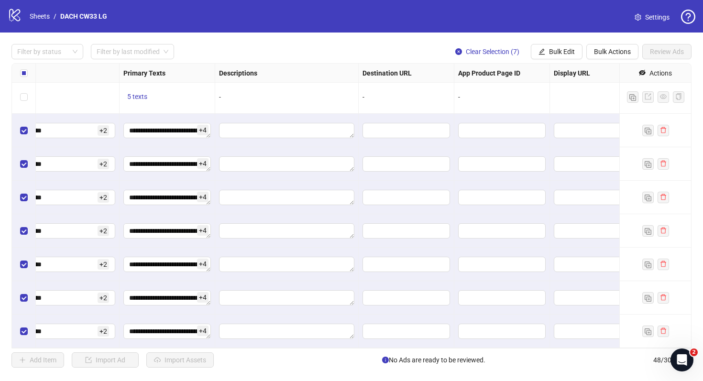
scroll to position [1342, 812]
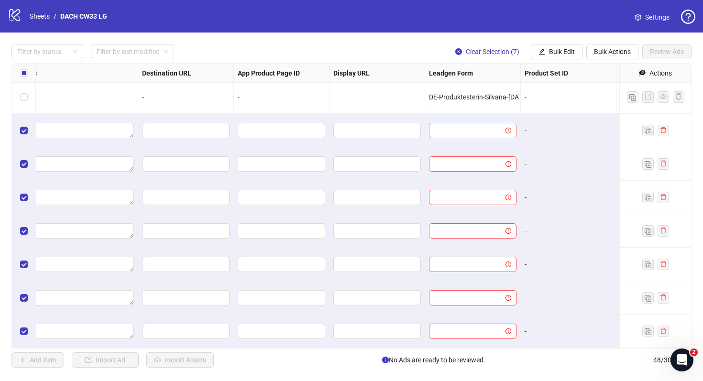
click at [510, 131] on icon "exclamation-circle" at bounding box center [509, 131] width 6 height 6
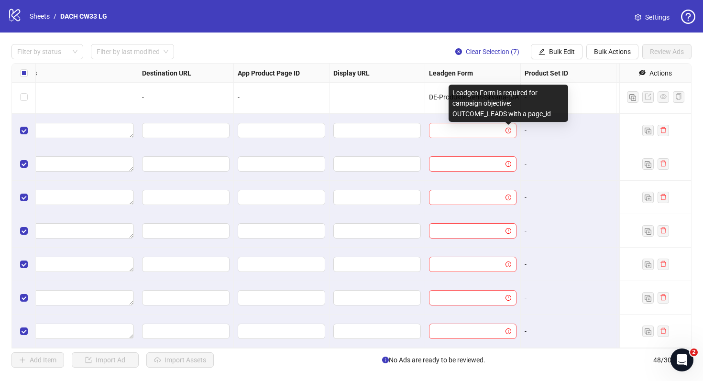
click at [510, 130] on icon "exclamation-circle" at bounding box center [509, 131] width 6 height 6
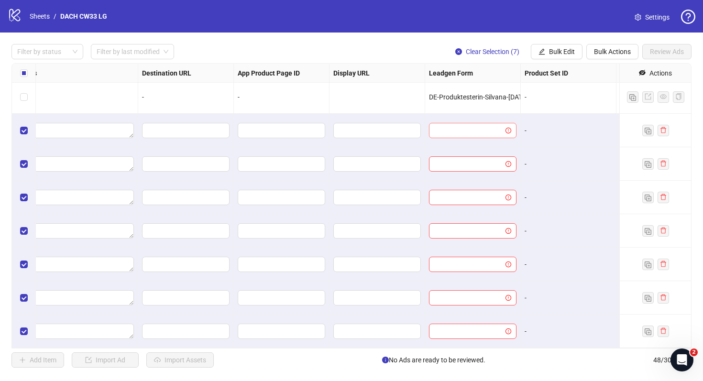
click at [491, 129] on input "search" at bounding box center [468, 130] width 67 height 14
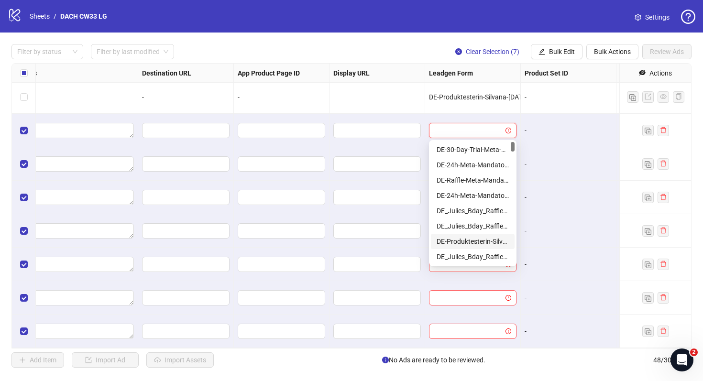
click at [491, 244] on div "DE-Produktesterin-Silvana-[DATE]-copy" at bounding box center [473, 241] width 72 height 11
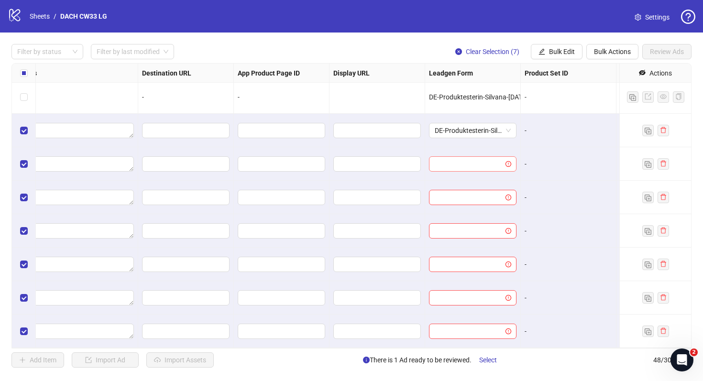
click at [483, 165] on input "search" at bounding box center [468, 164] width 67 height 14
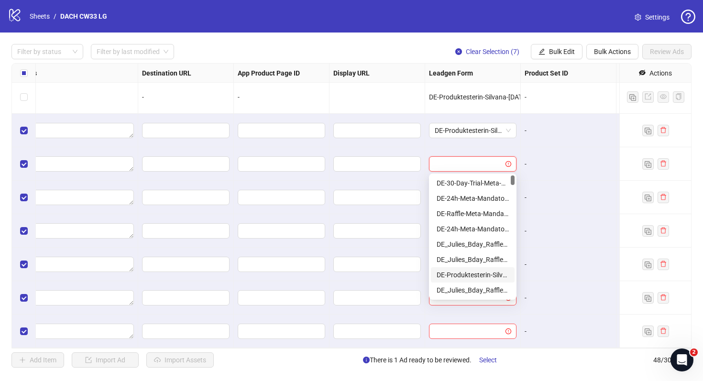
click at [484, 268] on div "DE-Produktesterin-Silvana-[DATE]-copy" at bounding box center [473, 275] width 84 height 15
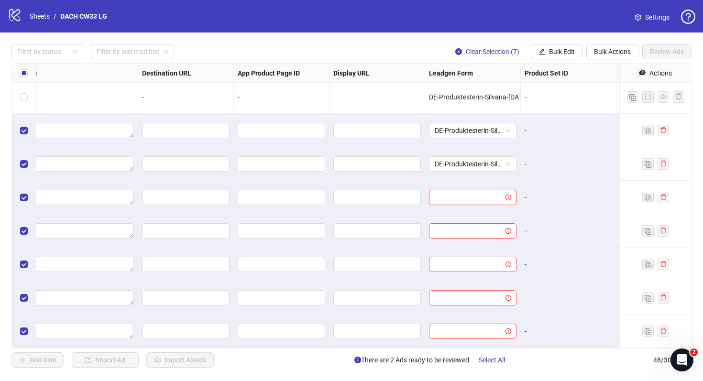
click at [484, 204] on input "search" at bounding box center [468, 197] width 67 height 14
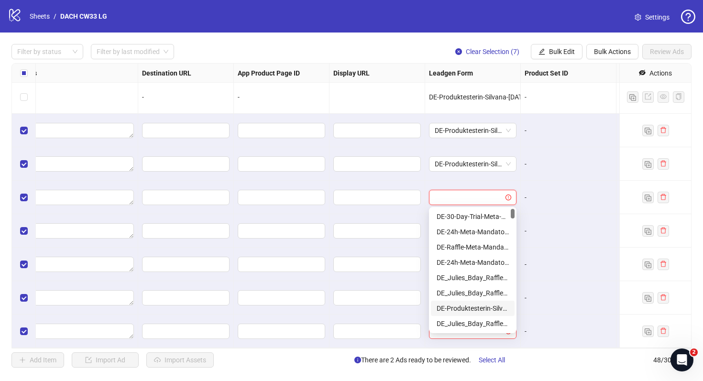
click at [483, 306] on div "DE-Produktesterin-Silvana-[DATE]-copy" at bounding box center [473, 308] width 72 height 11
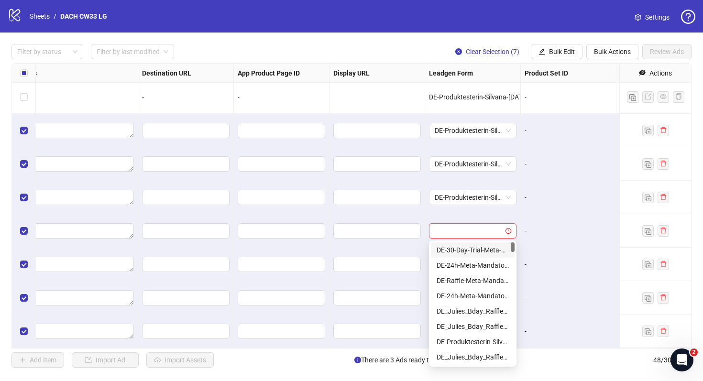
click at [483, 234] on input "search" at bounding box center [468, 231] width 67 height 14
click at [483, 342] on div "DE-Produktesterin-Silvana-[DATE]-copy" at bounding box center [473, 342] width 72 height 11
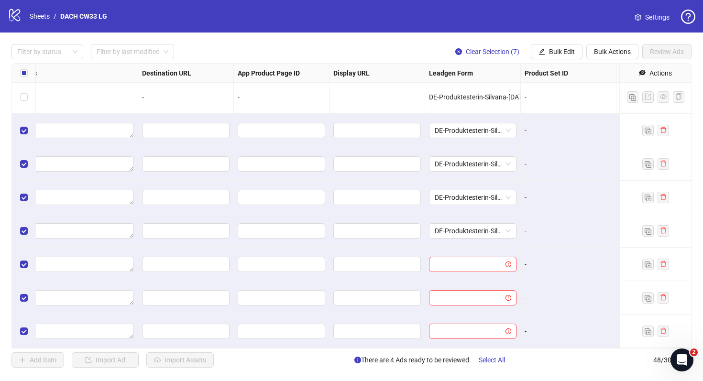
click at [484, 273] on div at bounding box center [473, 264] width 96 height 33
click at [483, 271] on input "search" at bounding box center [468, 264] width 67 height 14
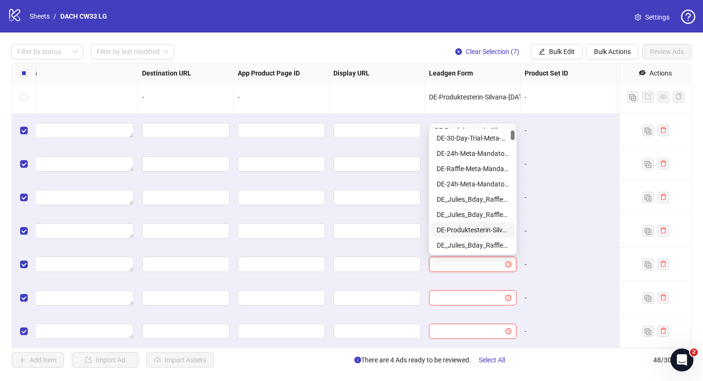
click at [487, 235] on div "DE-Produktesterin-Silvana-[DATE]-copy" at bounding box center [473, 230] width 84 height 15
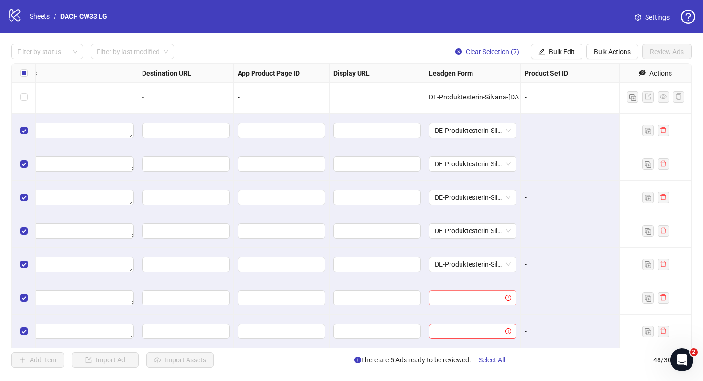
click at [479, 294] on input "search" at bounding box center [468, 298] width 67 height 14
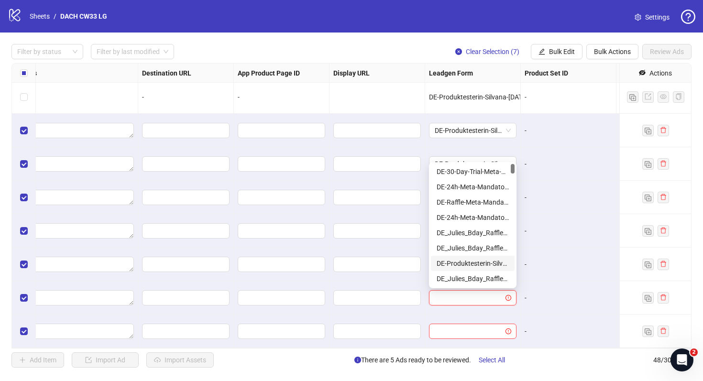
click at [477, 266] on div "DE-Produktesterin-Silvana-[DATE]-copy" at bounding box center [473, 263] width 72 height 11
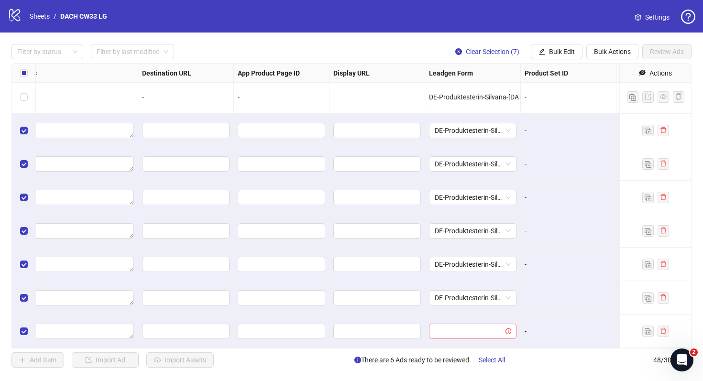
click at [477, 326] on input "search" at bounding box center [468, 331] width 67 height 14
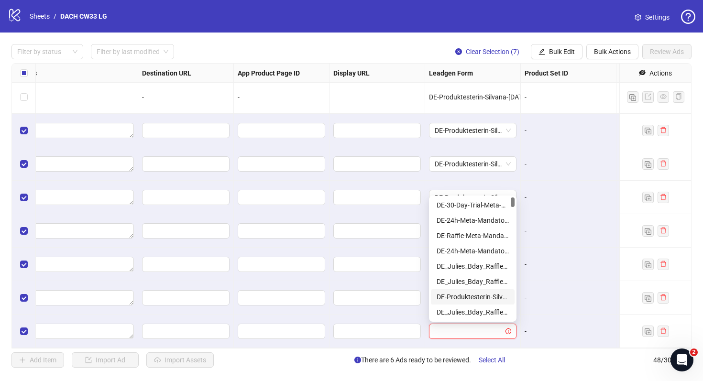
click at [481, 295] on div "DE-Produktesterin-Silvana-[DATE]-copy" at bounding box center [473, 297] width 72 height 11
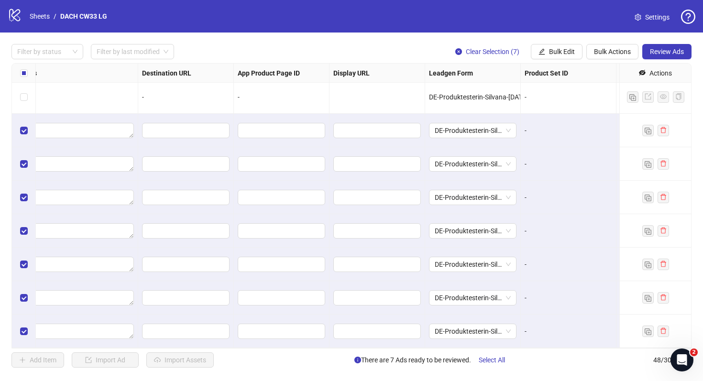
click at [560, 294] on div "-" at bounding box center [569, 298] width 88 height 11
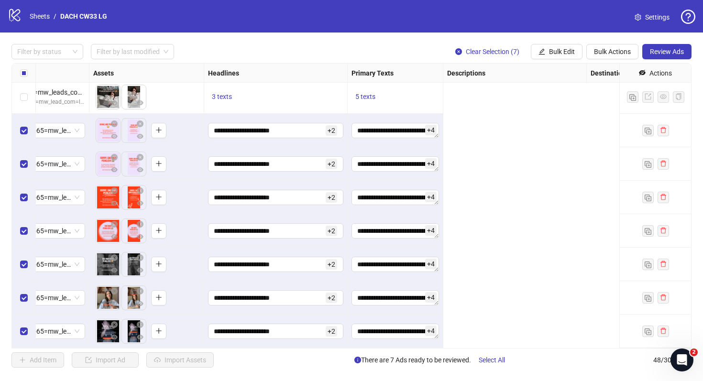
scroll to position [1342, 0]
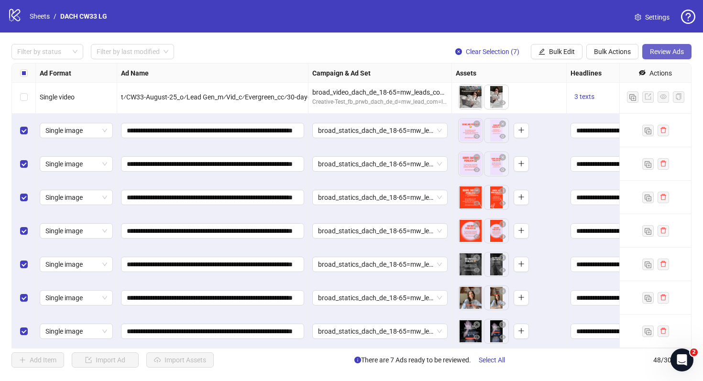
click at [651, 57] on button "Review Ads" at bounding box center [667, 51] width 49 height 15
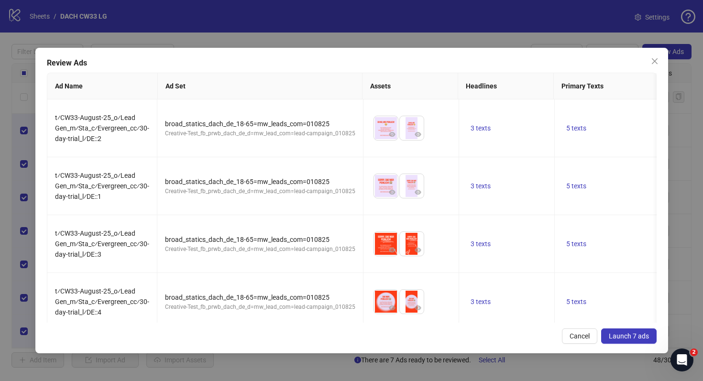
click at [637, 338] on span "Launch 7 ads" at bounding box center [629, 337] width 40 height 8
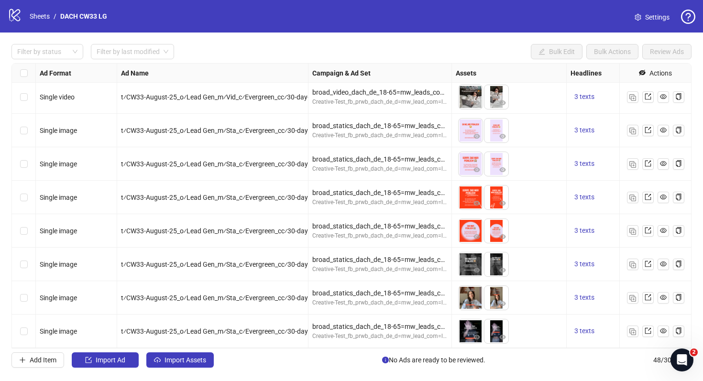
scroll to position [1342, 274]
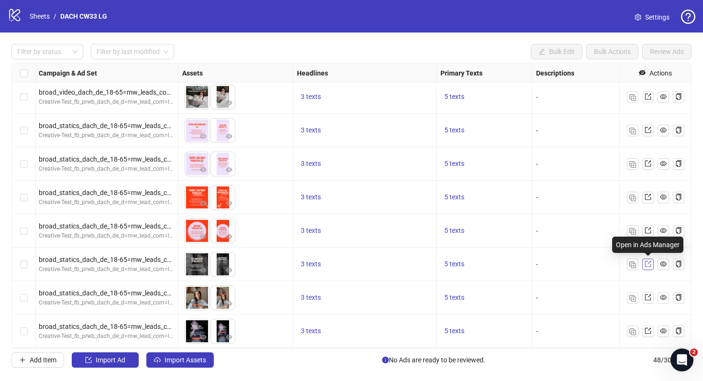
click at [651, 266] on link at bounding box center [648, 264] width 11 height 11
